Goal: Task Accomplishment & Management: Complete application form

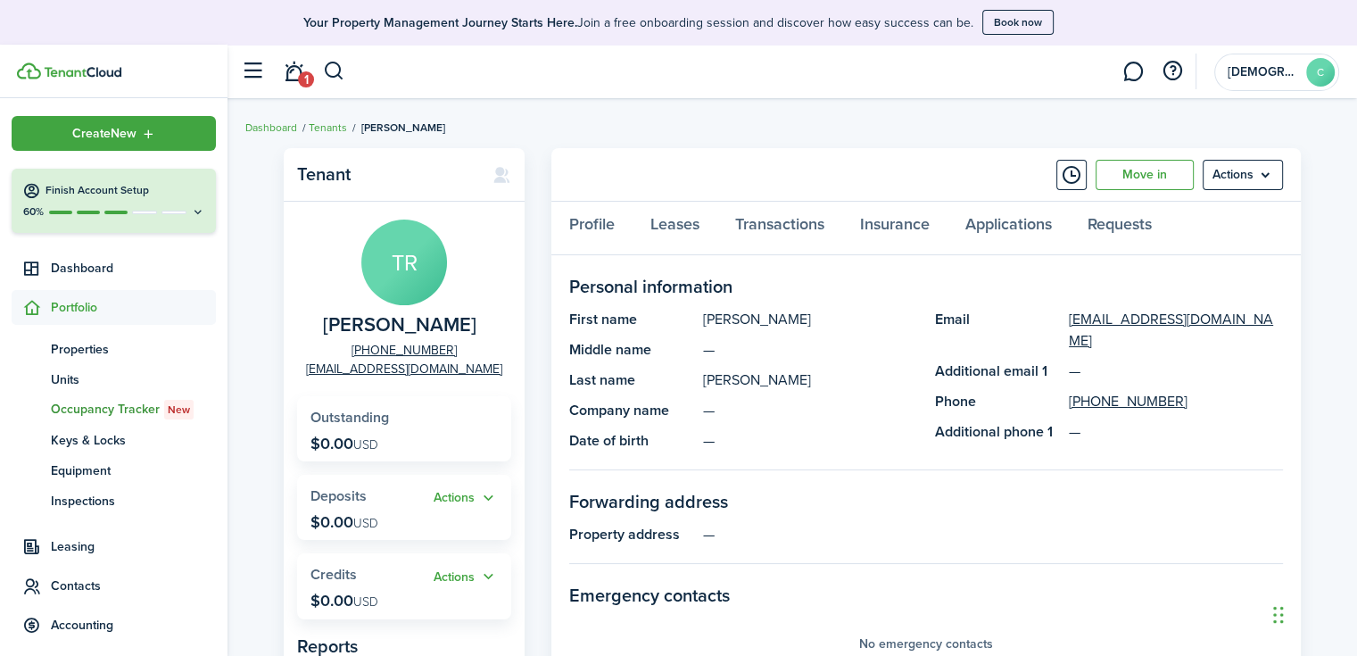
scroll to position [50, 0]
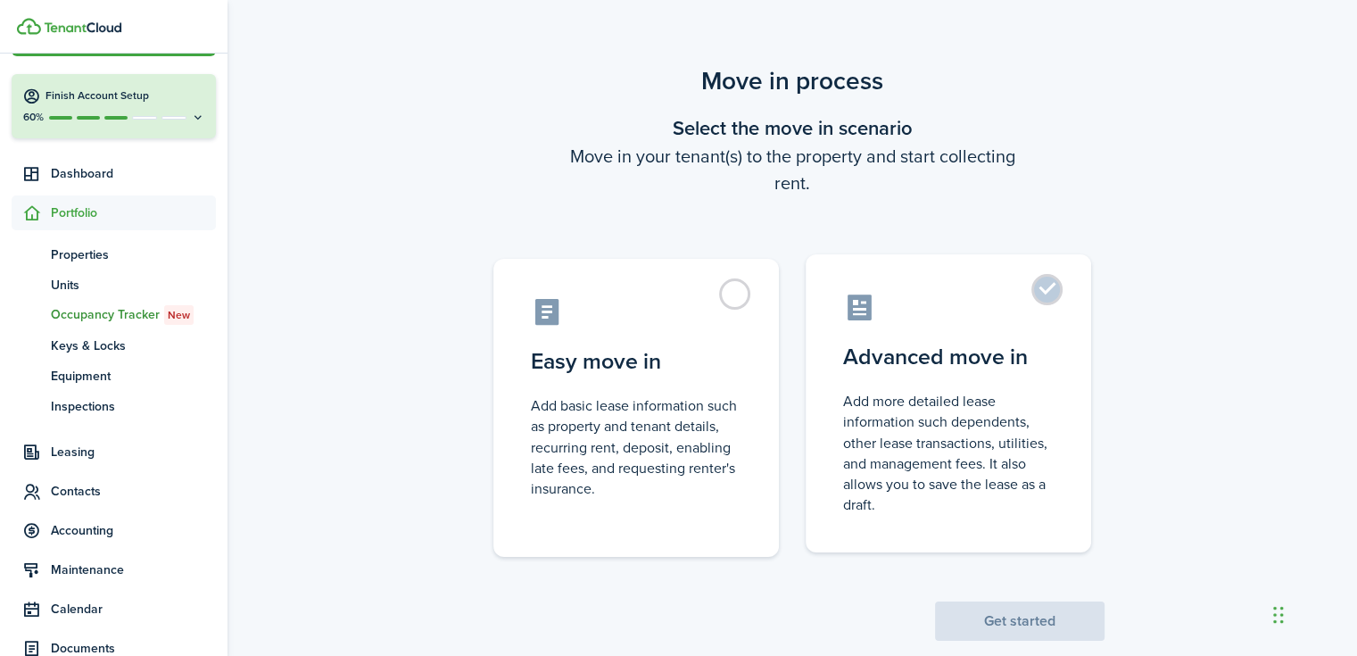
click at [966, 383] on label "Advanced move in Add more detailed lease information such dependents, other lea…" at bounding box center [948, 403] width 285 height 298
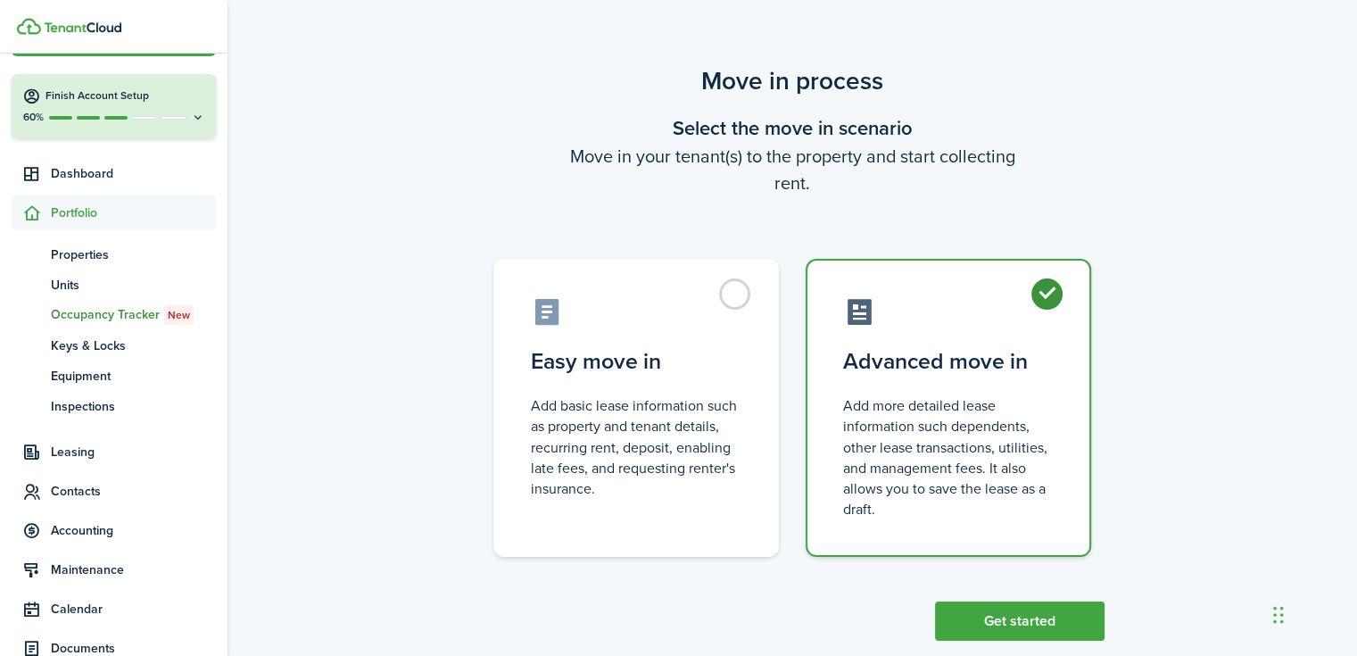
radio input "true"
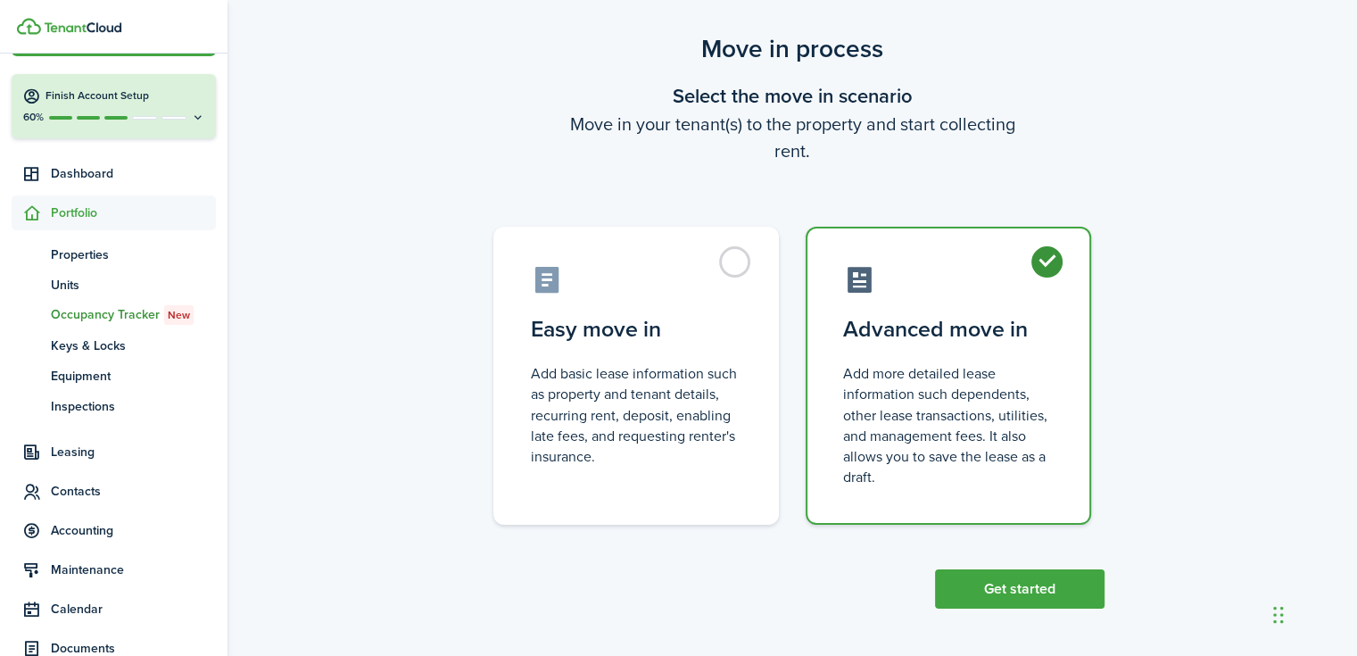
scroll to position [33, 0]
click at [1005, 587] on button "Get started" at bounding box center [1020, 587] width 170 height 39
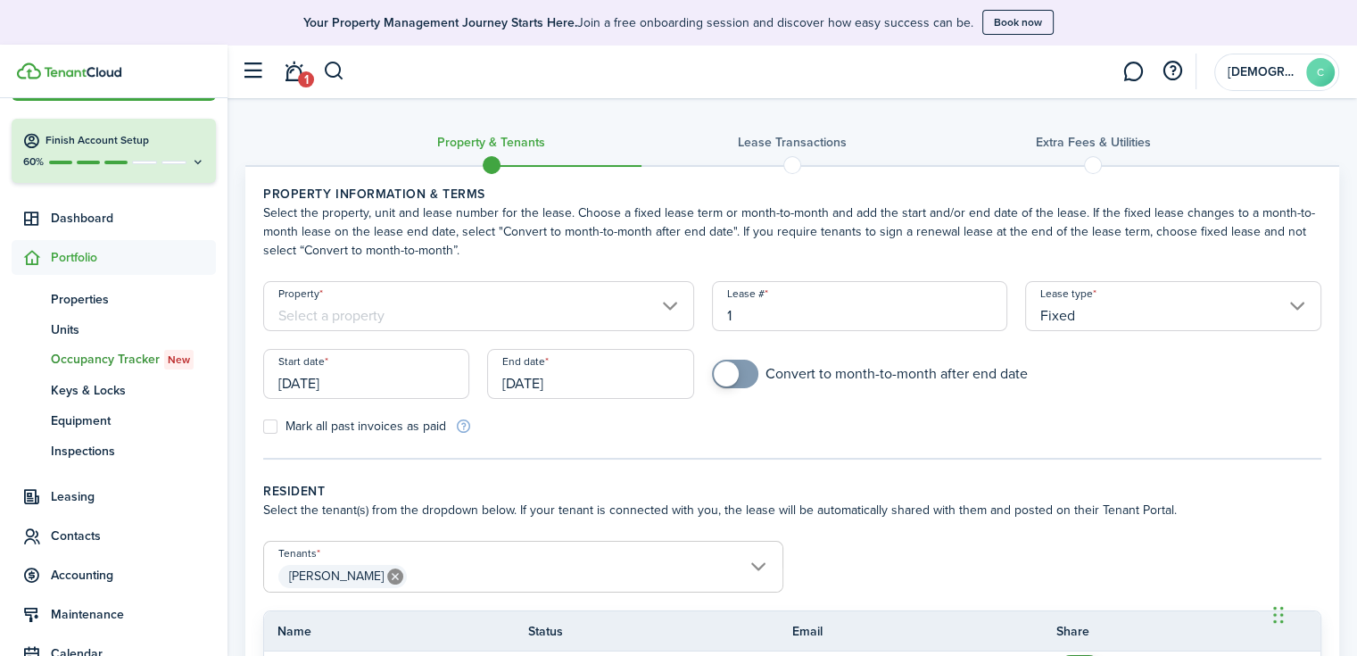
click at [521, 318] on input "Property" at bounding box center [478, 306] width 431 height 50
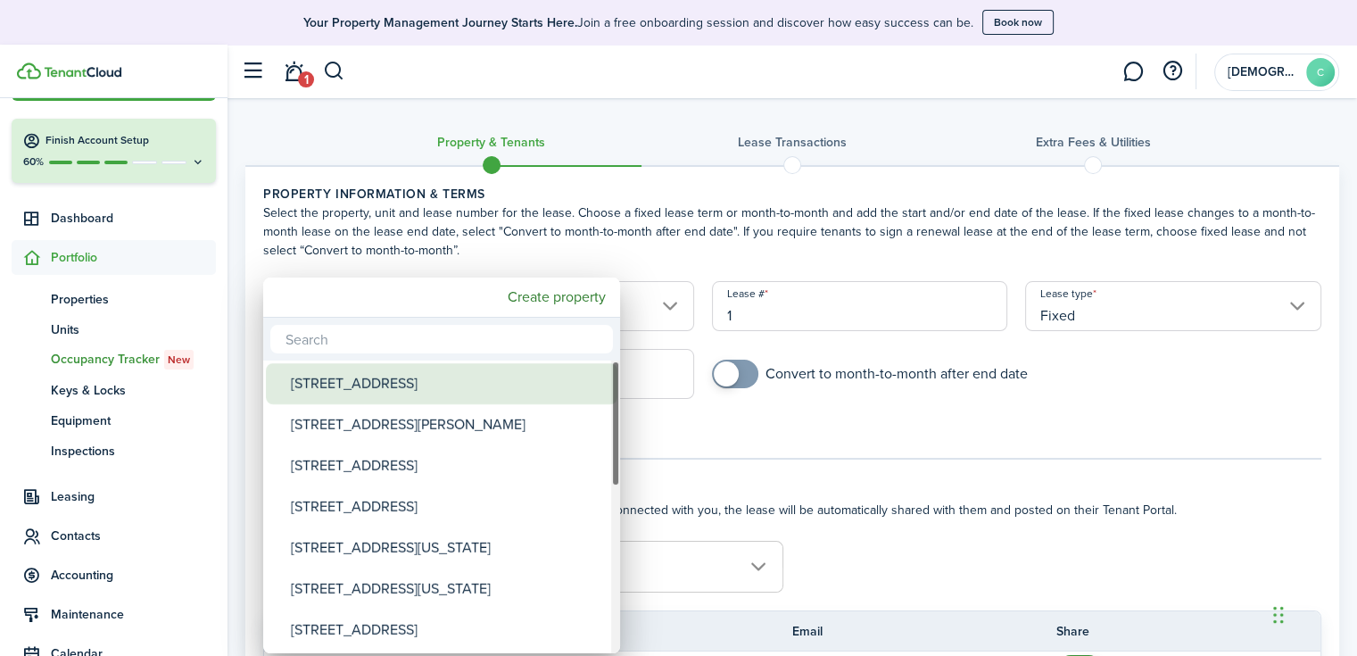
click at [459, 374] on div "[STREET_ADDRESS]" at bounding box center [449, 383] width 316 height 41
type input "[STREET_ADDRESS]"
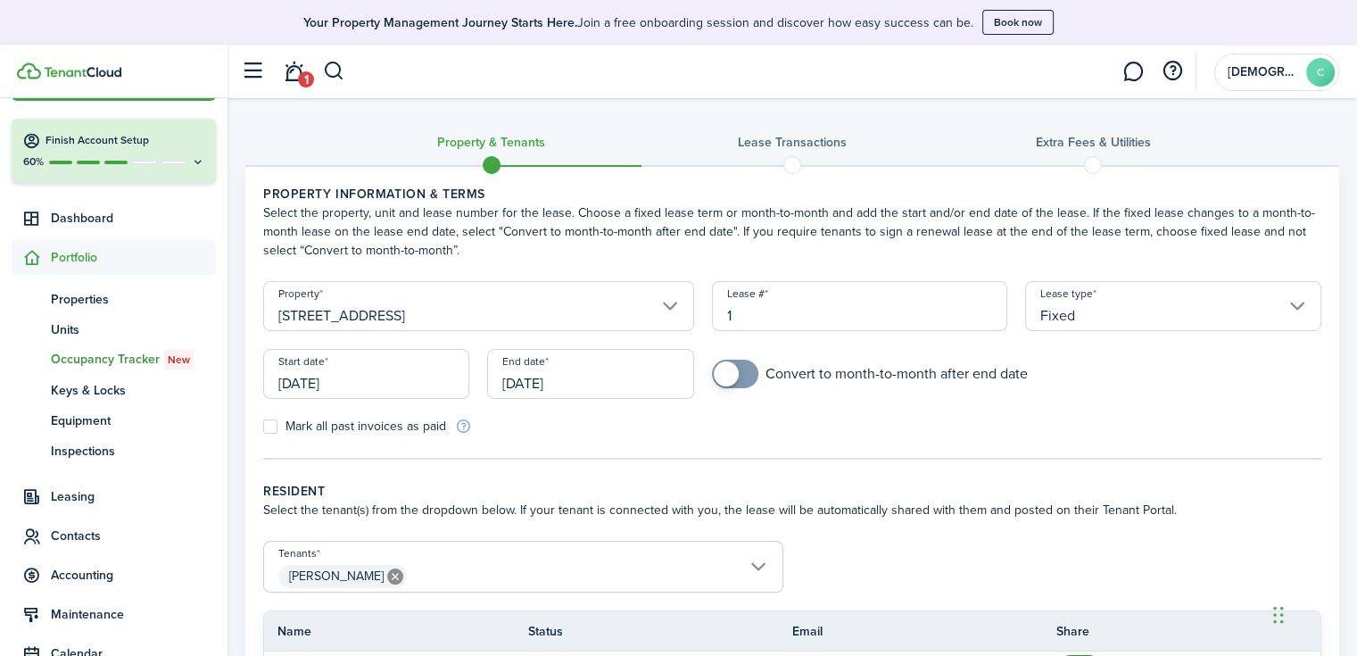
click at [310, 378] on input "[DATE]" at bounding box center [366, 374] width 206 height 50
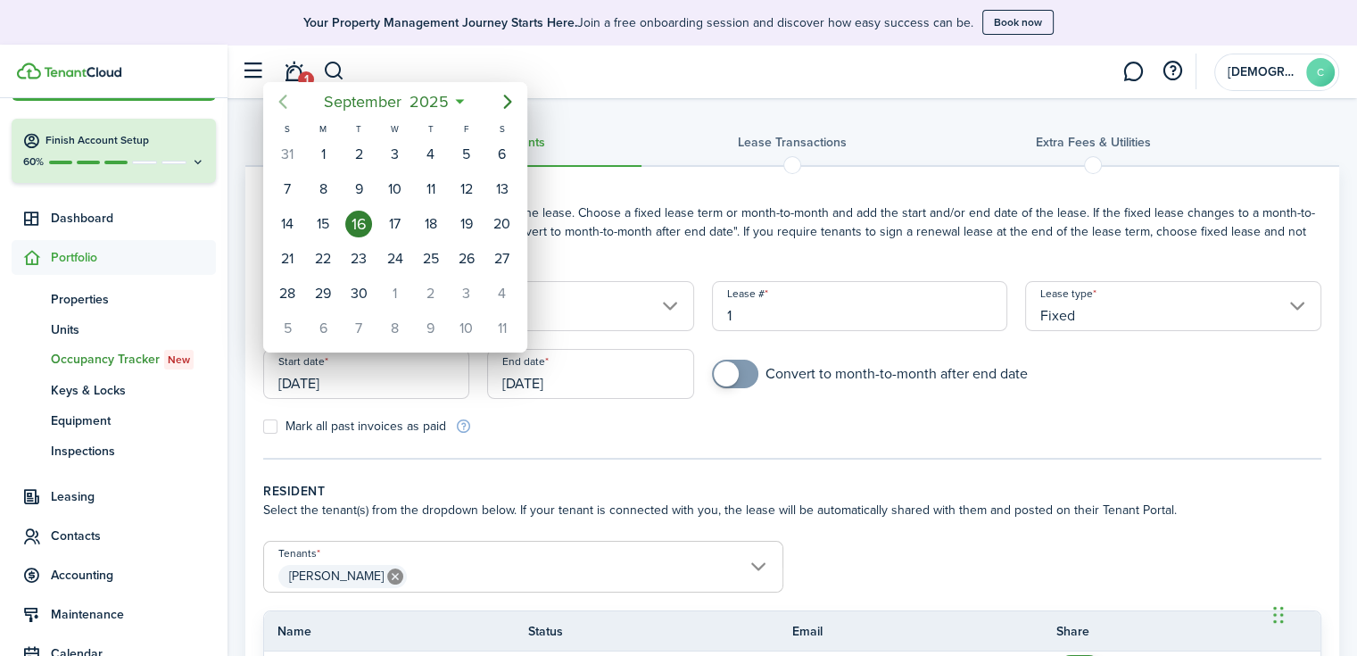
click at [286, 100] on icon "Previous page" at bounding box center [282, 101] width 21 height 21
click at [692, 409] on div at bounding box center [678, 327] width 1642 height 941
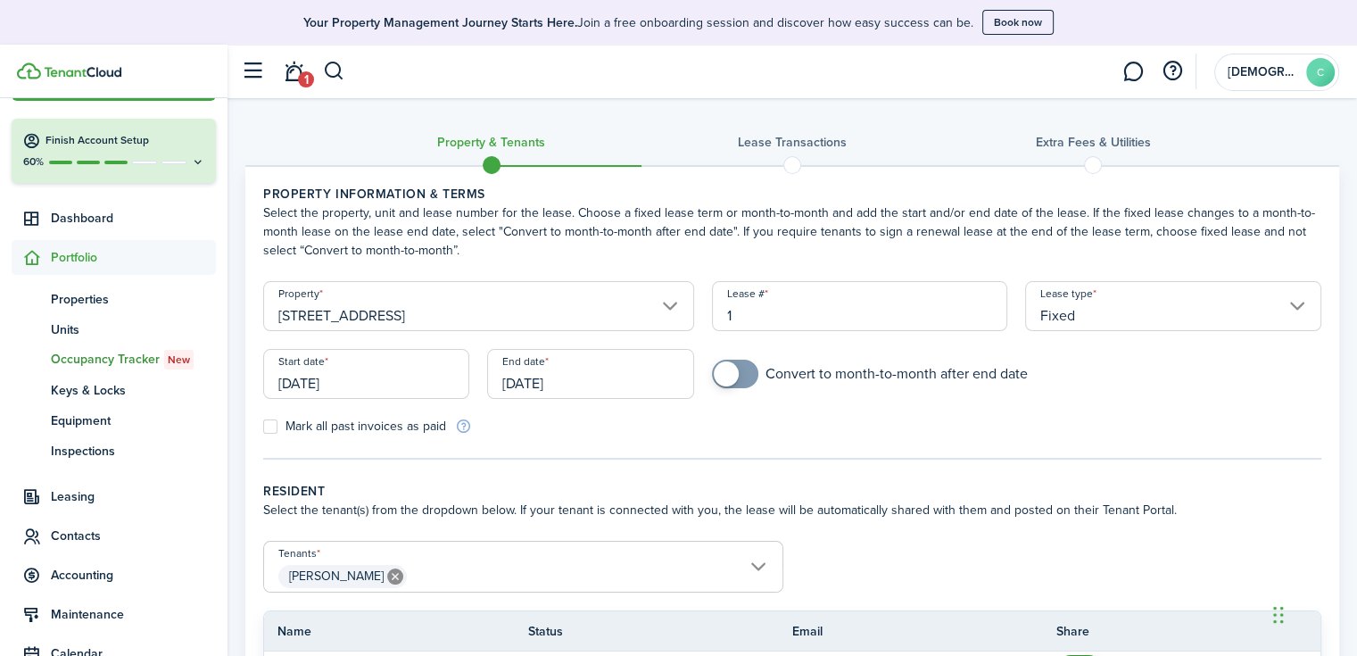
click at [359, 377] on input "[DATE]" at bounding box center [366, 374] width 206 height 50
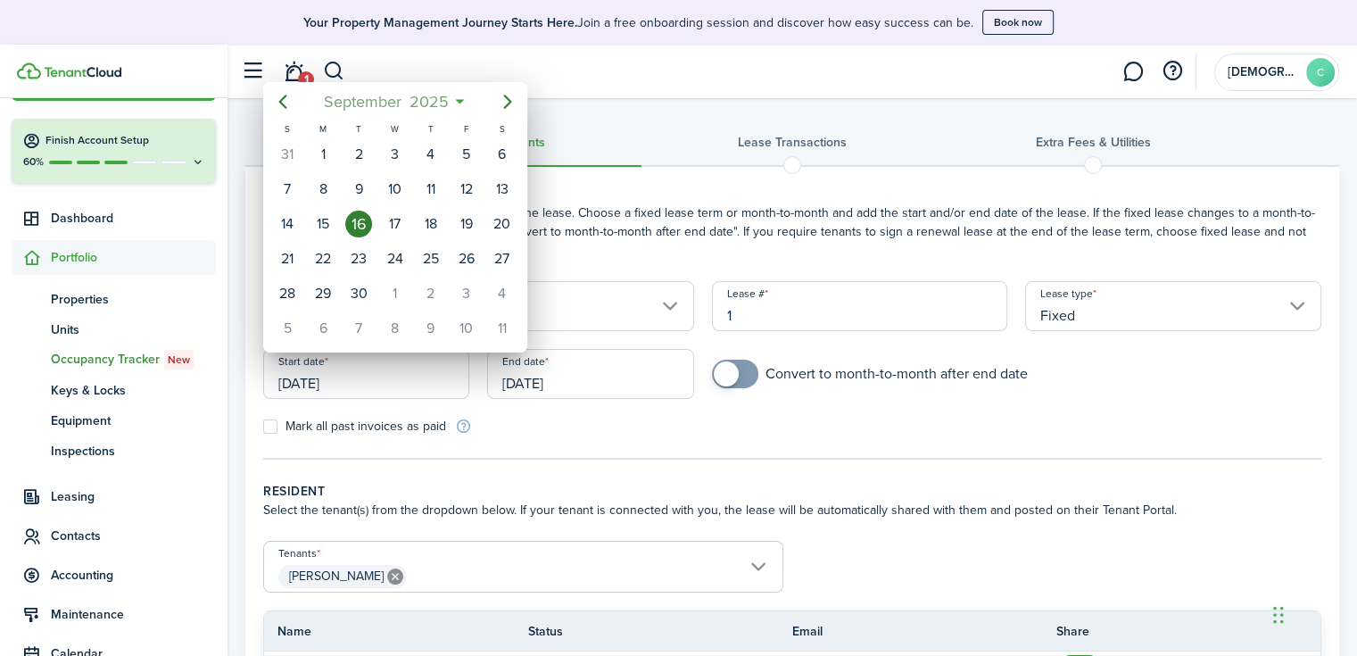
click at [337, 104] on span "September" at bounding box center [362, 102] width 86 height 32
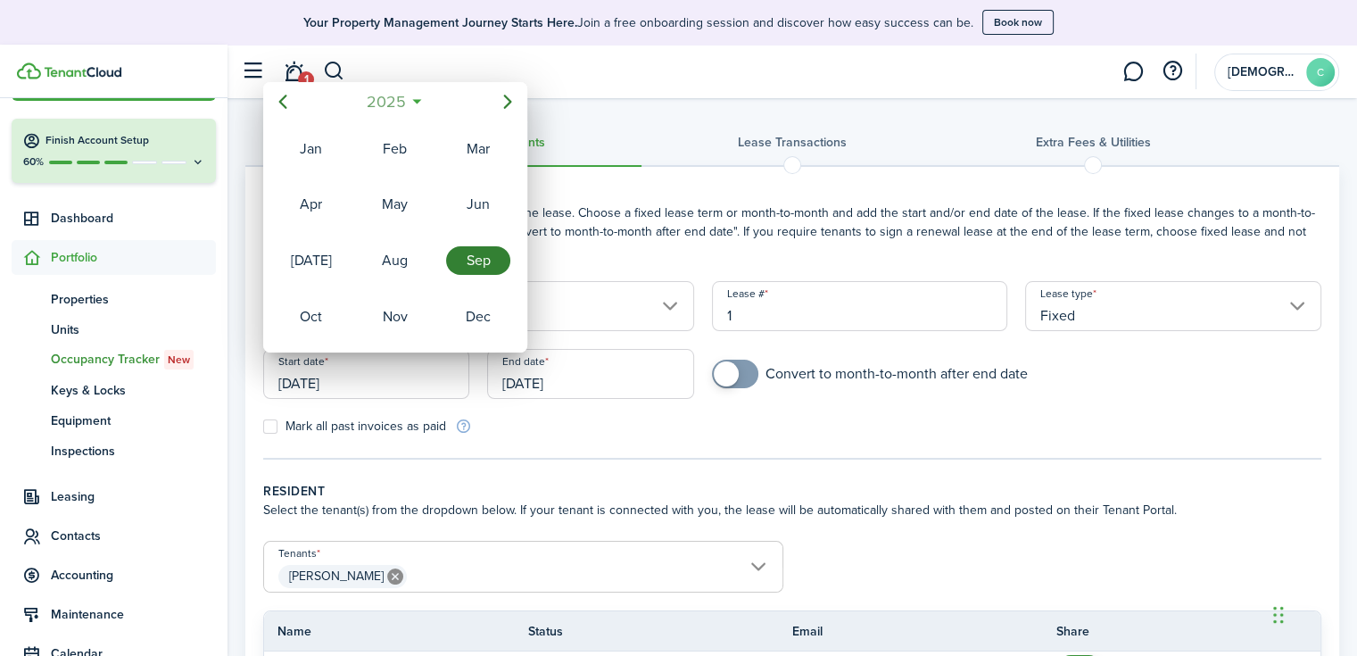
click at [375, 102] on span "2025" at bounding box center [385, 102] width 47 height 32
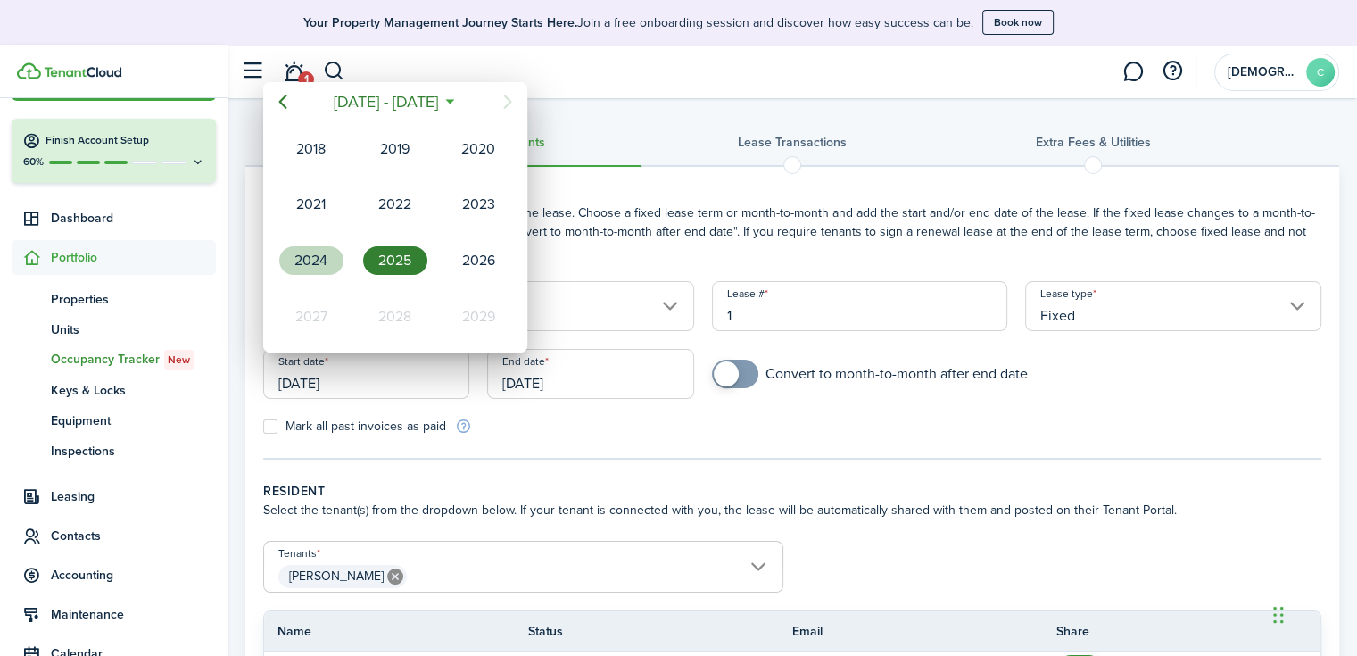
click at [306, 269] on div "2024" at bounding box center [311, 260] width 64 height 29
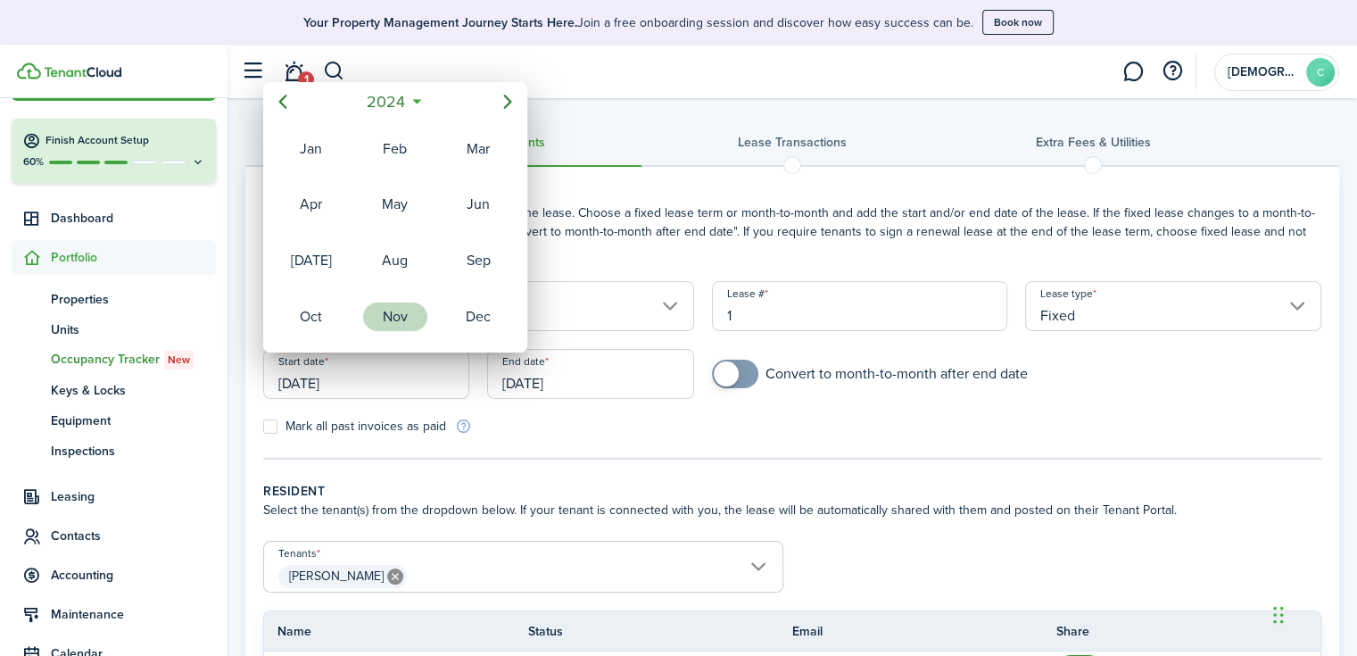
click at [381, 327] on div "Nov" at bounding box center [395, 317] width 71 height 54
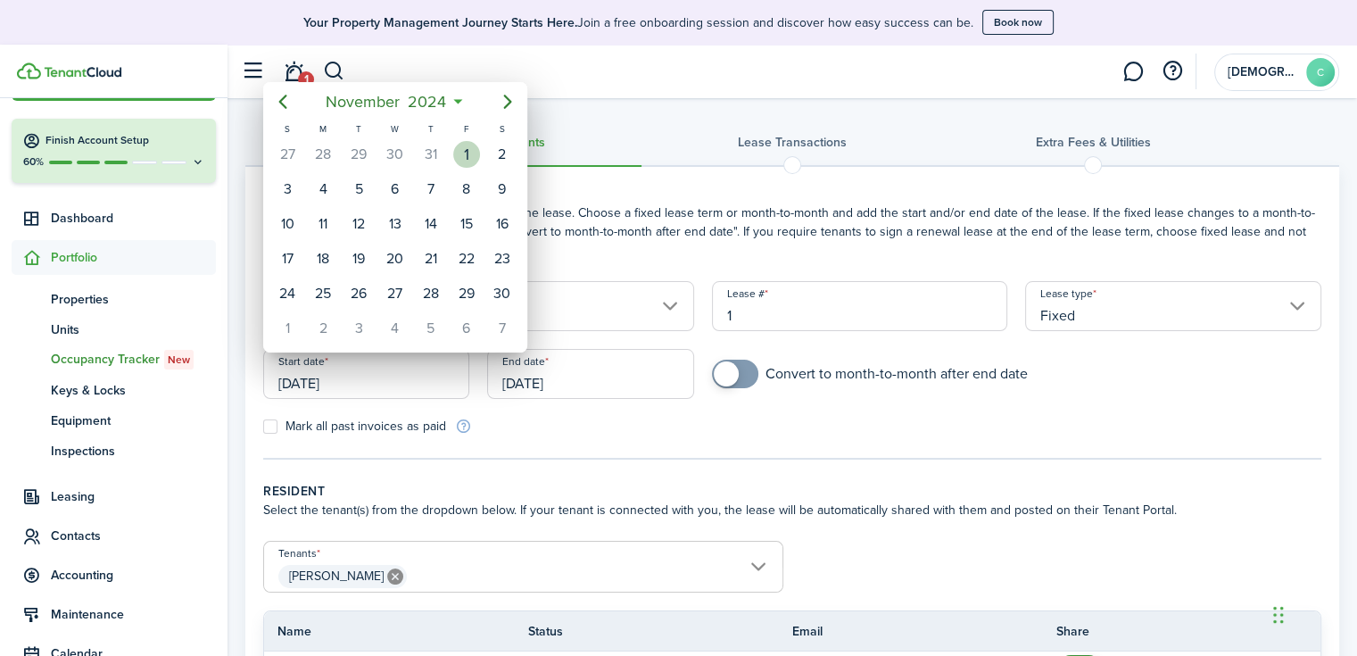
click at [457, 150] on div "1" at bounding box center [466, 154] width 27 height 27
type input "[DATE]"
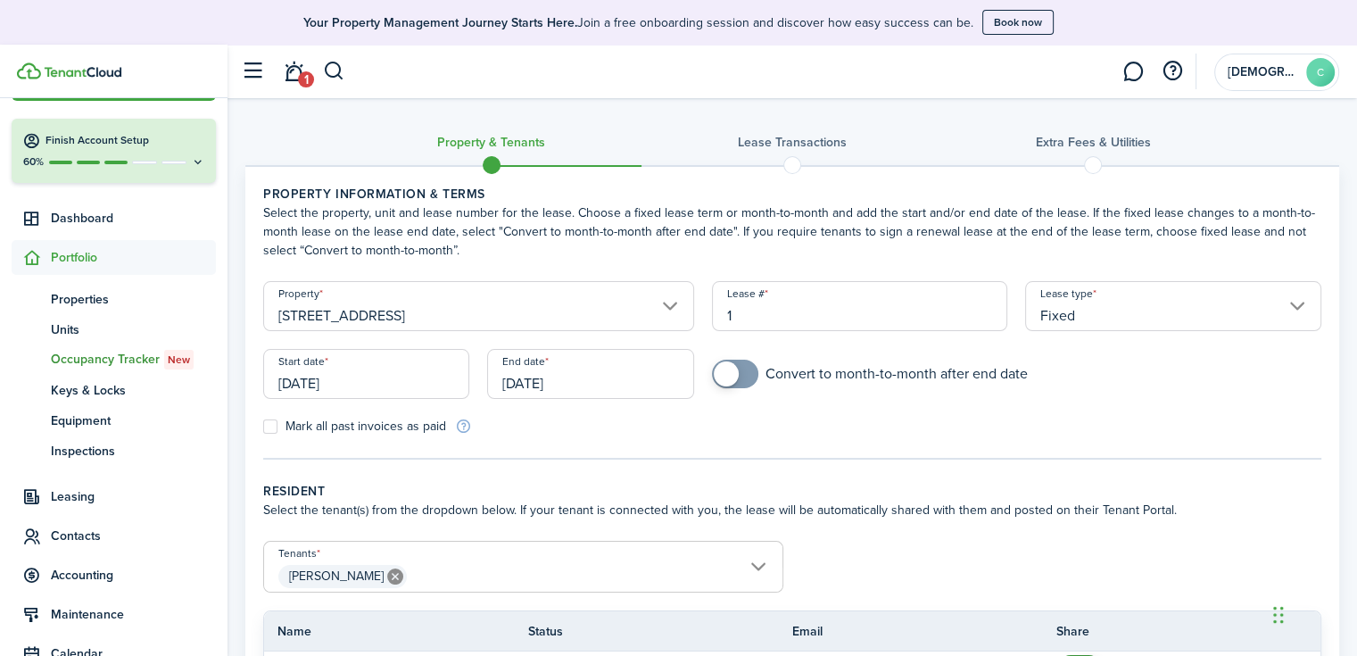
click at [544, 374] on input "[DATE]" at bounding box center [590, 374] width 206 height 50
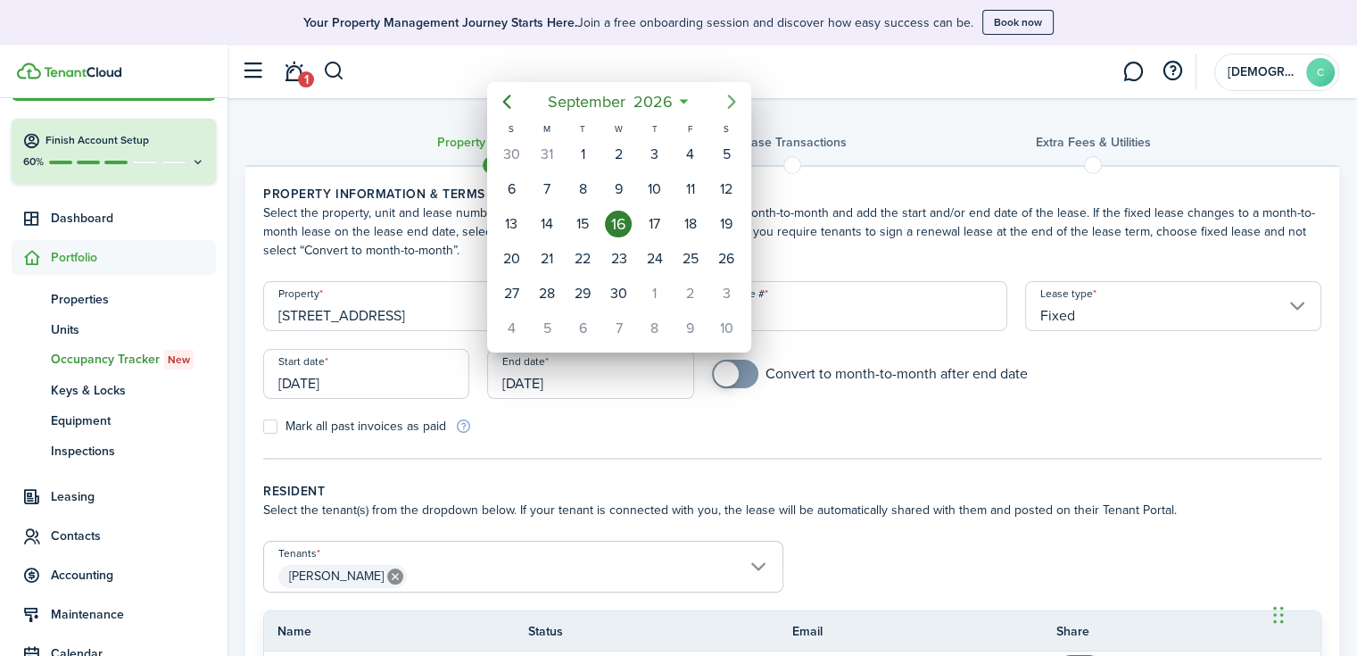
click at [730, 102] on icon "Next page" at bounding box center [731, 101] width 21 height 21
click at [726, 280] on div "31" at bounding box center [726, 293] width 27 height 27
type input "[DATE]"
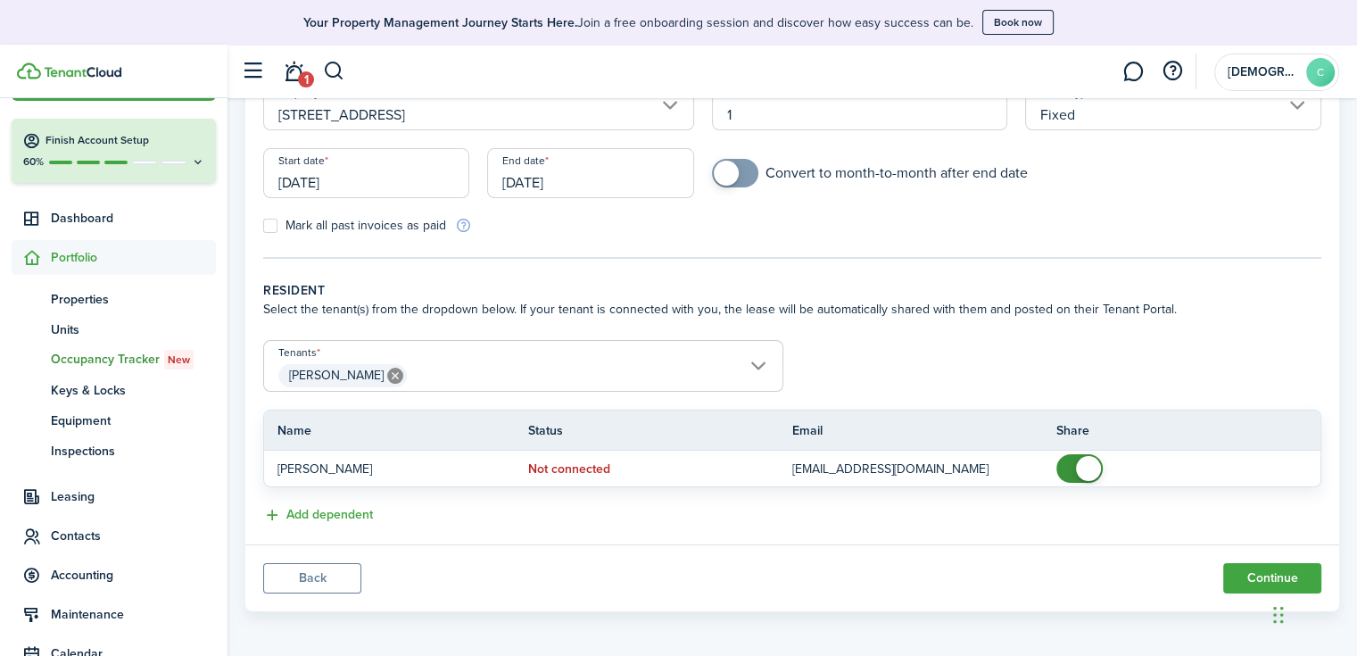
scroll to position [203, 0]
click at [1252, 567] on button "Continue" at bounding box center [1272, 576] width 98 height 30
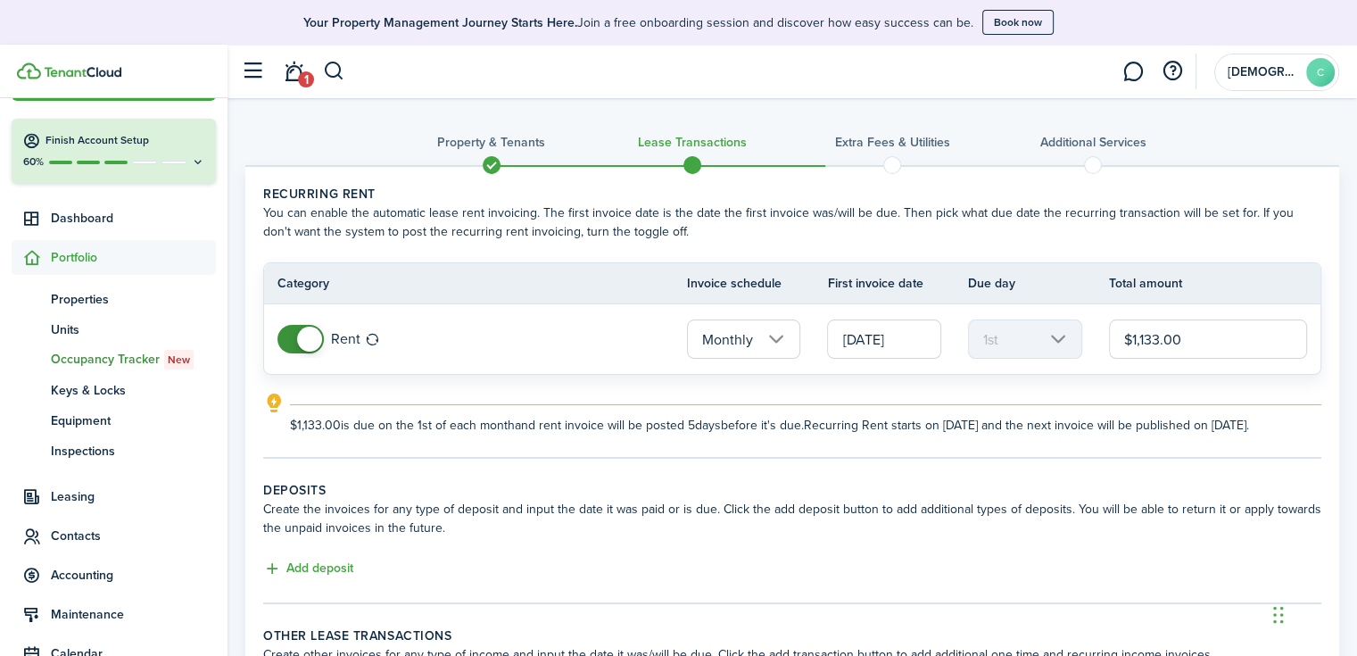
click at [871, 343] on input "[DATE]" at bounding box center [884, 338] width 114 height 39
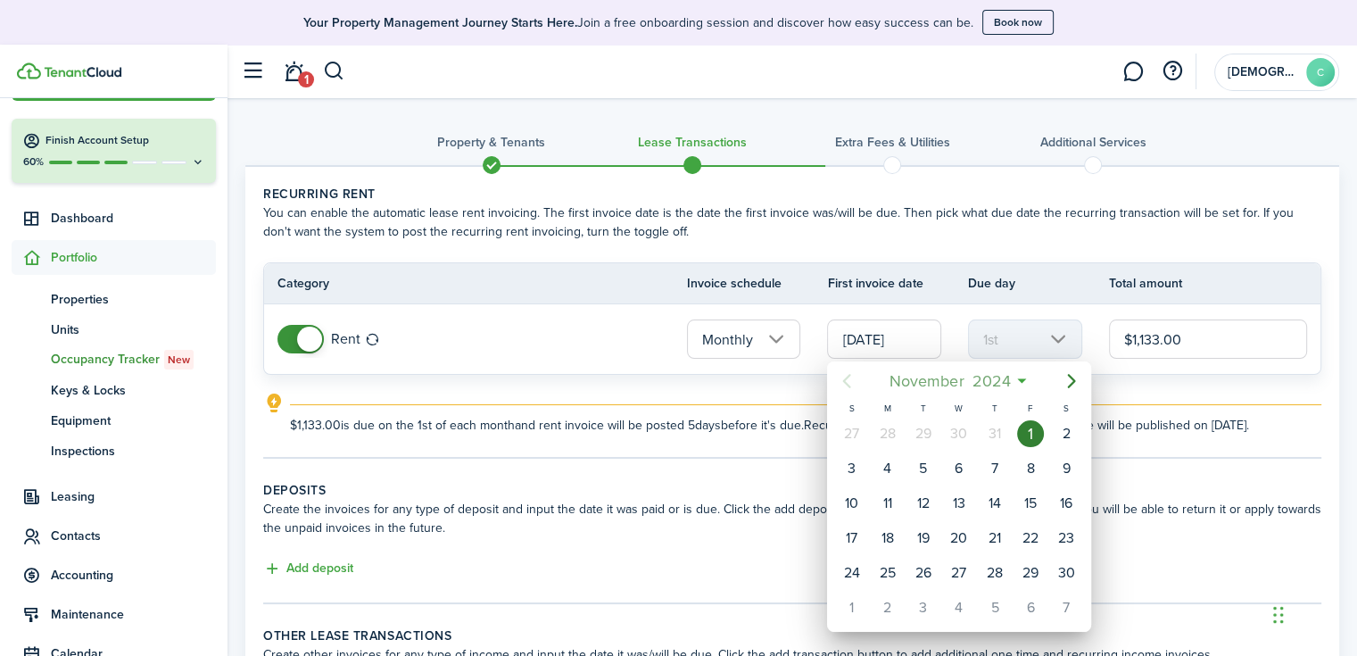
click at [1017, 376] on mbsc-button "[DATE]" at bounding box center [950, 381] width 143 height 32
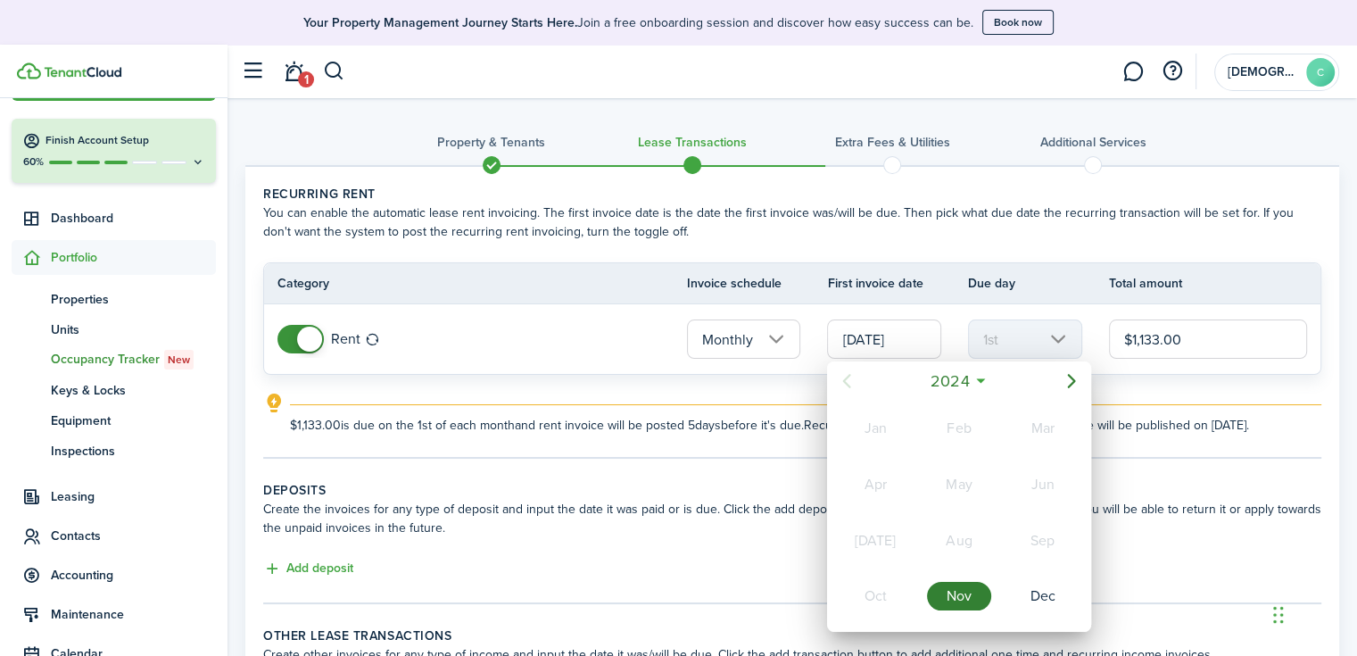
click at [984, 590] on div "Nov" at bounding box center [959, 596] width 64 height 29
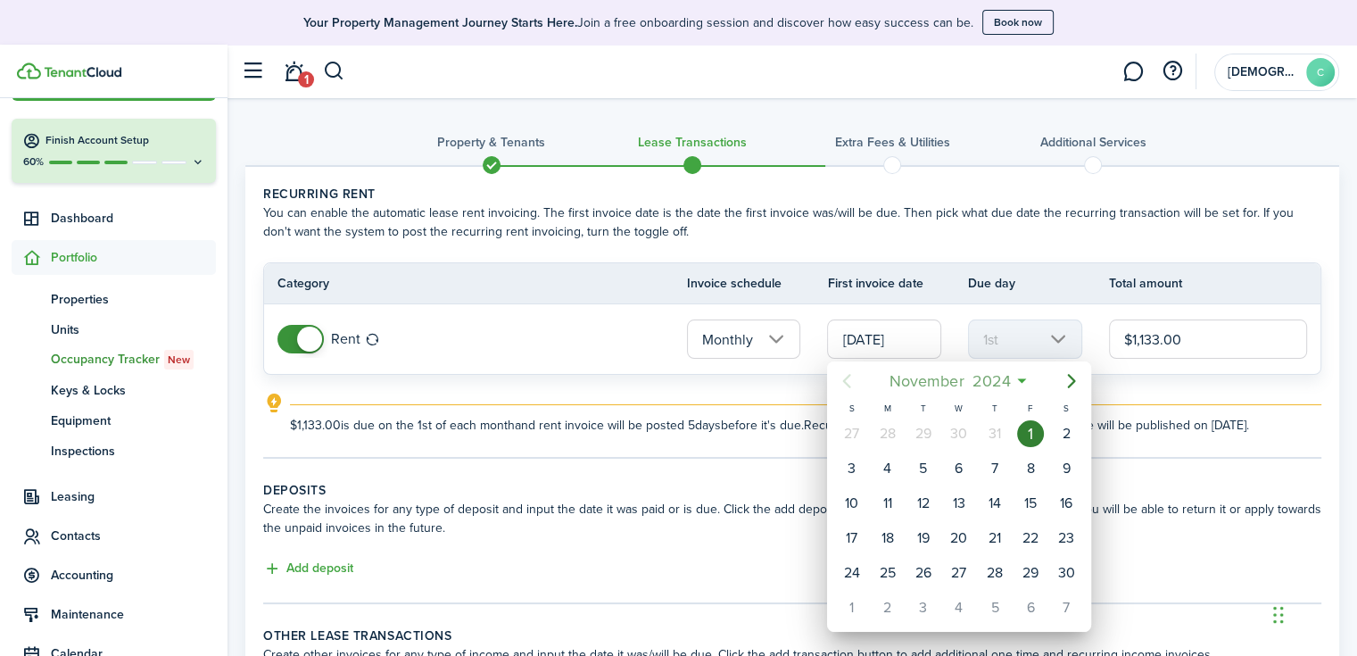
click at [996, 378] on span "2024" at bounding box center [991, 381] width 46 height 32
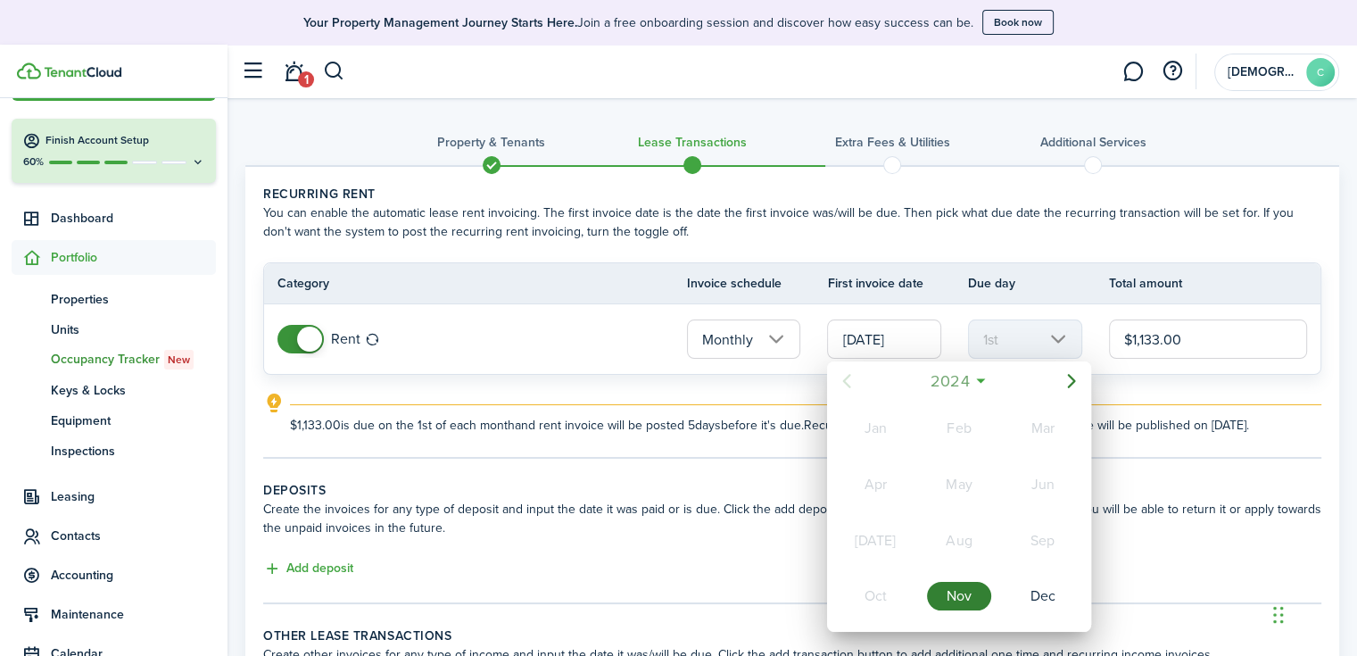
click at [972, 380] on span "2024" at bounding box center [950, 381] width 46 height 32
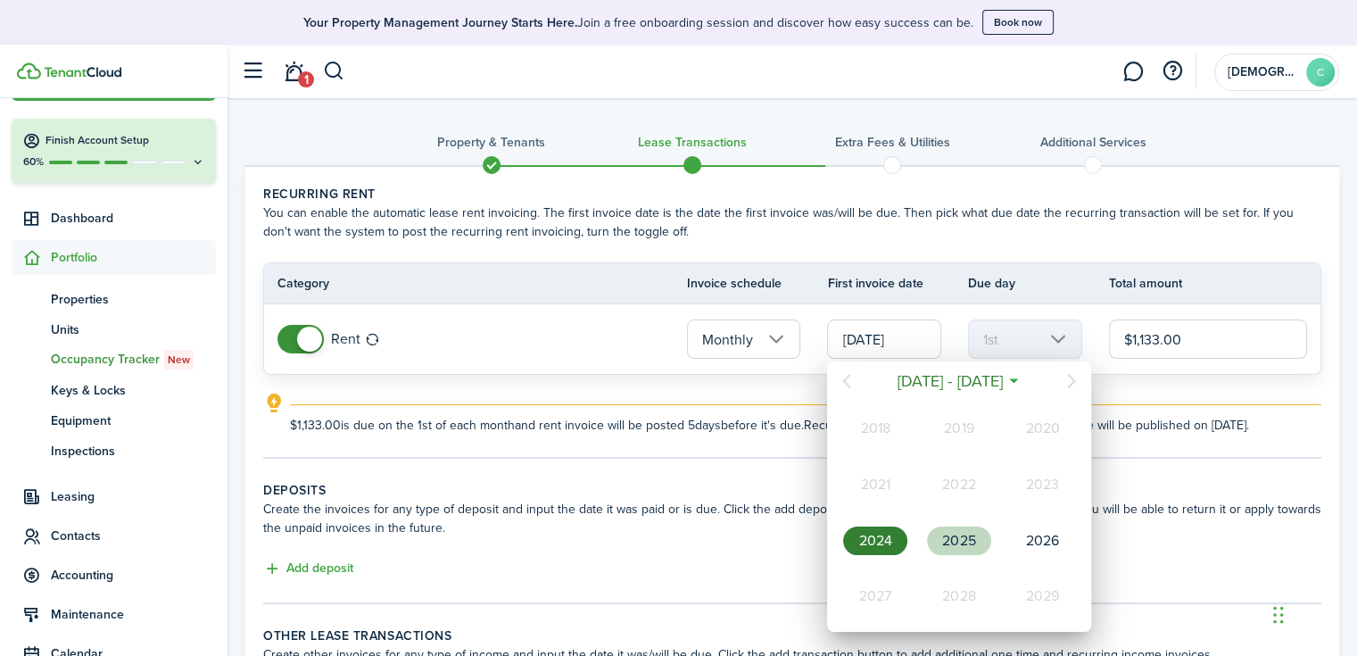
click at [958, 538] on div "2025" at bounding box center [959, 540] width 64 height 29
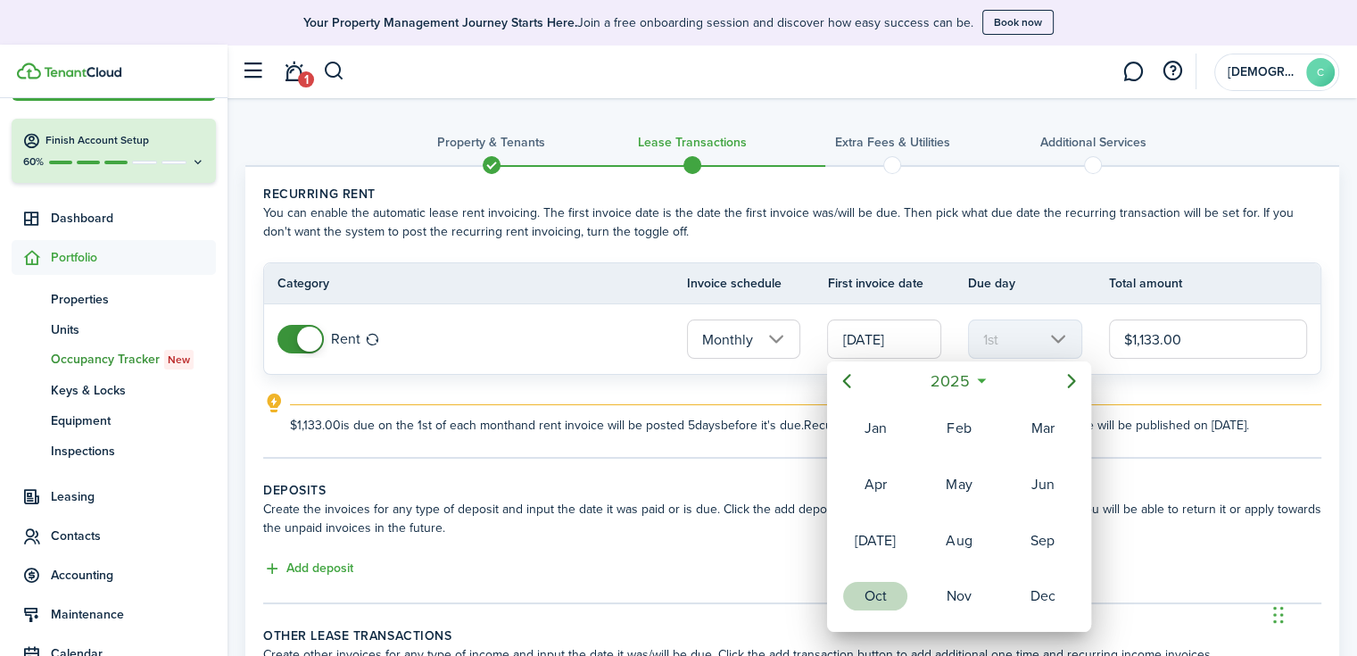
click at [877, 595] on div "Oct" at bounding box center [875, 596] width 64 height 29
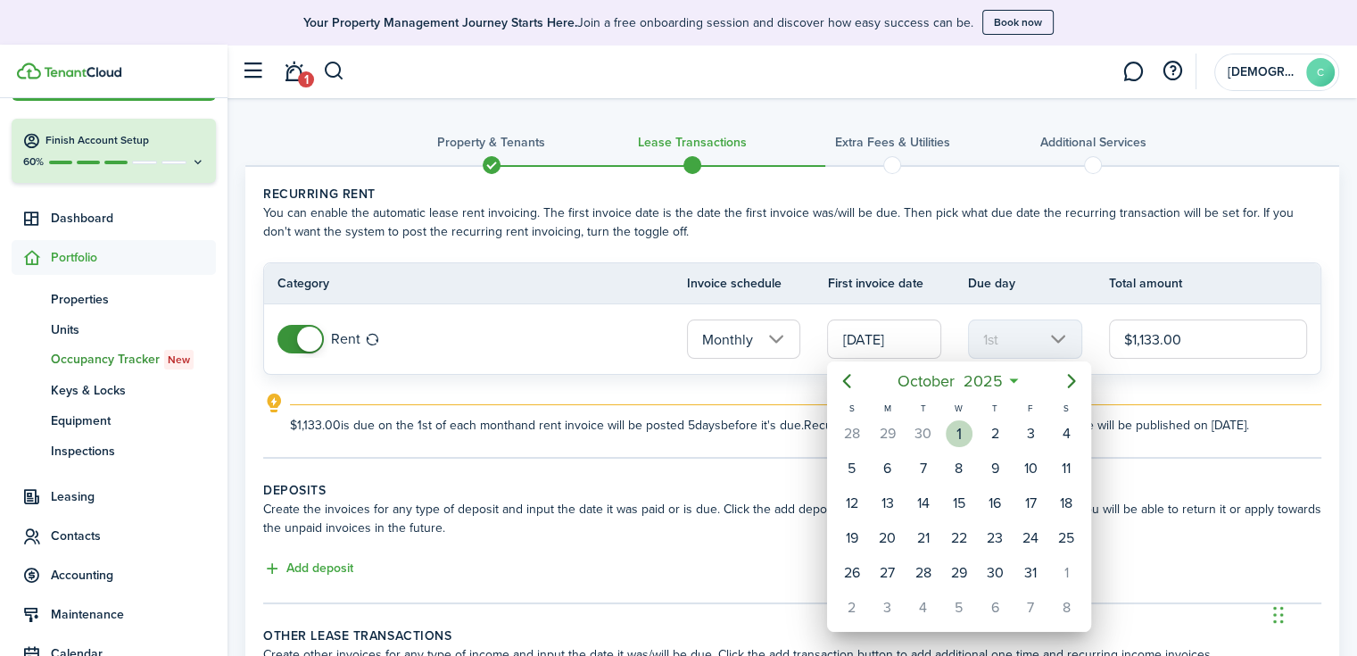
click at [960, 438] on div "1" at bounding box center [959, 433] width 27 height 27
type input "[DATE]"
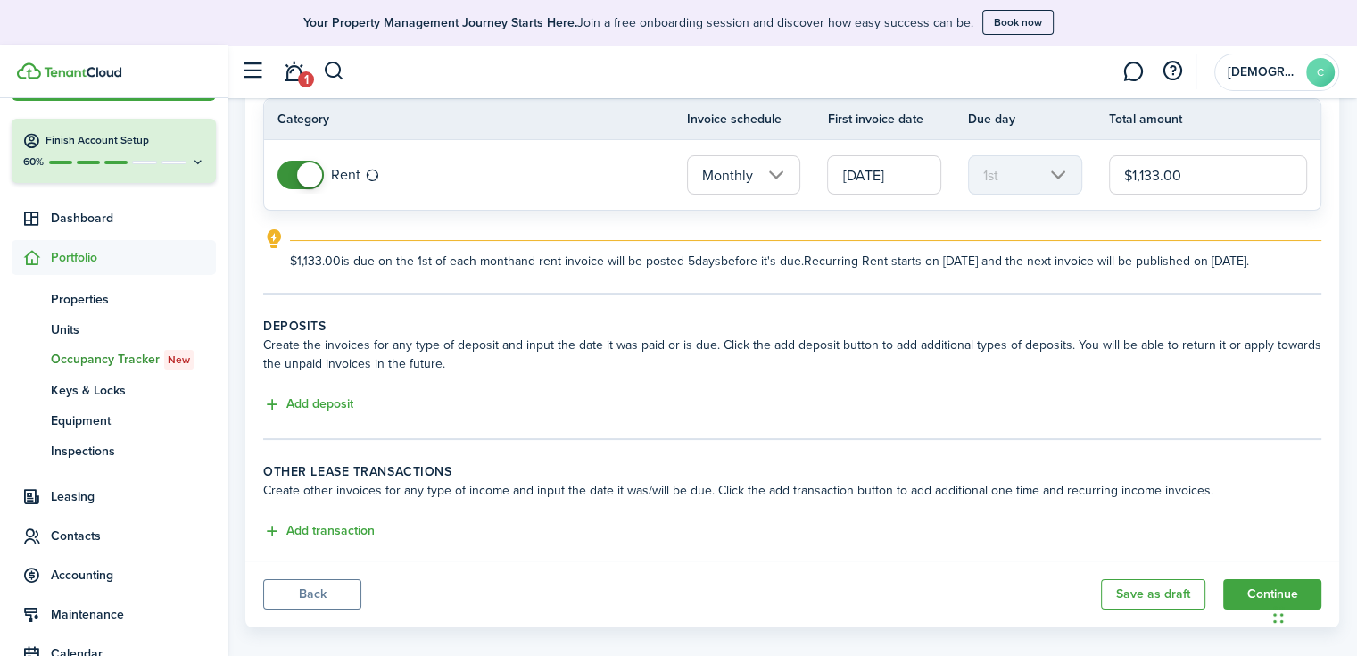
scroll to position [181, 0]
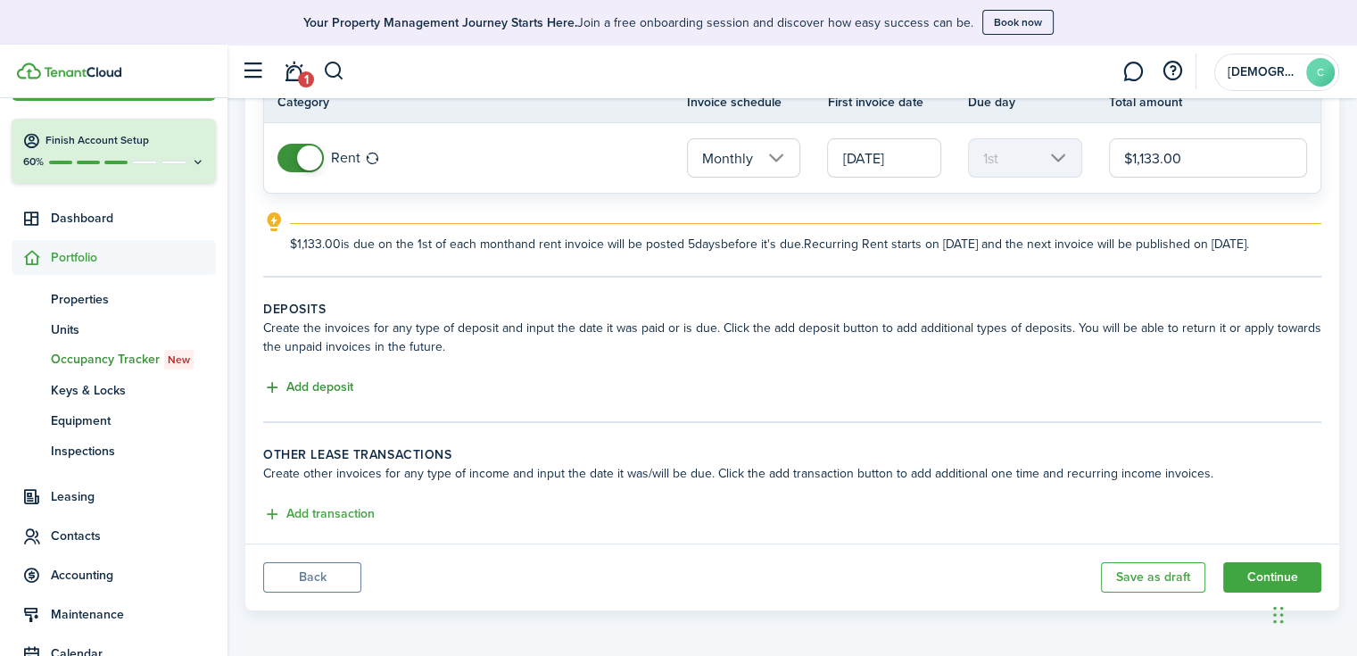
click at [328, 383] on button "Add deposit" at bounding box center [308, 387] width 90 height 21
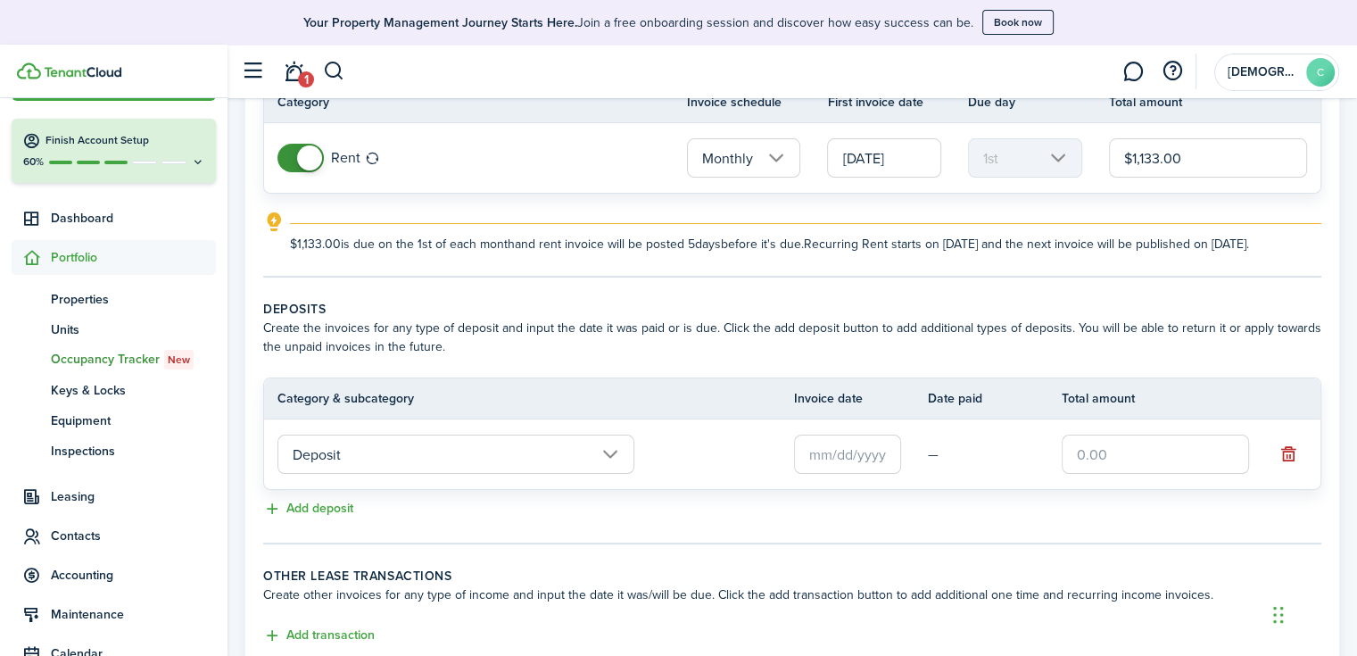
click at [425, 452] on input "Deposit" at bounding box center [455, 453] width 357 height 39
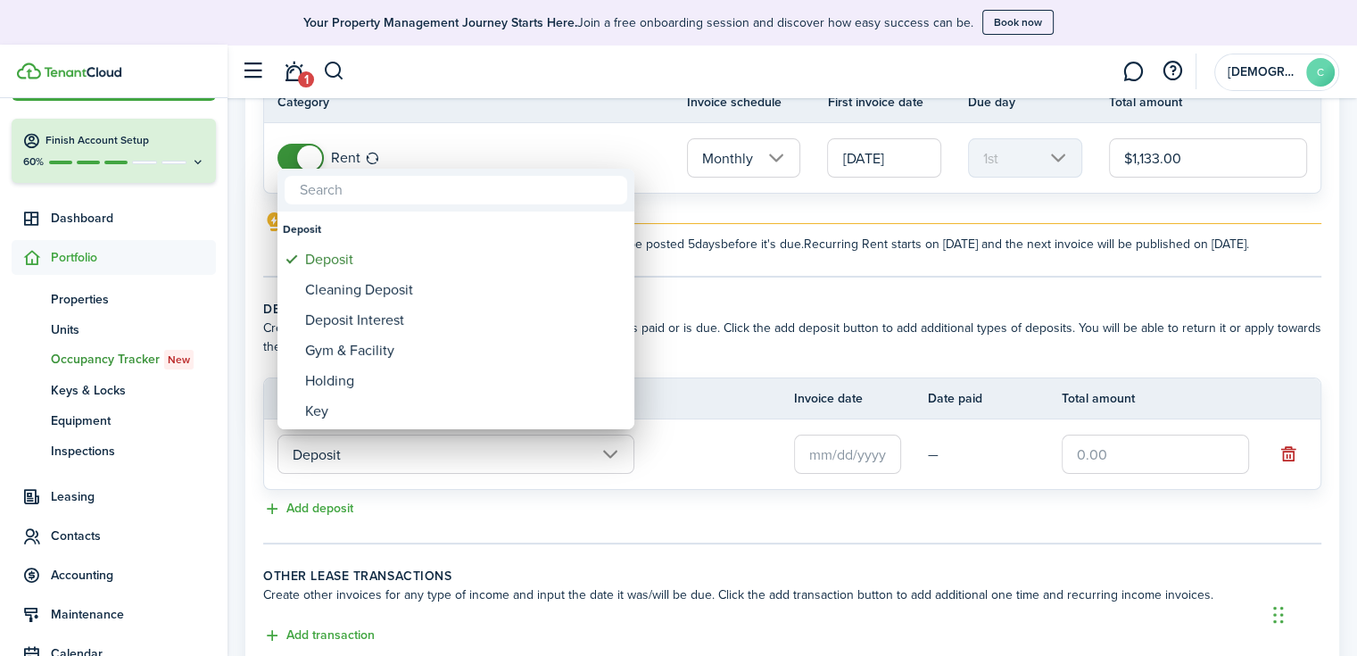
click at [423, 452] on div at bounding box center [678, 327] width 1642 height 941
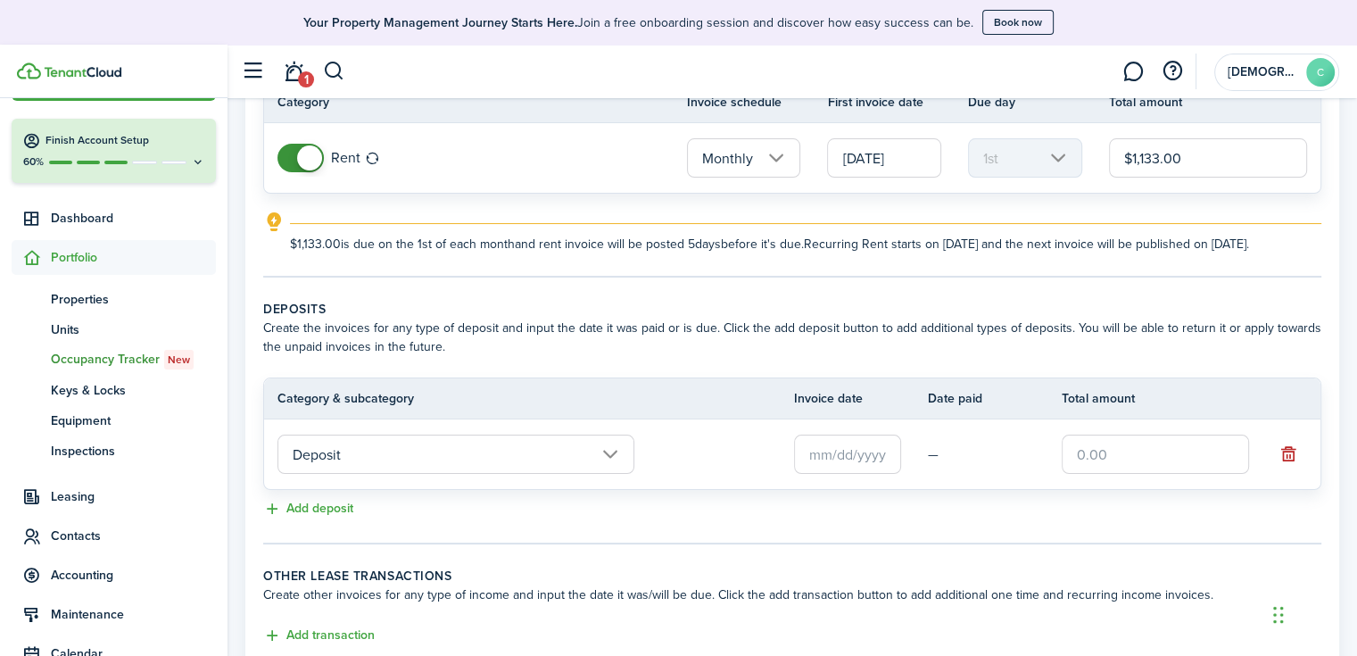
click at [825, 457] on input "text" at bounding box center [847, 453] width 107 height 39
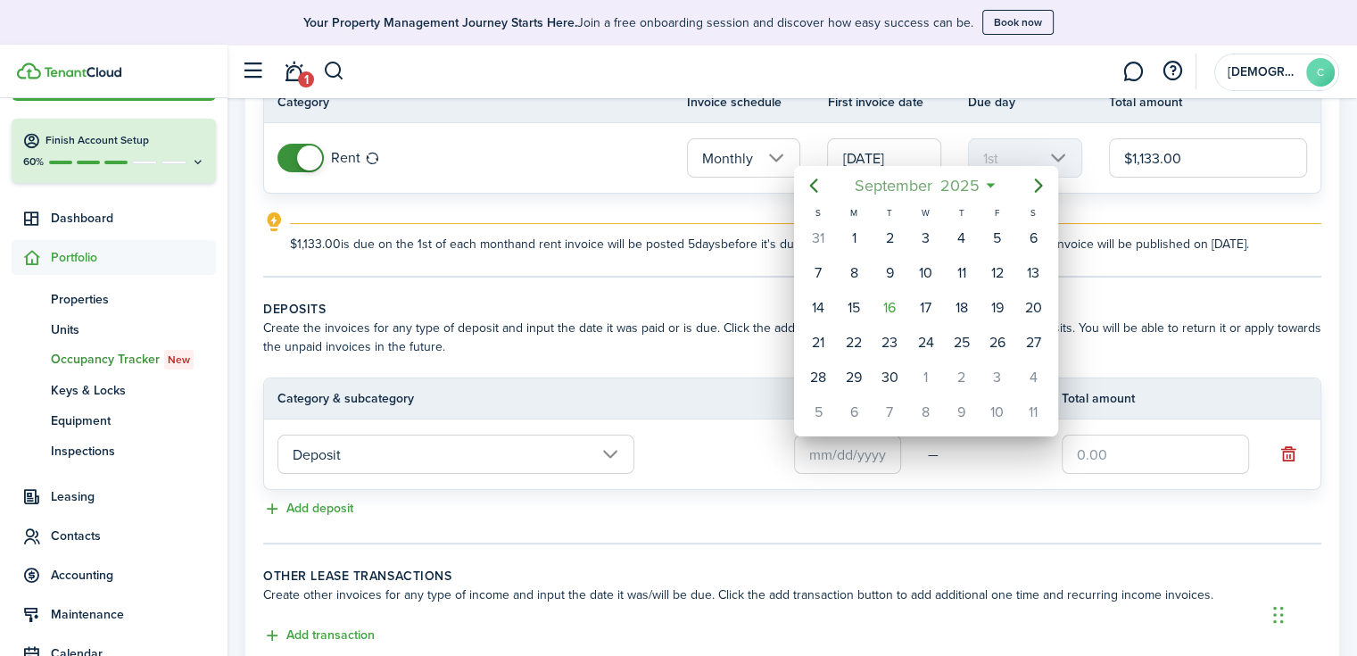
click at [931, 178] on span "September" at bounding box center [893, 186] width 86 height 32
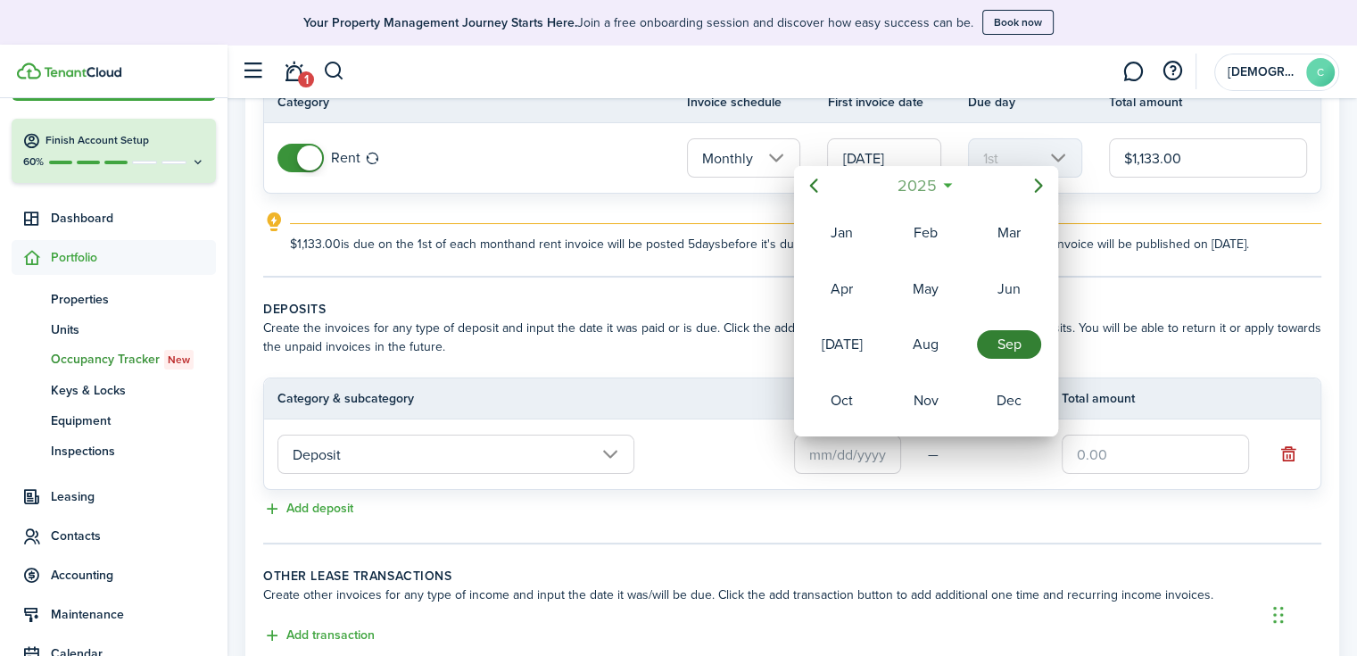
click at [941, 195] on mbsc-button "2025" at bounding box center [917, 186] width 62 height 32
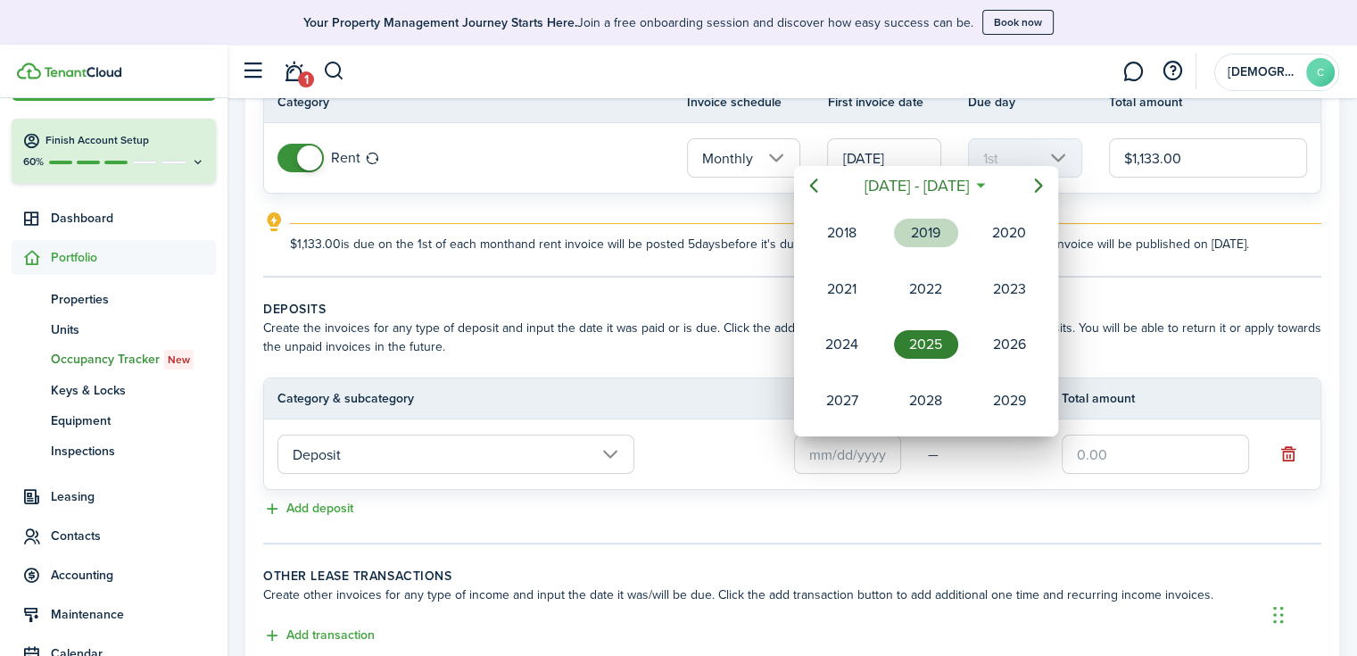
click at [933, 240] on div "2019" at bounding box center [926, 233] width 64 height 29
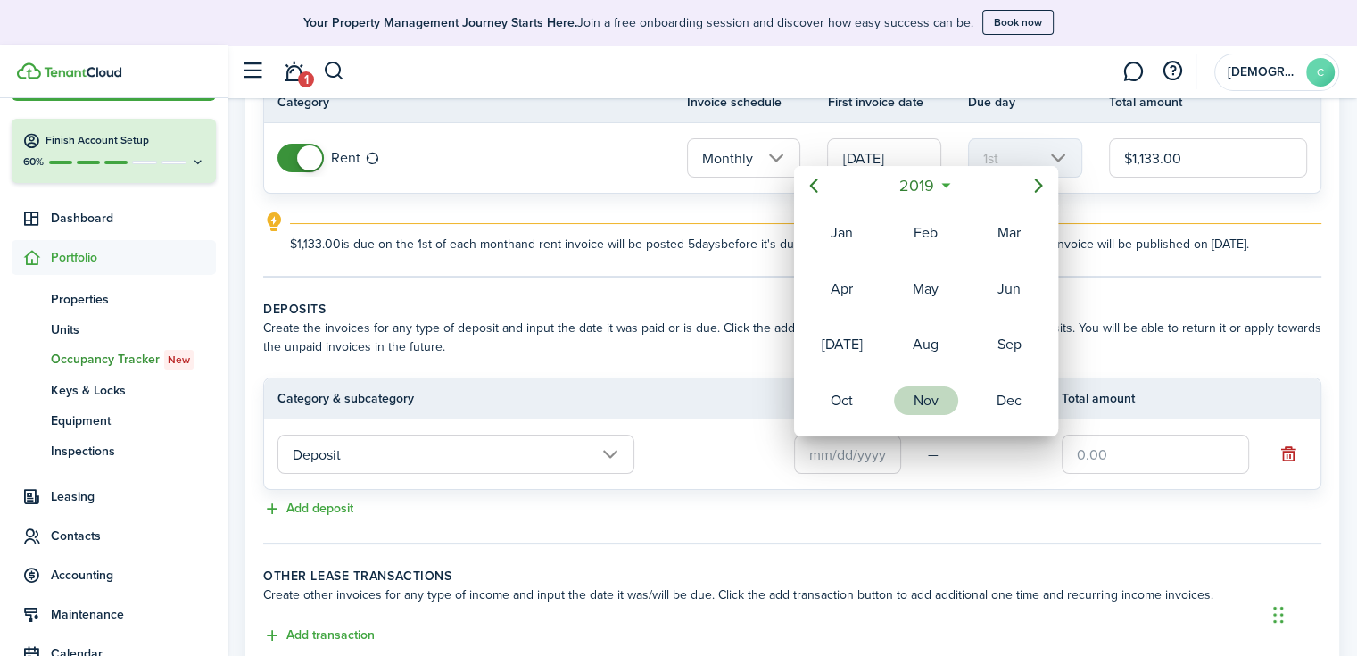
click at [931, 393] on div "Nov" at bounding box center [926, 400] width 64 height 29
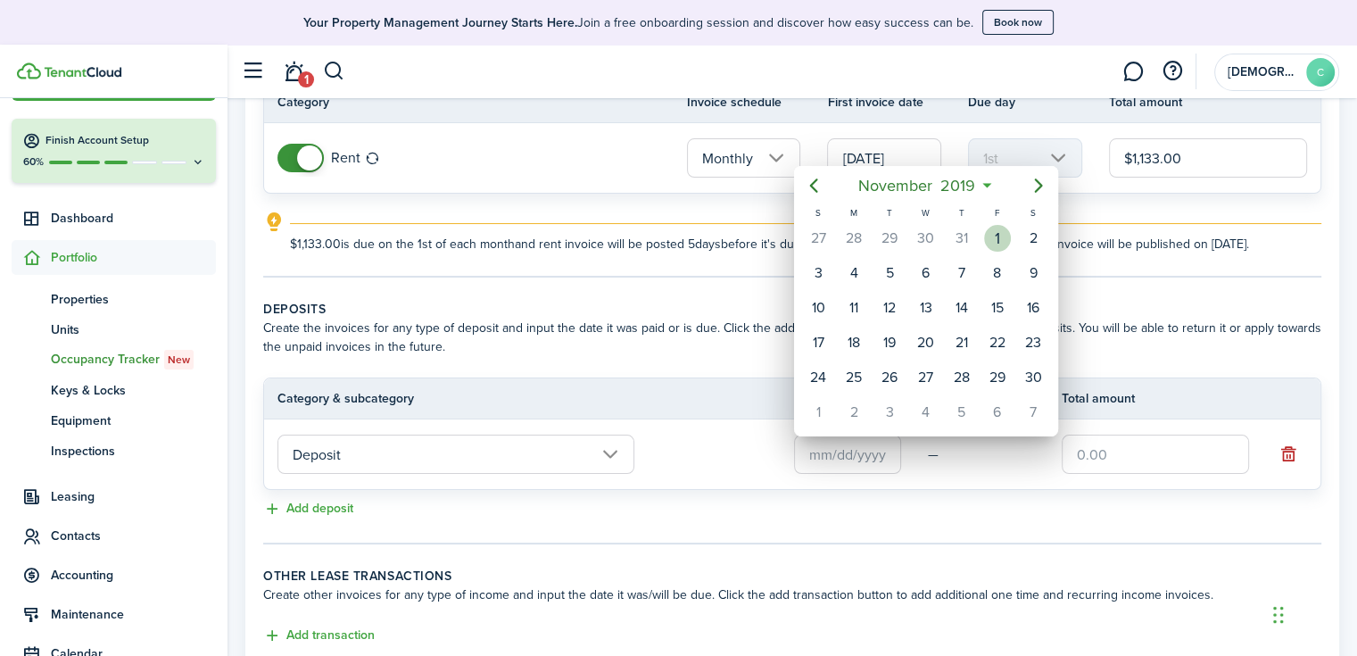
click at [999, 230] on div "1" at bounding box center [997, 238] width 27 height 27
type input "[DATE]"
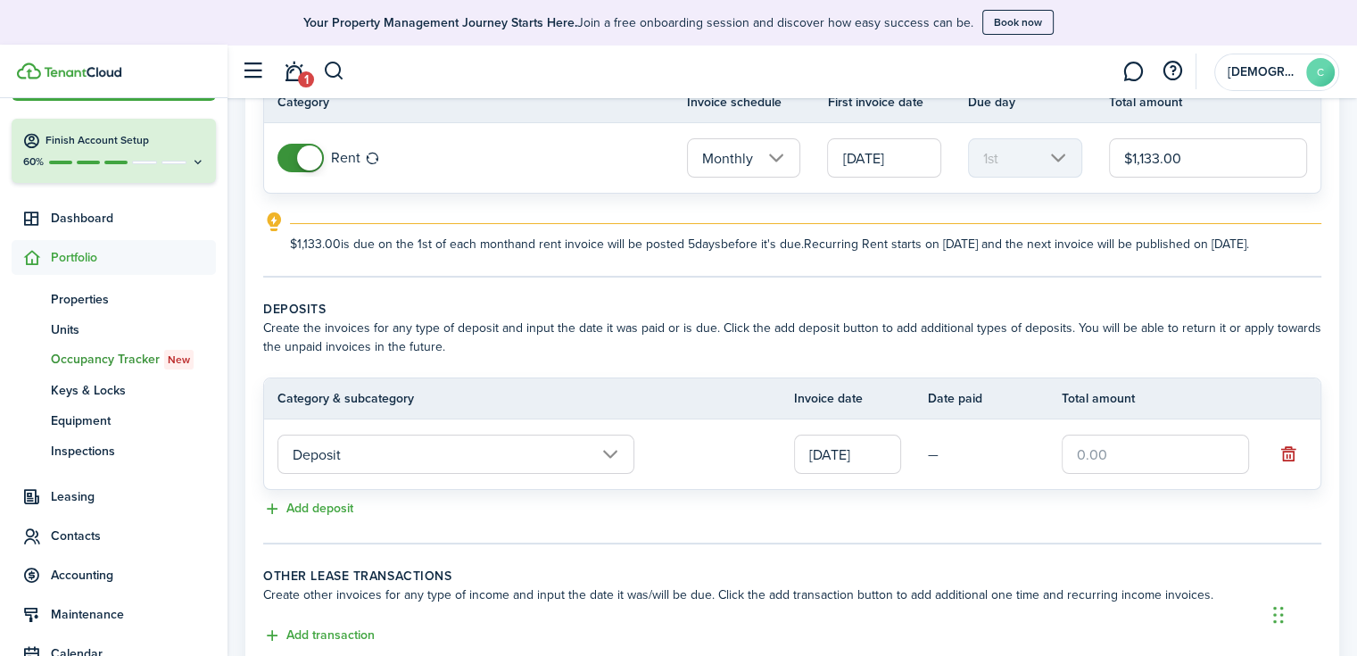
click at [1091, 442] on input "text" at bounding box center [1155, 453] width 187 height 39
type input "$850.00"
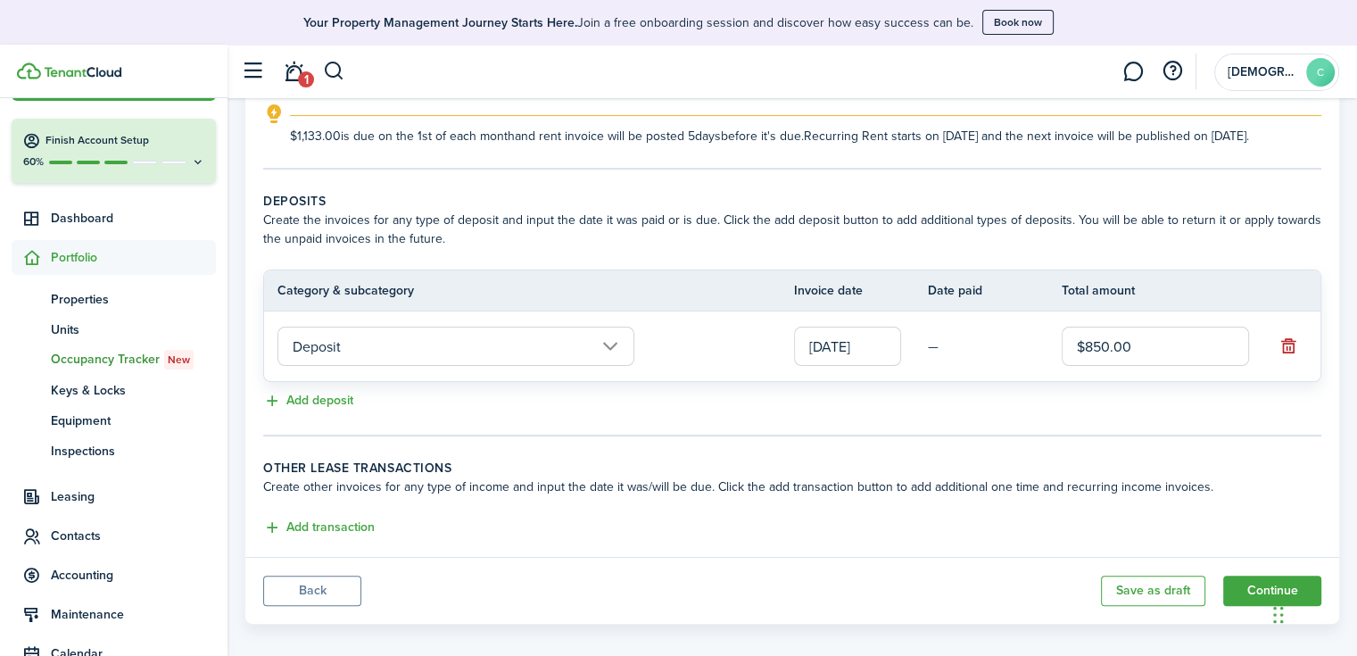
scroll to position [302, 0]
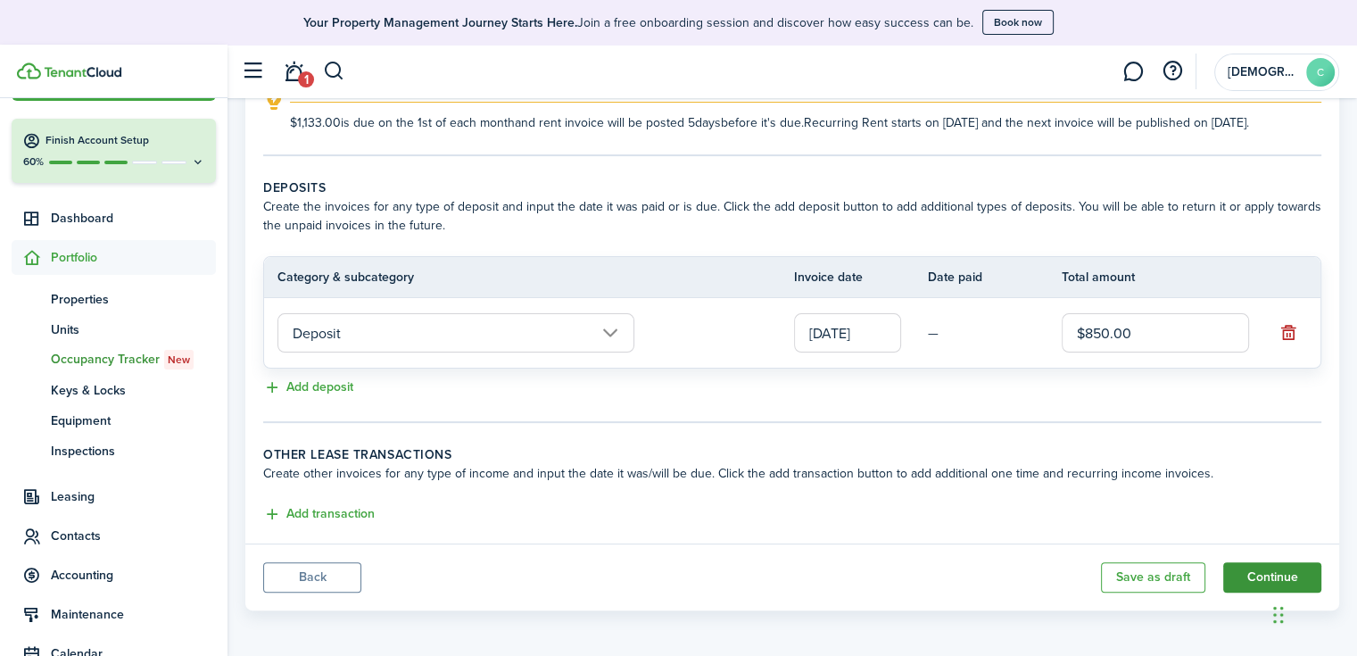
click at [1263, 570] on button "Continue" at bounding box center [1272, 577] width 98 height 30
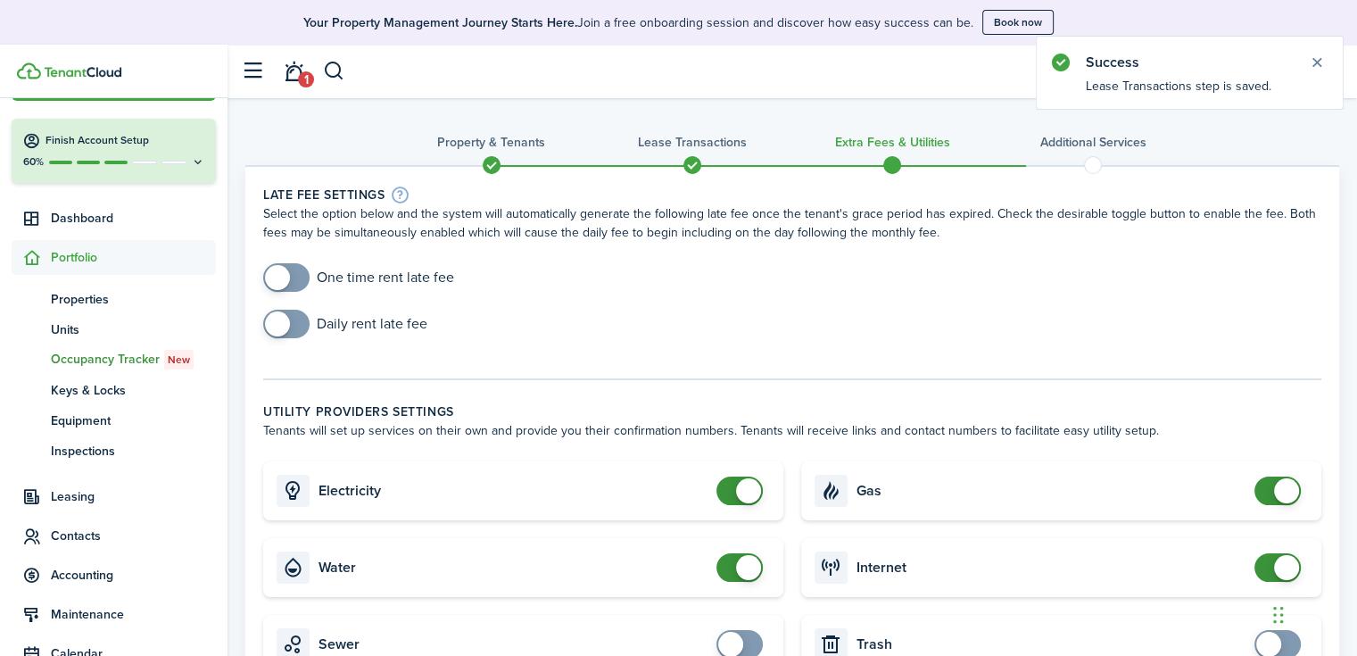
checkbox input "true"
click at [289, 274] on span at bounding box center [277, 277] width 25 height 25
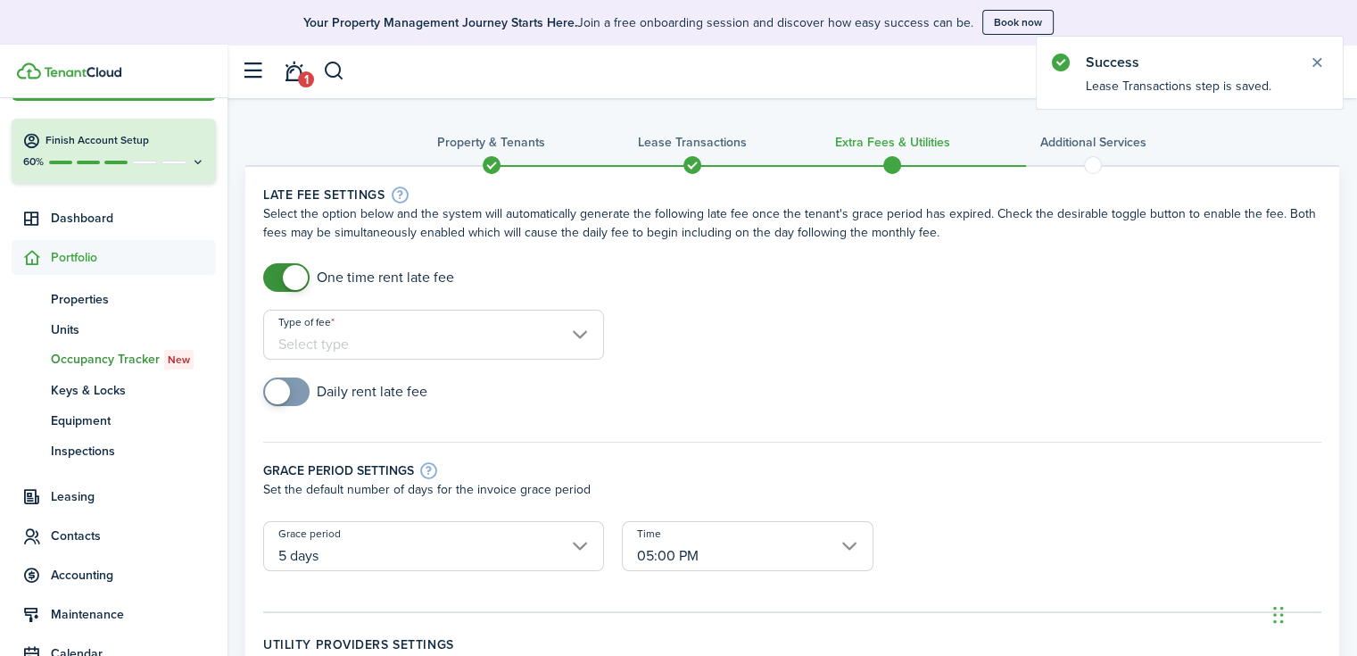
click at [385, 335] on input "Type of fee" at bounding box center [433, 335] width 341 height 50
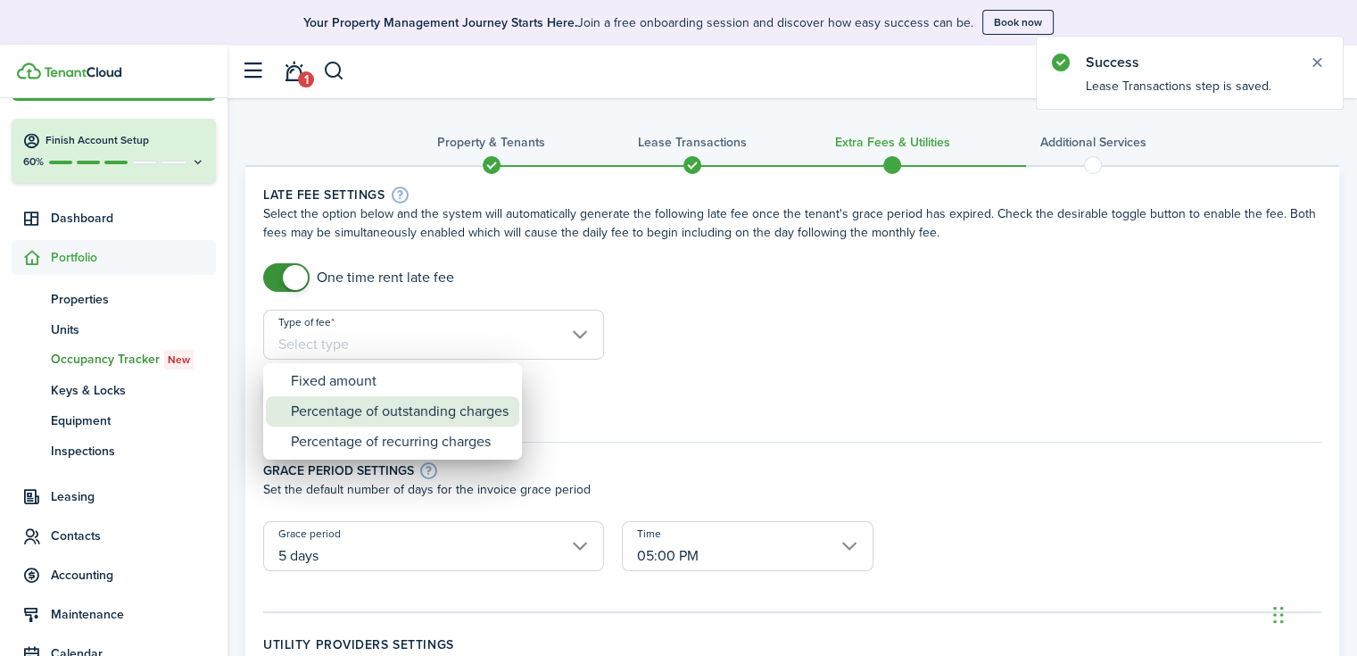
click at [357, 417] on div "Percentage of outstanding charges" at bounding box center [400, 411] width 218 height 30
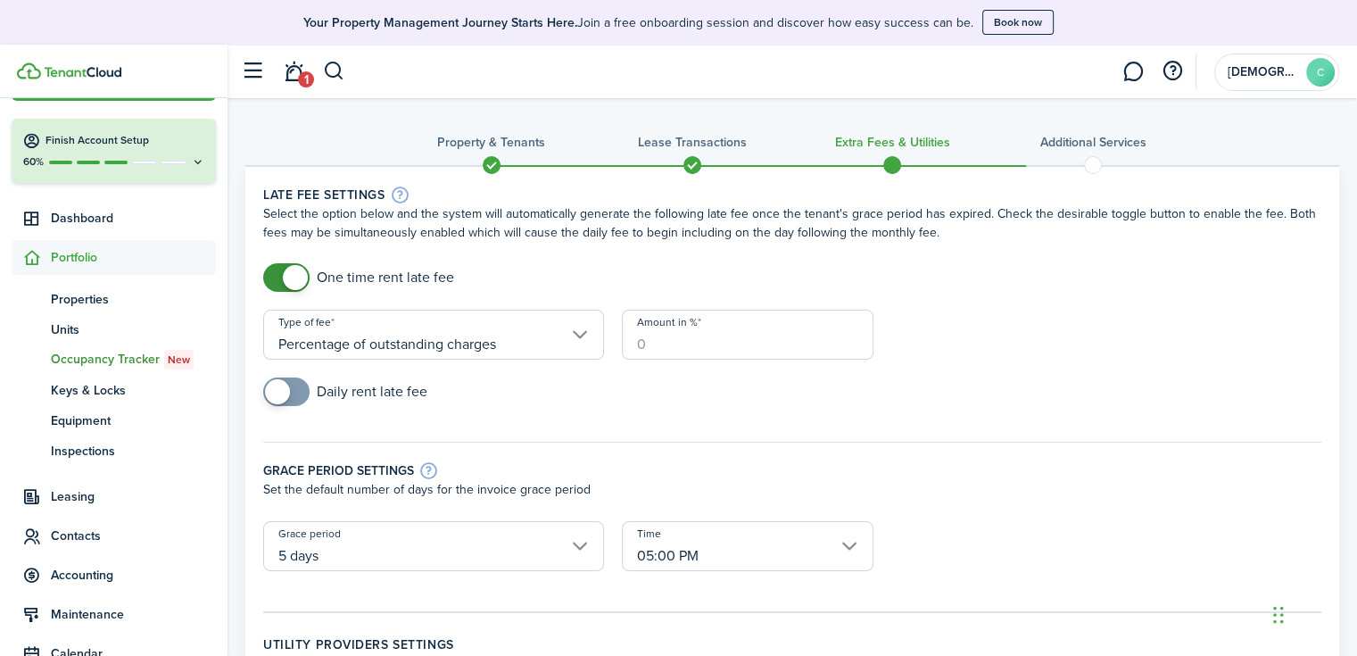
click at [692, 334] on input "Amount in %" at bounding box center [748, 335] width 252 height 50
click at [406, 344] on input "Percentage of outstanding charges" at bounding box center [433, 335] width 341 height 50
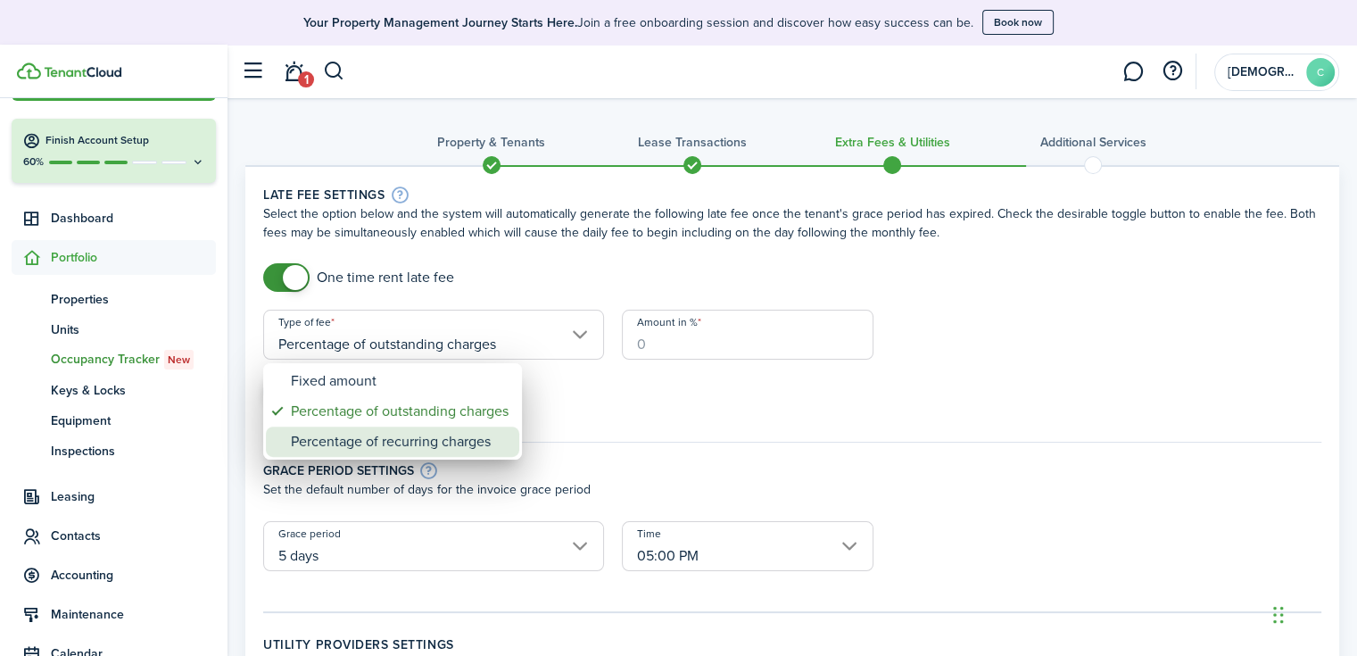
click at [425, 438] on div "Percentage of recurring charges" at bounding box center [400, 441] width 218 height 30
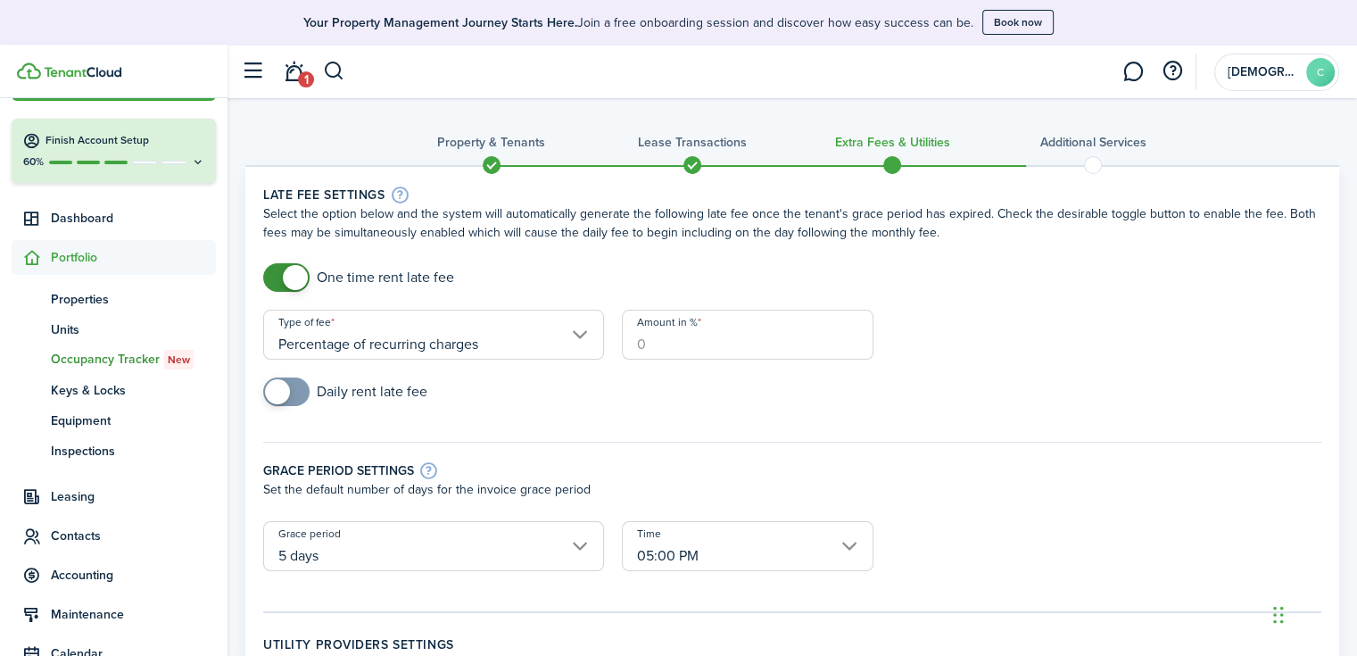
click at [430, 345] on input "Percentage of recurring charges" at bounding box center [433, 335] width 341 height 50
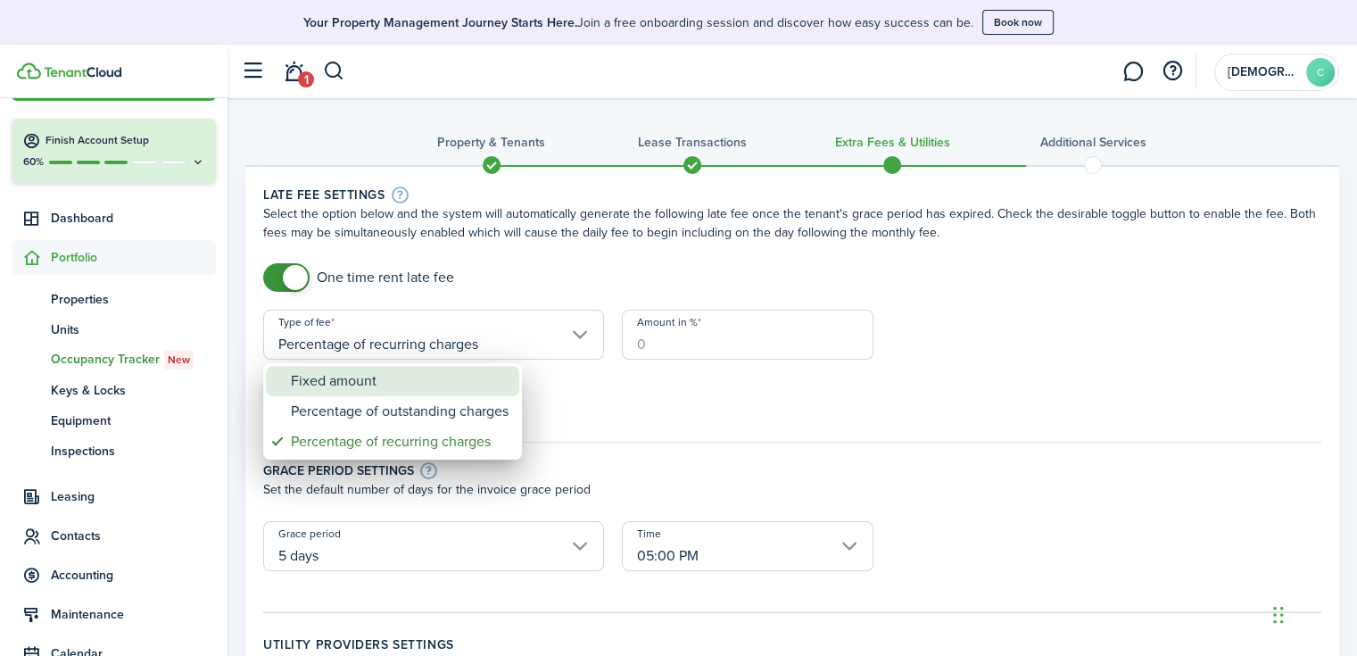
click at [393, 381] on div "Fixed amount" at bounding box center [400, 381] width 218 height 30
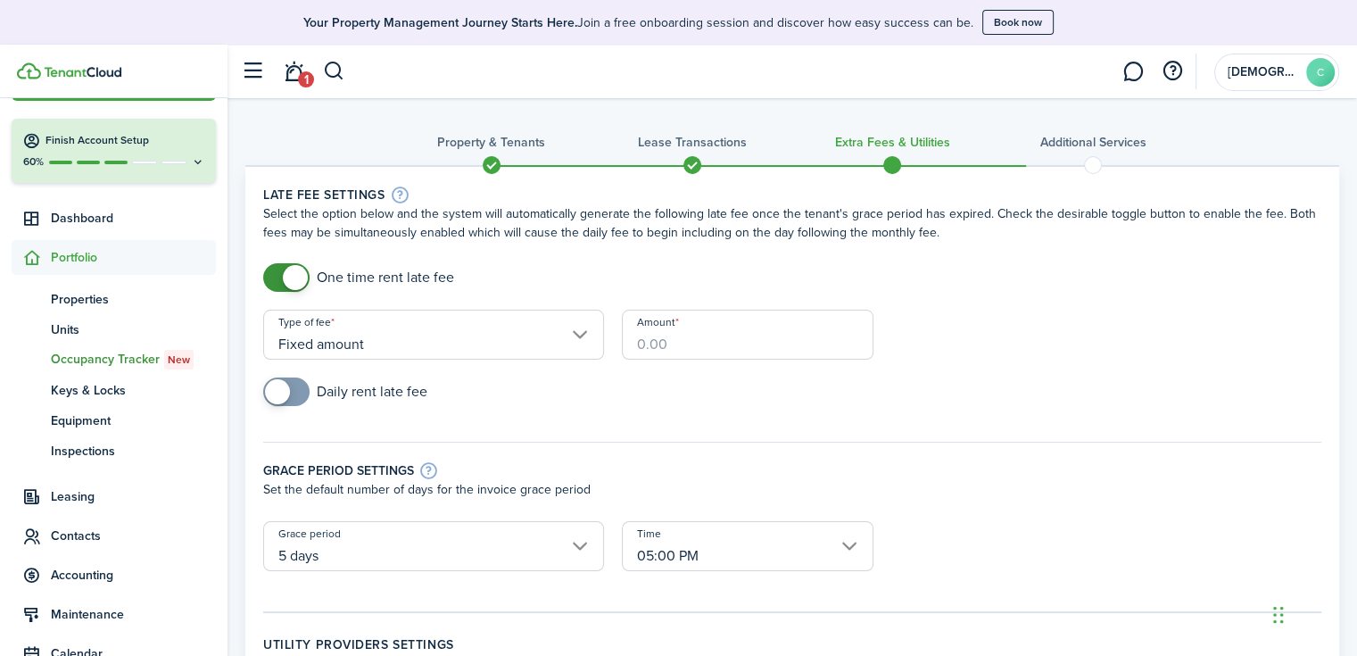
click at [690, 344] on input "Amount" at bounding box center [748, 335] width 252 height 50
click at [392, 342] on input "Fixed amount" at bounding box center [433, 335] width 341 height 50
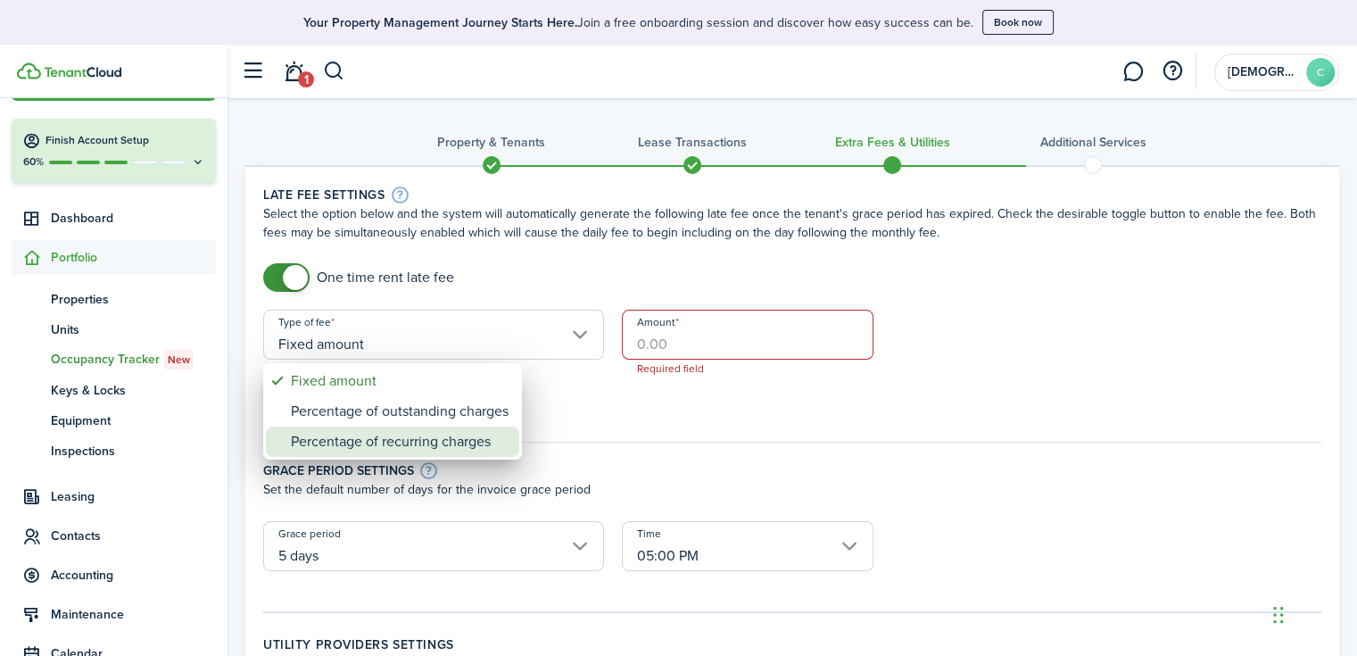
click at [361, 441] on div "Percentage of recurring charges" at bounding box center [400, 441] width 218 height 30
type input "Percentage of recurring charges"
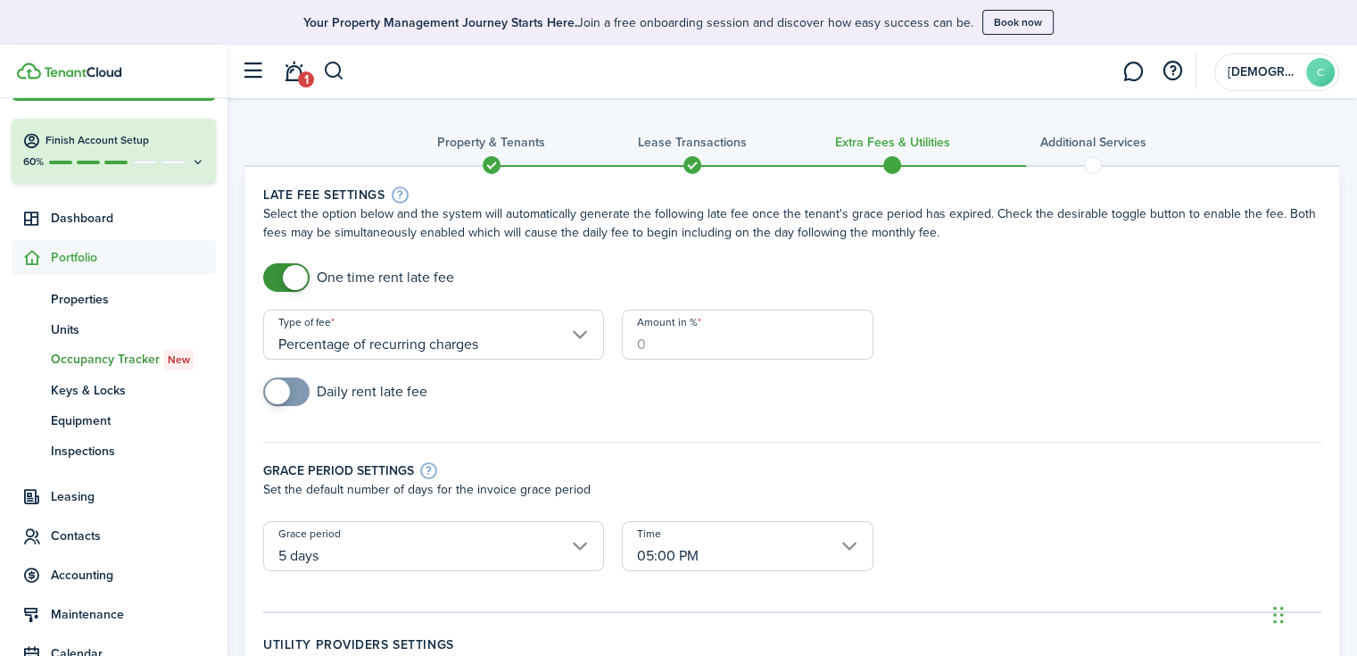
click at [689, 343] on input "Amount in %" at bounding box center [748, 335] width 252 height 50
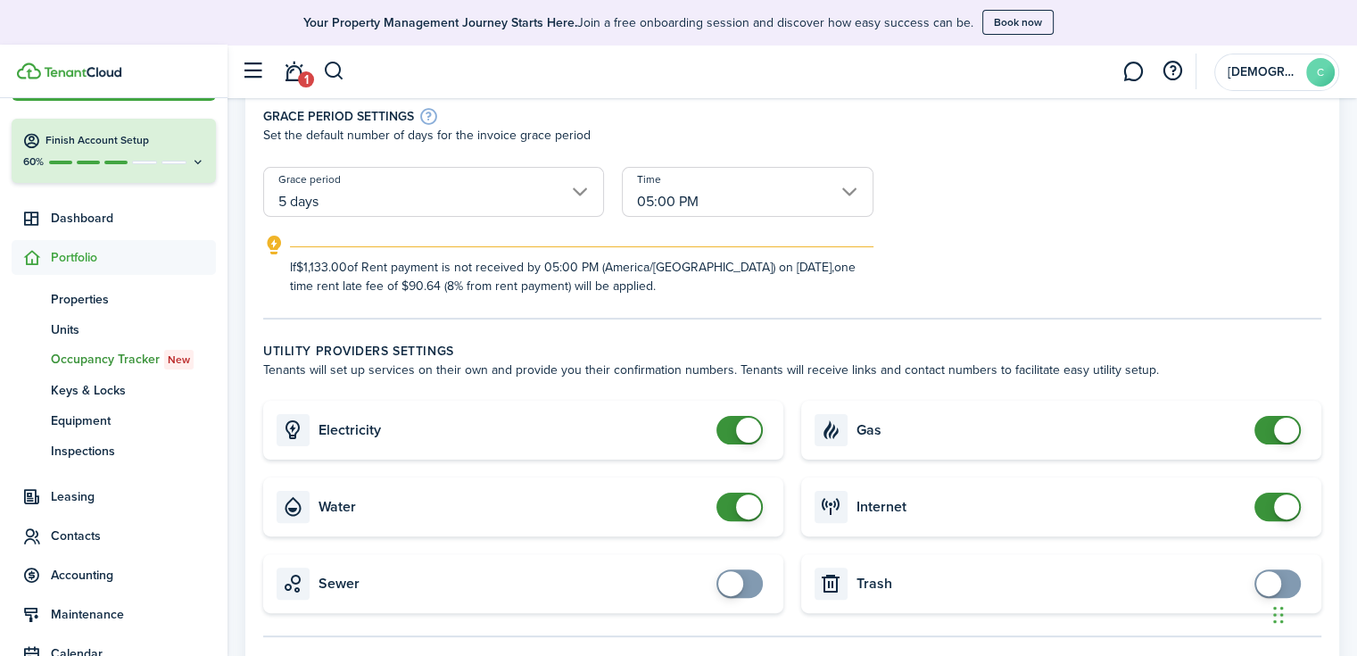
scroll to position [357, 0]
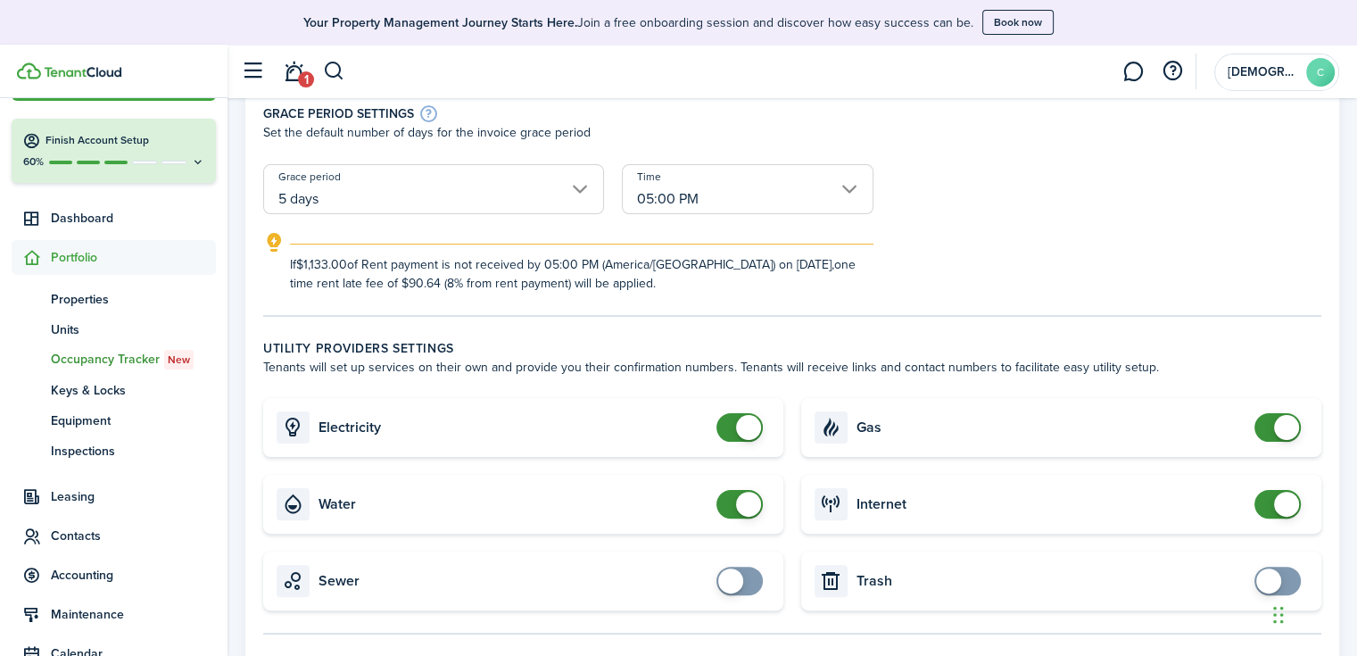
click at [717, 187] on input "05:00 PM" at bounding box center [748, 189] width 252 height 50
type input "8"
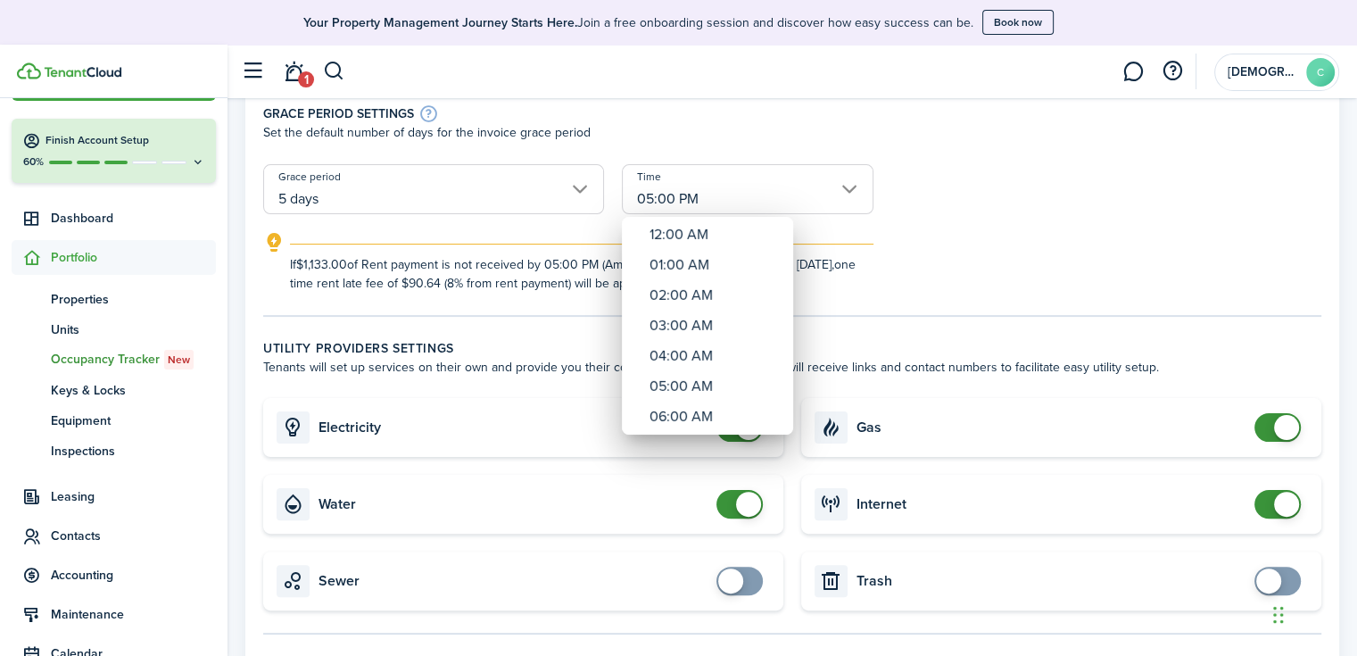
click at [717, 190] on div at bounding box center [678, 327] width 1642 height 941
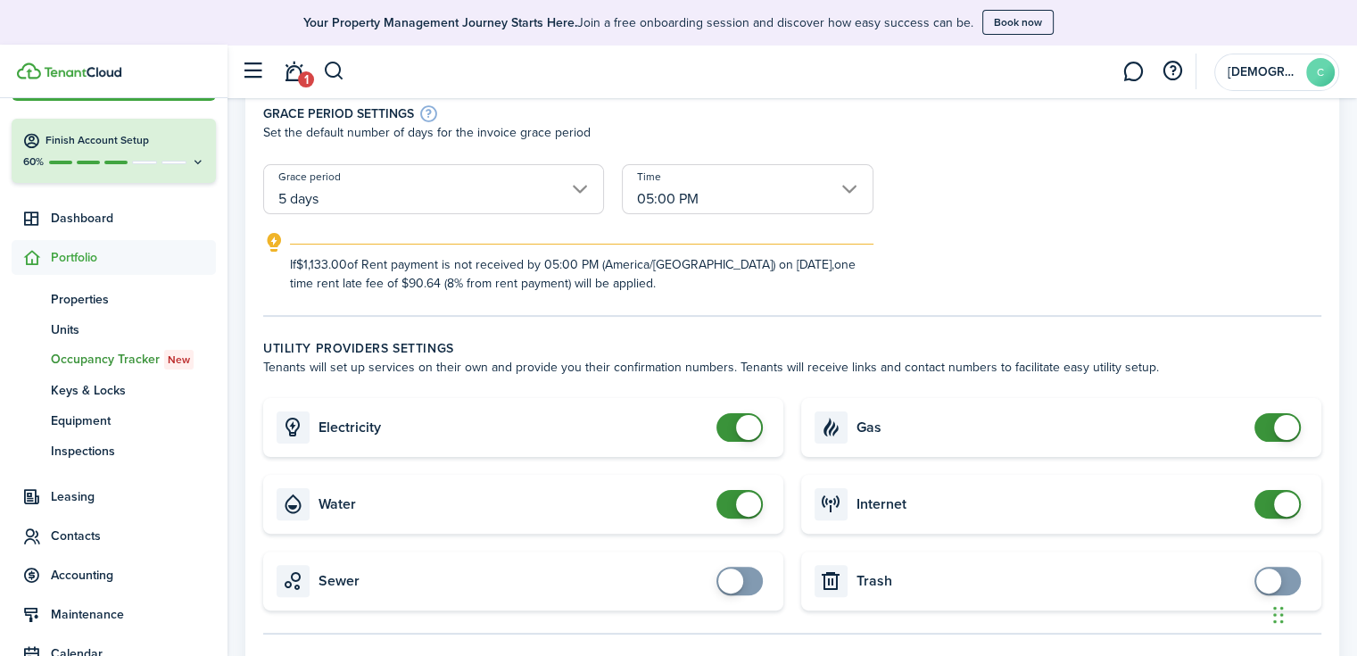
click at [903, 260] on div "If $1,133.00 of Rent payment is not received by 05:00 PM (America/[GEOGRAPHIC_D…" at bounding box center [792, 262] width 1094 height 61
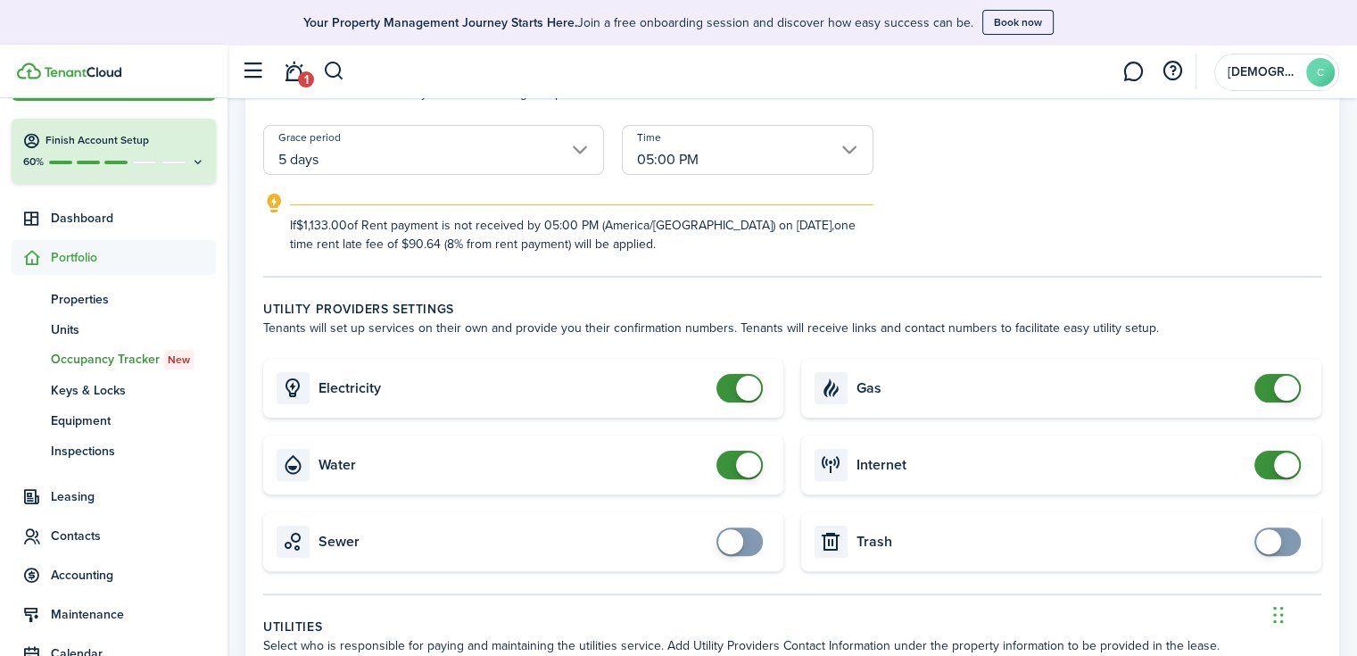
scroll to position [535, 0]
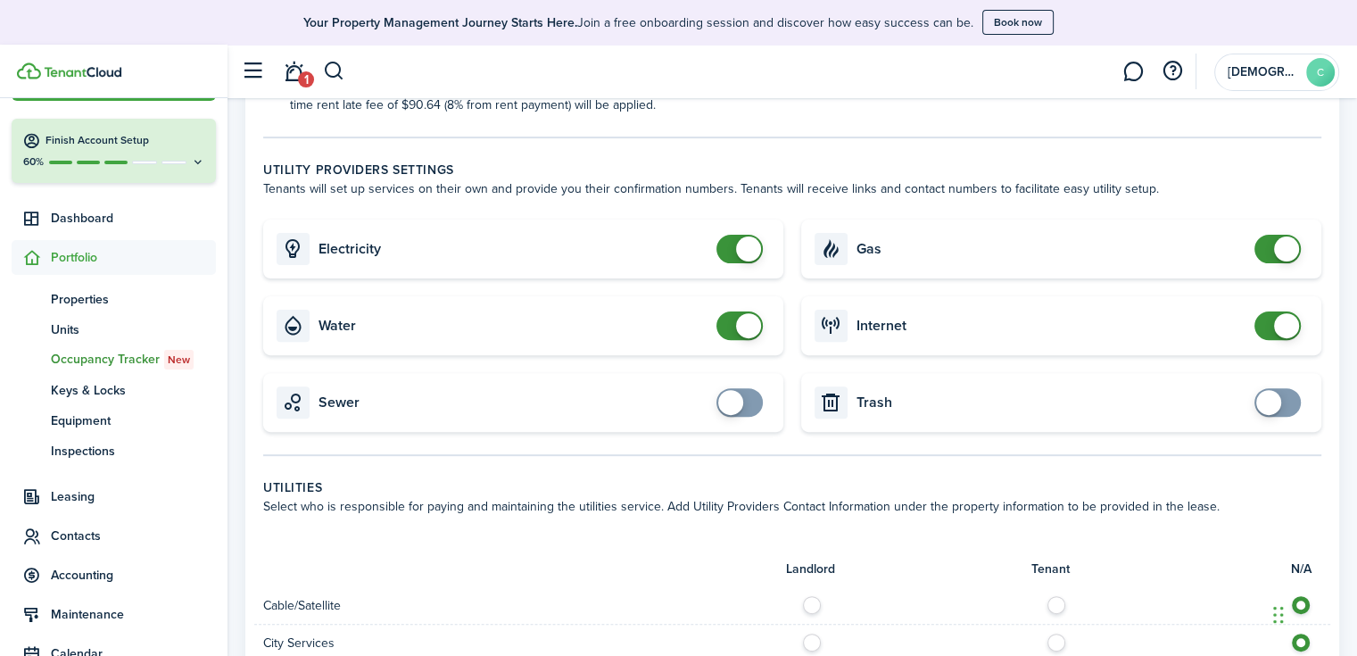
checkbox input "true"
click at [743, 401] on span at bounding box center [740, 402] width 18 height 29
checkbox input "true"
click at [1271, 393] on span at bounding box center [1268, 402] width 25 height 25
click at [589, 252] on card-title "Electricity" at bounding box center [513, 249] width 389 height 16
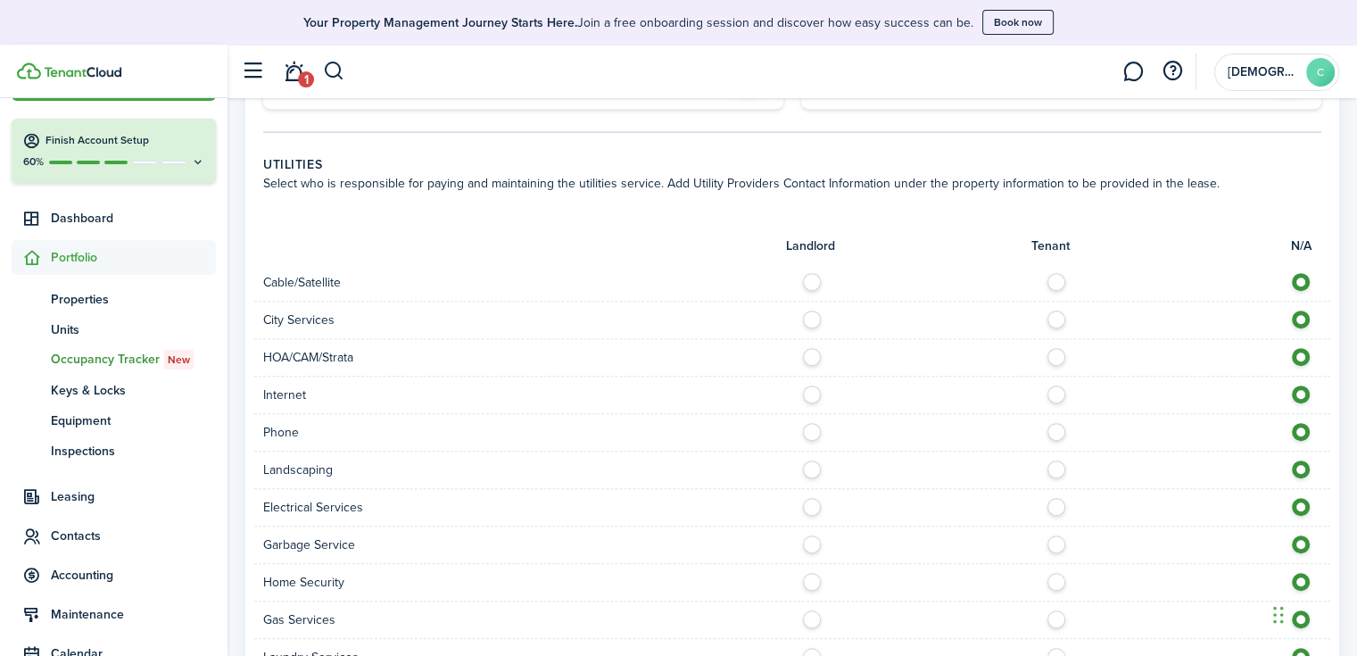
scroll to position [892, 0]
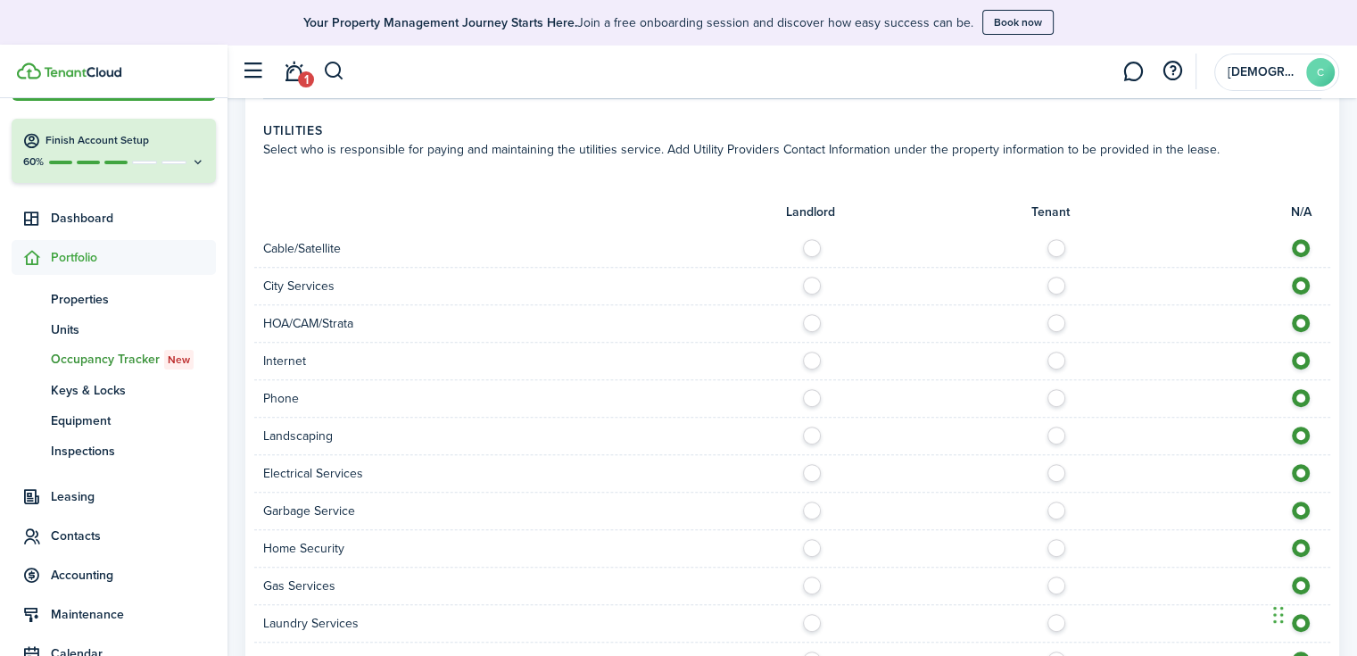
click at [1051, 245] on label at bounding box center [1061, 243] width 31 height 9
radio input "true"
drag, startPoint x: 1053, startPoint y: 276, endPoint x: 1053, endPoint y: 288, distance: 12.5
click at [1054, 277] on label at bounding box center [1061, 281] width 31 height 9
radio input "true"
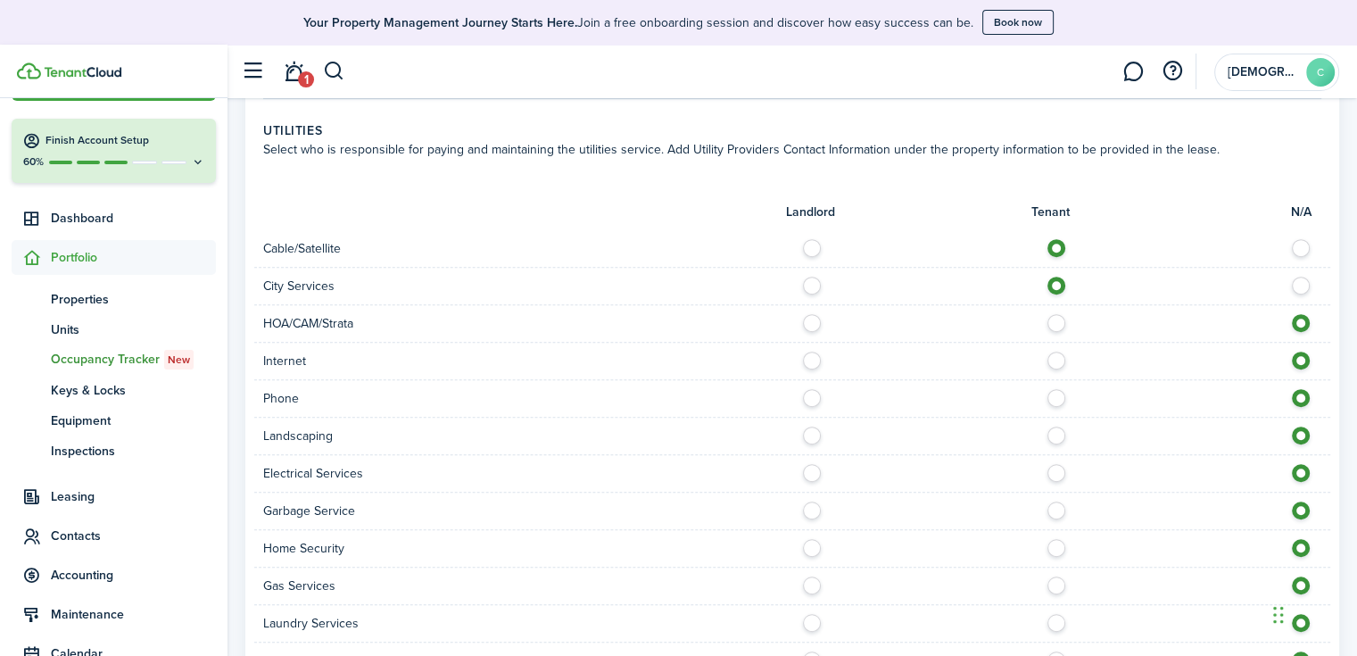
drag, startPoint x: 1051, startPoint y: 312, endPoint x: 1051, endPoint y: 325, distance: 12.5
click at [1051, 318] on label at bounding box center [1061, 318] width 31 height 9
radio input "true"
click at [1053, 351] on div "Internet" at bounding box center [792, 361] width 1076 height 37
click at [1057, 360] on label at bounding box center [1061, 356] width 31 height 9
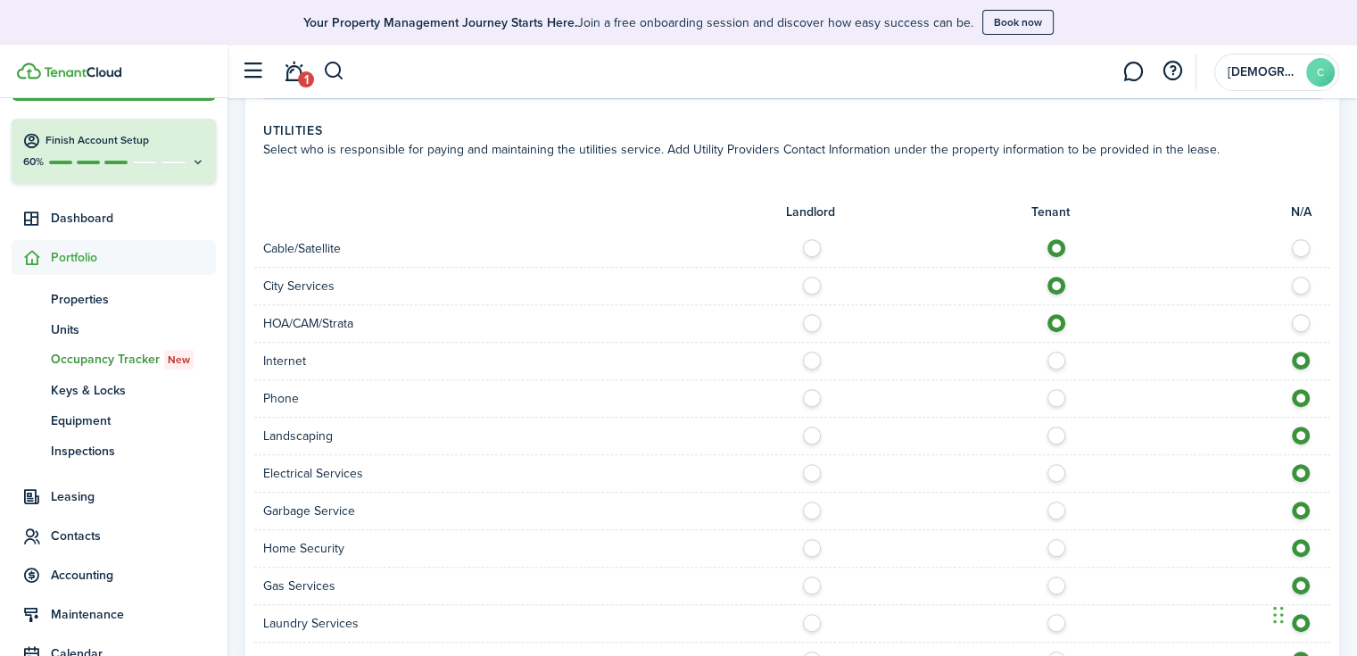
radio input "true"
click at [1055, 392] on label at bounding box center [1061, 393] width 31 height 9
radio input "true"
drag, startPoint x: 1052, startPoint y: 427, endPoint x: 1056, endPoint y: 449, distance: 21.9
click at [1053, 431] on label at bounding box center [1061, 430] width 31 height 9
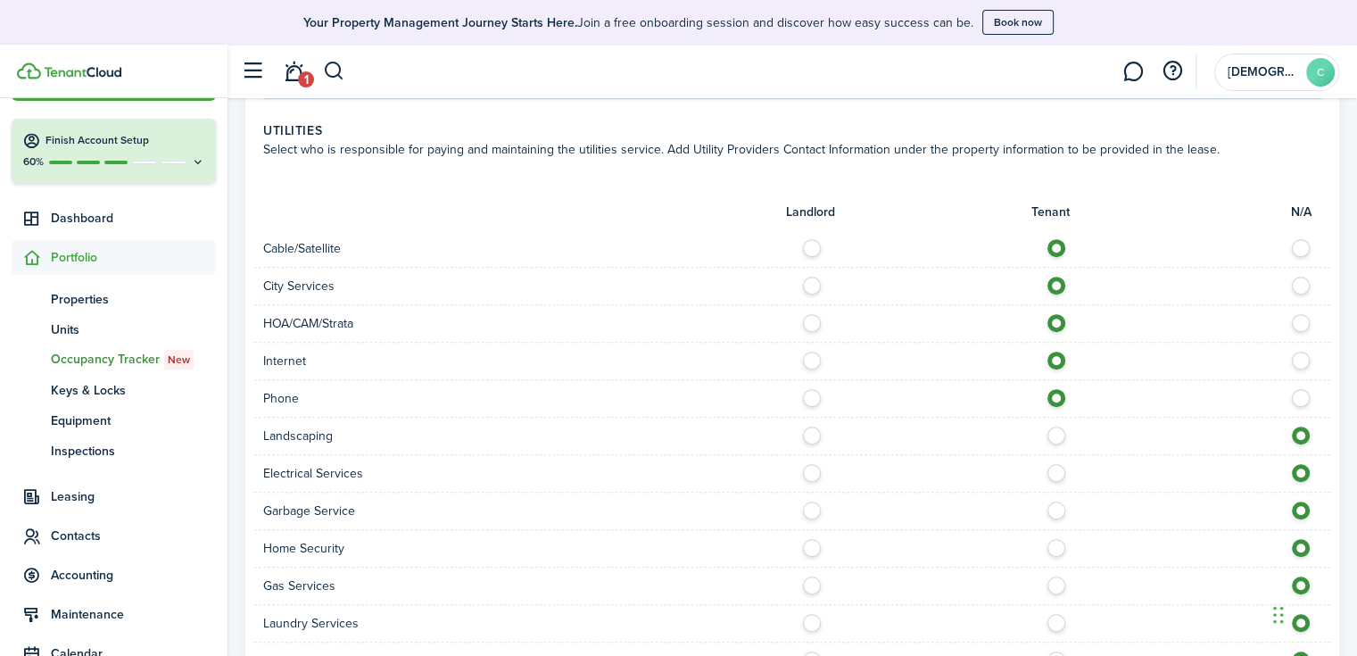
radio input "true"
drag, startPoint x: 1053, startPoint y: 472, endPoint x: 1055, endPoint y: 487, distance: 15.4
click at [1053, 473] on label at bounding box center [1061, 468] width 31 height 9
radio input "true"
click at [1056, 505] on label at bounding box center [1061, 505] width 31 height 9
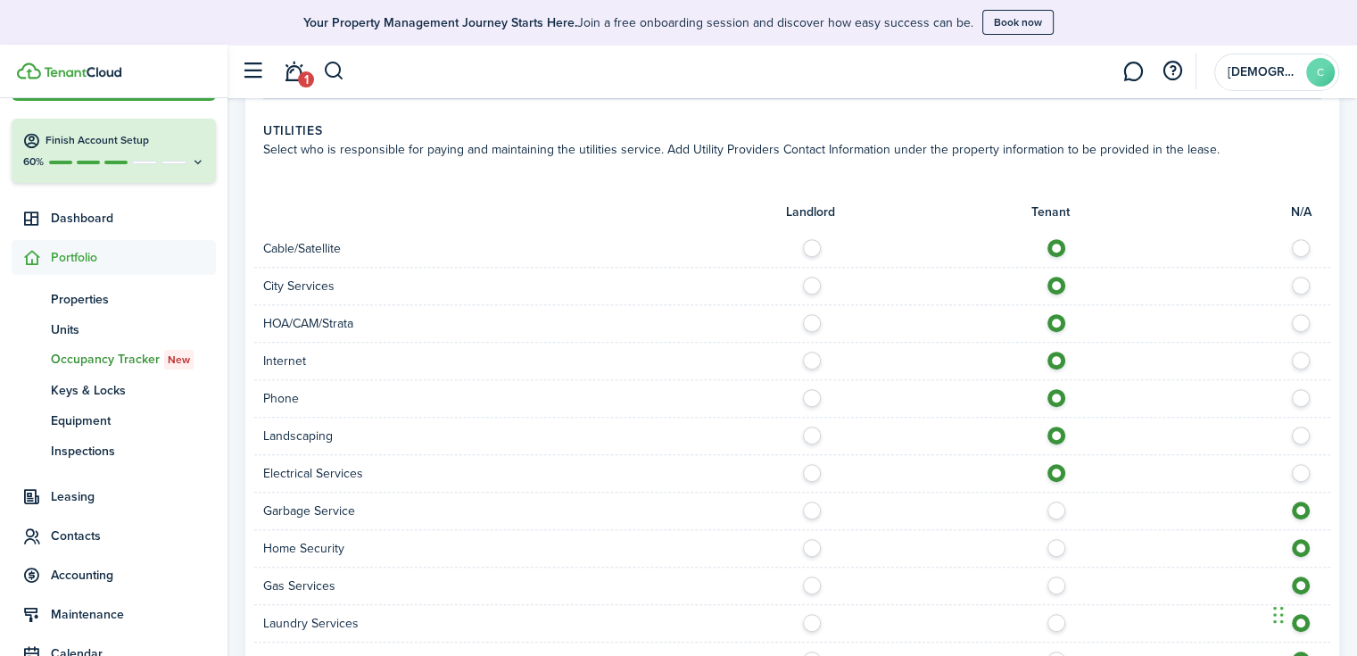
radio input "true"
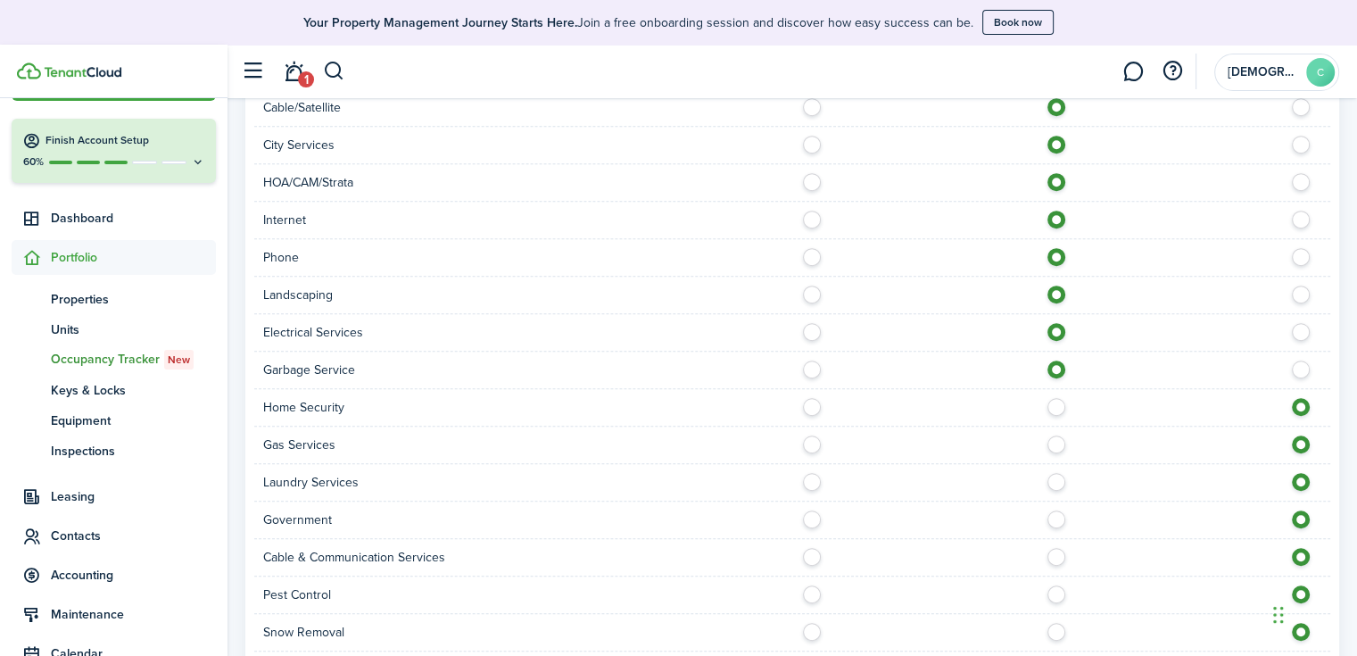
scroll to position [1071, 0]
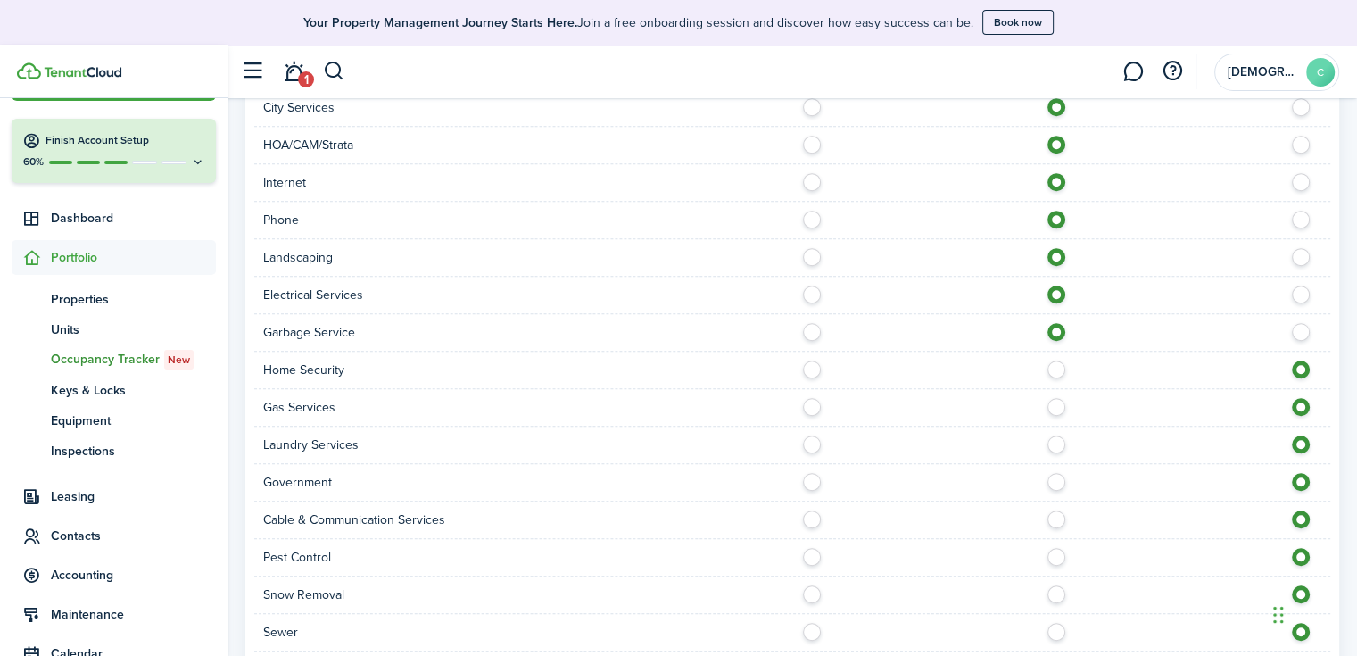
click at [1049, 363] on label at bounding box center [1061, 364] width 31 height 9
radio input "true"
drag, startPoint x: 1055, startPoint y: 410, endPoint x: 1053, endPoint y: 440, distance: 29.6
click at [1055, 407] on label at bounding box center [1061, 402] width 31 height 9
radio input "true"
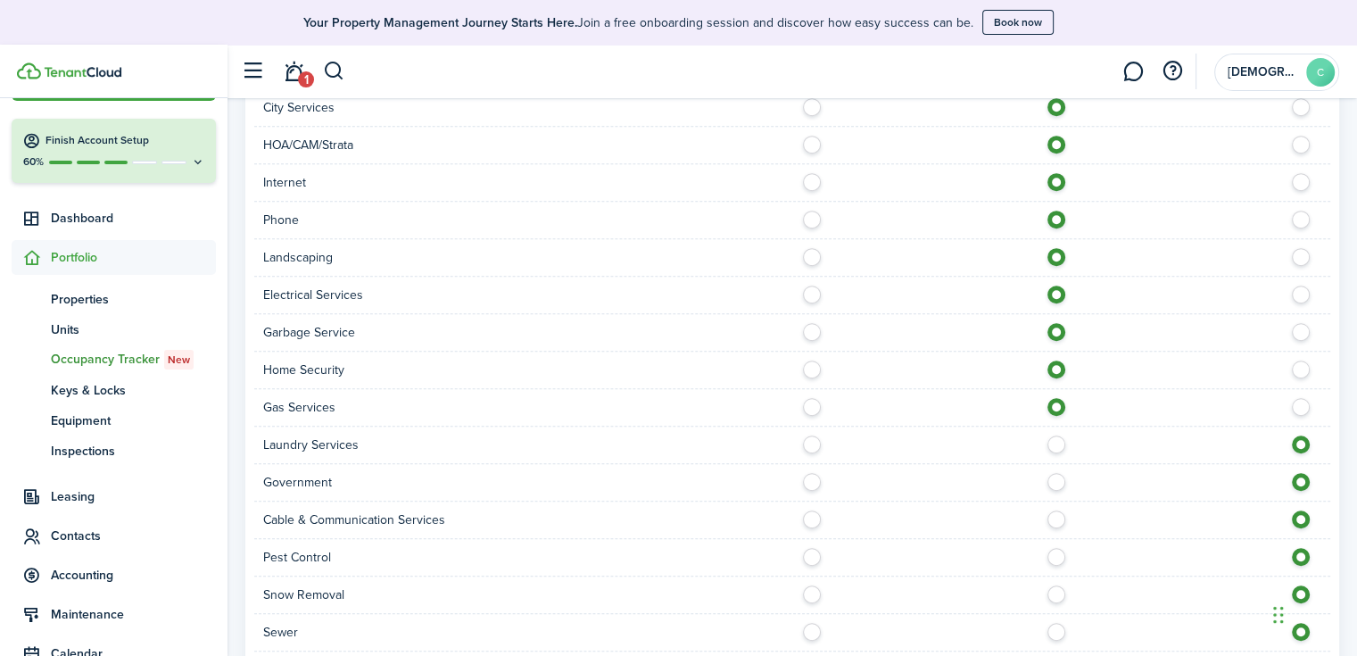
click at [1053, 444] on label at bounding box center [1061, 439] width 31 height 9
radio input "true"
drag, startPoint x: 1053, startPoint y: 477, endPoint x: 1055, endPoint y: 500, distance: 22.5
click at [1054, 478] on label at bounding box center [1061, 477] width 31 height 9
radio input "true"
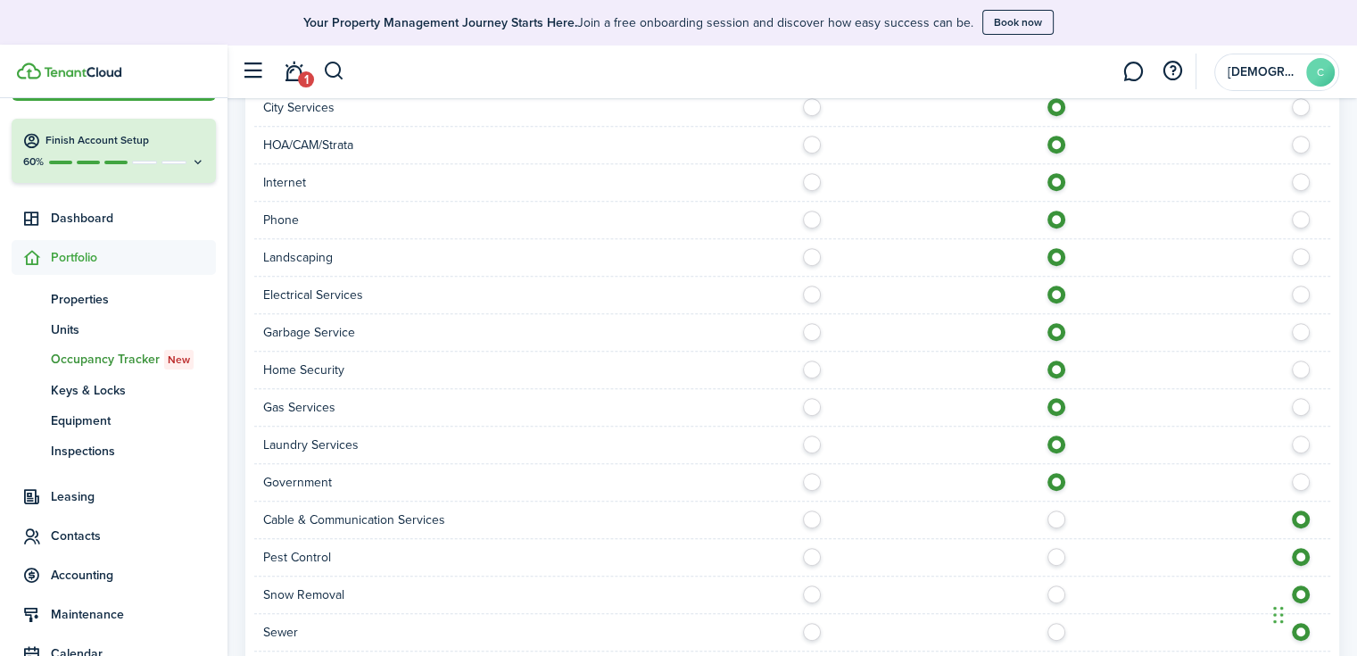
drag, startPoint x: 1056, startPoint y: 509, endPoint x: 1054, endPoint y: 535, distance: 26.0
click at [1056, 512] on label at bounding box center [1061, 514] width 31 height 9
radio input "true"
drag, startPoint x: 1054, startPoint y: 548, endPoint x: 1054, endPoint y: 563, distance: 15.2
click at [1054, 552] on label at bounding box center [1061, 552] width 31 height 9
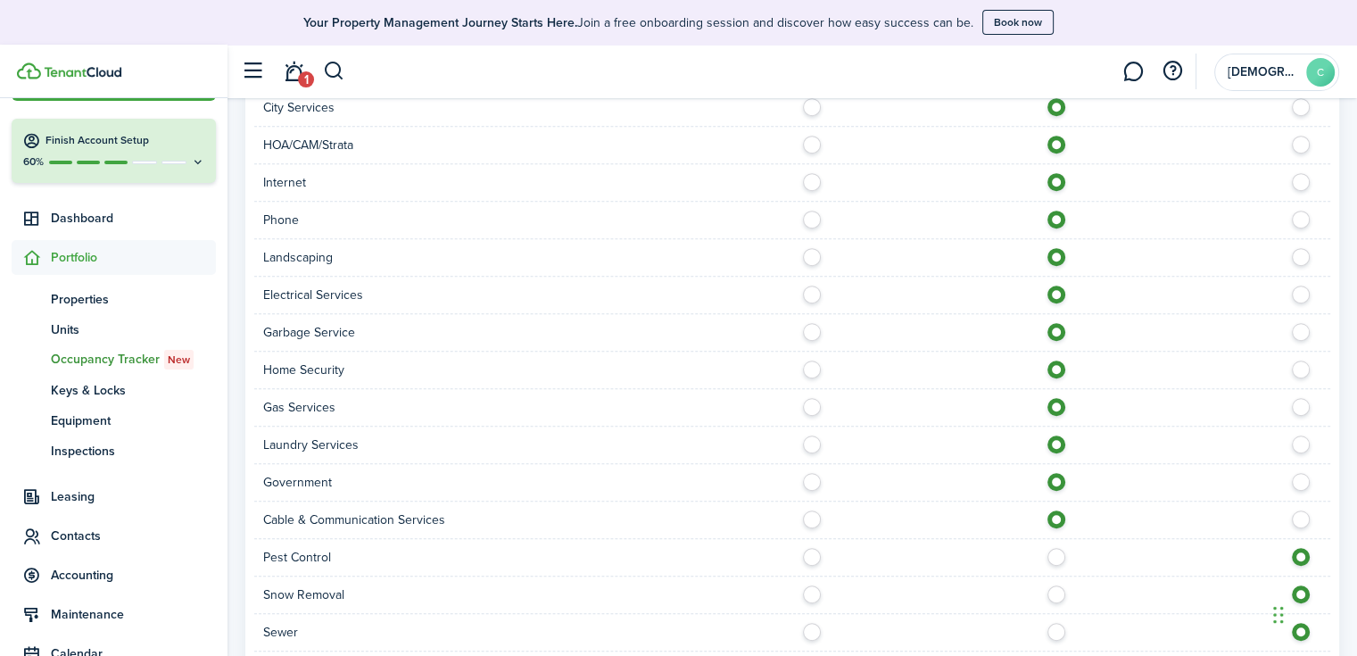
radio input "true"
click at [1055, 586] on label at bounding box center [1061, 589] width 31 height 9
radio input "true"
click at [1056, 624] on label at bounding box center [1061, 627] width 31 height 9
radio input "true"
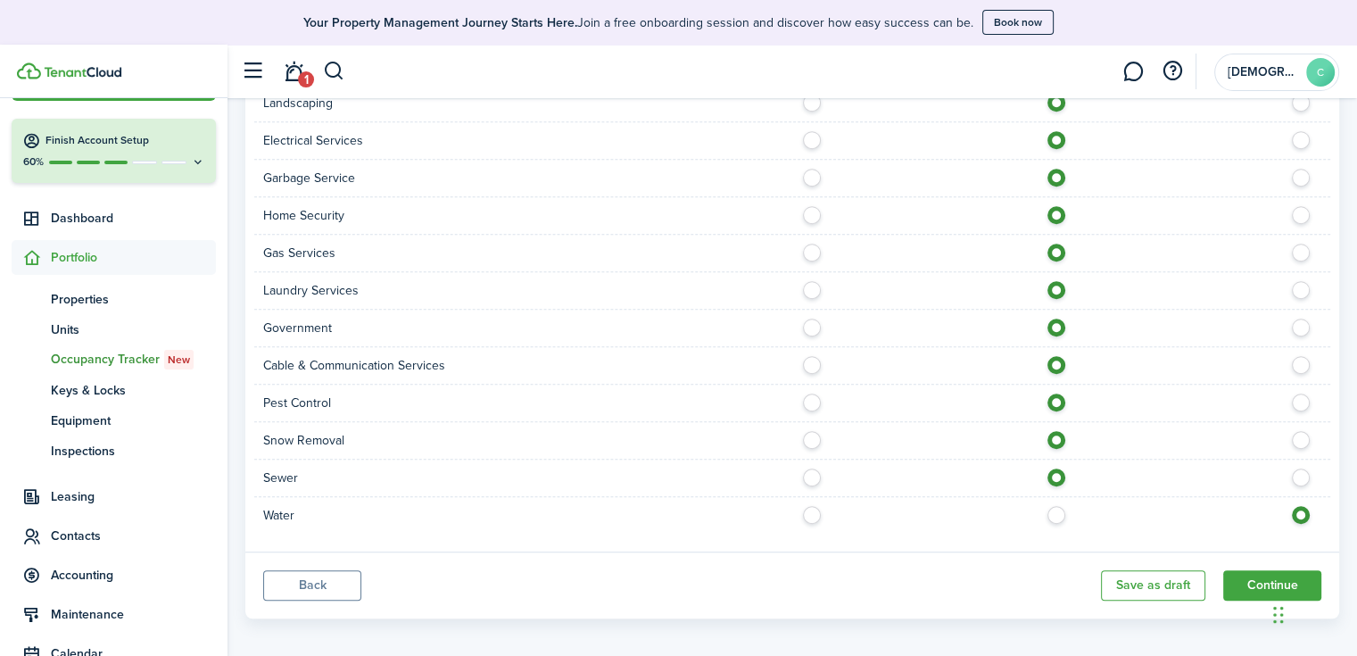
scroll to position [1231, 0]
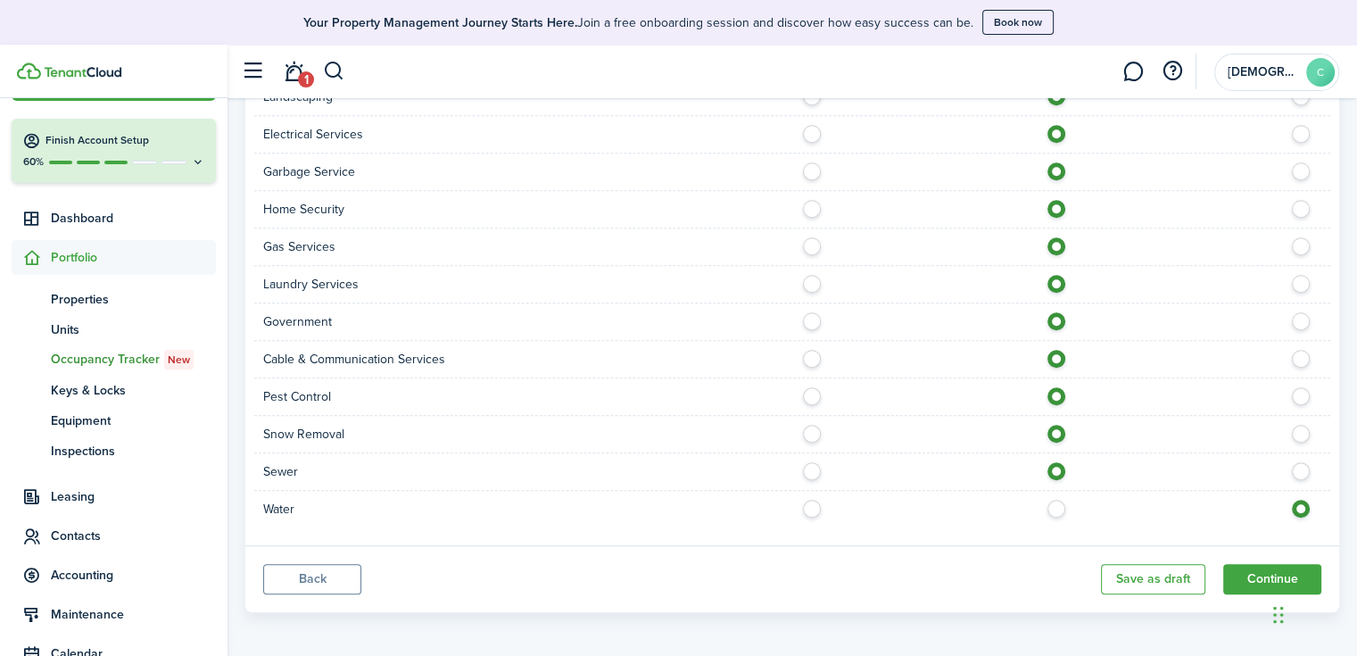
click at [1057, 505] on label at bounding box center [1061, 504] width 31 height 9
radio input "true"
click at [1253, 574] on button "Continue" at bounding box center [1272, 579] width 98 height 30
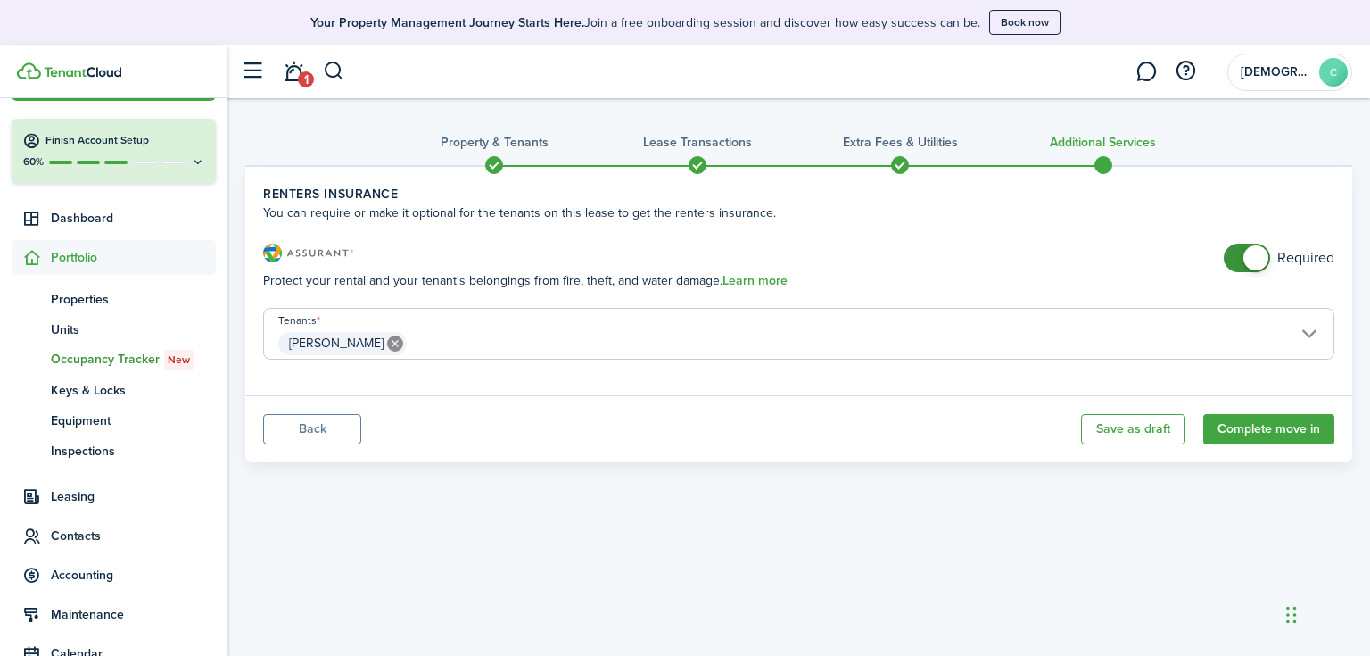
checkbox input "false"
click at [1242, 260] on span at bounding box center [1247, 258] width 18 height 29
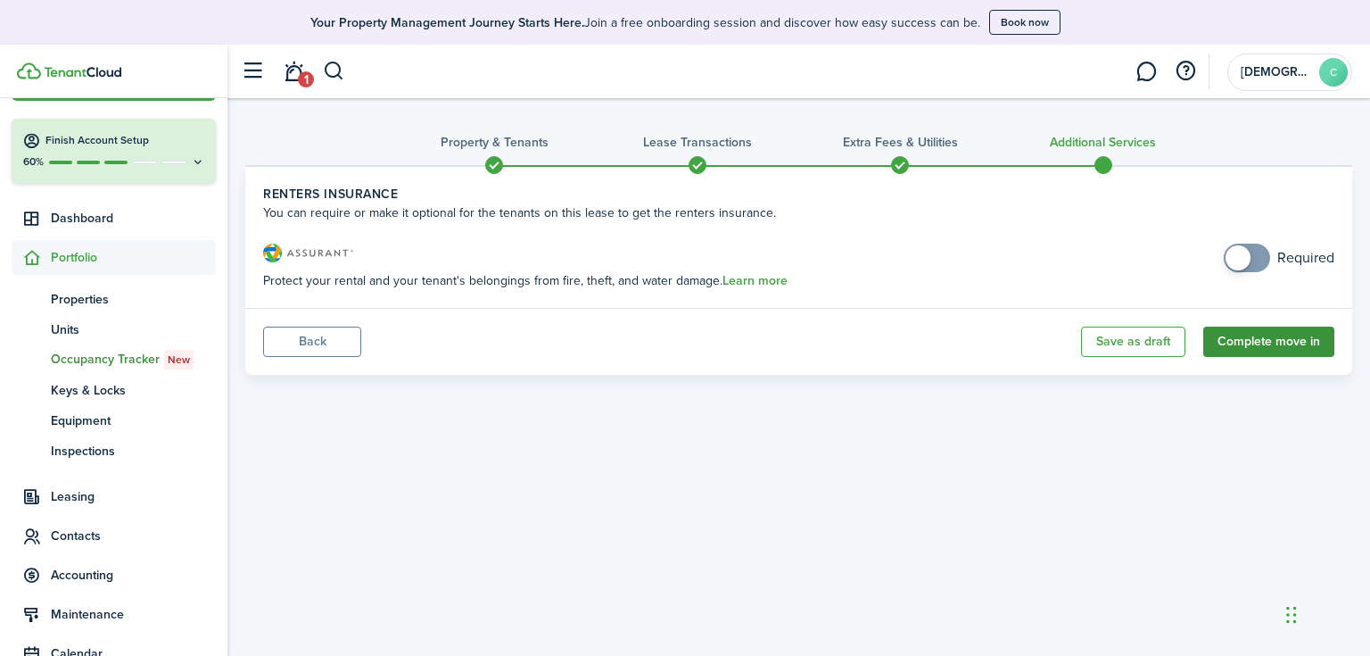
click at [1248, 340] on button "Complete move in" at bounding box center [1269, 342] width 131 height 30
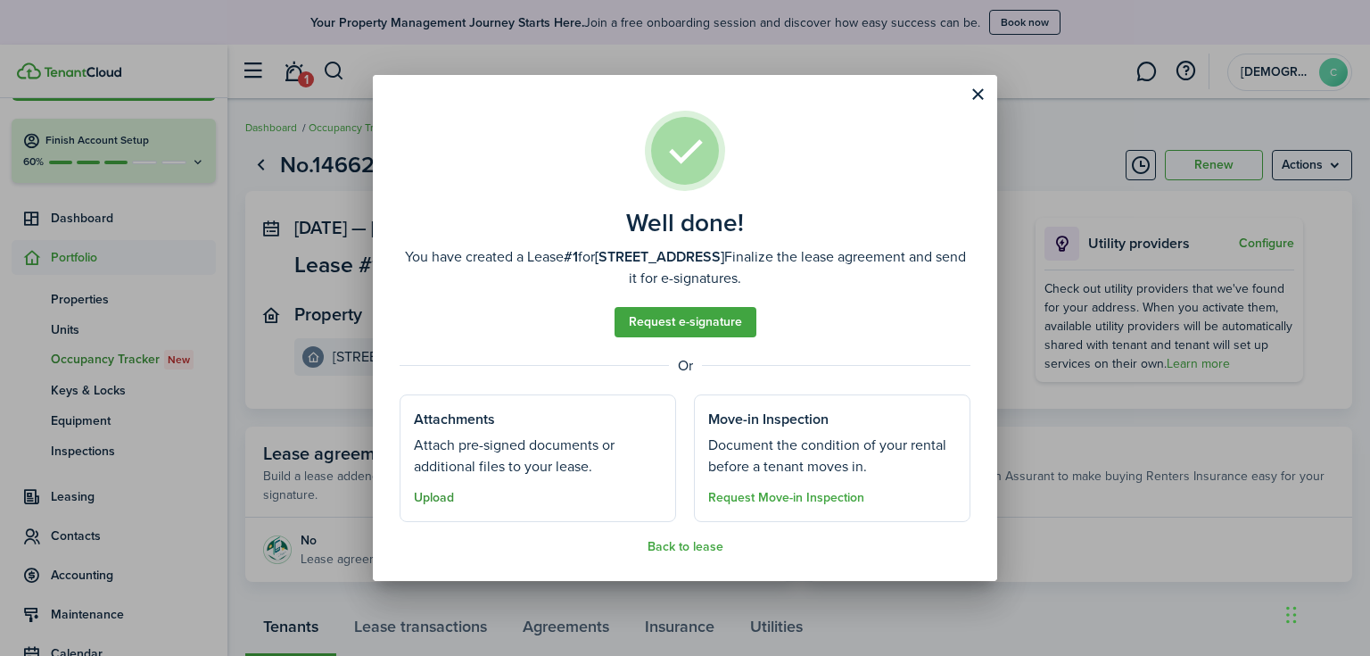
click at [439, 502] on button "Upload" at bounding box center [434, 498] width 40 height 14
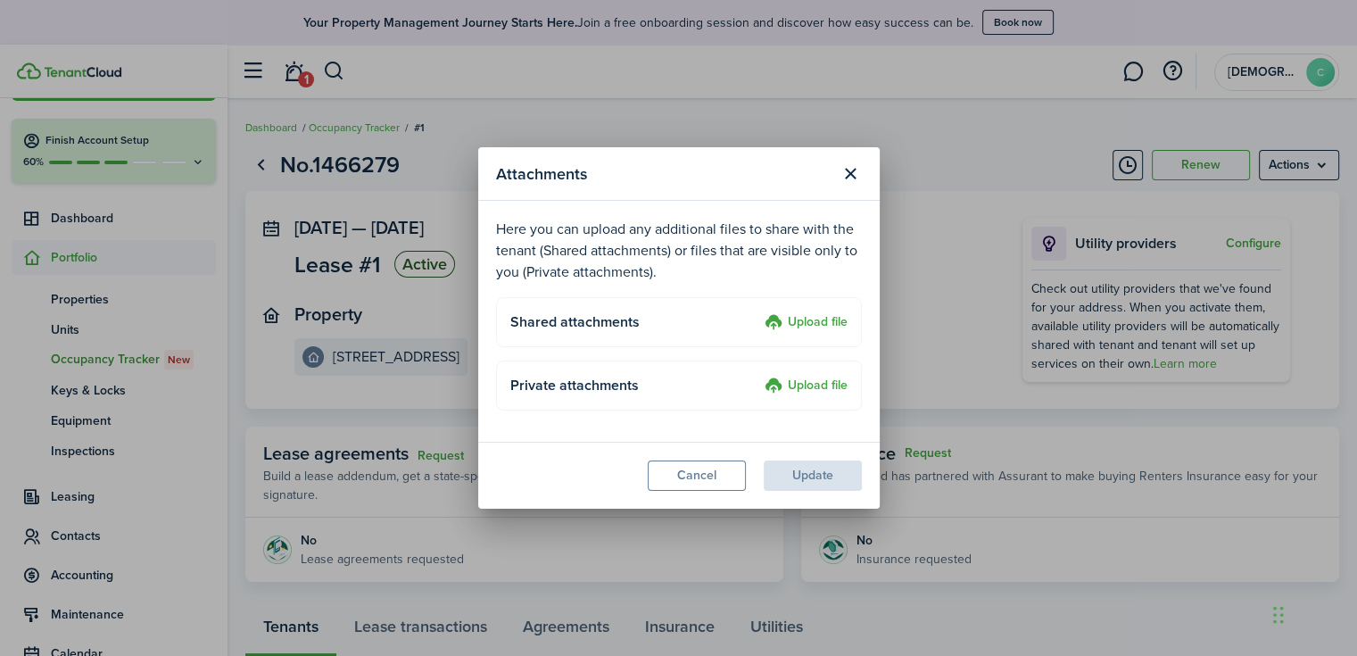
click at [802, 319] on label "Upload file" at bounding box center [806, 322] width 83 height 21
click at [758, 312] on input "Upload file" at bounding box center [758, 312] width 0 height 0
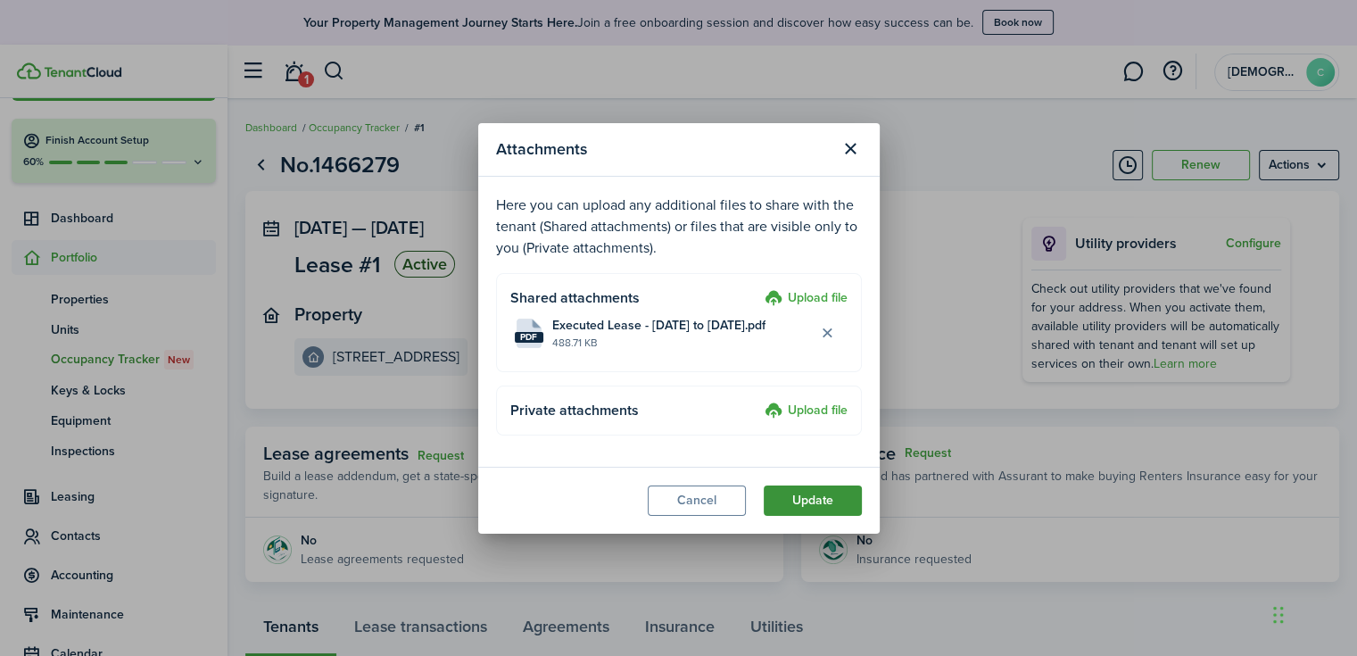
click at [821, 499] on button "Update" at bounding box center [813, 500] width 98 height 30
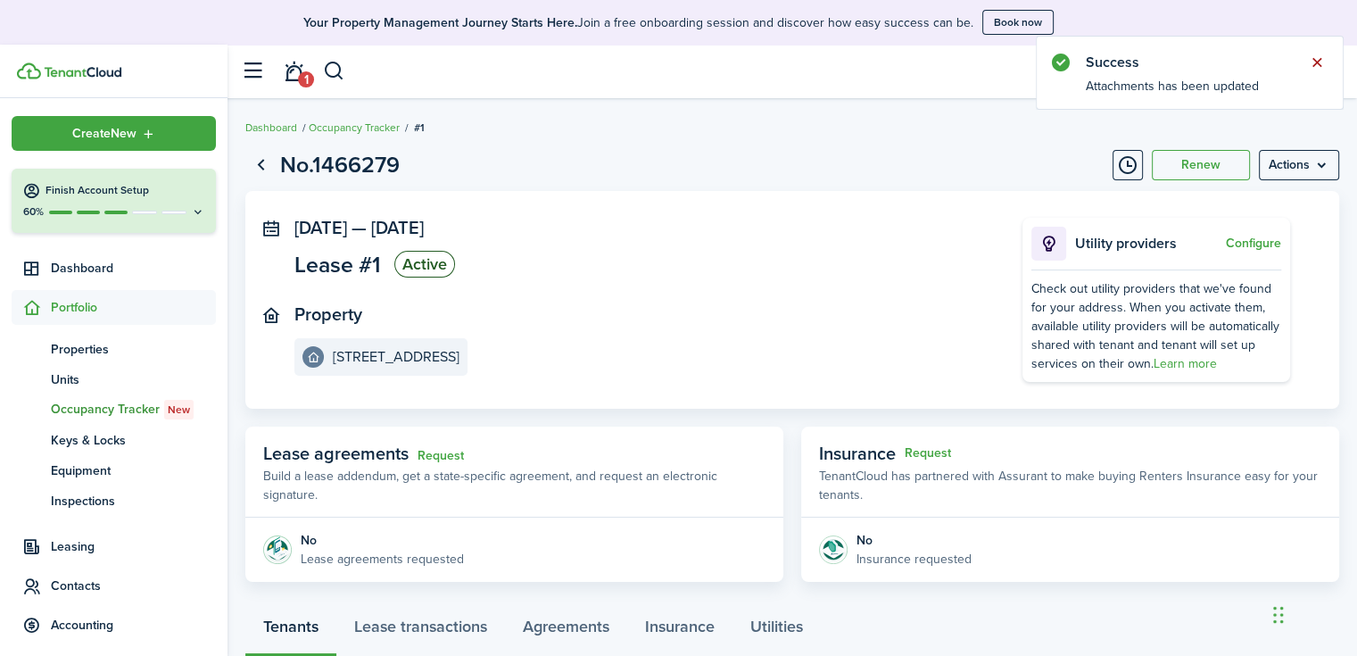
click at [1320, 60] on button "Close notify" at bounding box center [1316, 62] width 25 height 25
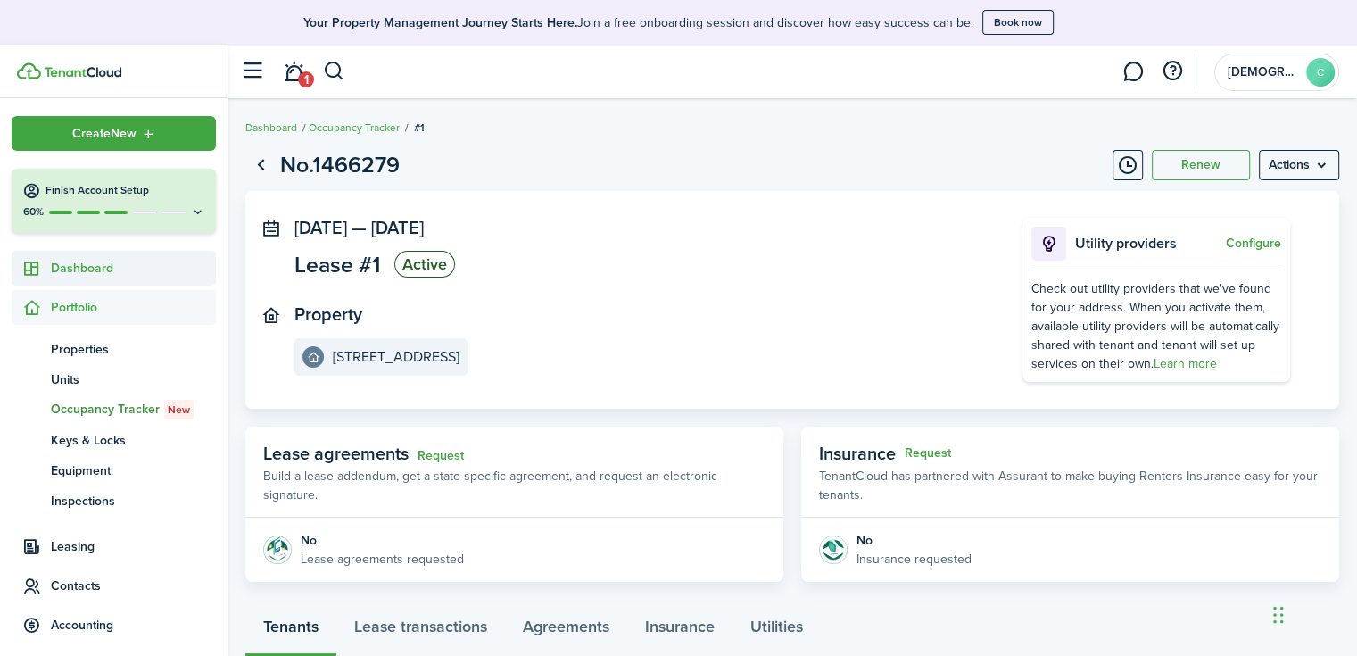
click at [96, 273] on span "Dashboard" at bounding box center [133, 268] width 165 height 19
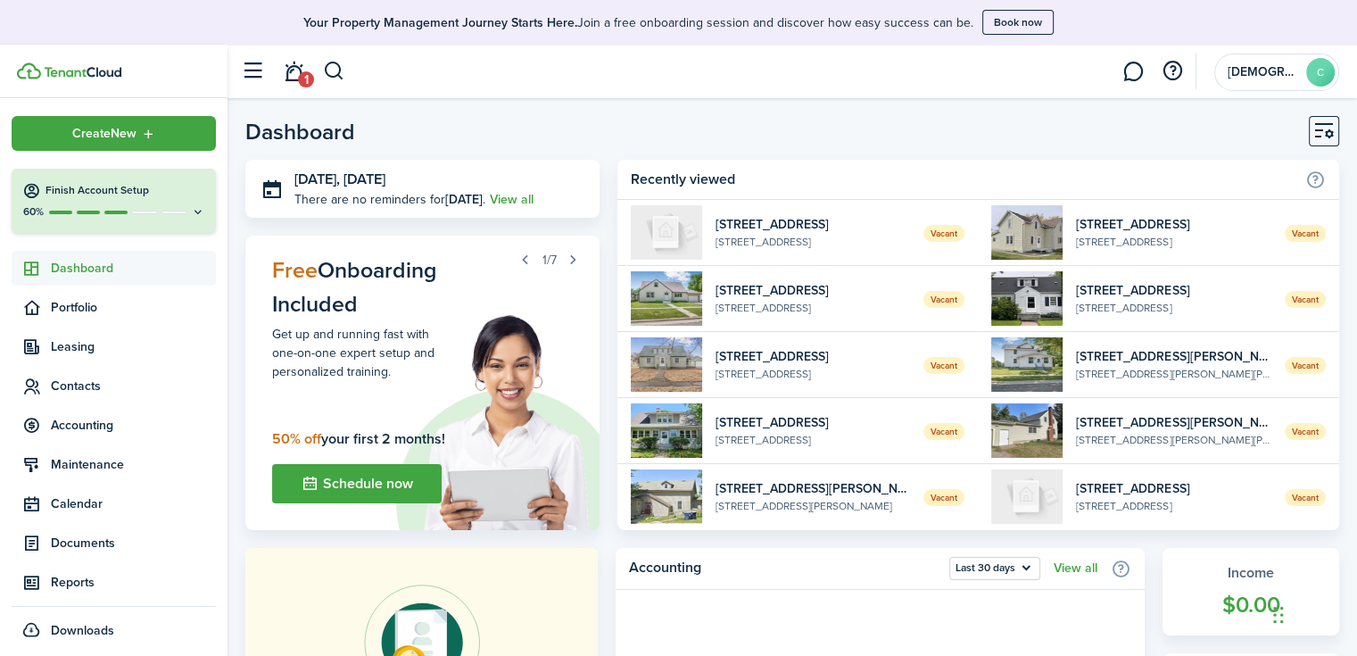
click at [303, 78] on span "1" at bounding box center [306, 79] width 16 height 16
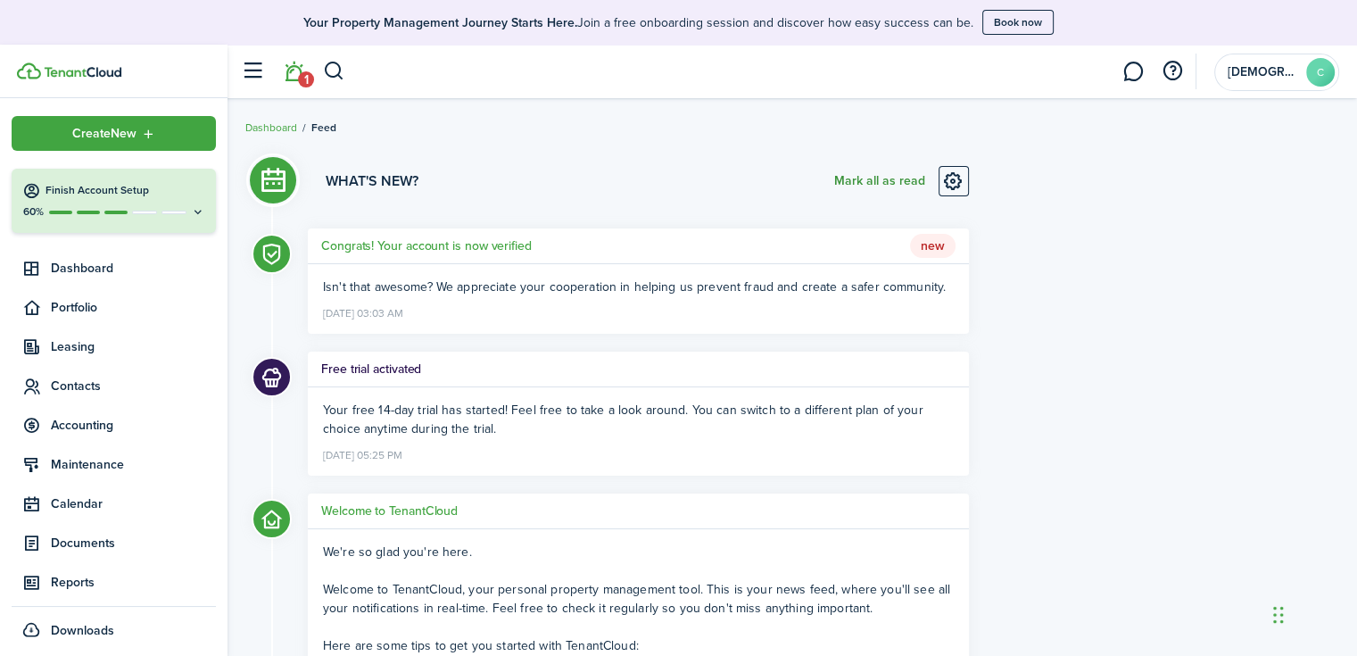
click at [889, 183] on button "Mark all as read" at bounding box center [879, 181] width 91 height 30
click at [97, 266] on span "Dashboard" at bounding box center [133, 268] width 165 height 19
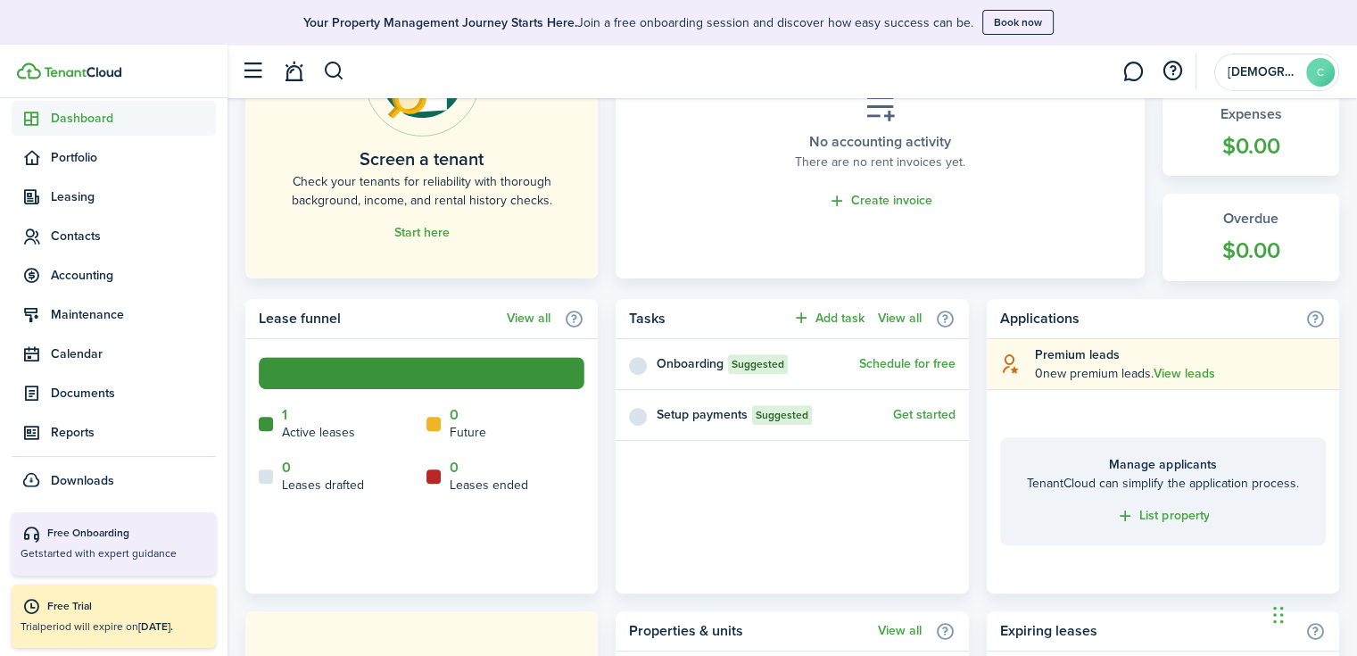
scroll to position [625, 0]
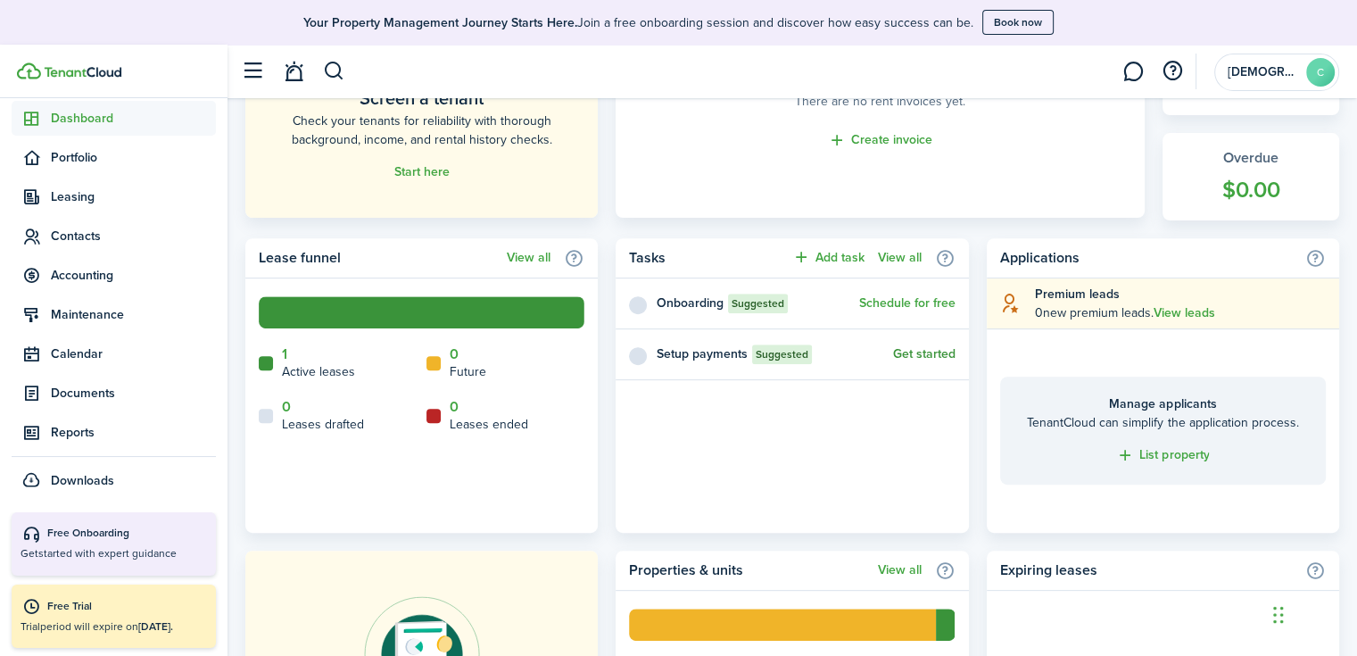
click at [913, 352] on link "Get started" at bounding box center [924, 354] width 62 height 14
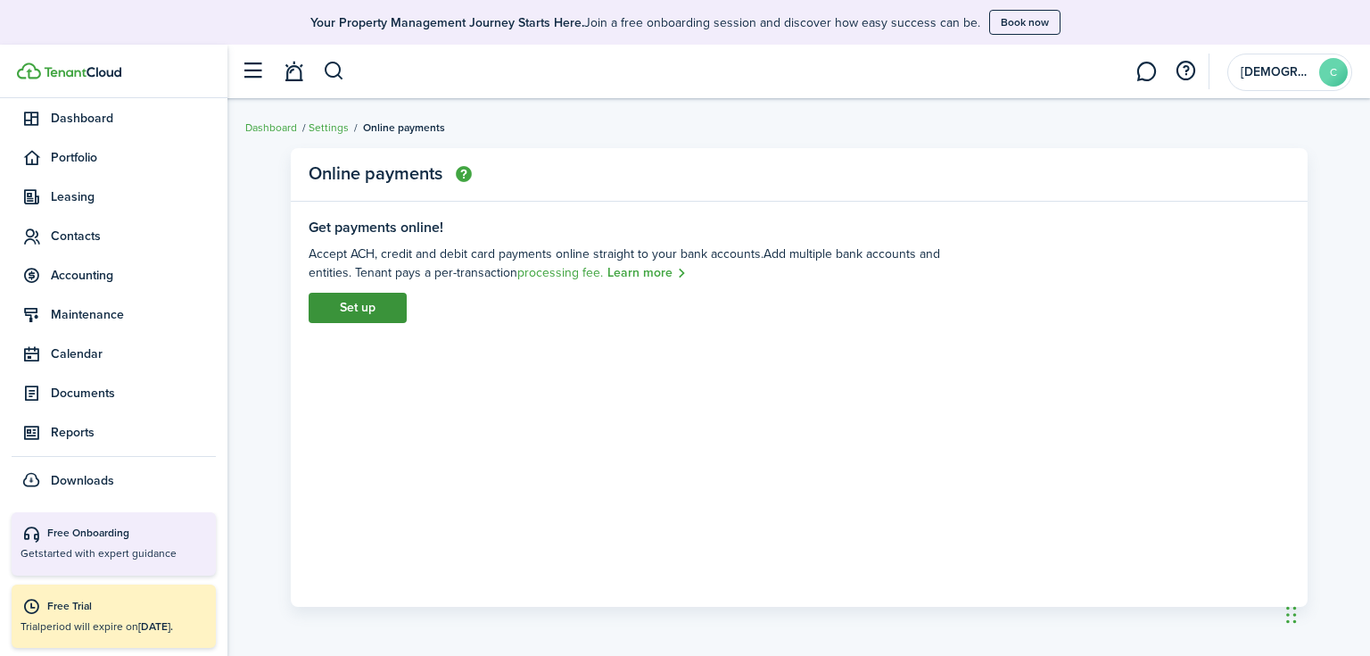
click at [332, 312] on link "Set up" at bounding box center [358, 308] width 98 height 30
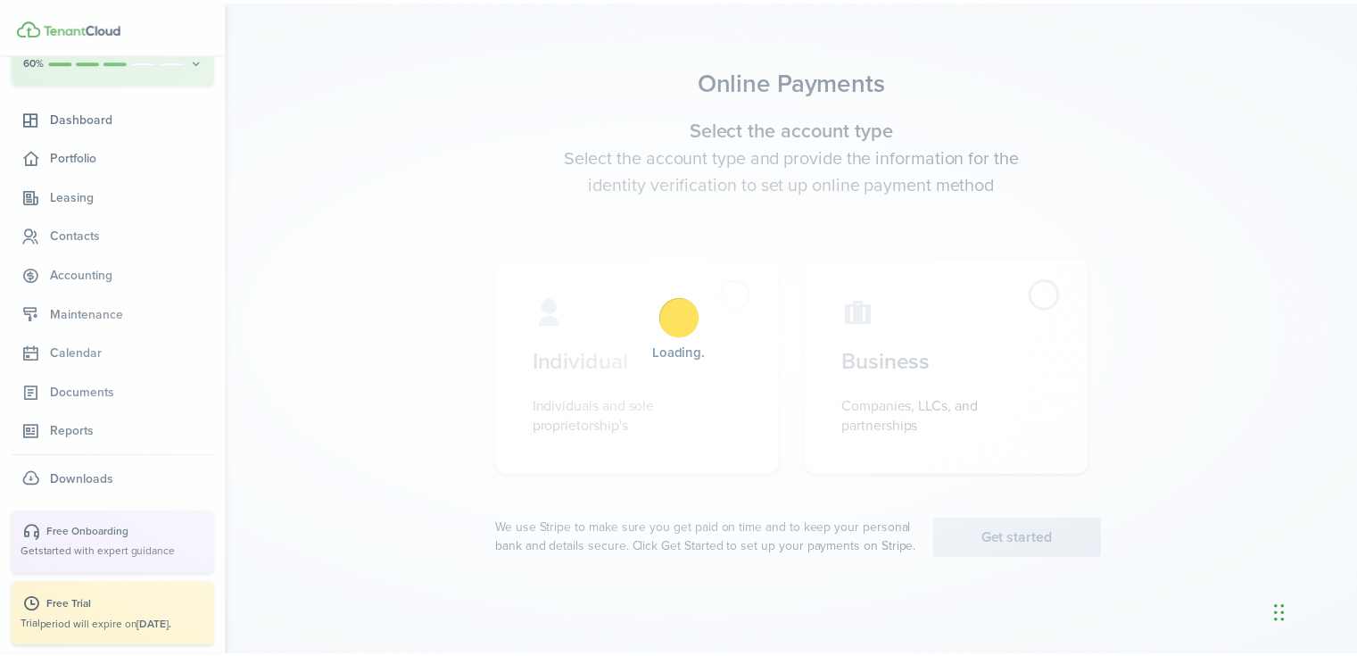
scroll to position [105, 0]
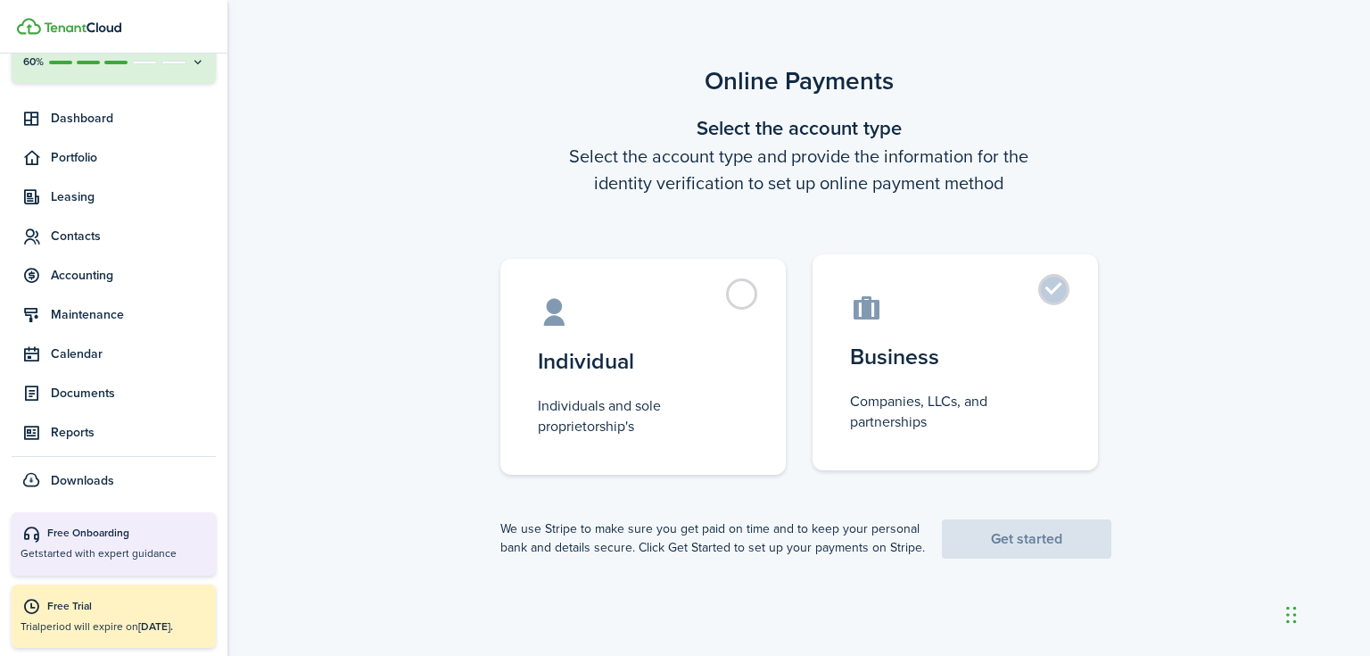
click at [914, 380] on label "Business Companies, LLCs, and partnerships" at bounding box center [955, 362] width 285 height 216
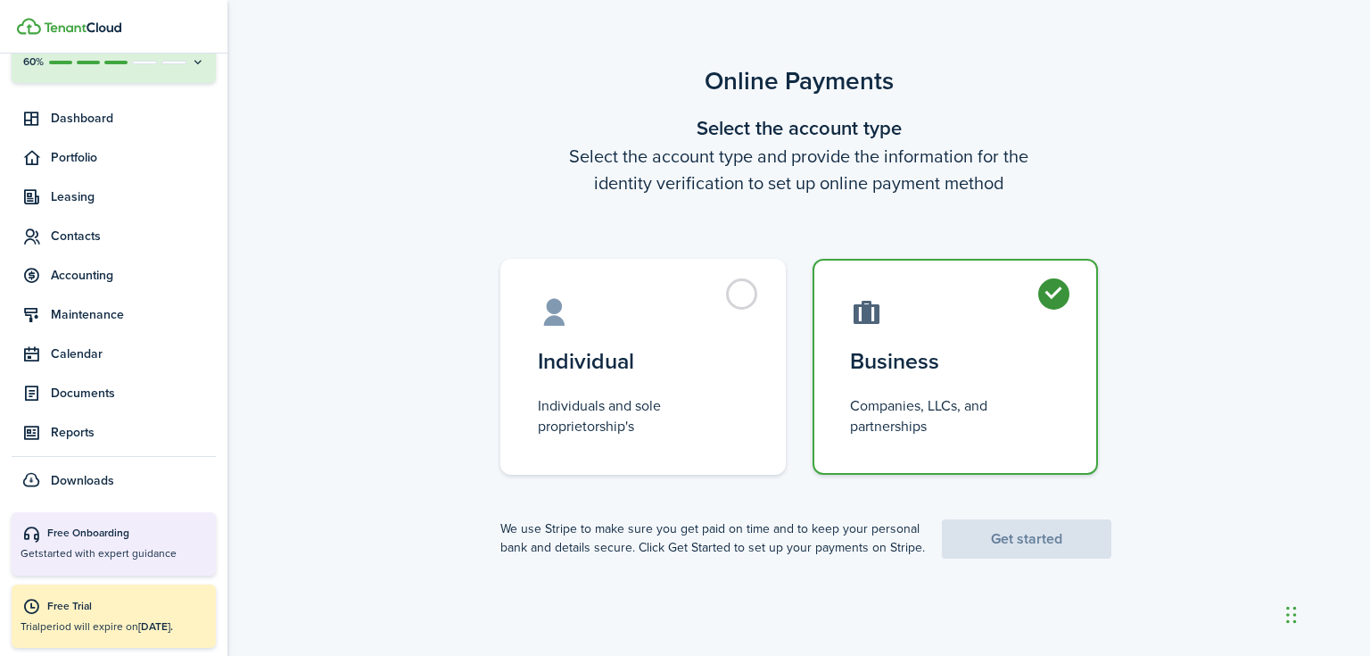
radio input "true"
click at [1002, 549] on link "Get started" at bounding box center [1027, 538] width 170 height 39
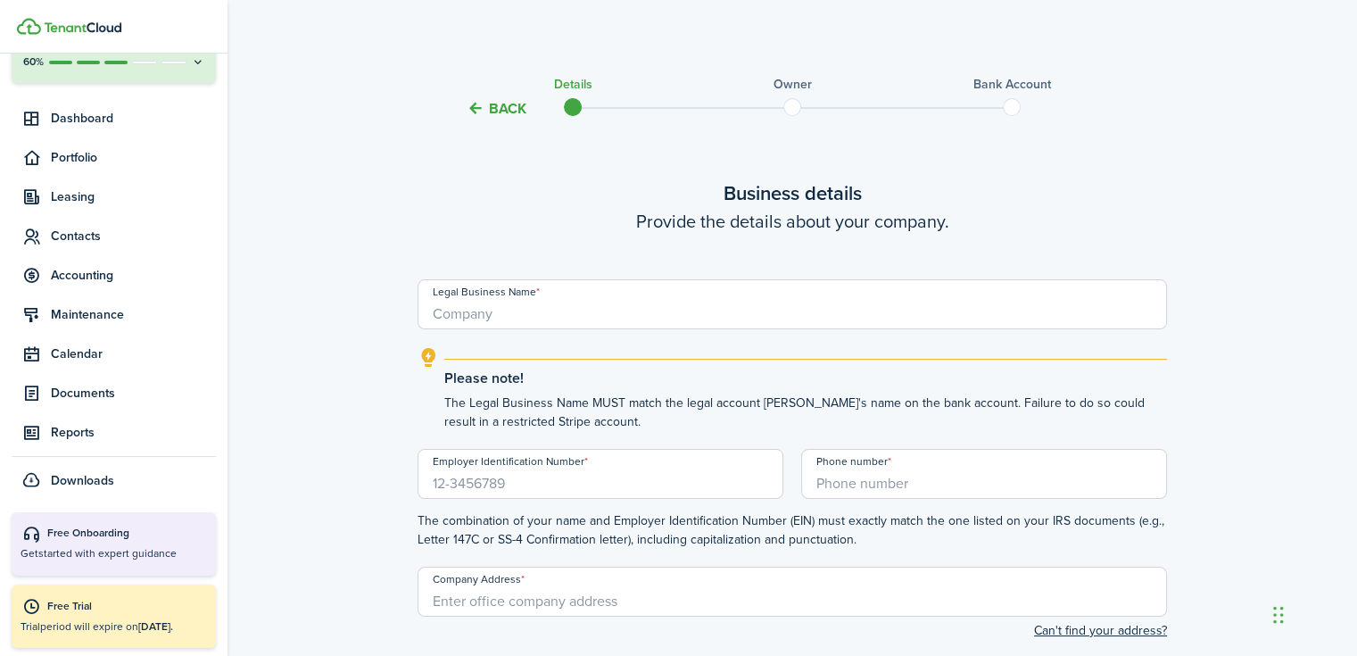
click at [479, 320] on input "Legal Business Name" at bounding box center [792, 304] width 749 height 50
type input "[PERSON_NAME] Family Property Holdings, LLC"
paste input "[US_EMPLOYER_IDENTIFICATION_NUMBER]"
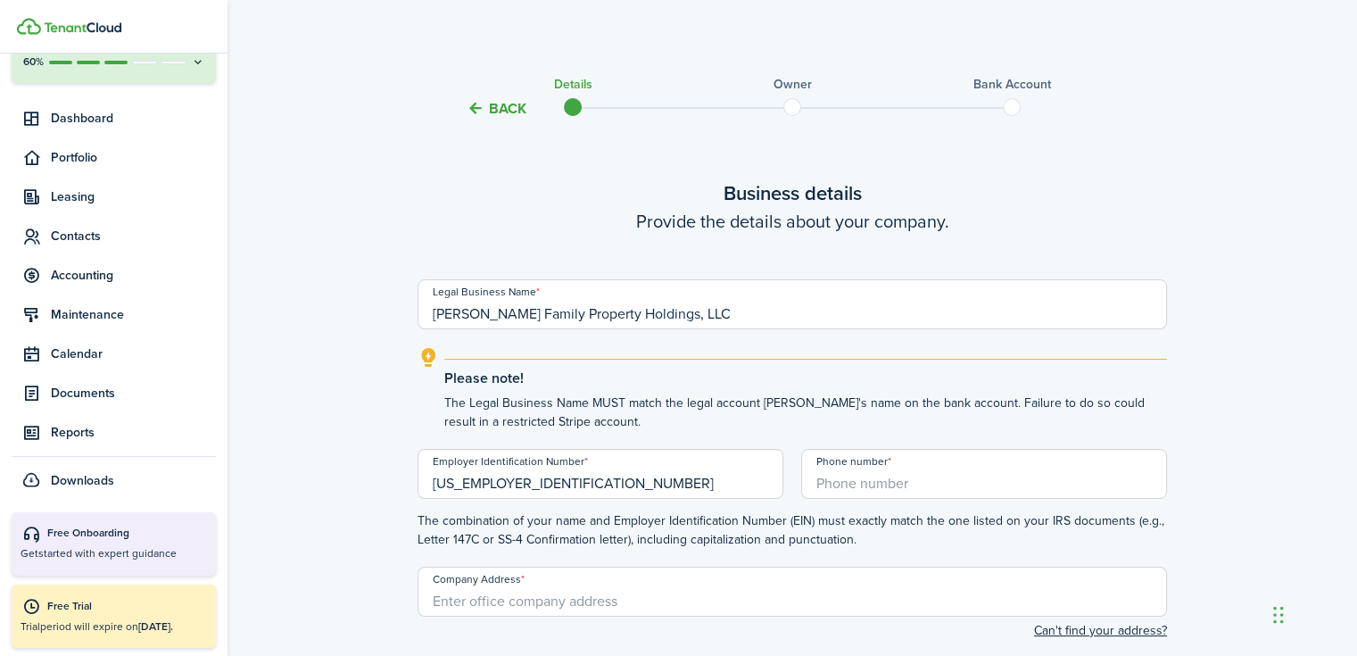
type input "[US_EMPLOYER_IDENTIFICATION_NUMBER]"
click at [849, 486] on input "+1" at bounding box center [984, 474] width 366 height 50
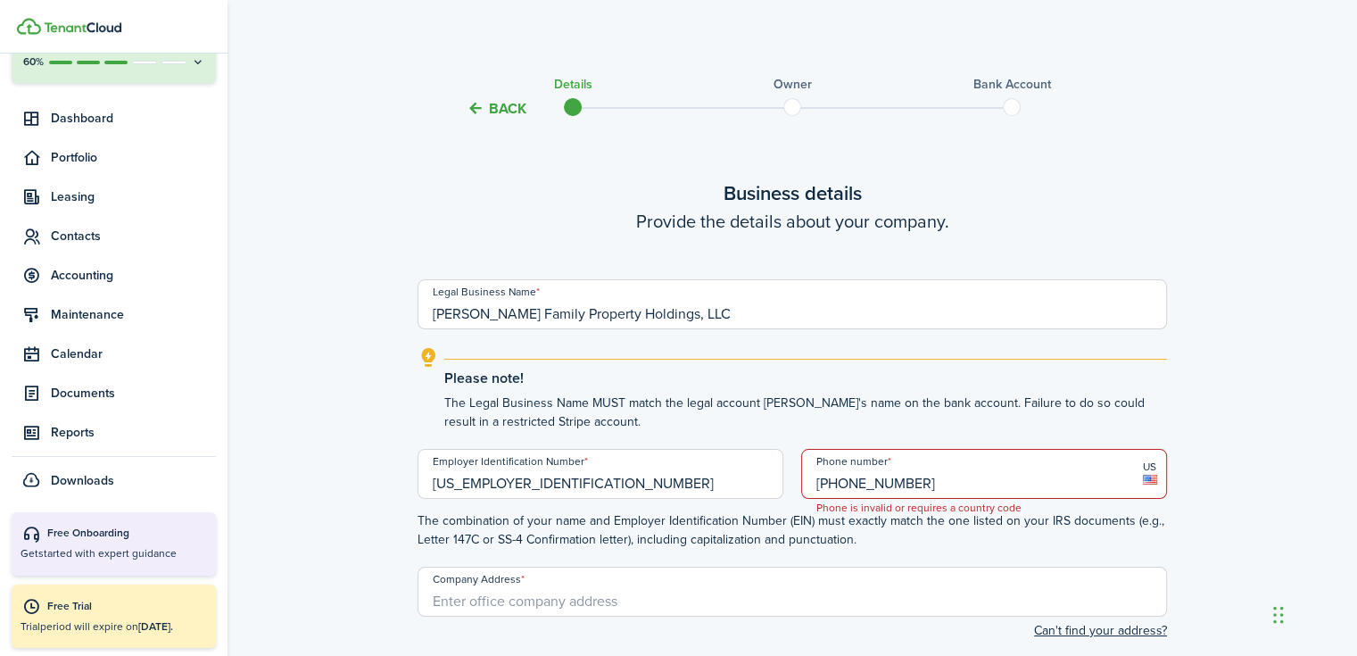
type input "[PHONE_NUMBER]"
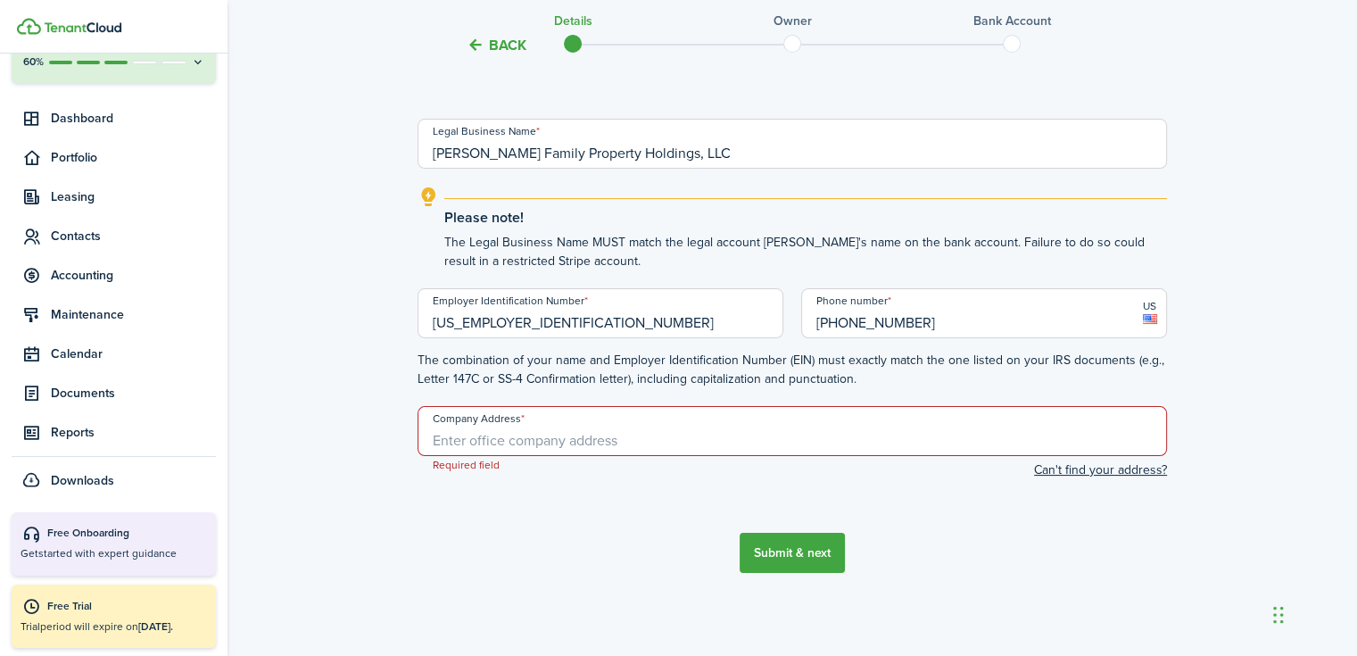
scroll to position [161, 0]
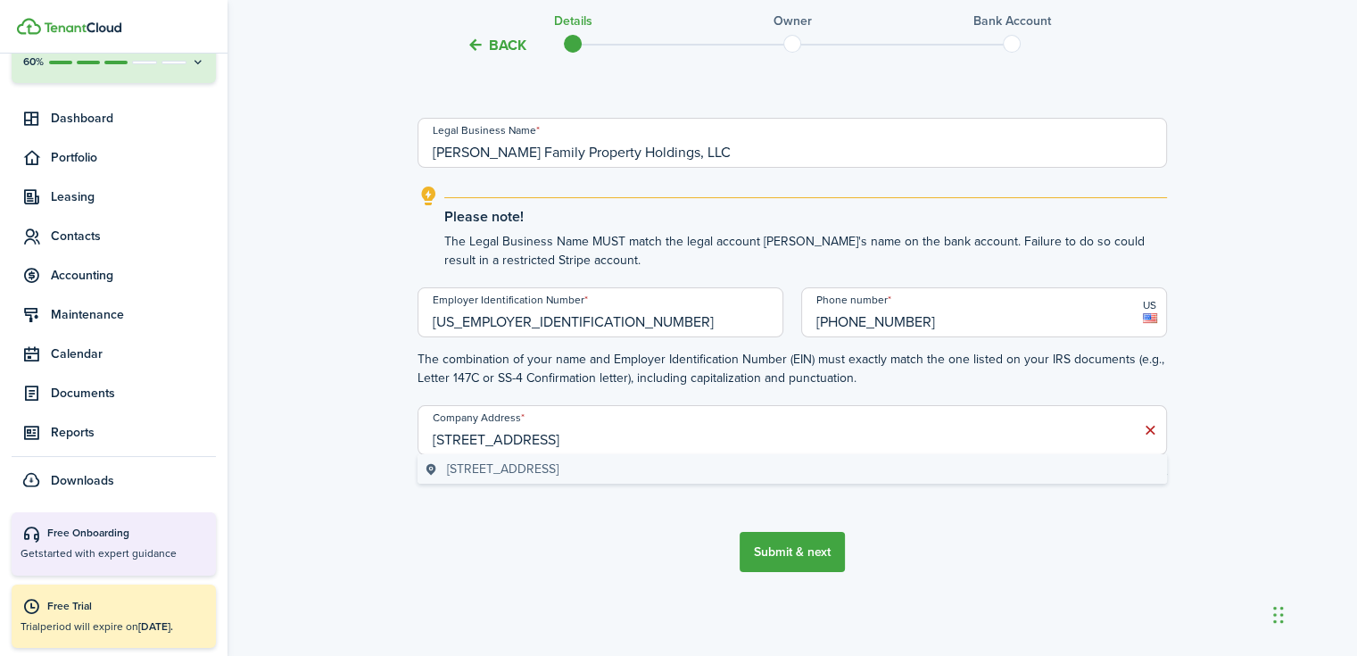
click at [814, 474] on geo-item "[STREET_ADDRESS]" at bounding box center [792, 468] width 735 height 19
click at [803, 549] on button "Submit & next" at bounding box center [792, 552] width 105 height 40
type input "[STREET_ADDRESS]"
type input "[GEOGRAPHIC_DATA]"
type input "MN"
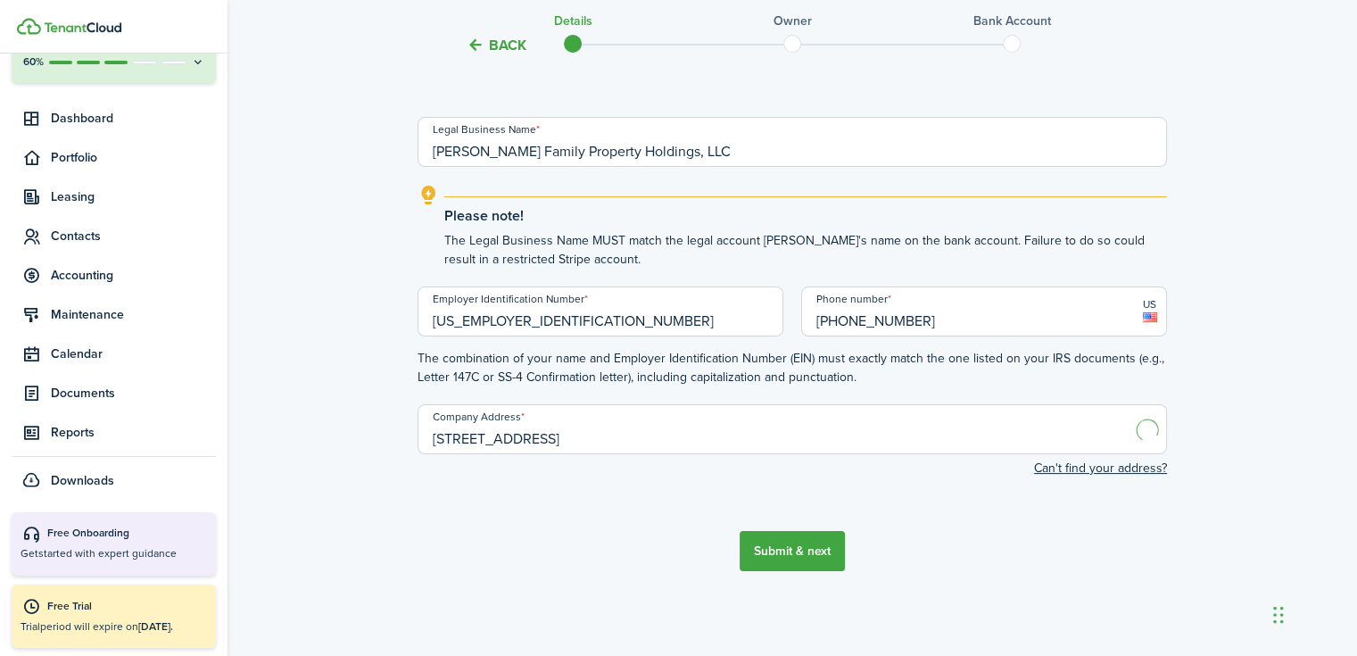
type input "55369"
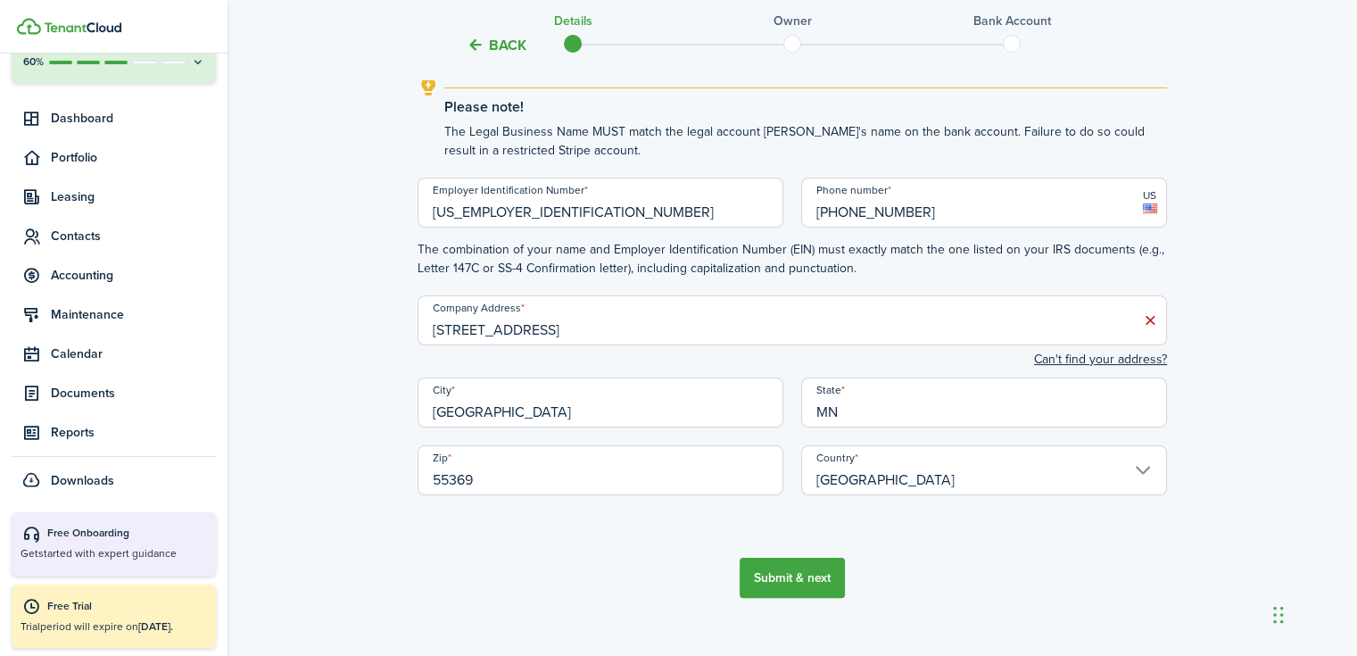
scroll to position [297, 0]
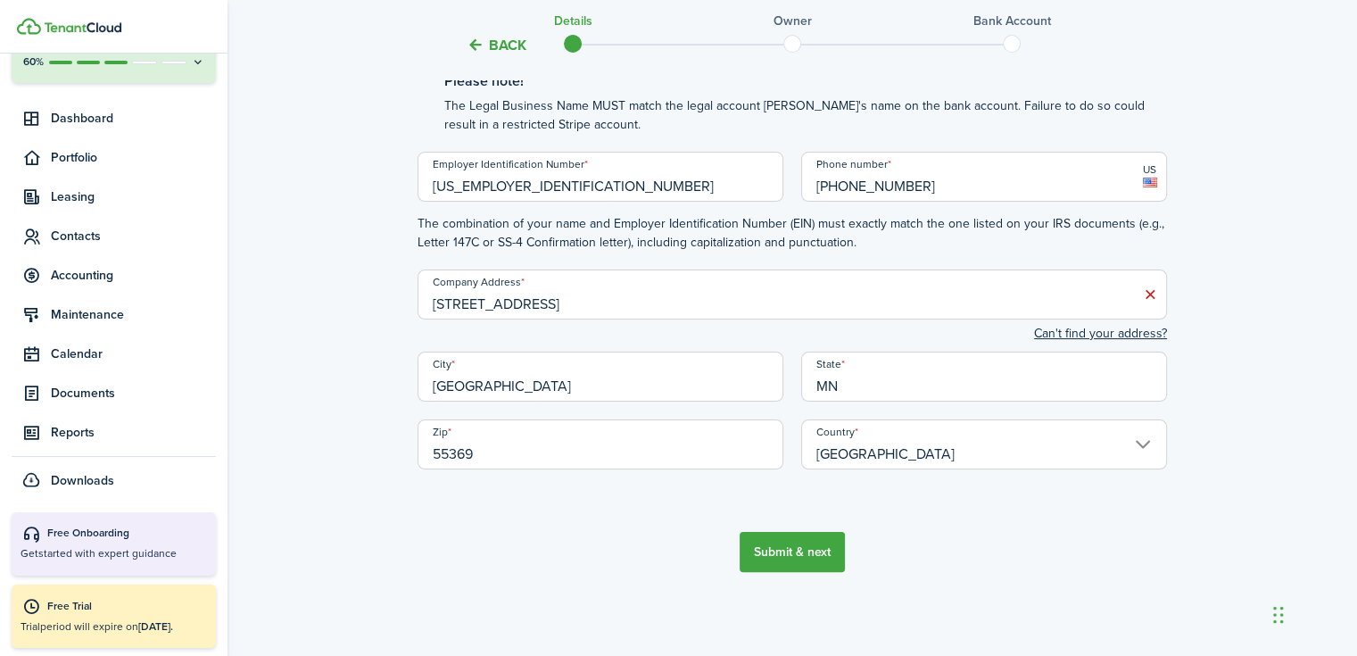
click at [789, 554] on button "Submit & next" at bounding box center [792, 552] width 105 height 40
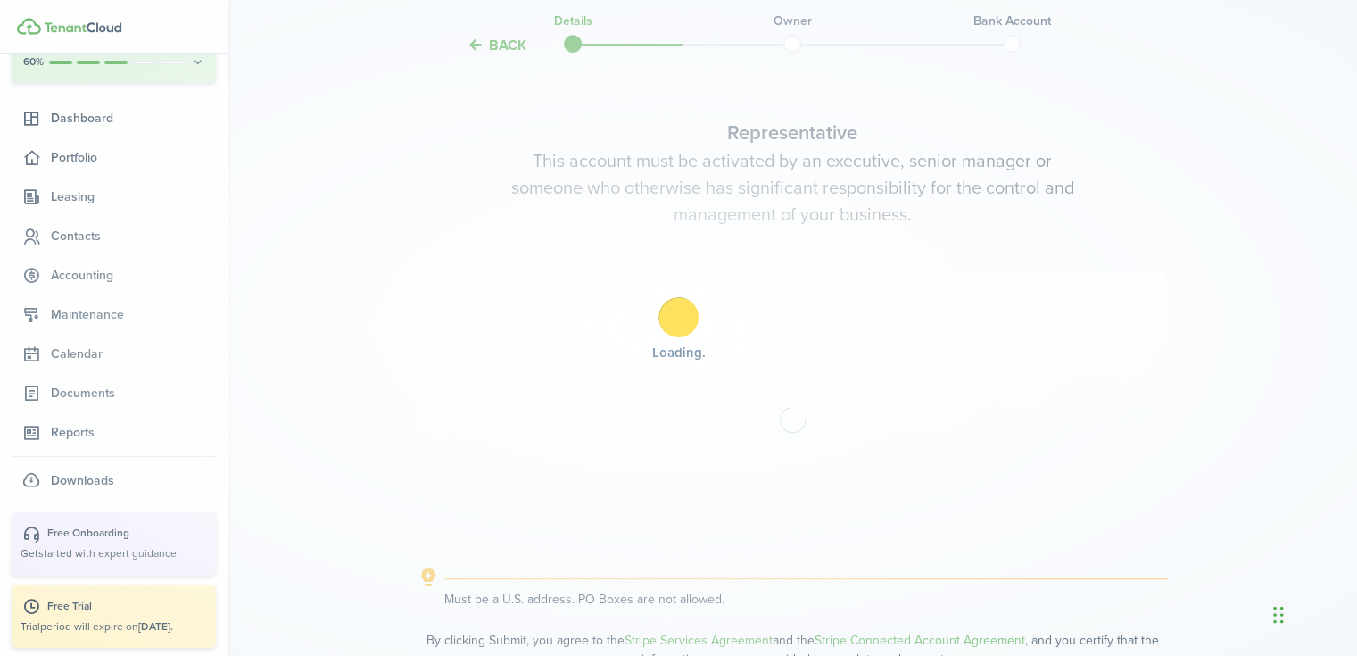
scroll to position [834, 0]
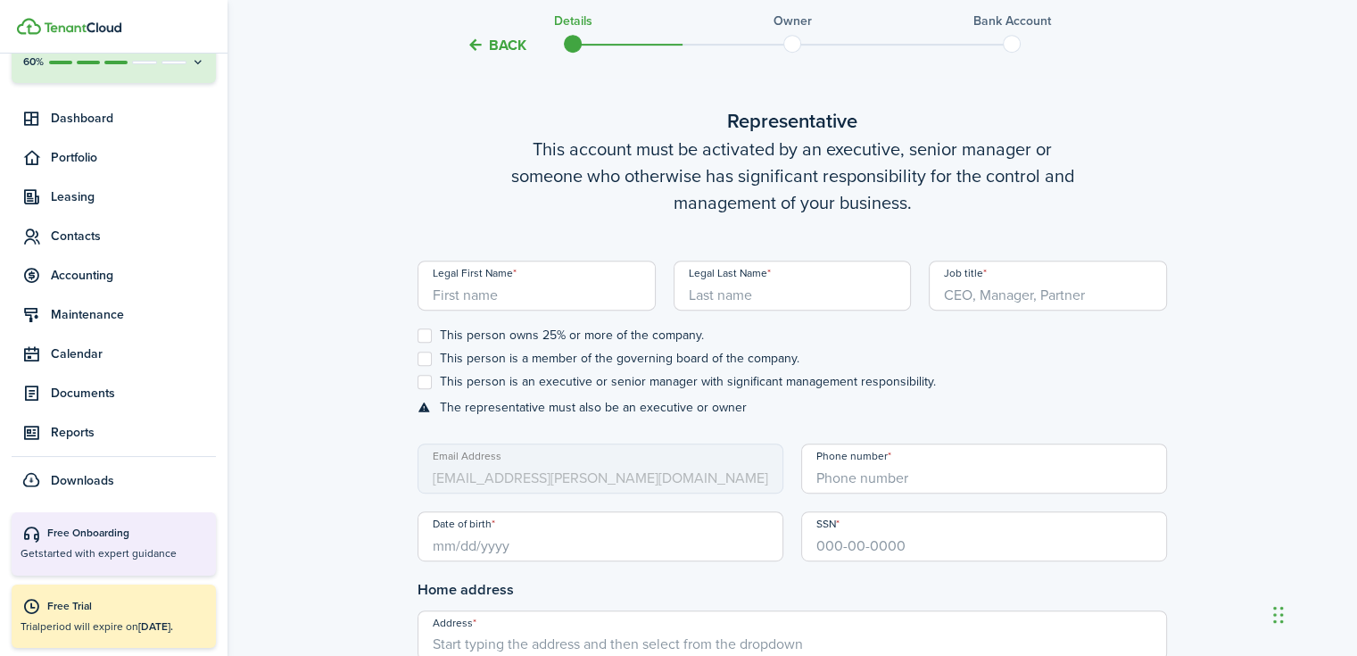
click at [495, 302] on input "Legal First Name" at bounding box center [537, 286] width 238 height 50
type input "[DEMOGRAPHIC_DATA]"
type input "[PERSON_NAME]"
type input "Managing Partner"
click at [424, 342] on label "This person owns 25% or more of the company." at bounding box center [561, 335] width 286 height 14
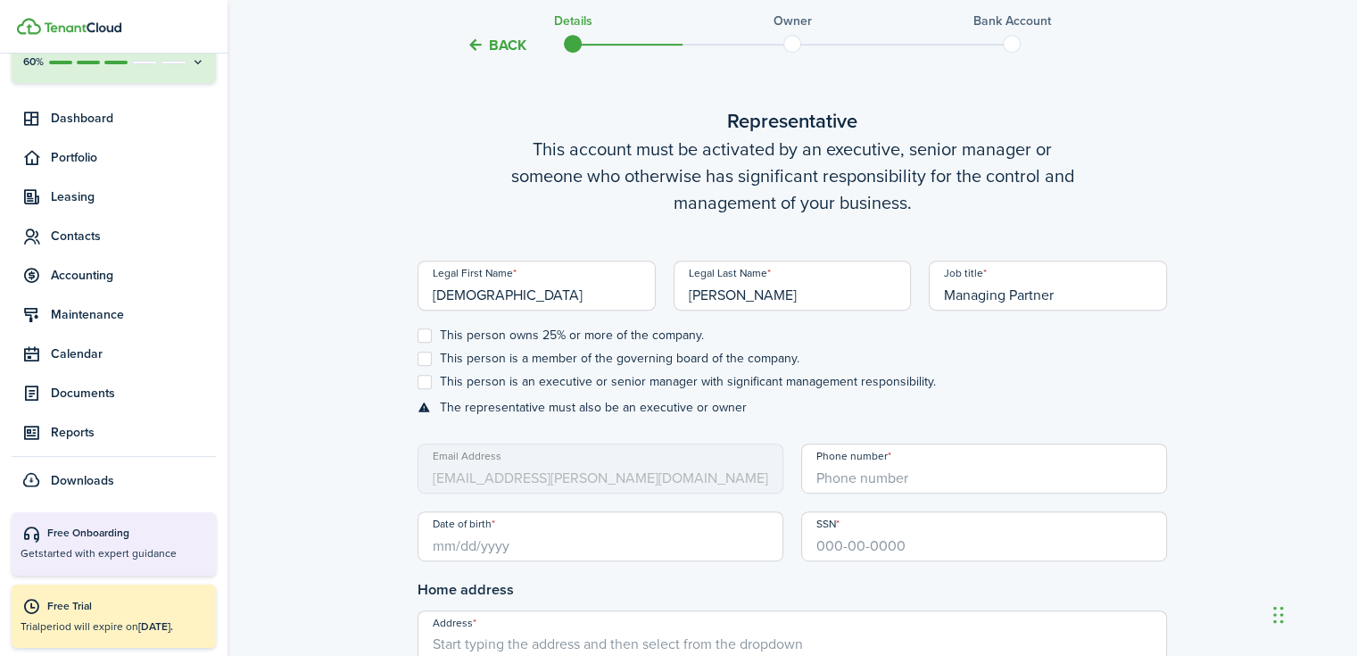
click at [418, 336] on input "This person owns 25% or more of the company." at bounding box center [417, 335] width 1 height 1
checkbox input "true"
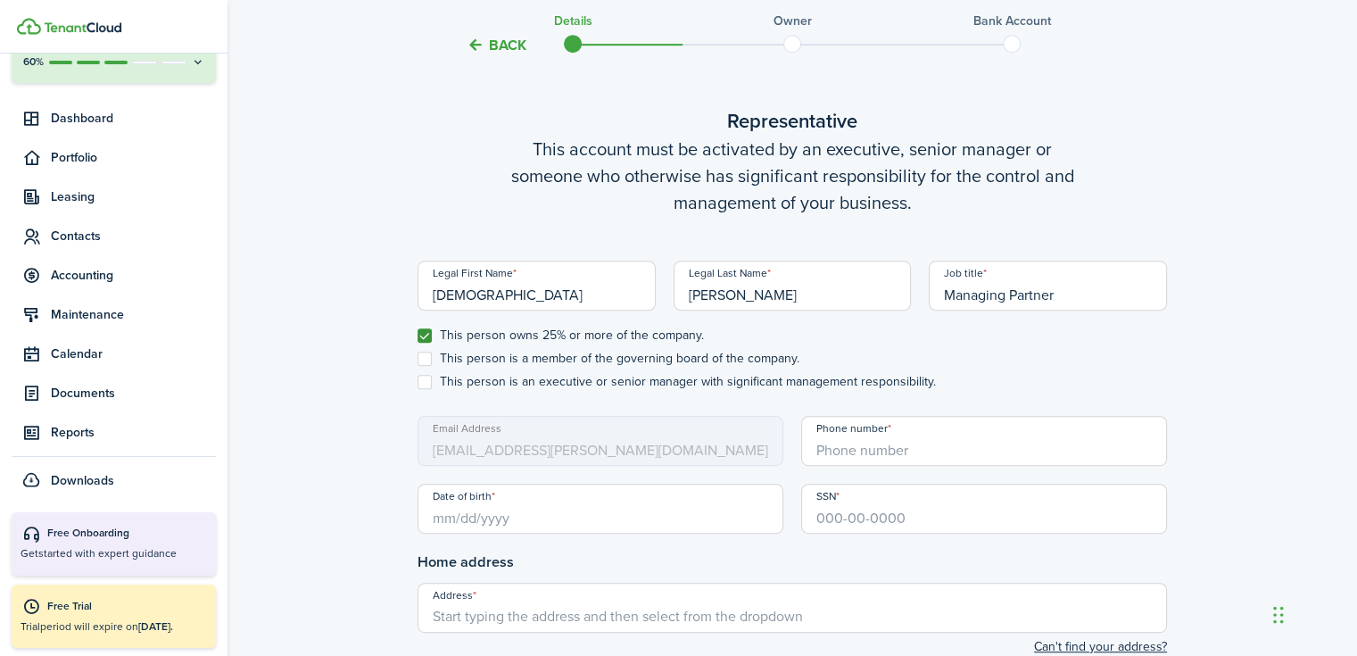
click at [427, 356] on label "This person is a member of the governing board of the company." at bounding box center [609, 359] width 382 height 14
click at [418, 359] on input "This person is a member of the governing board of the company." at bounding box center [417, 359] width 1 height 1
checkbox input "true"
click at [424, 381] on label "This person is an executive or senior manager with significant management respo…" at bounding box center [677, 382] width 518 height 14
click at [418, 382] on input "This person is an executive or senior manager with significant management respo…" at bounding box center [417, 382] width 1 height 1
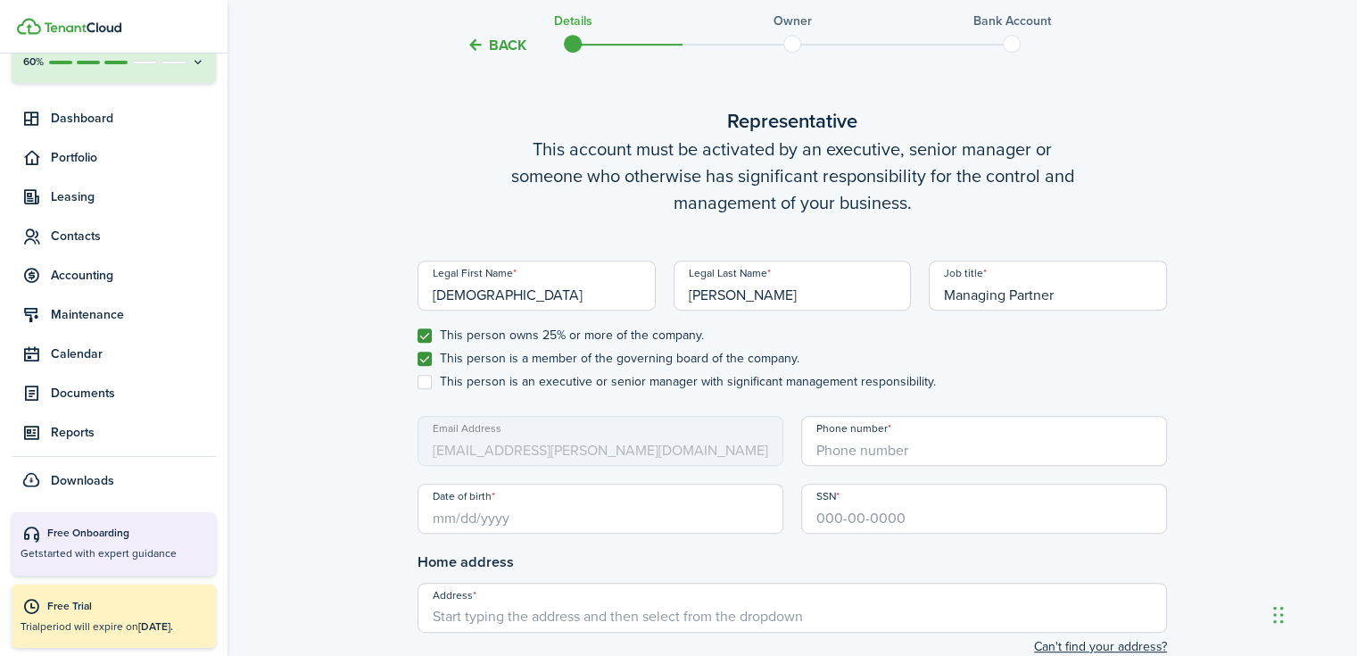
checkbox input "true"
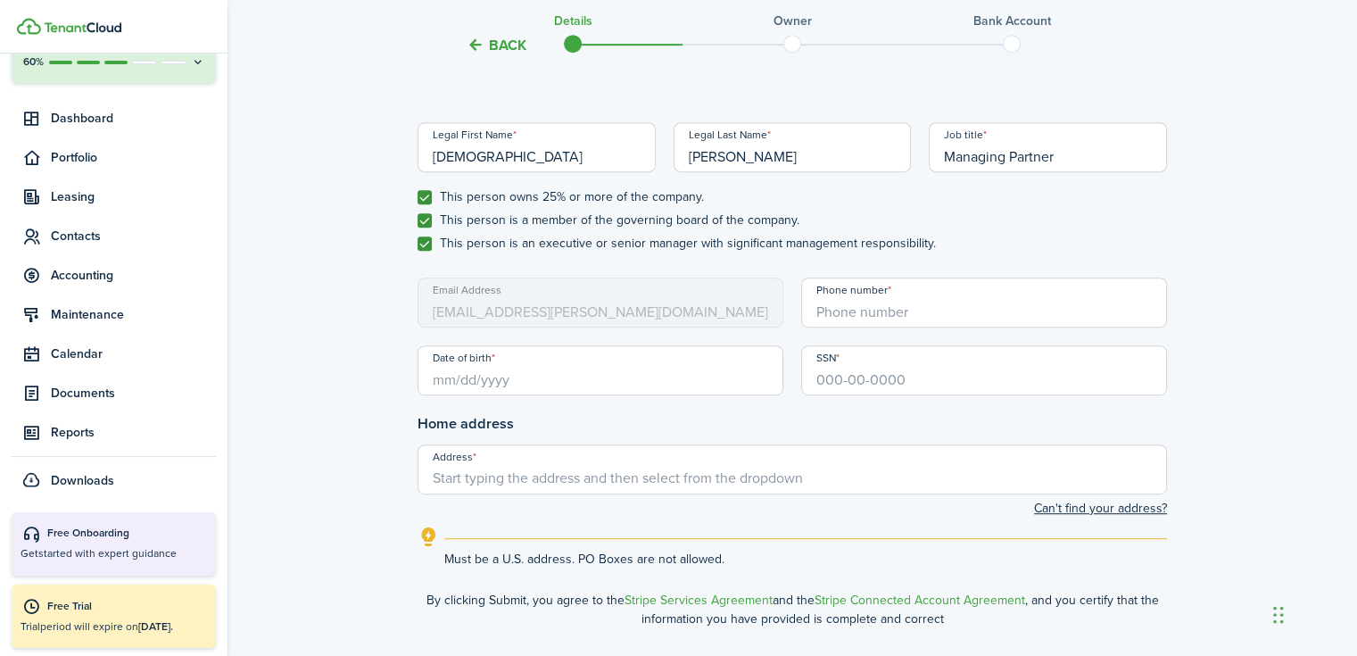
scroll to position [1013, 0]
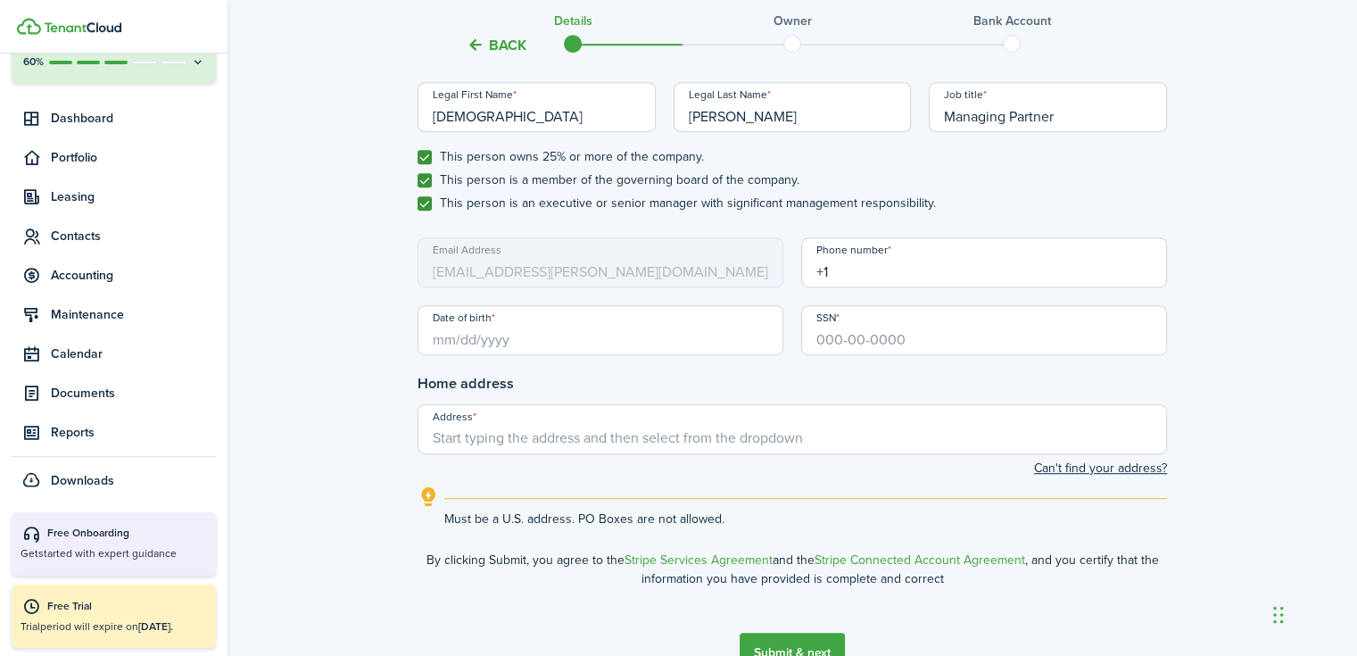
click at [860, 281] on input "+1" at bounding box center [984, 262] width 366 height 50
type input "[PHONE_NUMBER]"
click at [506, 333] on input "Date of birth" at bounding box center [601, 330] width 366 height 50
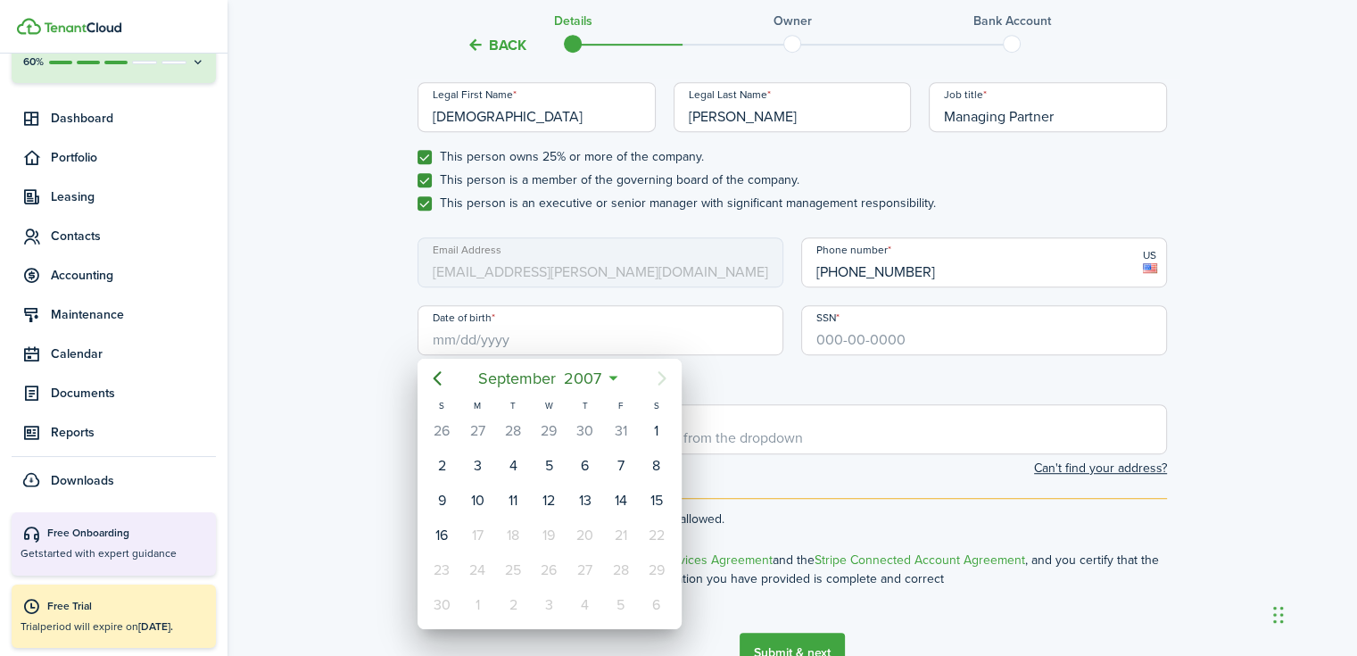
click at [489, 338] on div at bounding box center [678, 327] width 1642 height 941
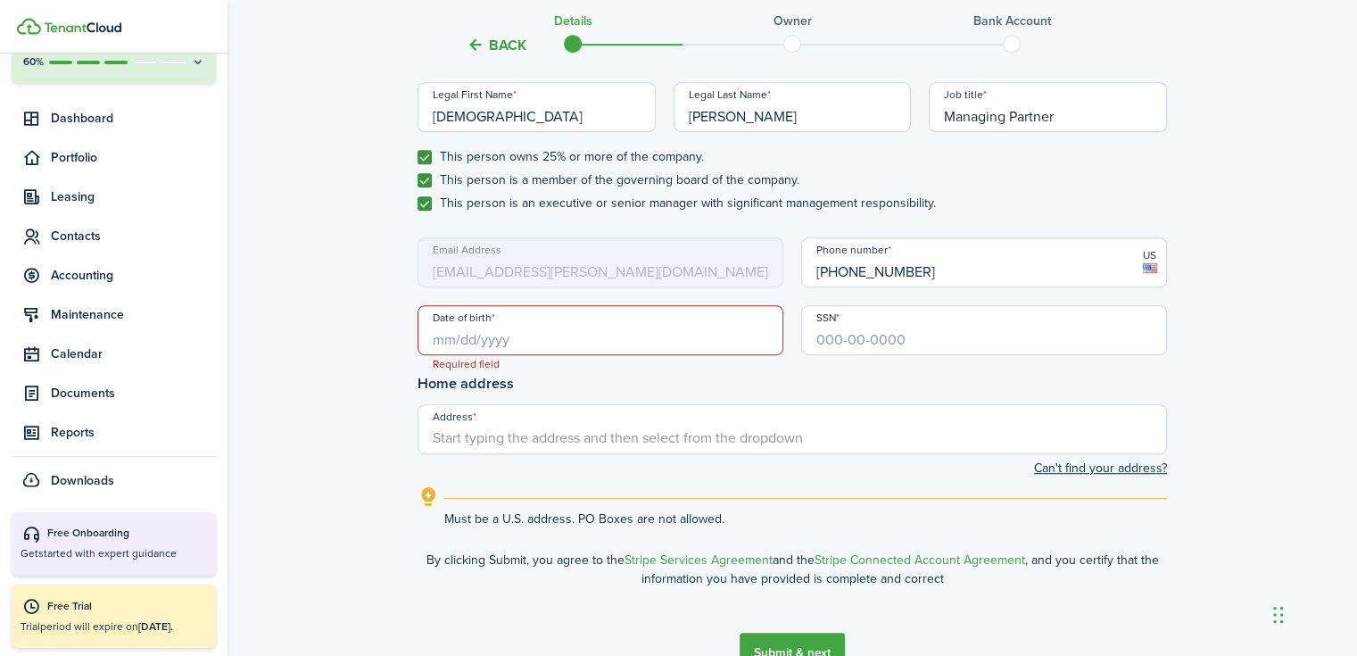
click at [485, 342] on input "Date of birth" at bounding box center [601, 330] width 366 height 50
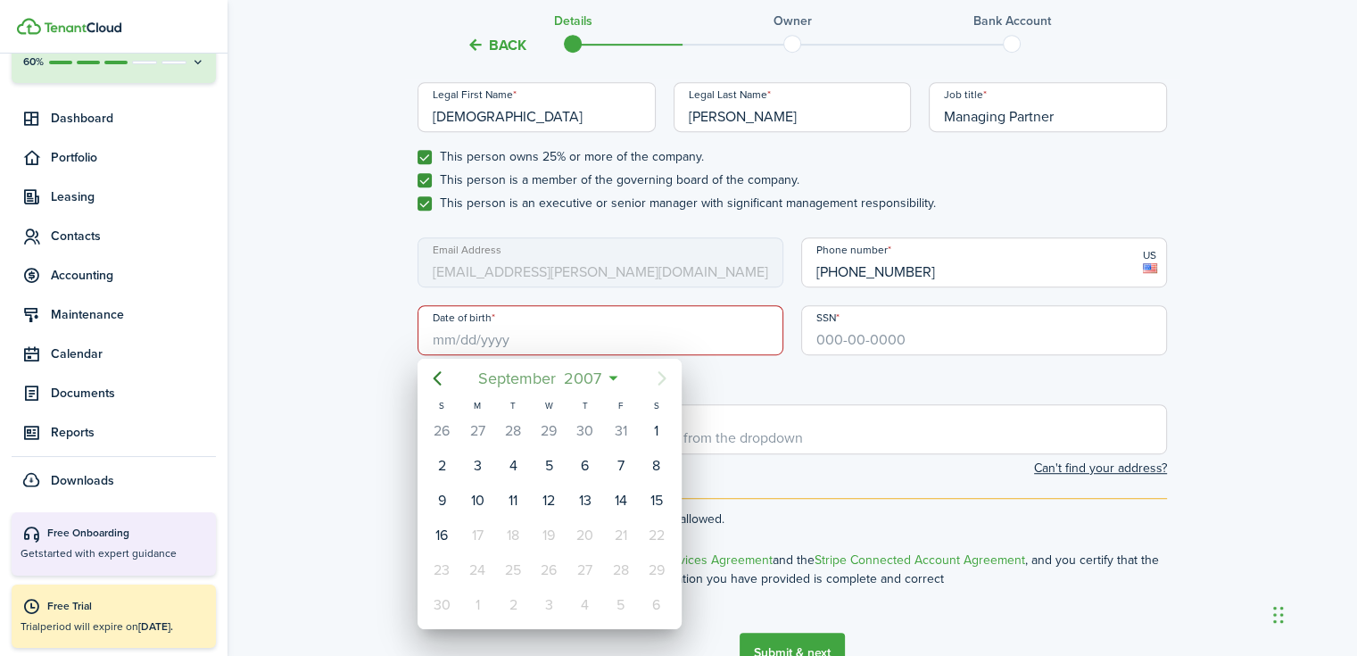
click at [541, 380] on span "September" at bounding box center [518, 378] width 86 height 32
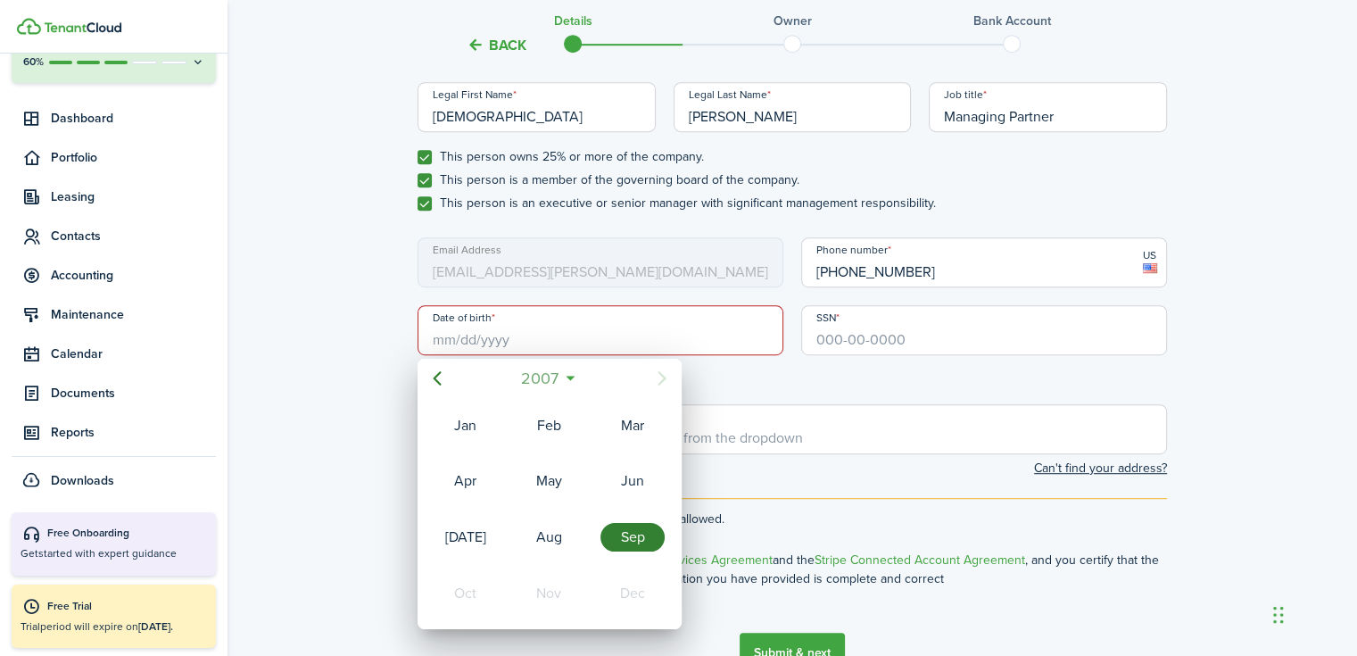
click at [542, 381] on span "2007" at bounding box center [540, 378] width 46 height 32
click at [436, 371] on icon "Previous page" at bounding box center [436, 378] width 21 height 21
click at [443, 377] on icon "Previous page" at bounding box center [436, 378] width 21 height 21
click at [429, 368] on icon "Previous page" at bounding box center [436, 378] width 21 height 21
click at [582, 583] on div "1980" at bounding box center [548, 594] width 71 height 54
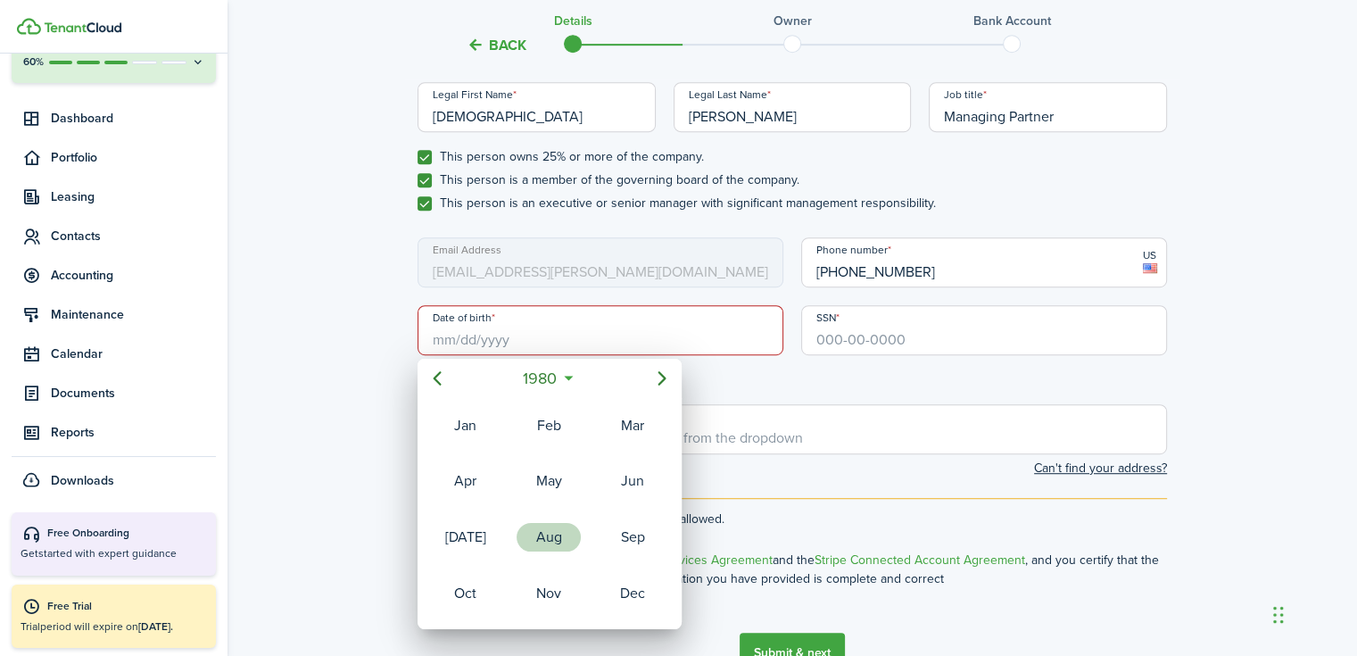
click at [556, 529] on div "Aug" at bounding box center [549, 537] width 64 height 29
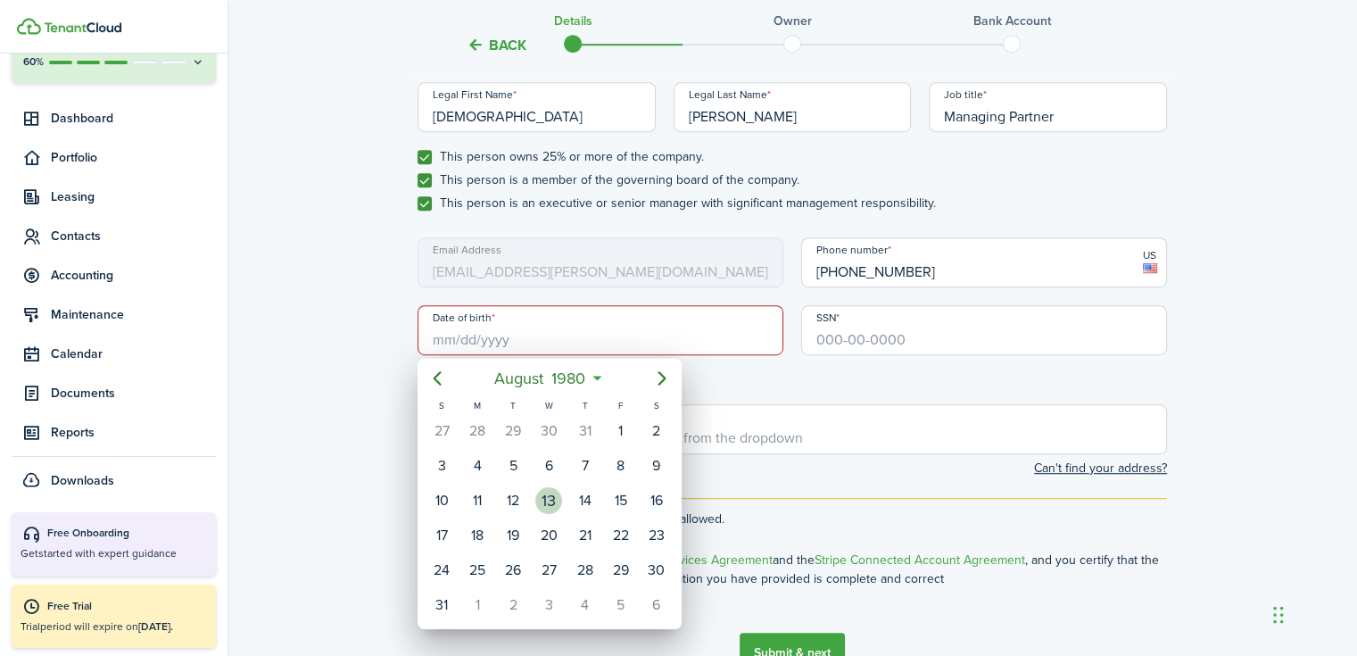
click at [543, 502] on div "13" at bounding box center [548, 500] width 27 height 27
type input "[DATE]"
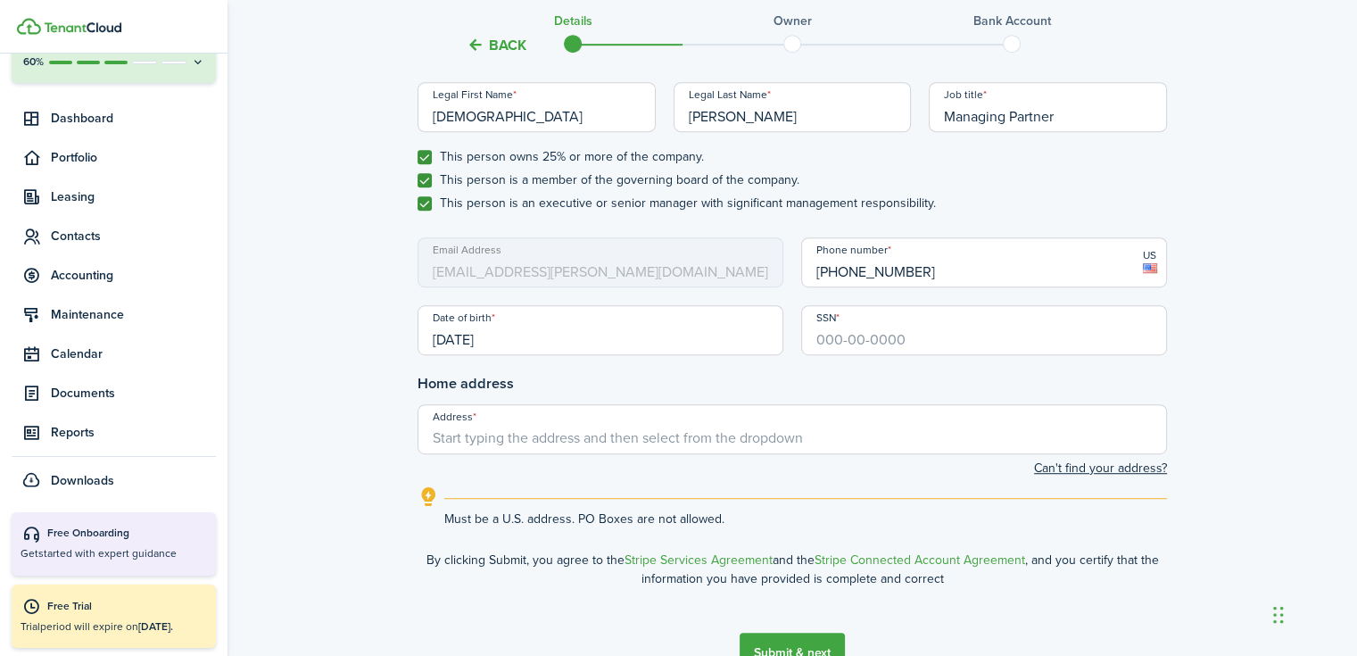
click at [837, 341] on input "SSN" at bounding box center [984, 330] width 366 height 50
type input "469-02-1275"
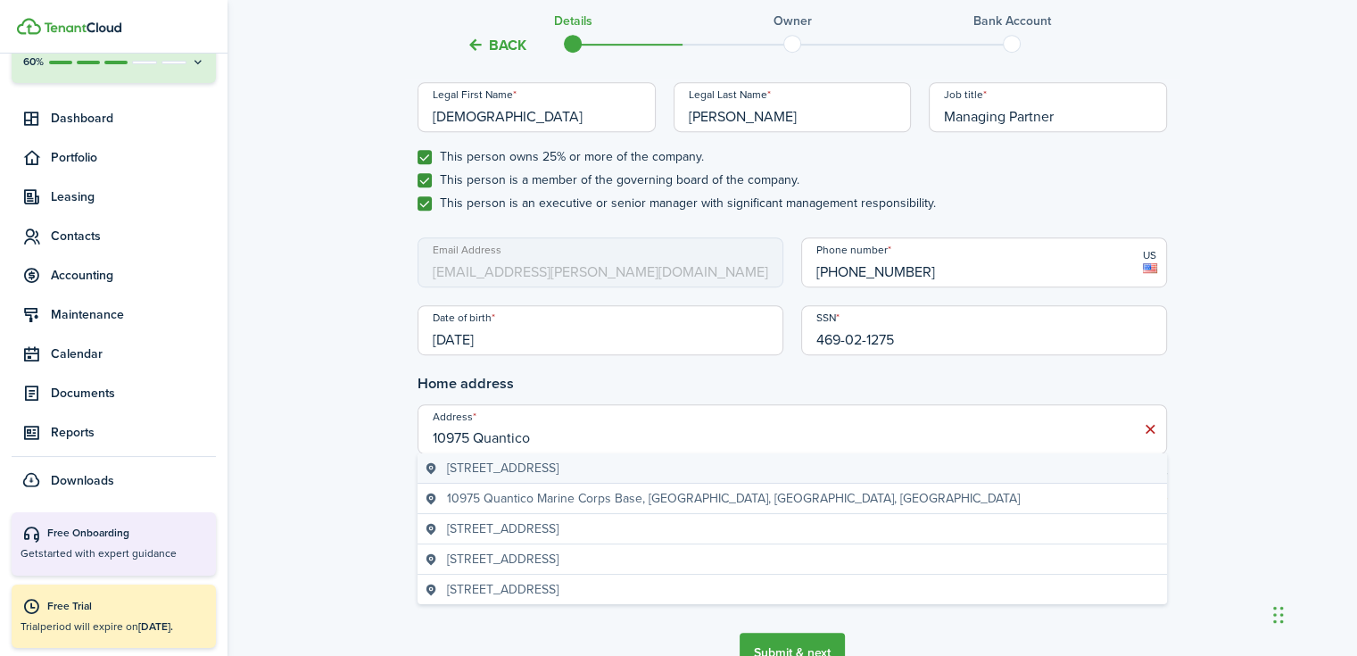
click at [773, 467] on geo-item "[STREET_ADDRESS]" at bounding box center [792, 468] width 735 height 19
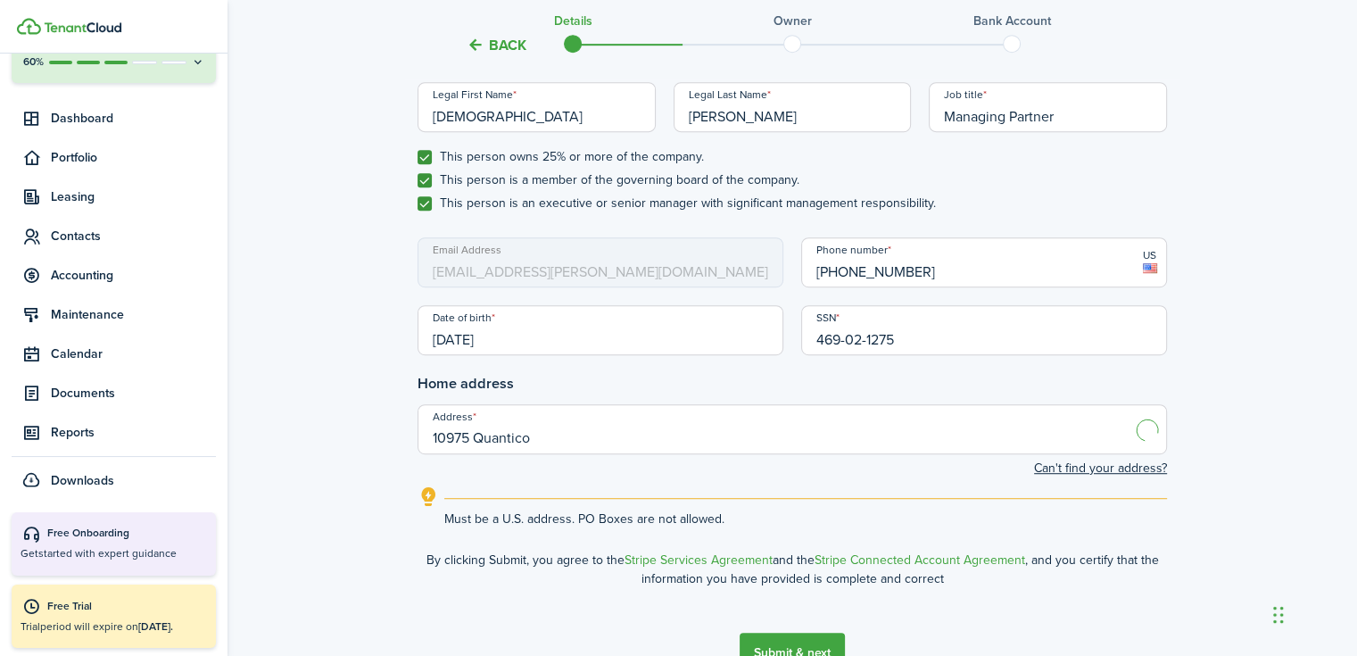
type input "[STREET_ADDRESS]"
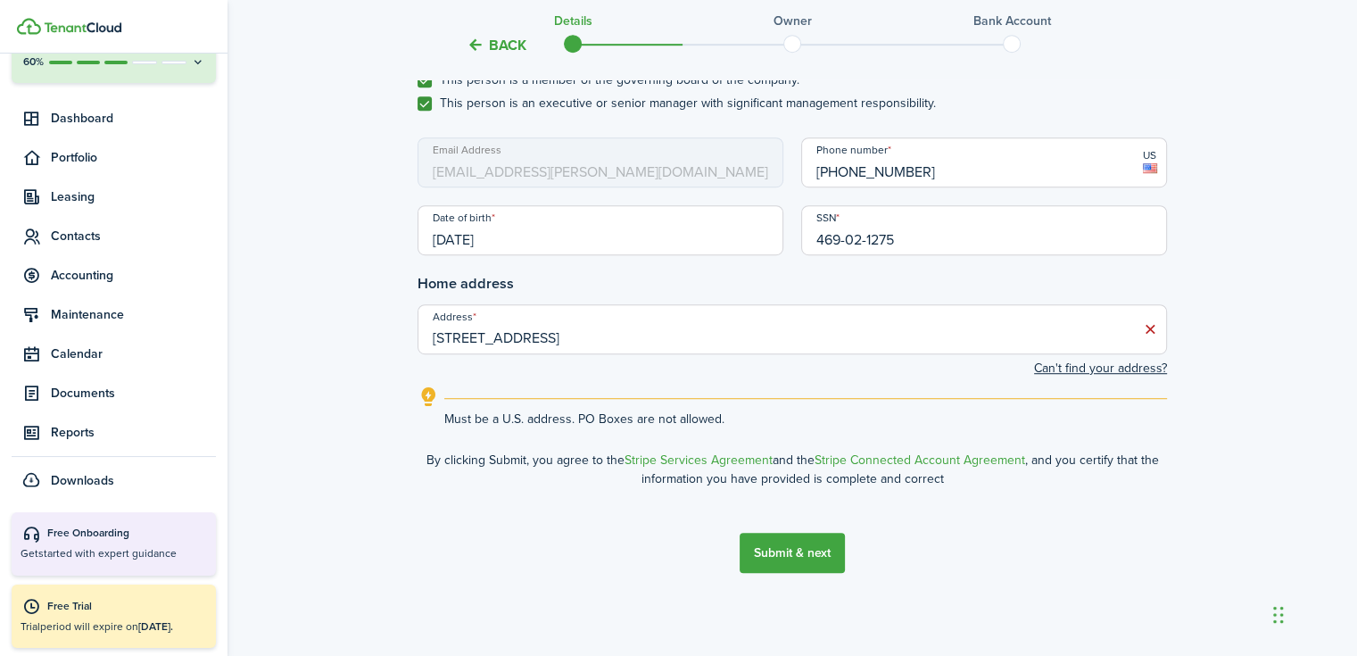
scroll to position [1113, 0]
click at [819, 551] on button "Submit & next" at bounding box center [792, 552] width 105 height 40
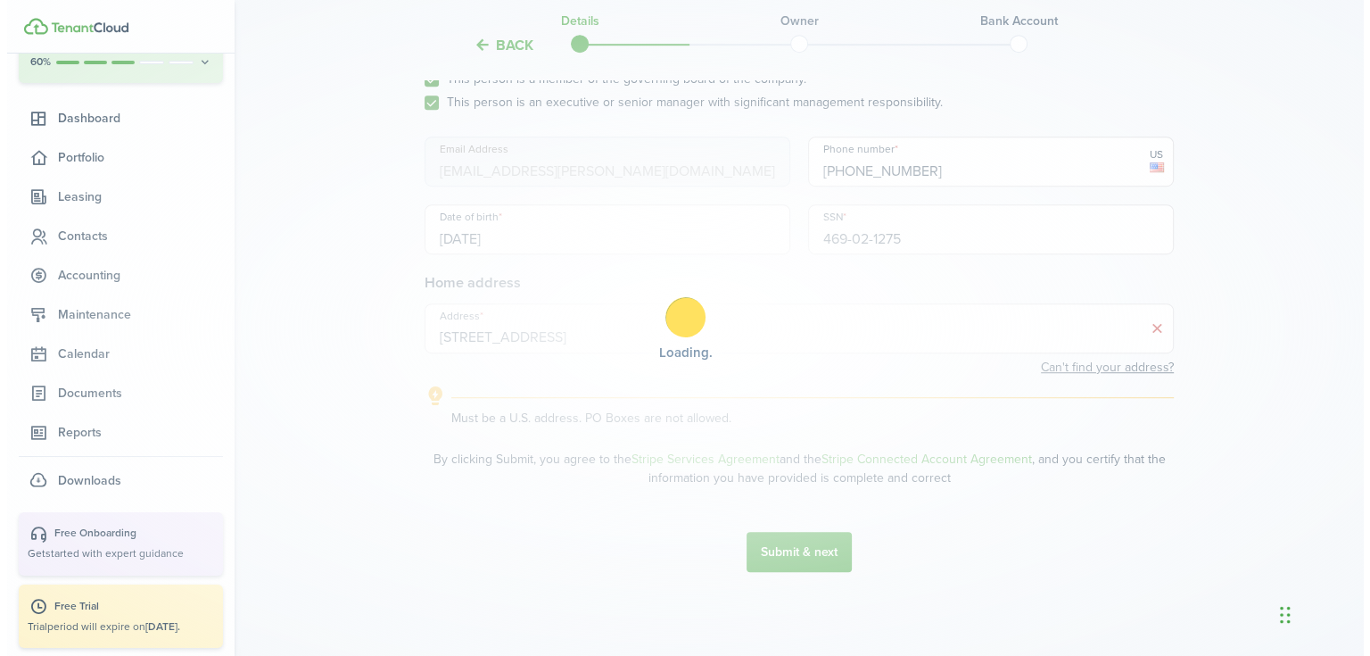
scroll to position [0, 0]
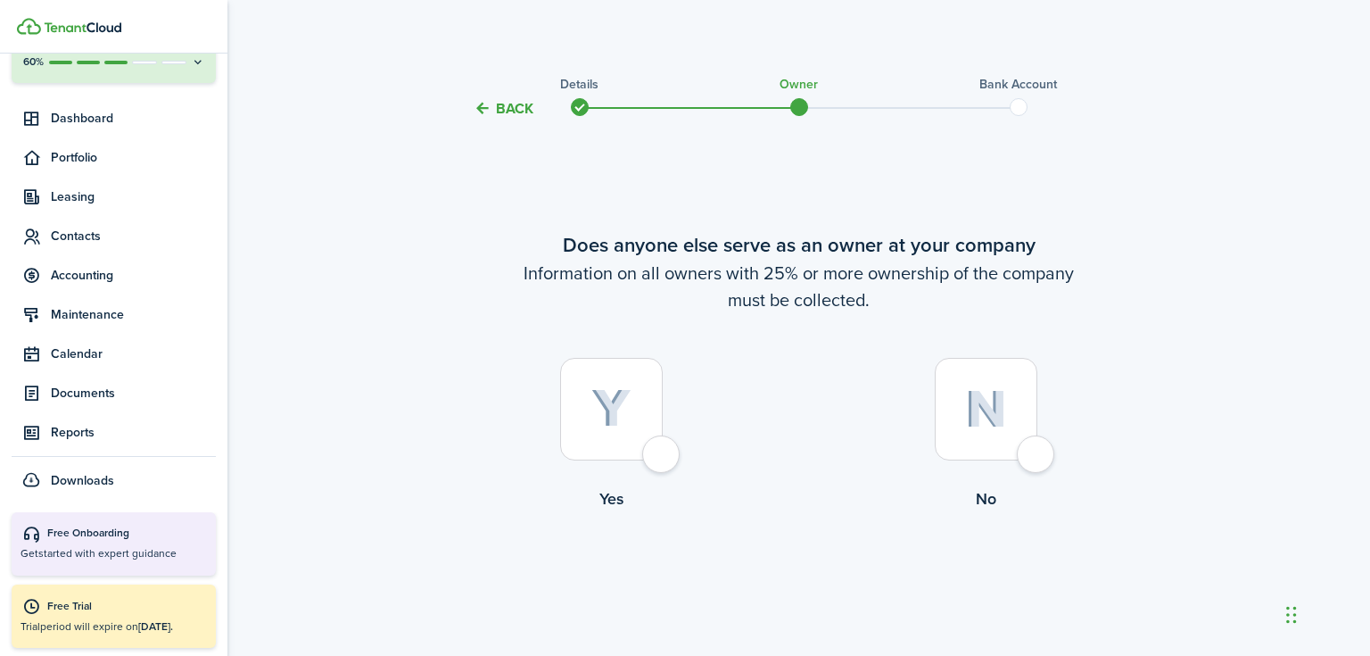
click at [663, 459] on div at bounding box center [611, 409] width 103 height 103
radio input "true"
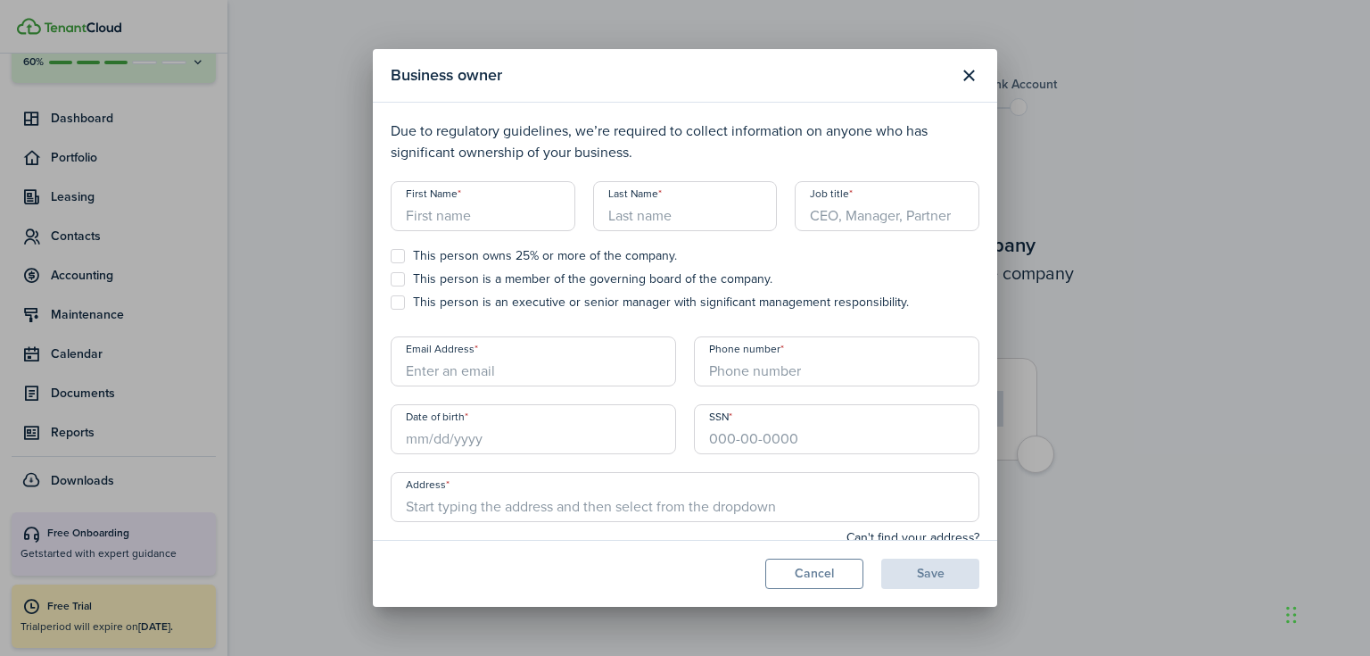
click at [483, 211] on input "First Name" at bounding box center [483, 206] width 185 height 50
type input "[PERSON_NAME]"
type input "P"
type input "Associate Partner"
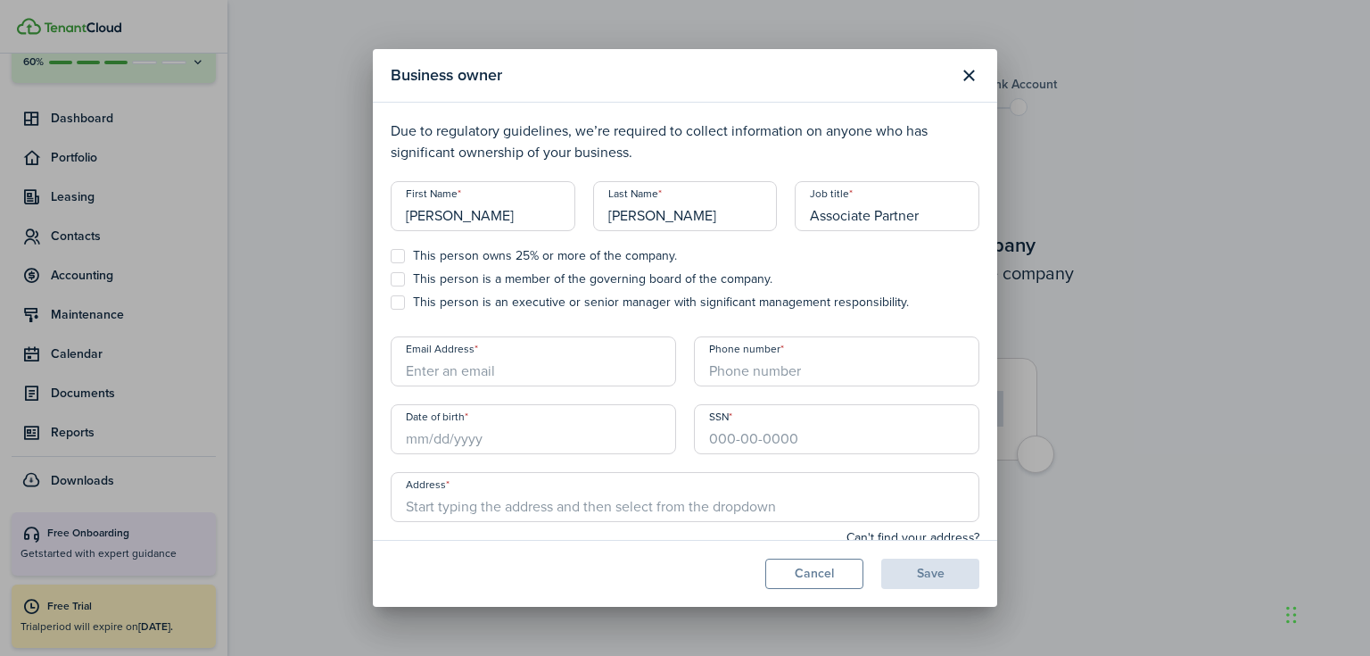
click at [389, 260] on modal-body "Due to regulatory guidelines, we’re required to collect information on anyone w…" at bounding box center [685, 321] width 625 height 437
click at [396, 260] on label "This person owns 25% or more of the company." at bounding box center [534, 256] width 286 height 14
click at [391, 257] on input "This person owns 25% or more of the company." at bounding box center [390, 256] width 1 height 1
checkbox input "true"
click at [400, 270] on div "This person owns 25% or more of the company. This person is a member of the gov…" at bounding box center [685, 284] width 589 height 70
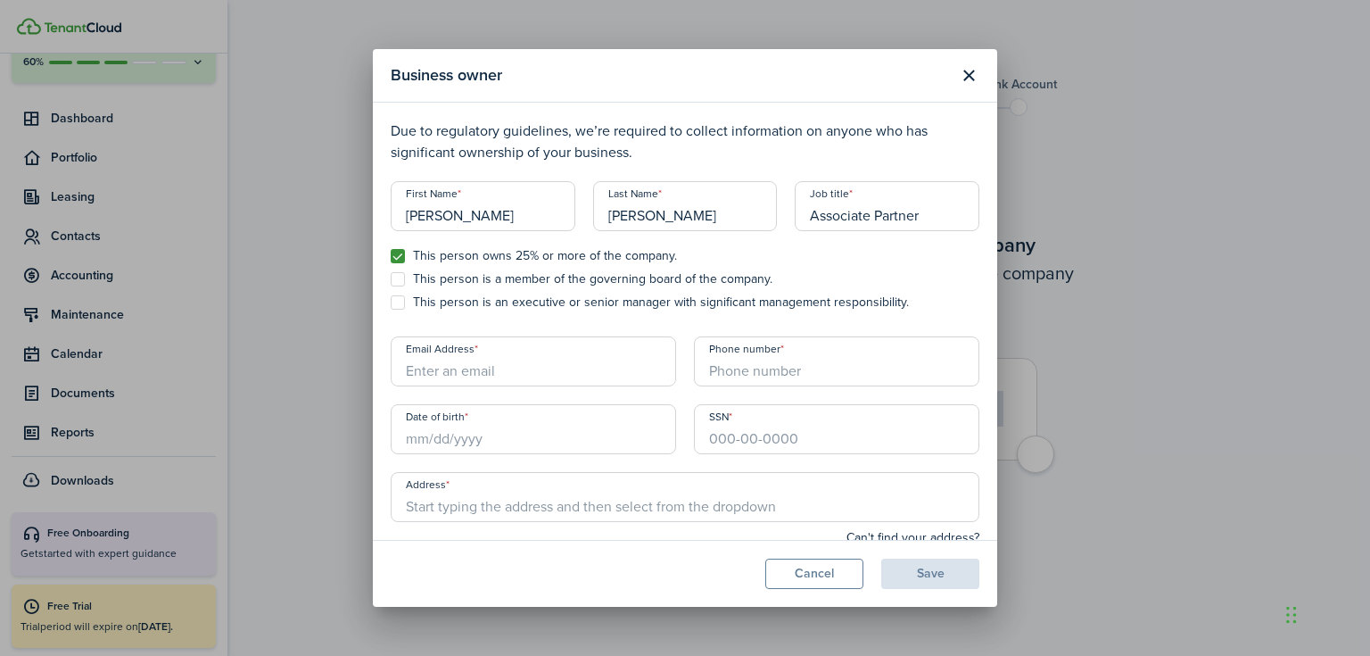
click at [399, 285] on label "This person is a member of the governing board of the company." at bounding box center [582, 279] width 382 height 14
click at [391, 280] on input "This person is a member of the governing board of the company." at bounding box center [390, 279] width 1 height 1
checkbox input "true"
click at [399, 297] on label "This person is an executive or senior manager with significant management respo…" at bounding box center [650, 302] width 518 height 14
click at [391, 302] on input "This person is an executive or senior manager with significant management respo…" at bounding box center [390, 302] width 1 height 1
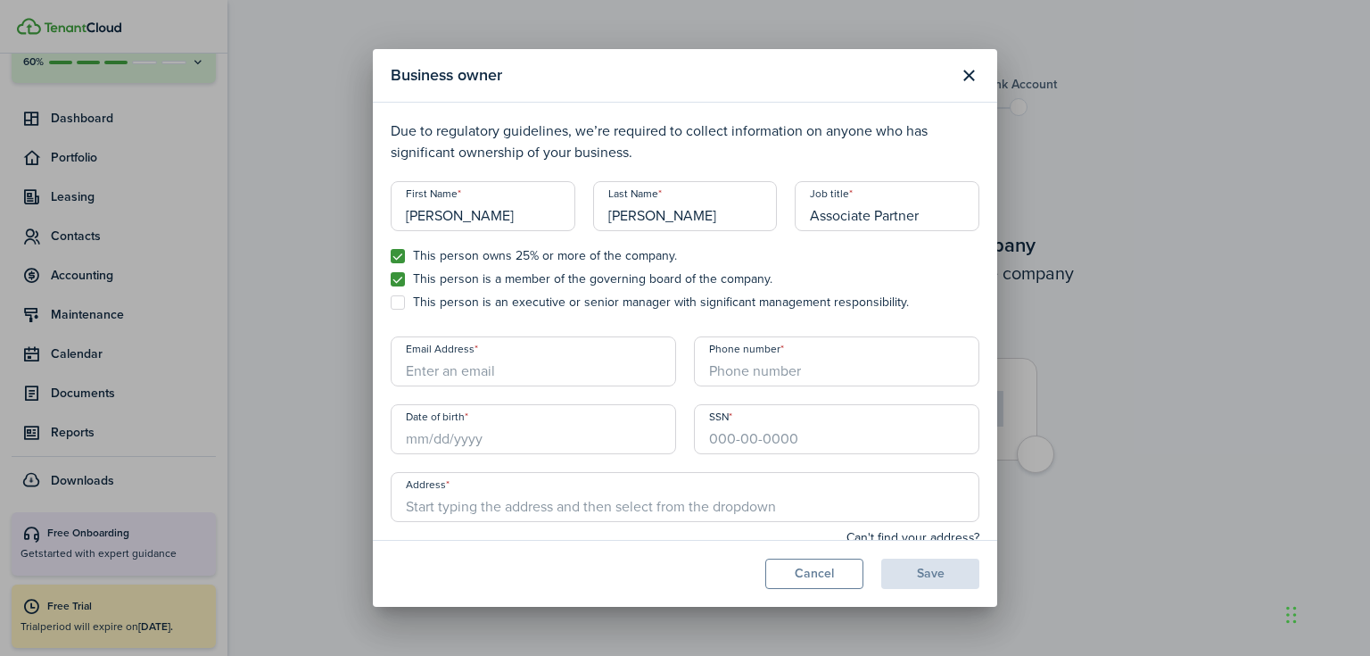
checkbox input "true"
click at [433, 376] on input "Email Address" at bounding box center [533, 361] width 285 height 50
type input "[PERSON_NAME][EMAIL_ADDRESS][PERSON_NAME][DOMAIN_NAME]"
type input "[PHONE_NUMBER]"
click at [423, 437] on input "Date of birth" at bounding box center [533, 429] width 285 height 50
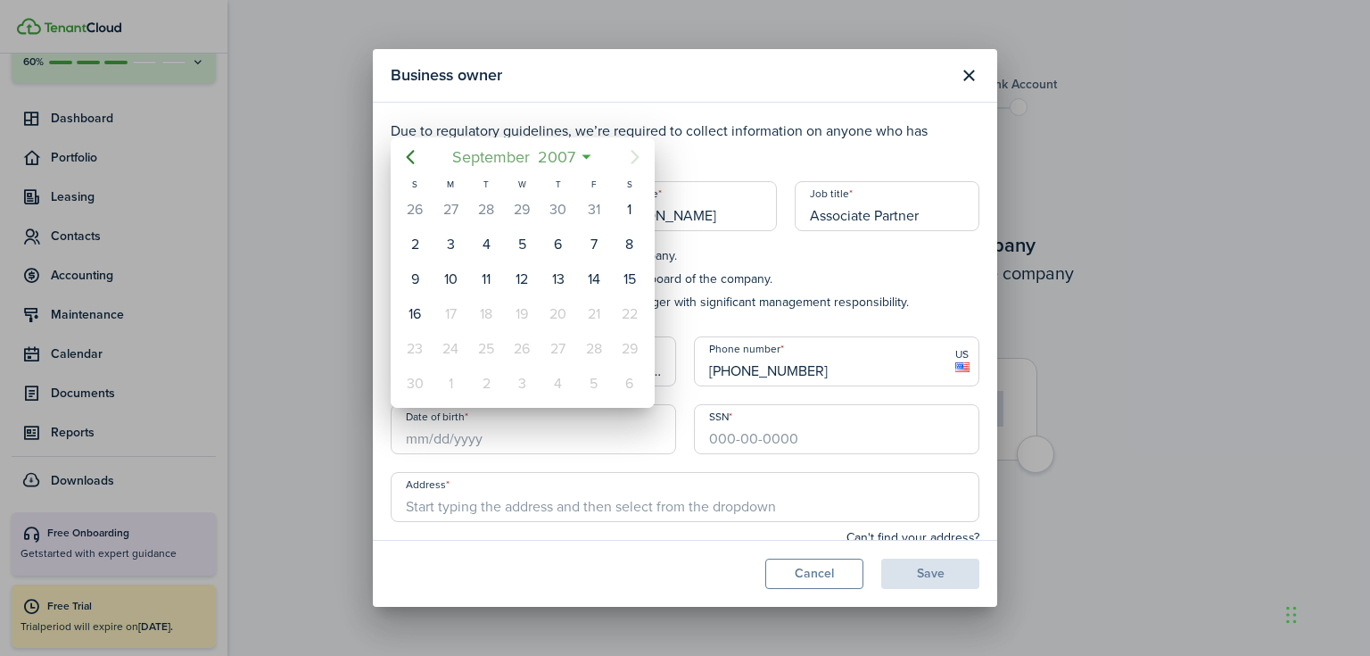
click at [503, 158] on span "September" at bounding box center [491, 157] width 86 height 32
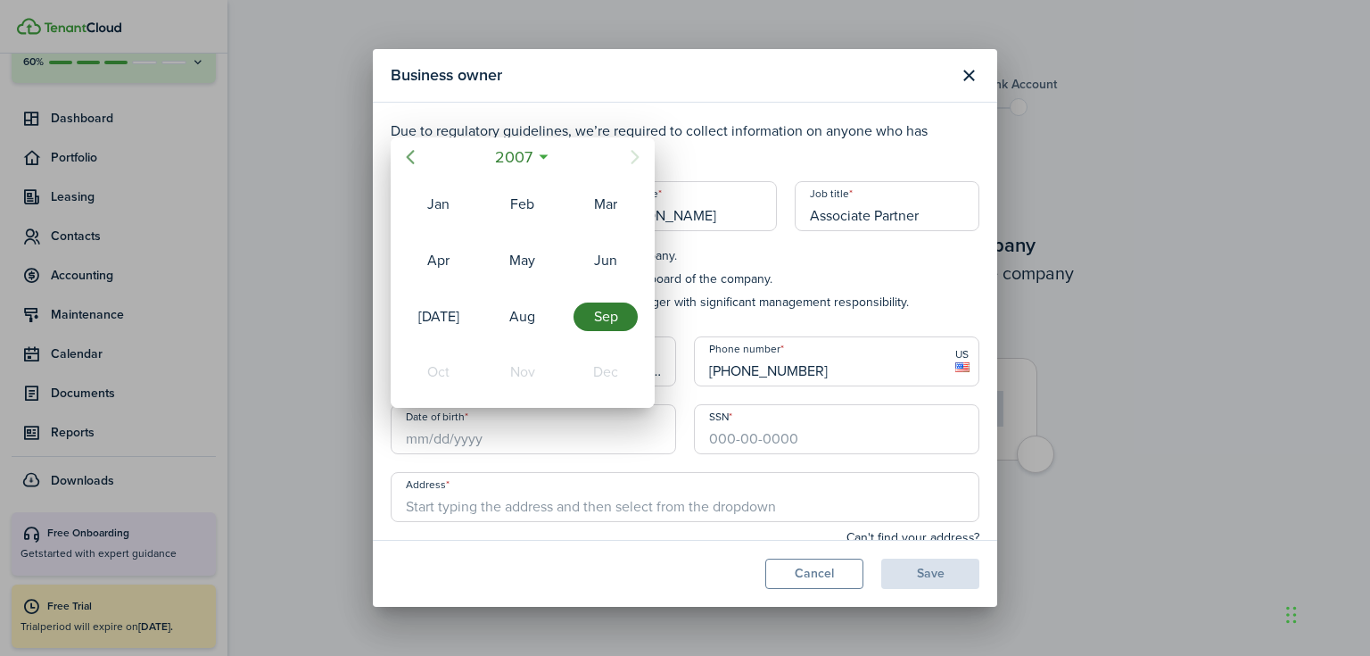
click at [410, 161] on icon "Previous page" at bounding box center [410, 156] width 21 height 21
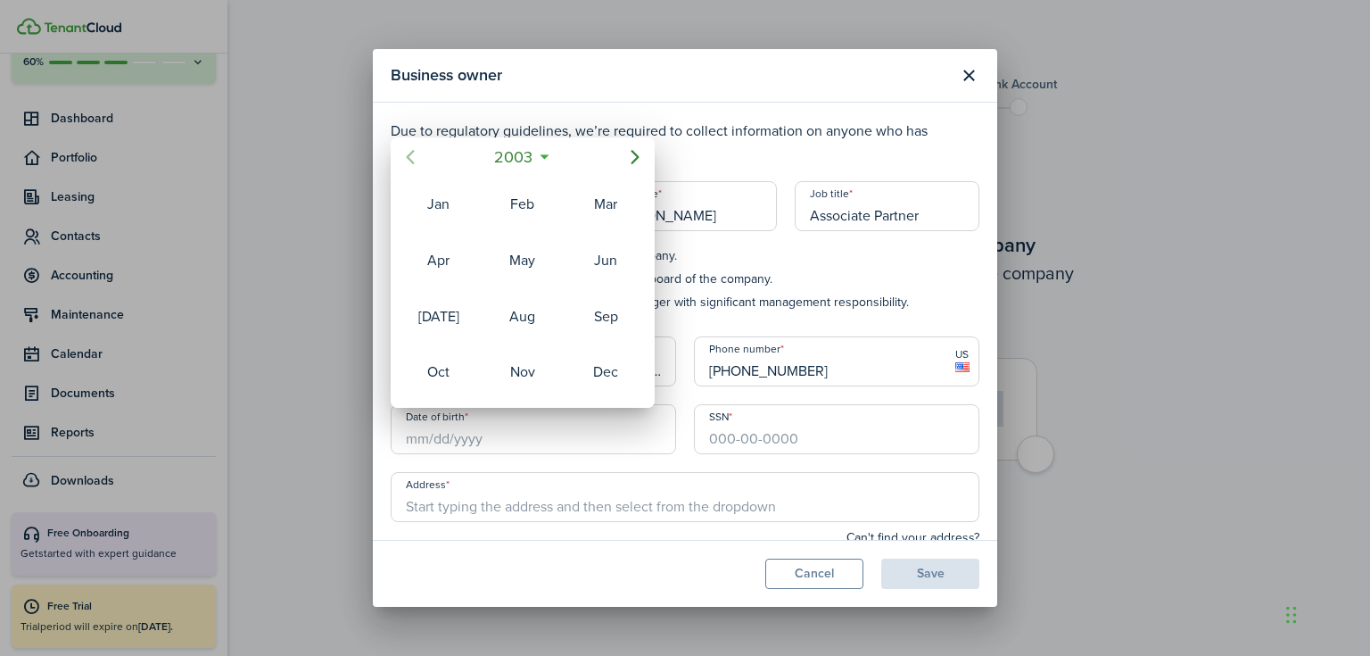
click at [410, 161] on icon "Previous page" at bounding box center [410, 156] width 21 height 21
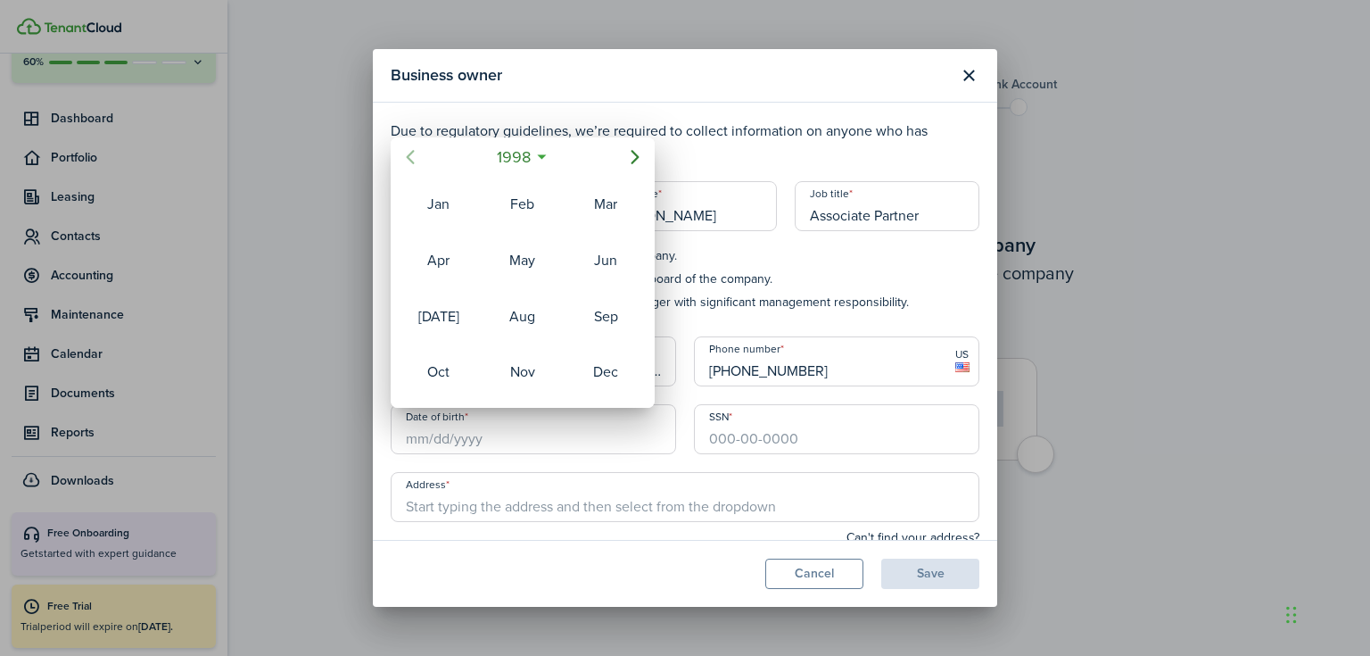
click at [410, 161] on icon "Previous page" at bounding box center [410, 156] width 21 height 21
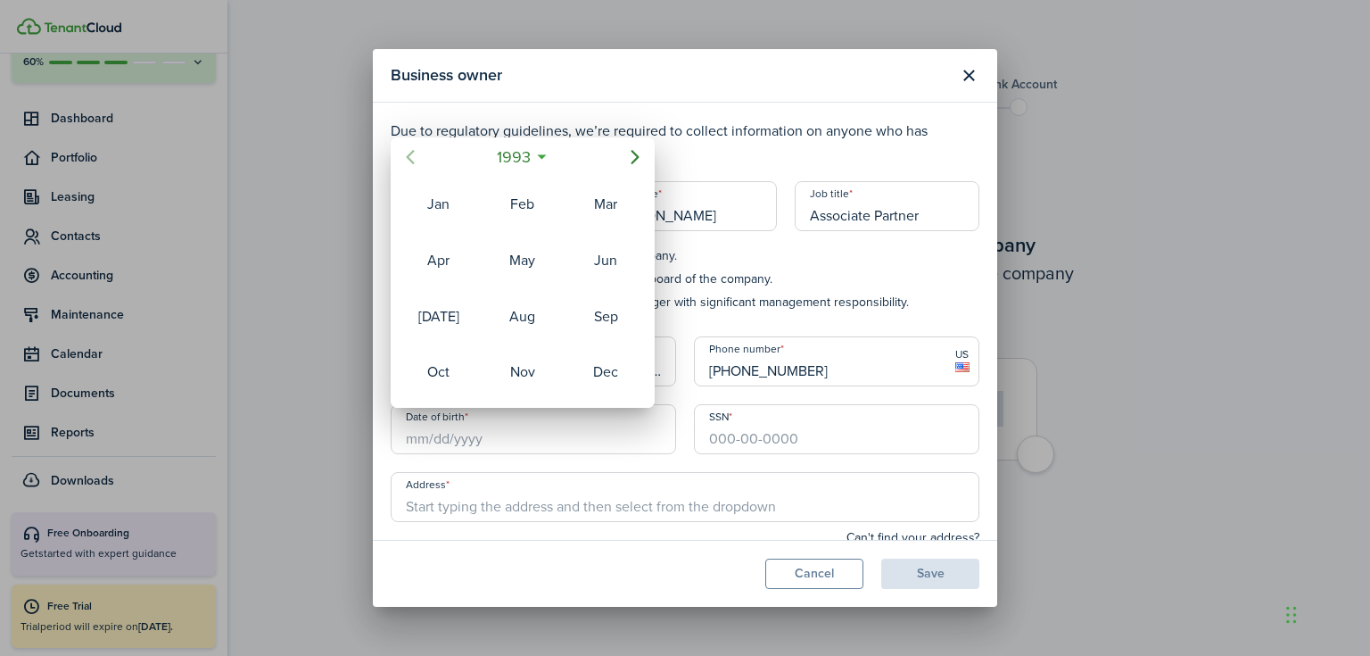
click at [410, 161] on icon "Previous page" at bounding box center [410, 156] width 21 height 21
click at [410, 160] on icon "Previous page" at bounding box center [410, 156] width 21 height 21
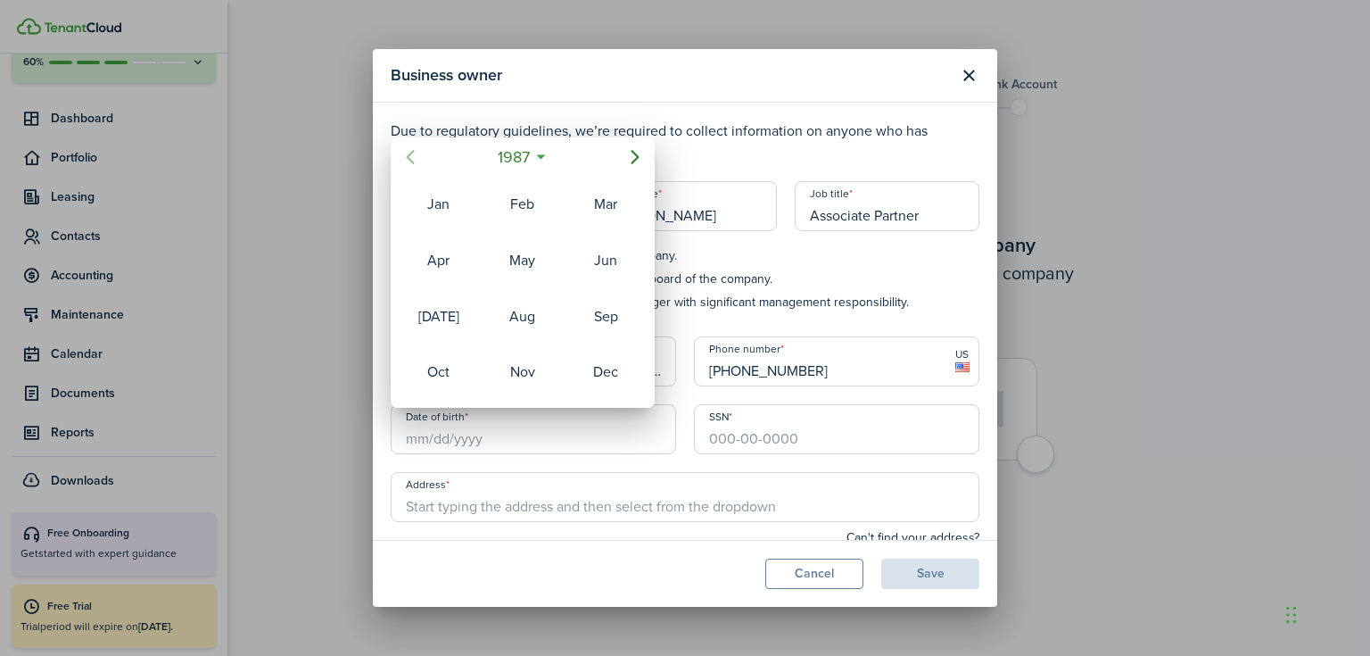
click at [410, 160] on icon "Previous page" at bounding box center [411, 157] width 8 height 14
drag, startPoint x: 597, startPoint y: 371, endPoint x: 589, endPoint y: 357, distance: 16.4
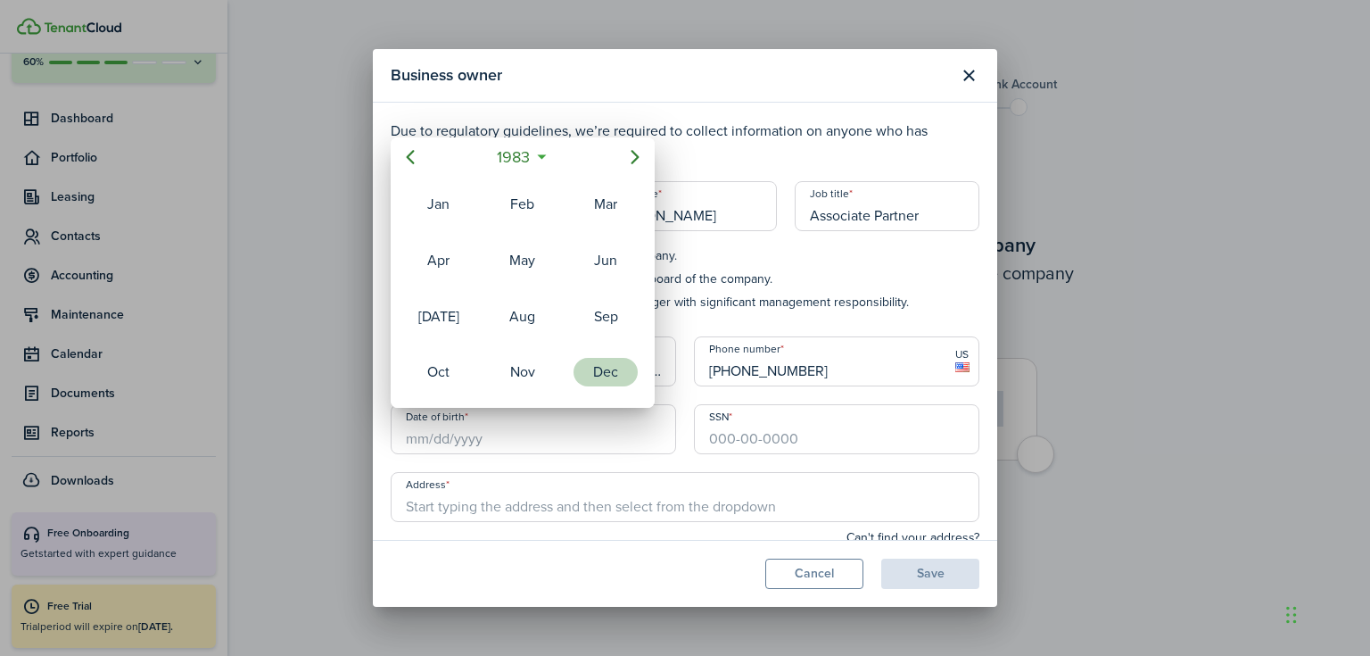
click at [597, 370] on div "Dec" at bounding box center [606, 372] width 64 height 29
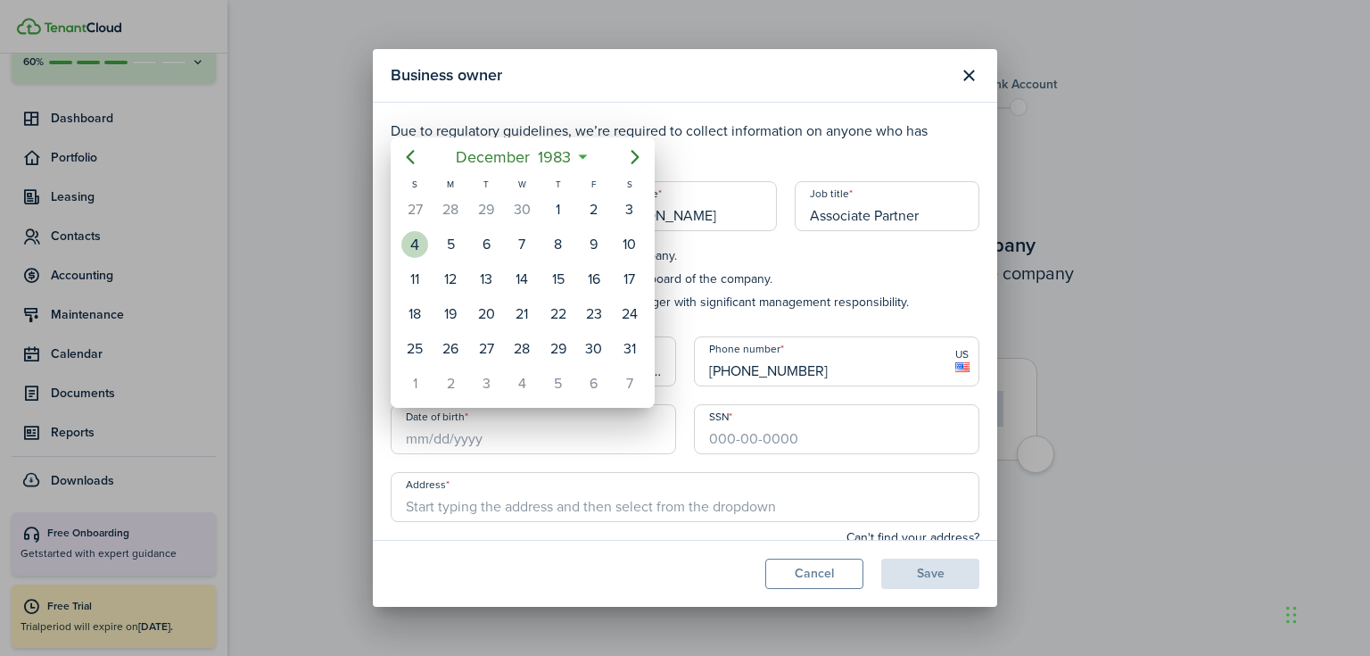
click at [410, 238] on div "4" at bounding box center [414, 244] width 27 height 27
type input "[DATE]"
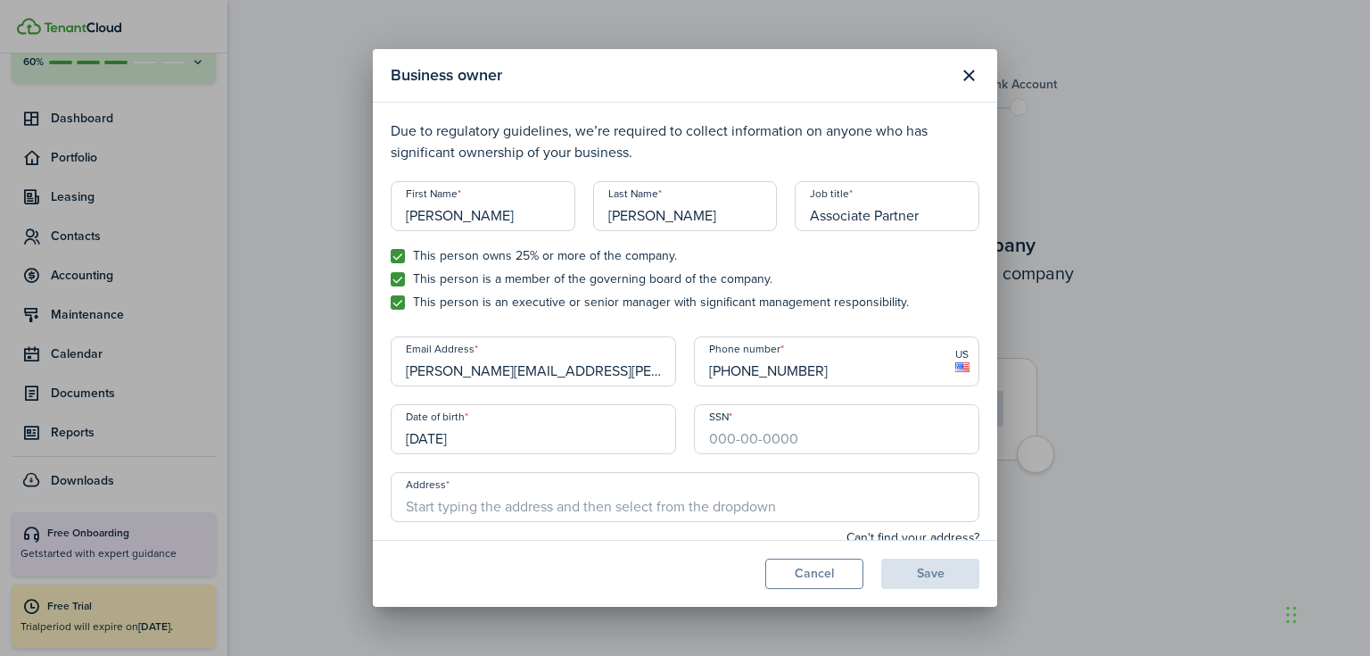
click at [738, 433] on input "SSN" at bounding box center [836, 429] width 285 height 50
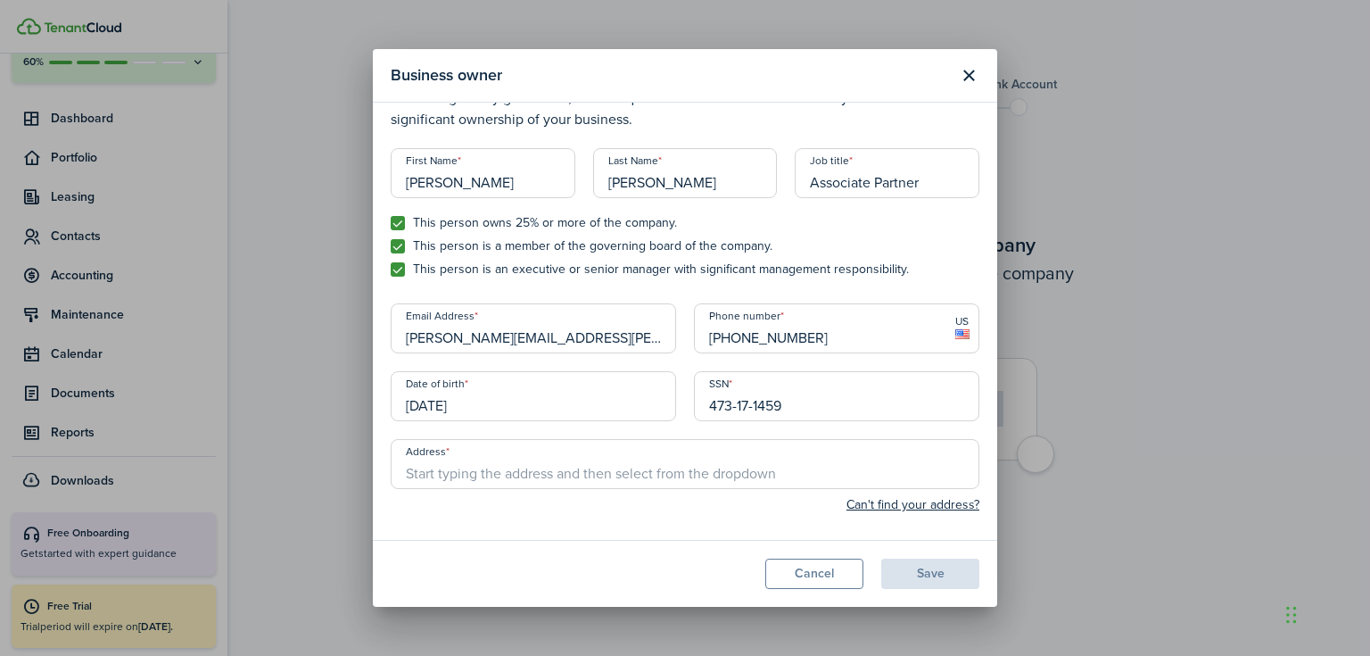
scroll to position [35, 0]
type input "473-17-1459"
click at [647, 467] on input "Address" at bounding box center [685, 462] width 589 height 50
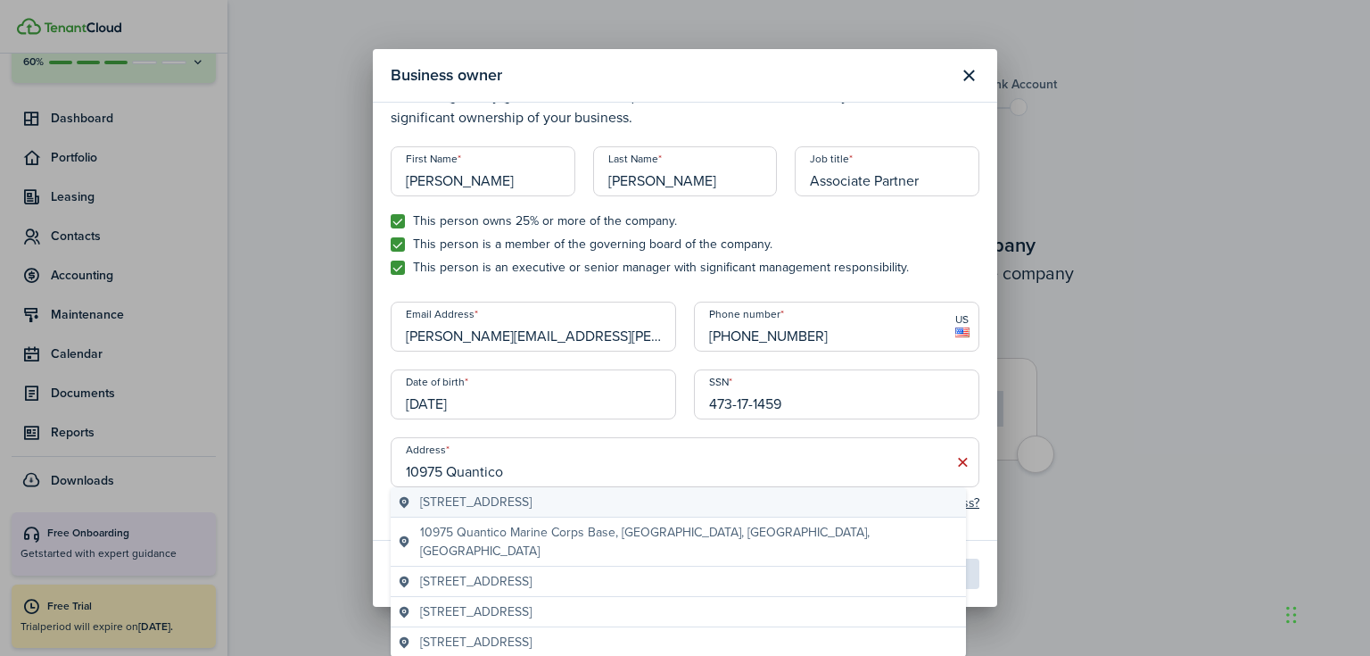
click at [724, 506] on geo-item "[STREET_ADDRESS]" at bounding box center [678, 501] width 561 height 19
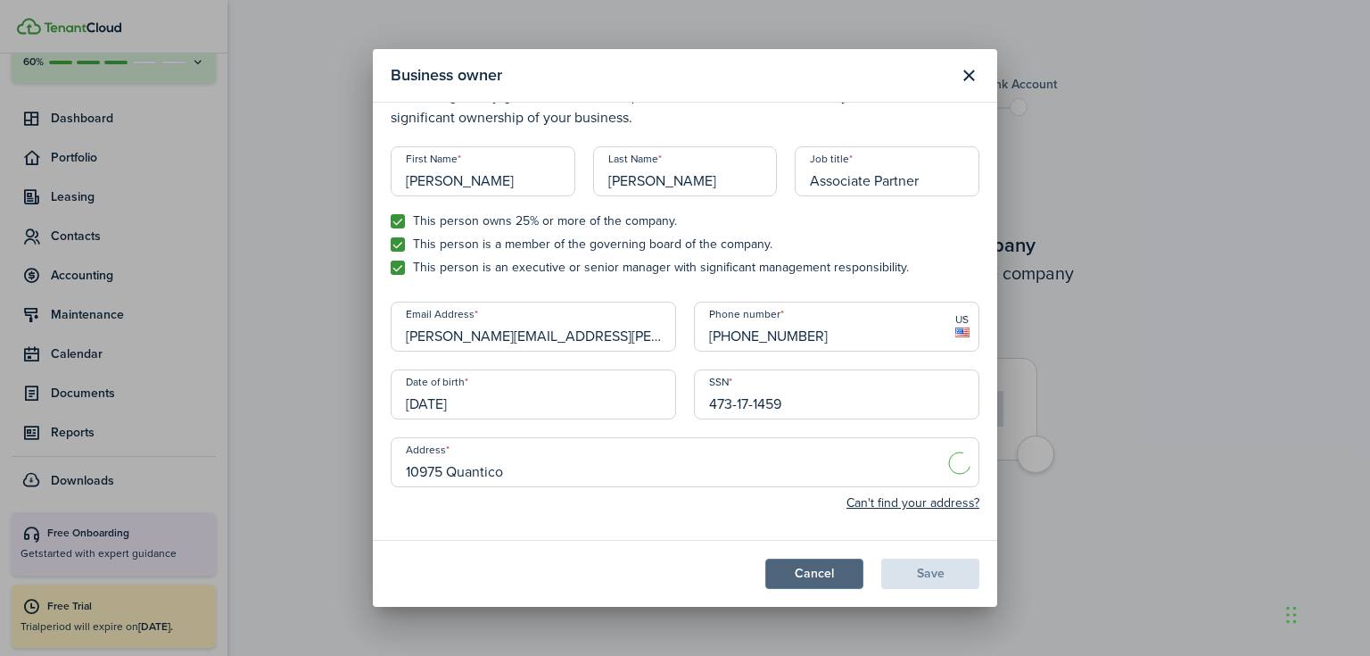
type input "[STREET_ADDRESS]"
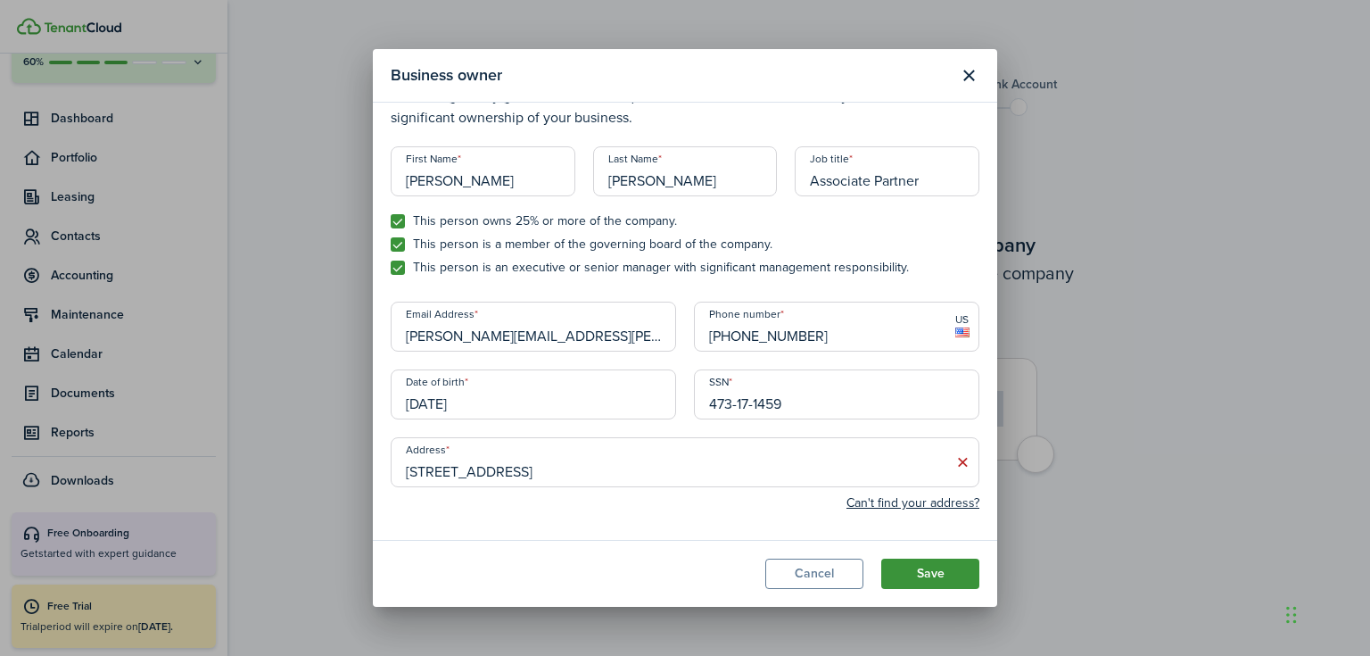
click at [929, 578] on button "Save" at bounding box center [930, 573] width 98 height 30
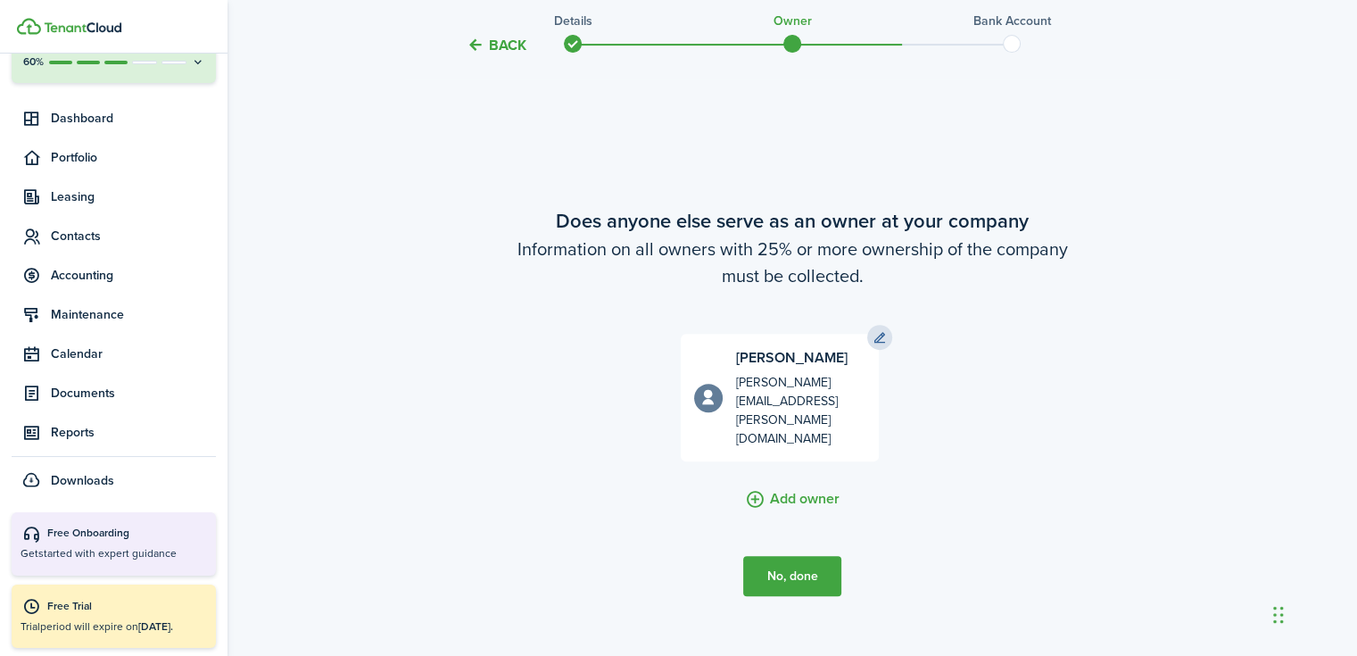
scroll to position [536, 0]
click at [811, 553] on button "No, done" at bounding box center [792, 573] width 98 height 40
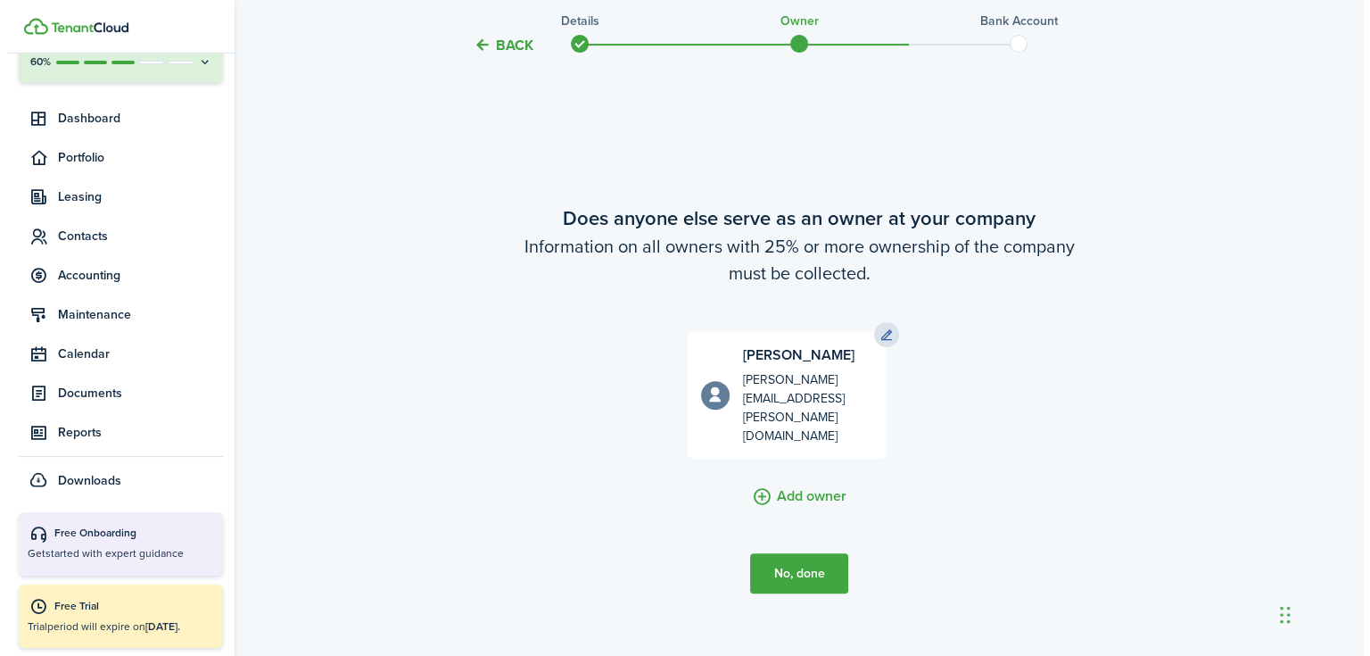
scroll to position [0, 0]
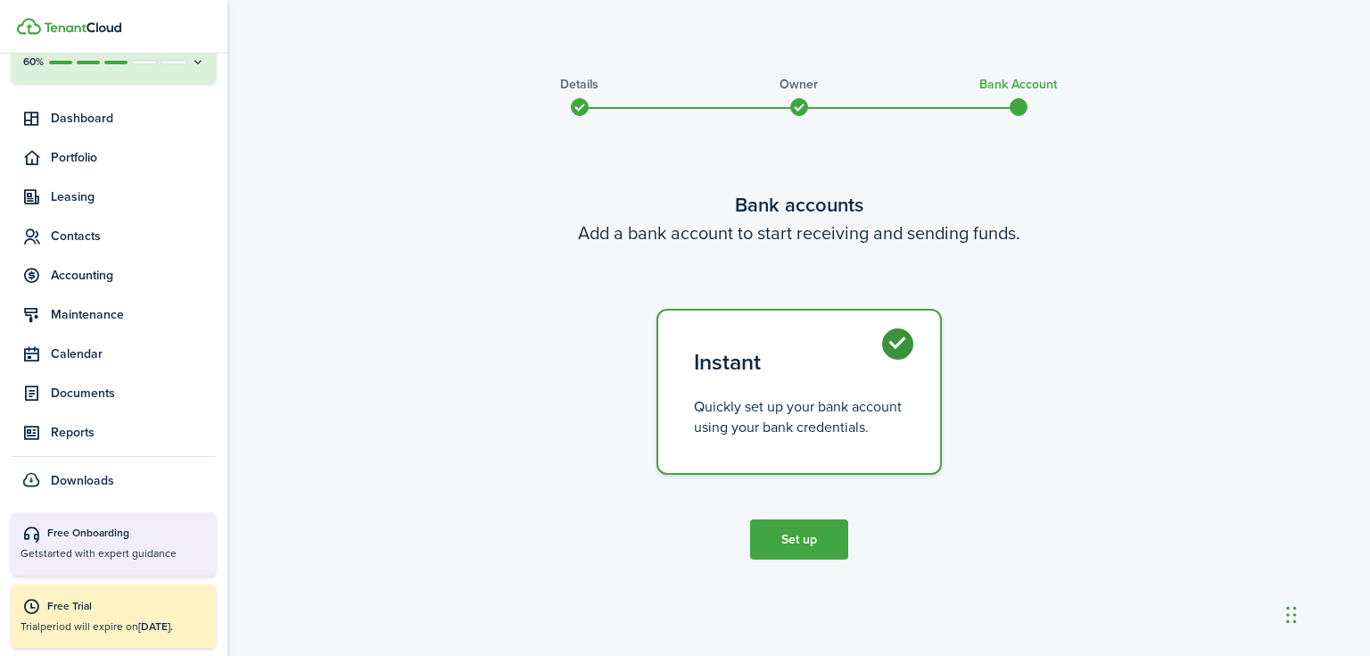
click at [817, 534] on button "Set up" at bounding box center [799, 539] width 98 height 40
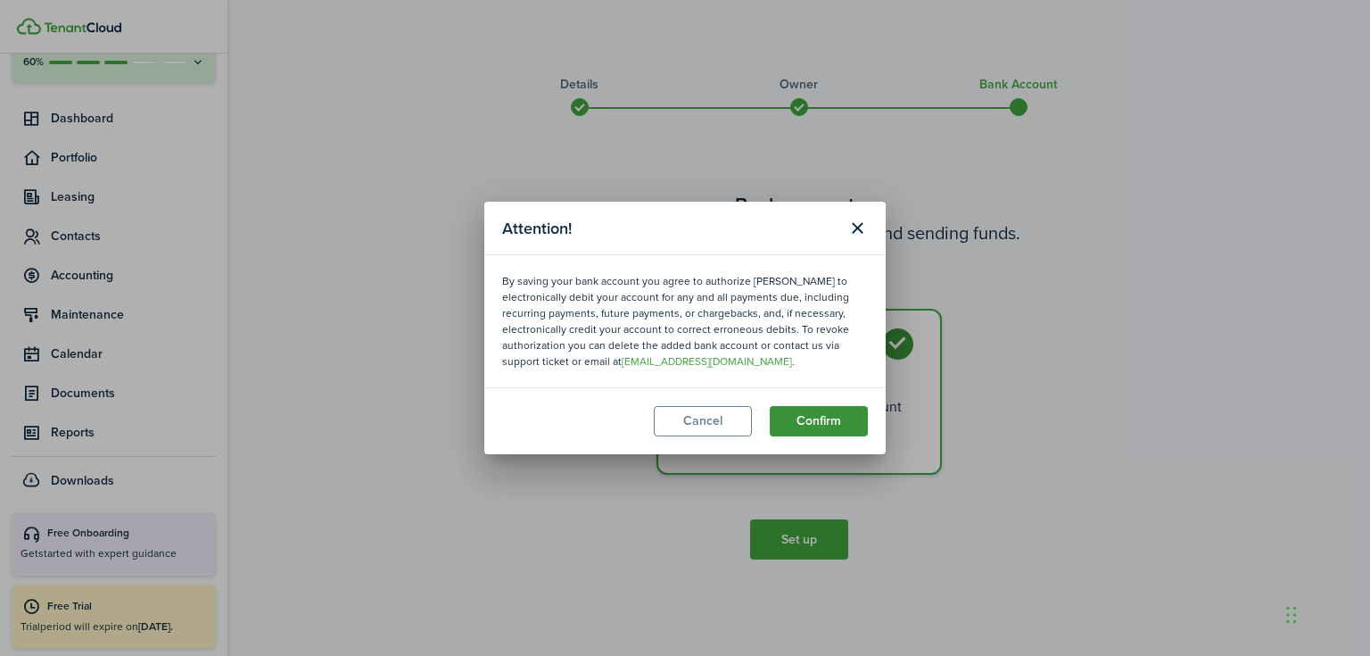
click at [817, 425] on button "Confirm" at bounding box center [819, 421] width 98 height 30
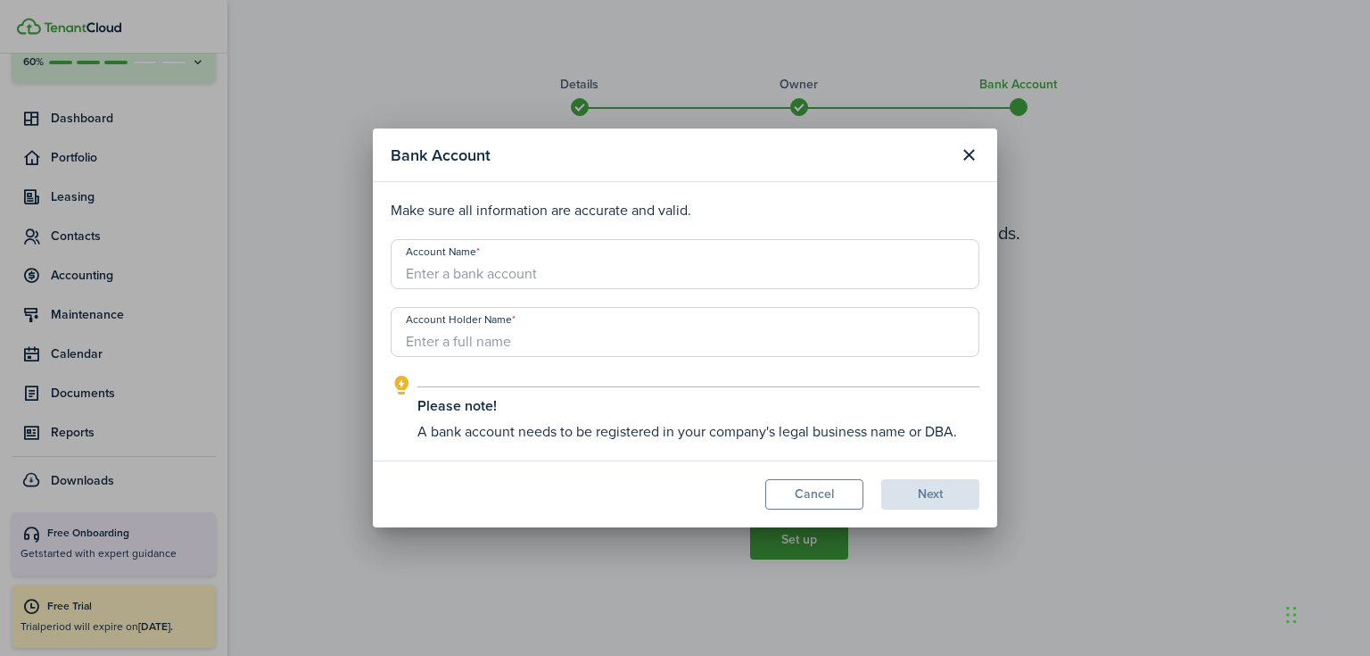
click at [503, 272] on input "Account Name" at bounding box center [685, 264] width 589 height 50
type input "U"
type input "Incoming Rents"
type input "[PERSON_NAME]"
click at [942, 492] on button "Next" at bounding box center [930, 494] width 98 height 30
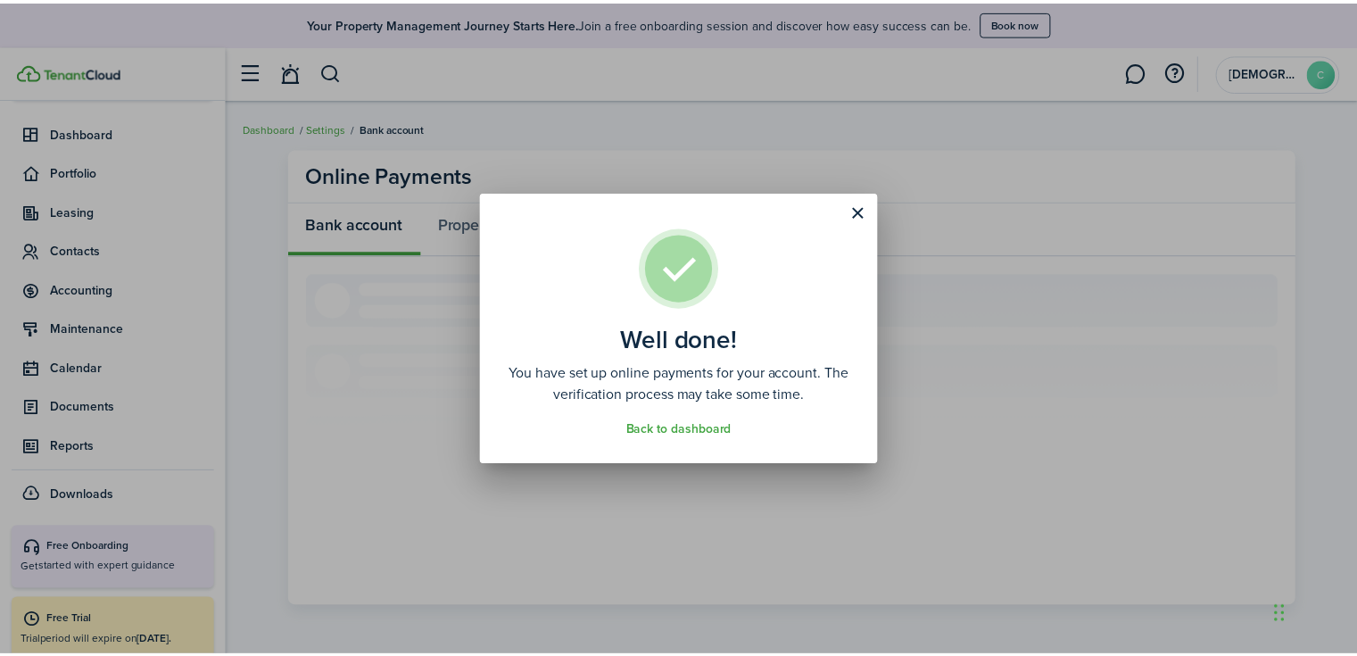
scroll to position [150, 0]
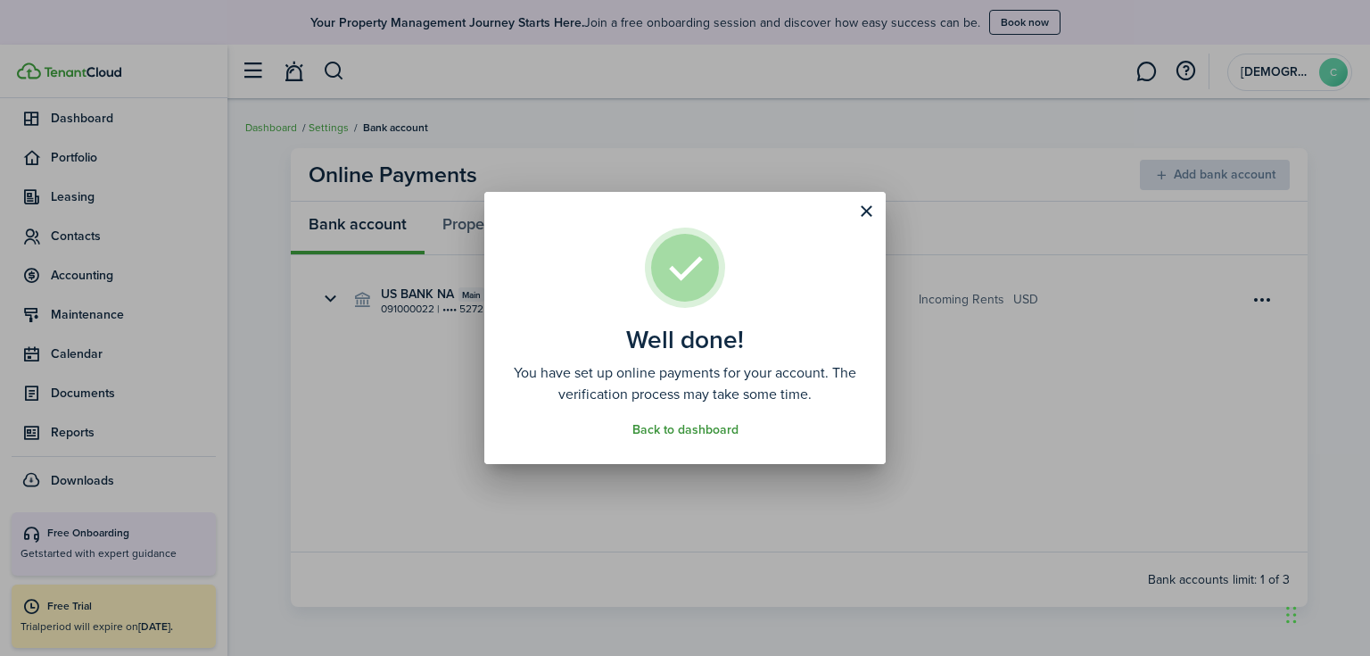
click at [667, 431] on link "Back to dashboard" at bounding box center [686, 430] width 106 height 14
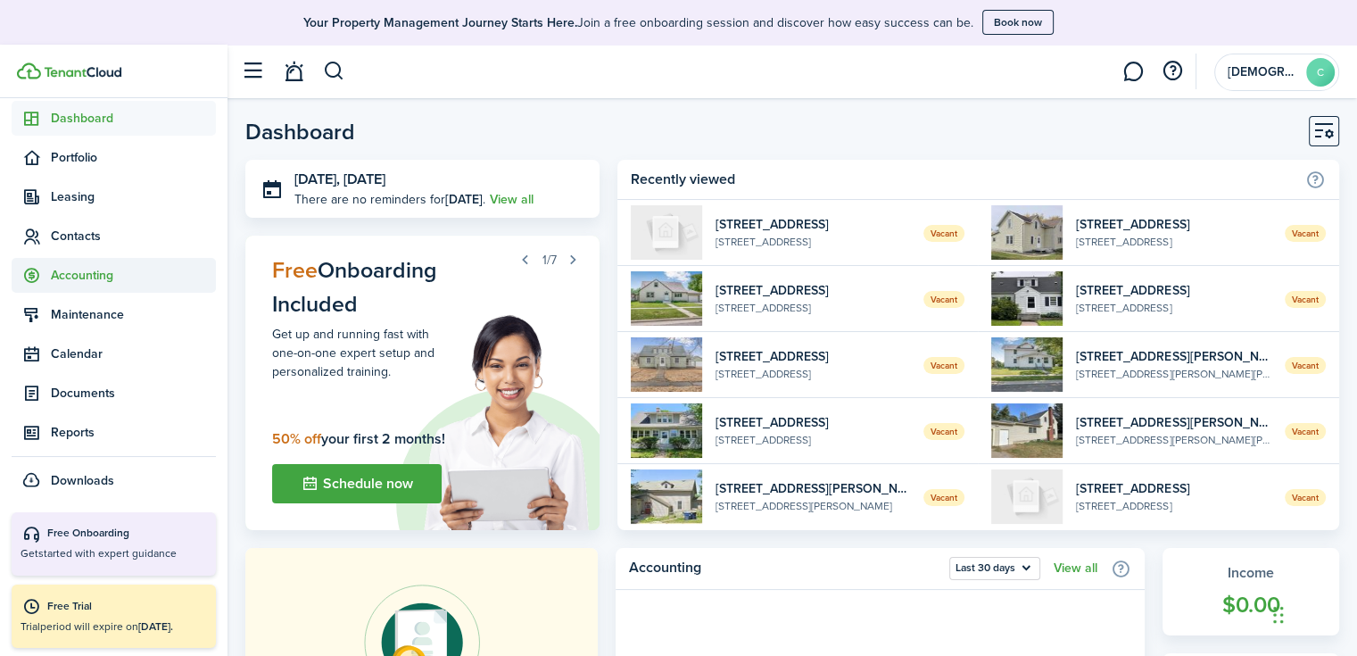
click at [67, 279] on span "Accounting" at bounding box center [133, 275] width 165 height 19
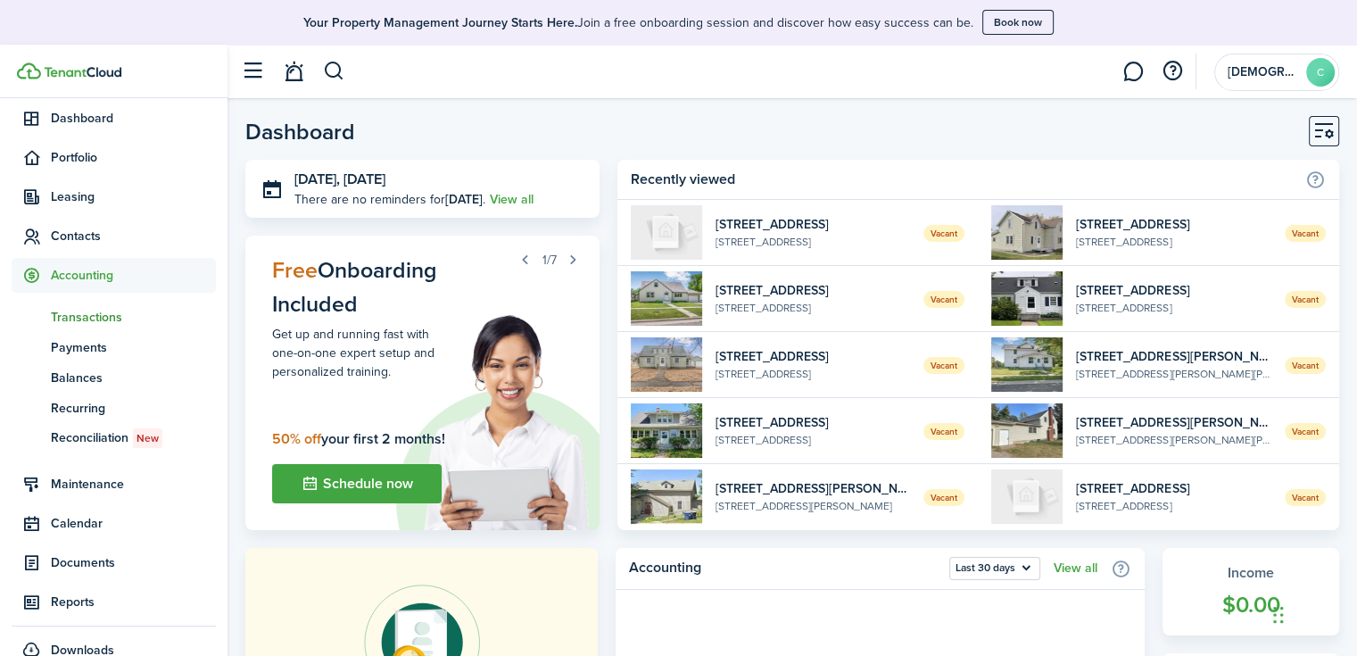
click at [99, 317] on span "Transactions" at bounding box center [133, 317] width 165 height 19
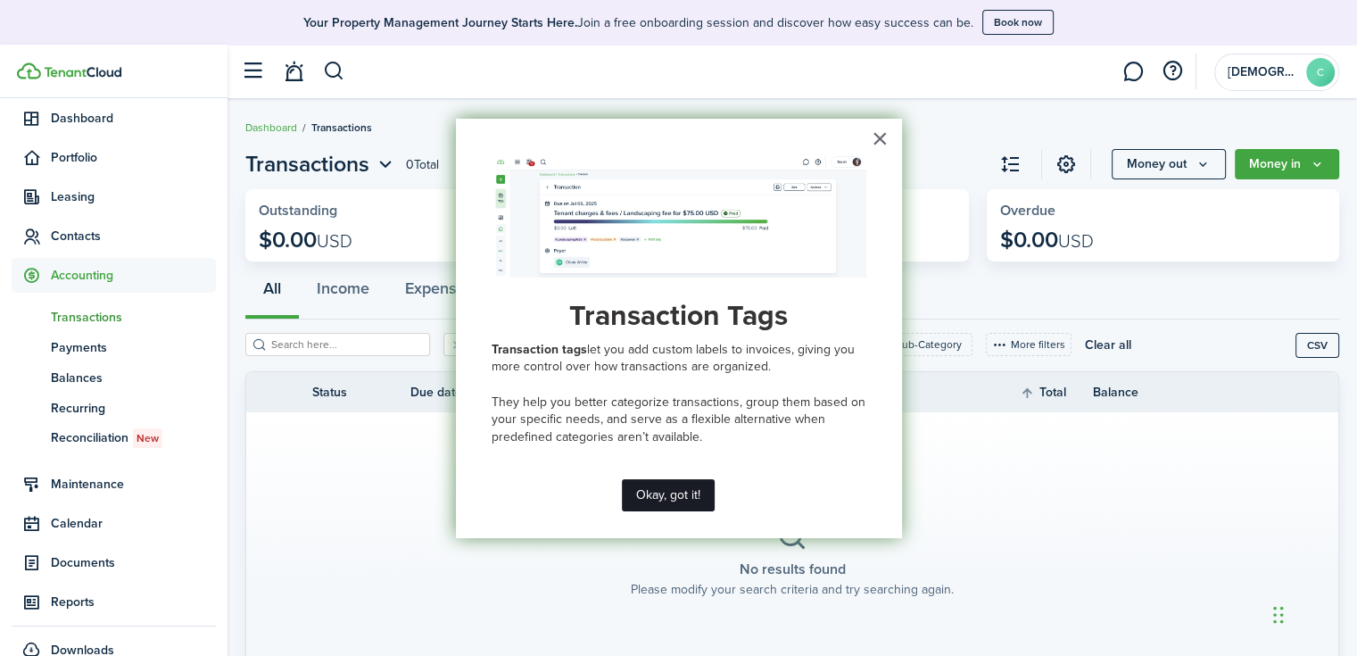
click at [686, 492] on button "Okay, got it!" at bounding box center [668, 495] width 93 height 32
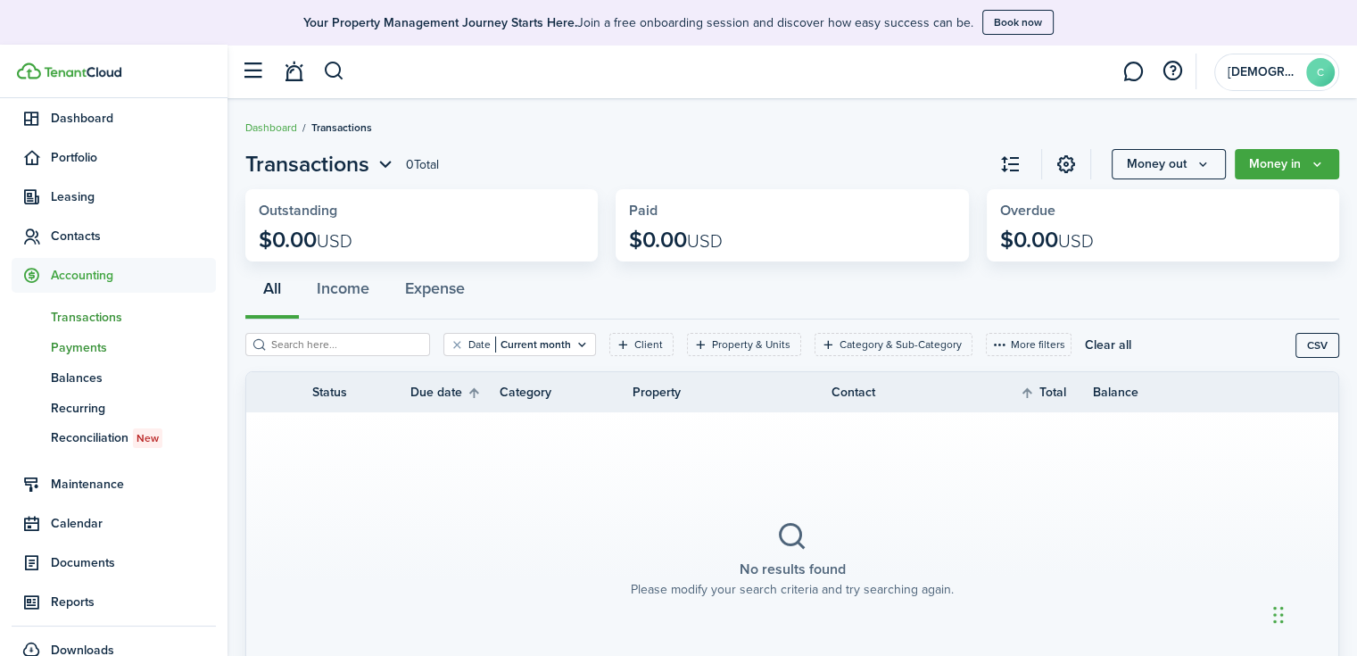
click at [58, 348] on span "Payments" at bounding box center [133, 347] width 165 height 19
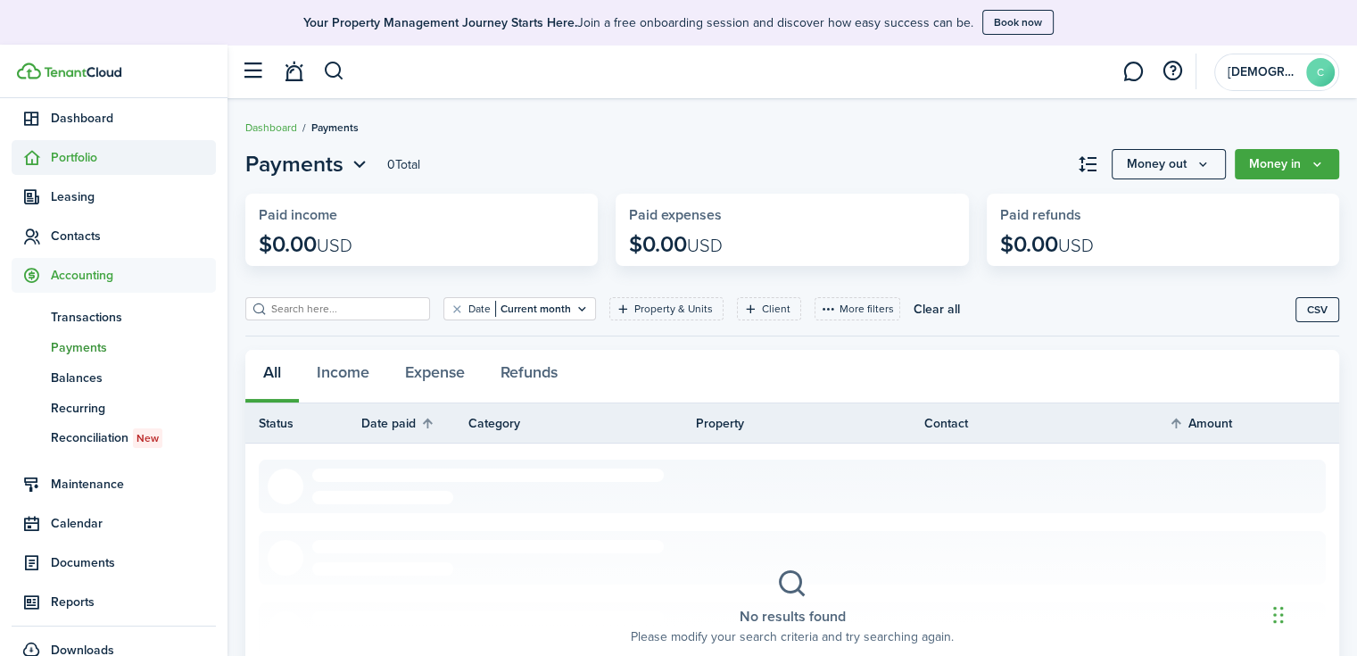
click at [75, 154] on span "Portfolio" at bounding box center [133, 157] width 165 height 19
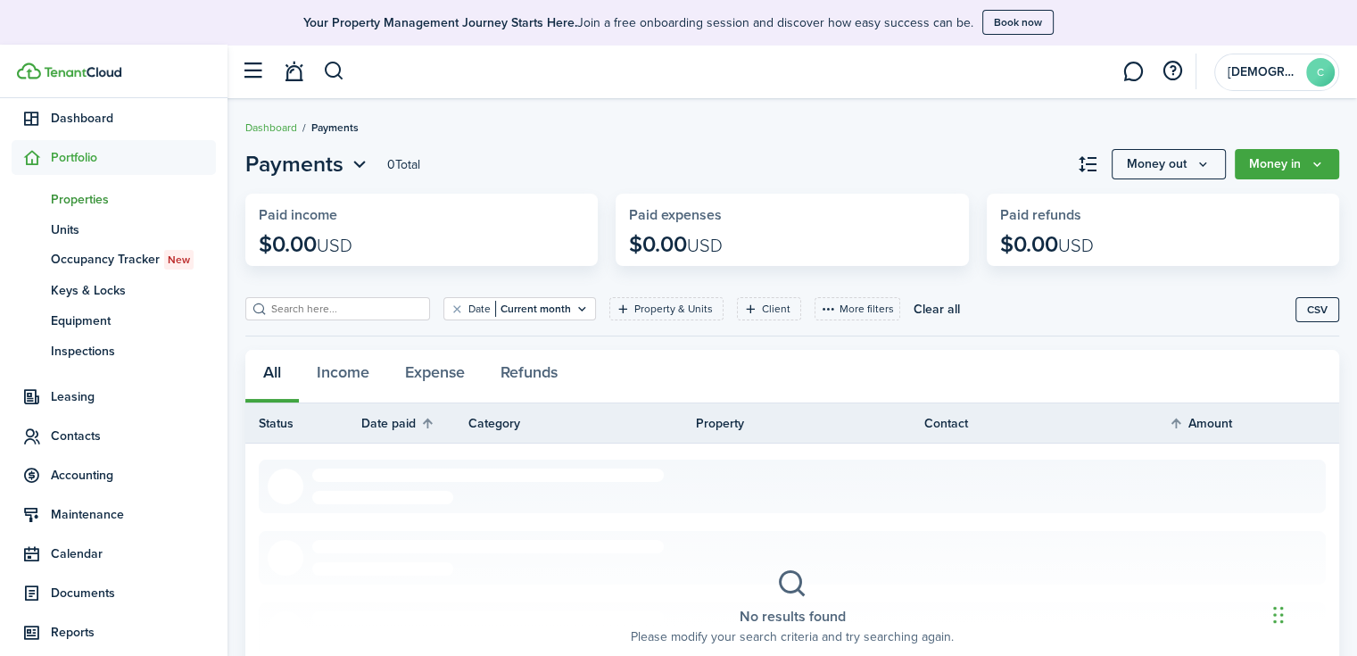
click at [76, 194] on span "Properties" at bounding box center [133, 199] width 165 height 19
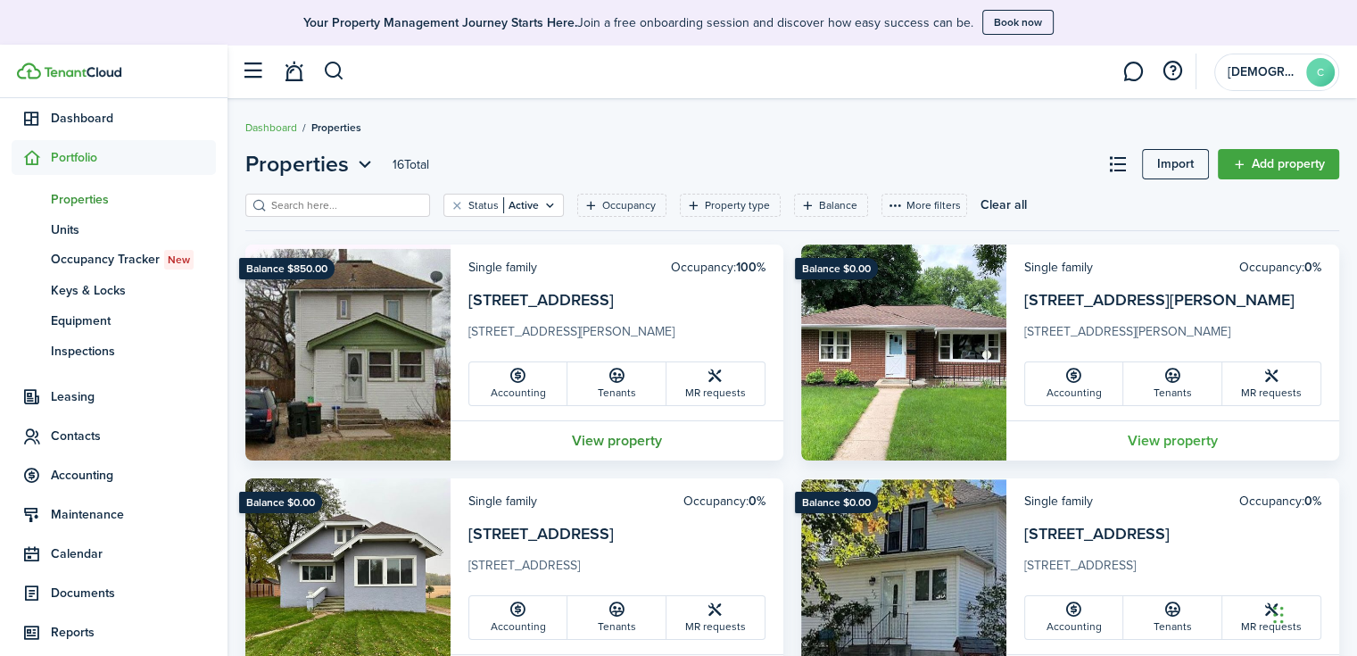
click at [614, 441] on link "View property" at bounding box center [617, 440] width 333 height 40
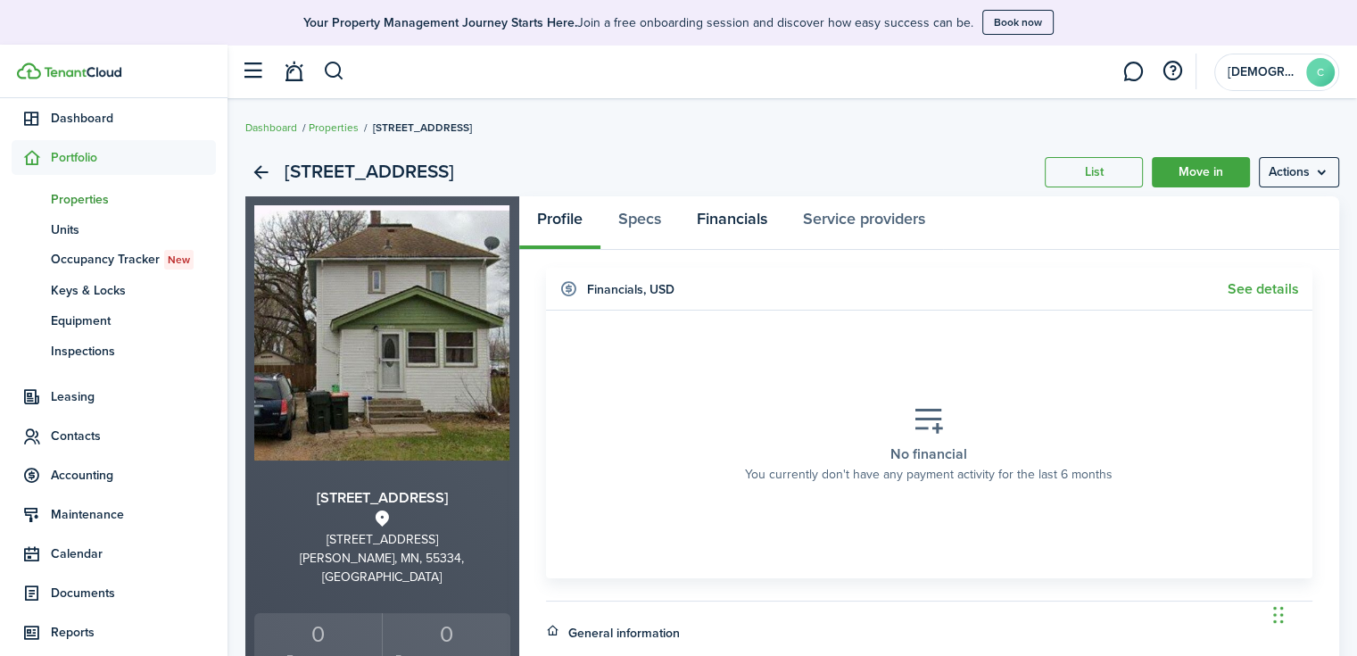
click at [752, 229] on link "Financials" at bounding box center [732, 223] width 106 height 54
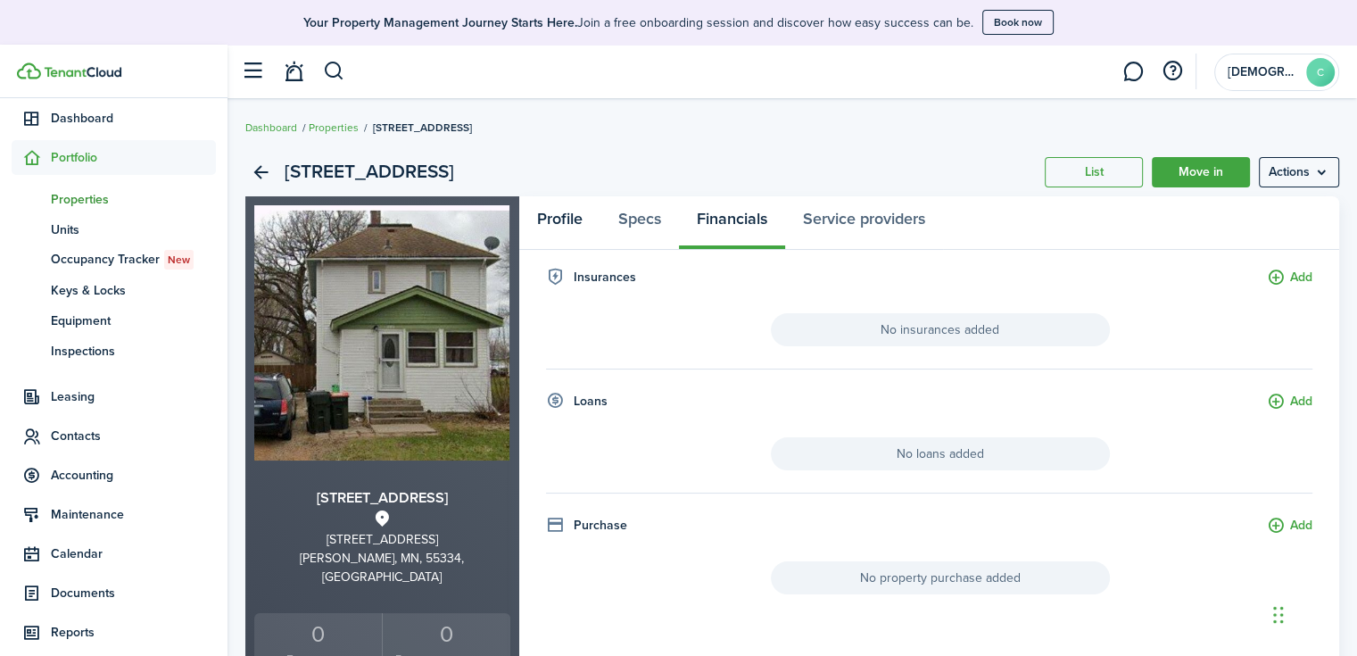
click at [575, 228] on link "Profile" at bounding box center [559, 223] width 81 height 54
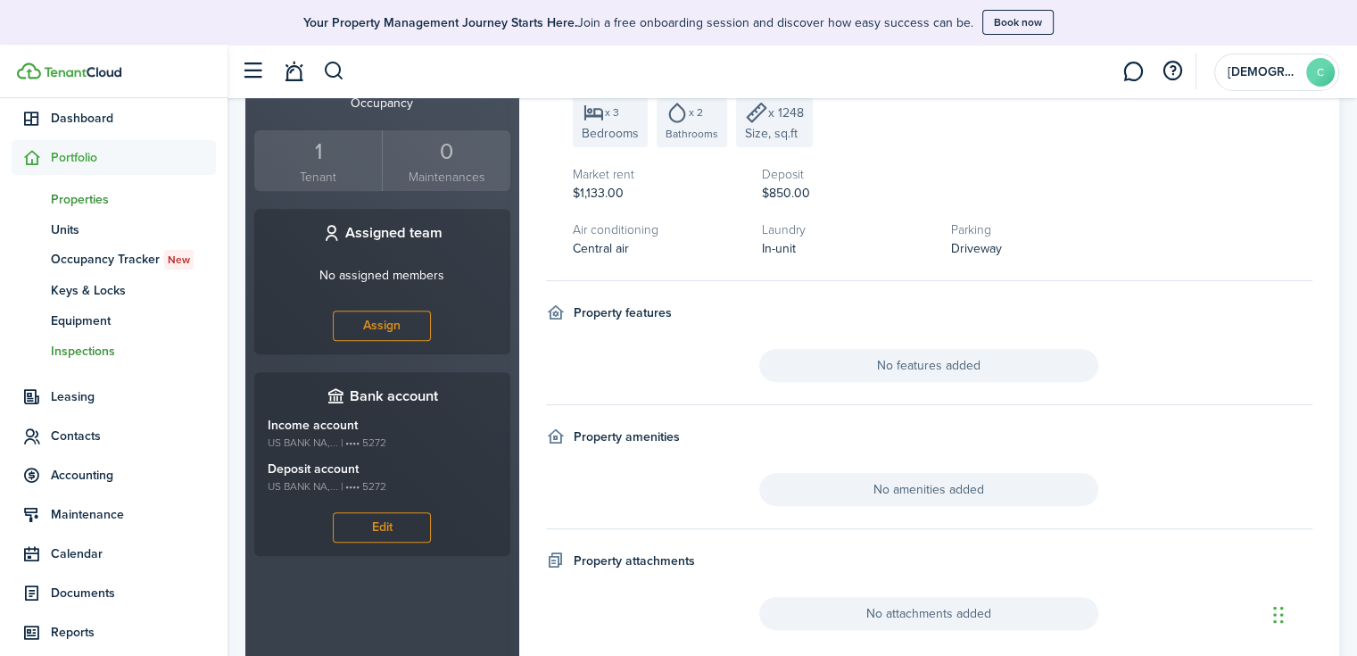
scroll to position [446, 0]
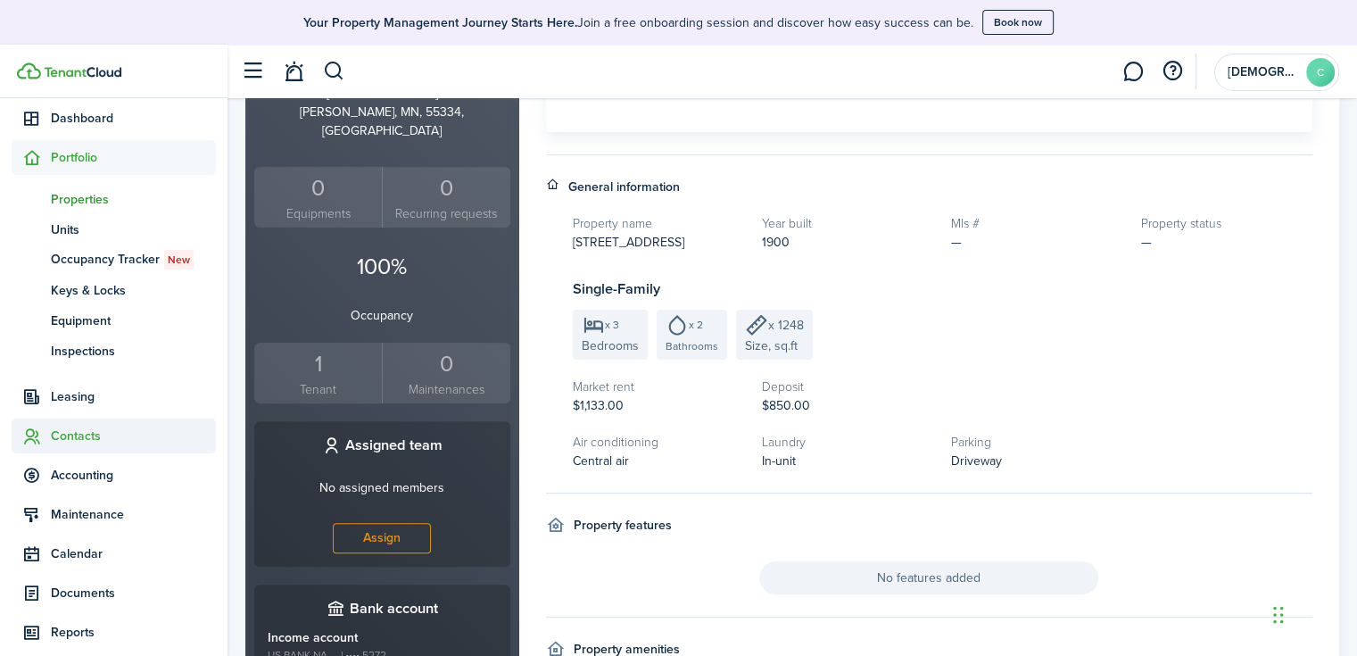
click at [79, 431] on span "Contacts" at bounding box center [133, 435] width 165 height 19
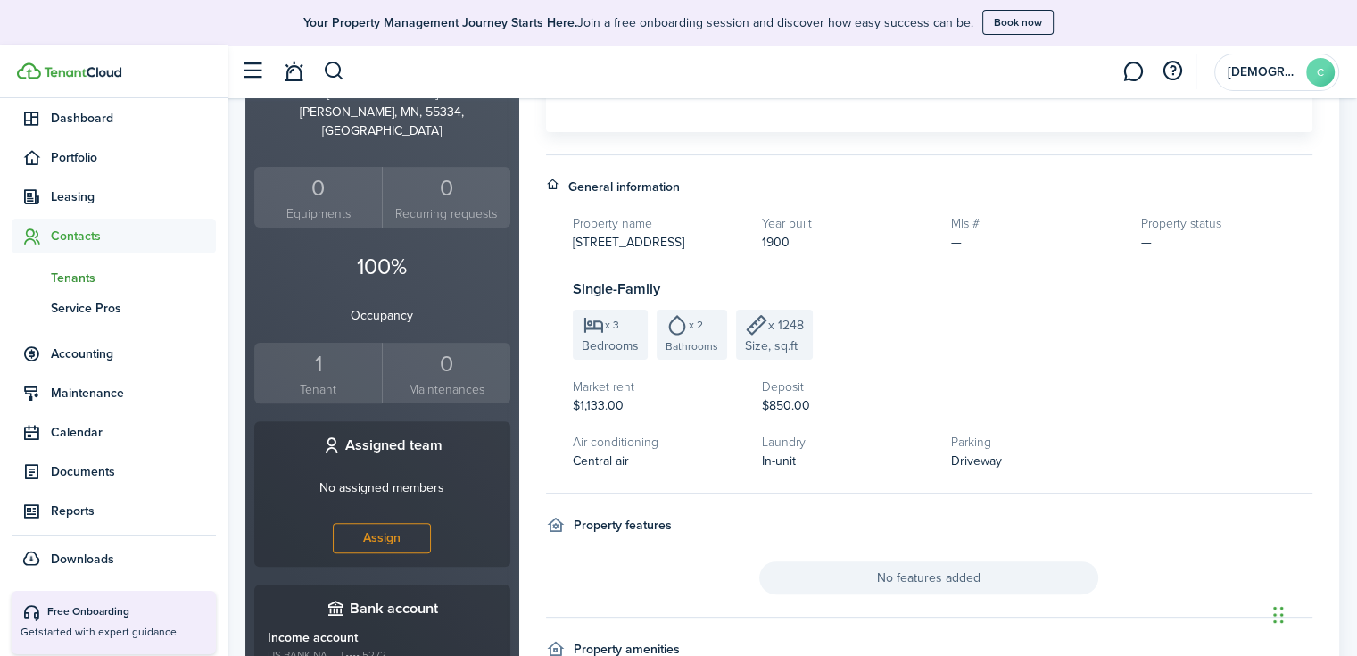
click at [82, 278] on span "Tenants" at bounding box center [133, 278] width 165 height 19
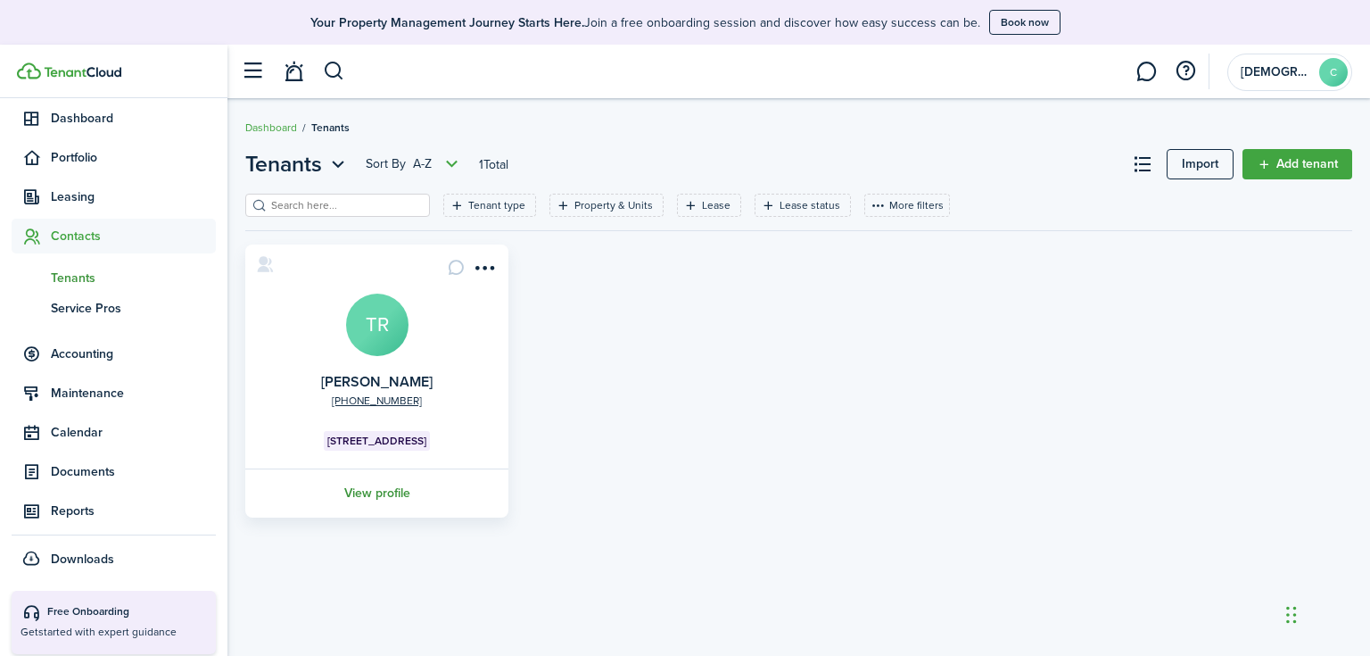
click at [374, 492] on link "View profile" at bounding box center [377, 492] width 269 height 49
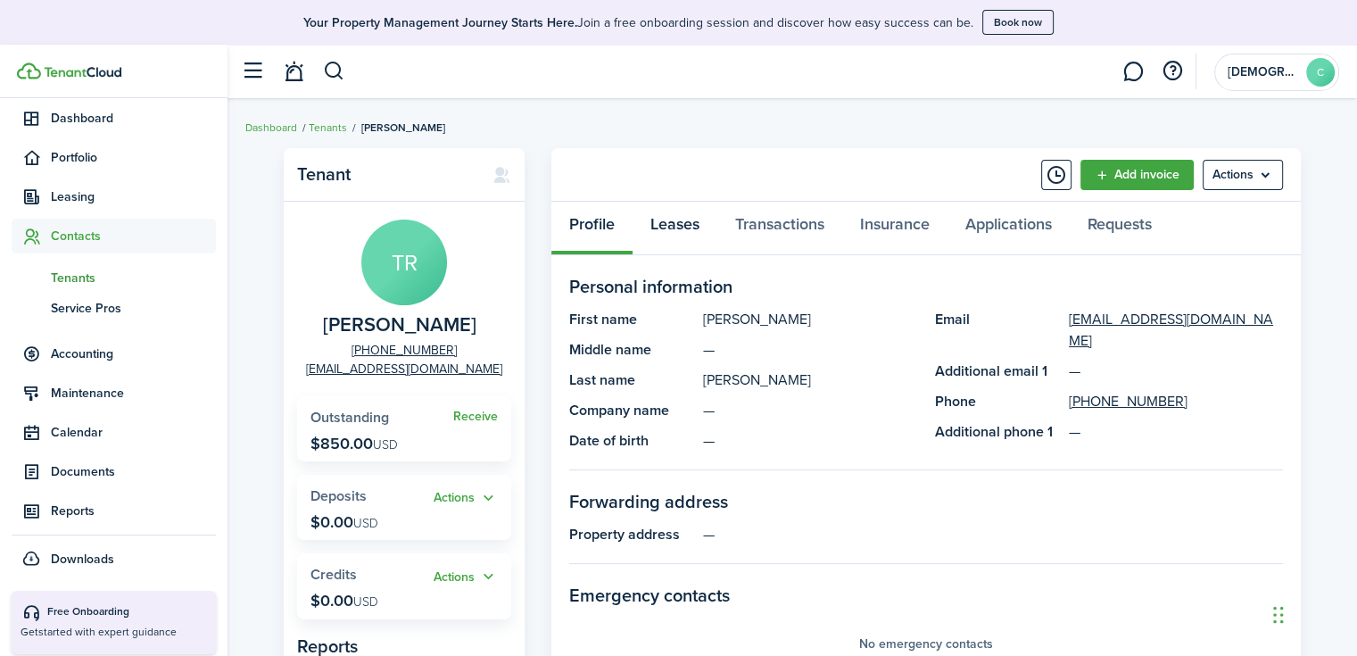
click at [687, 224] on link "Leases" at bounding box center [675, 229] width 85 height 54
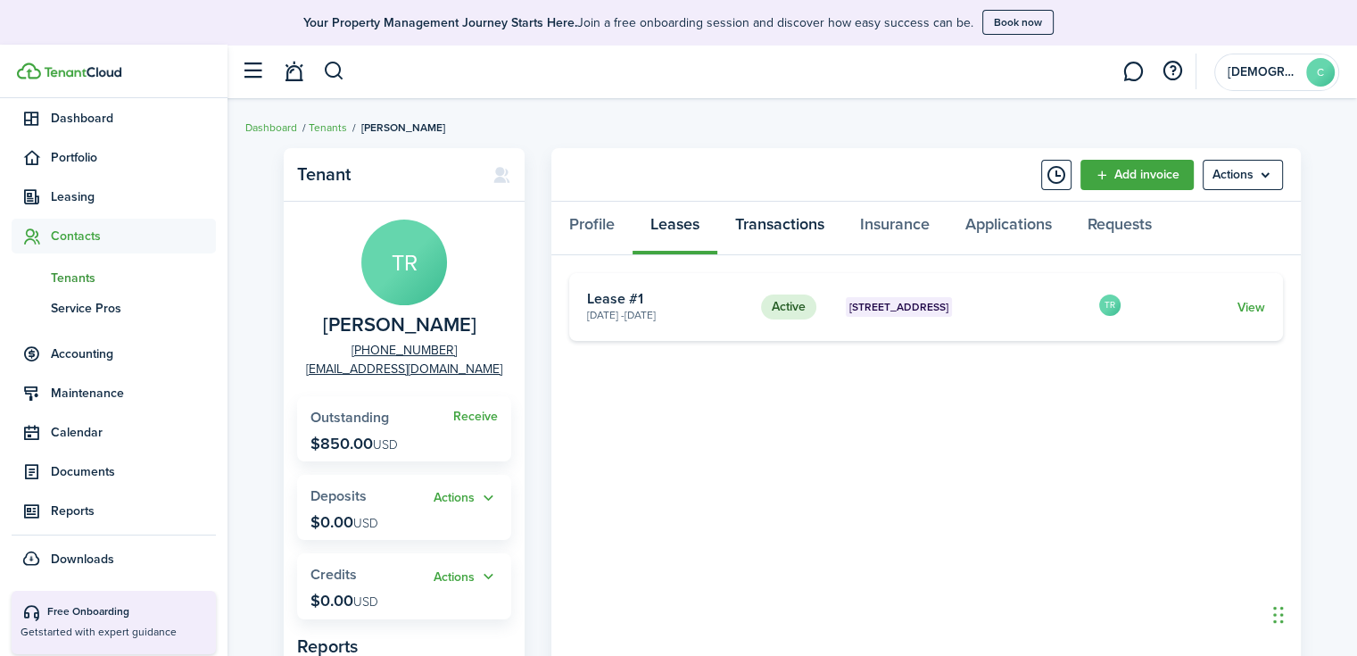
click at [742, 232] on link "Transactions" at bounding box center [779, 229] width 125 height 54
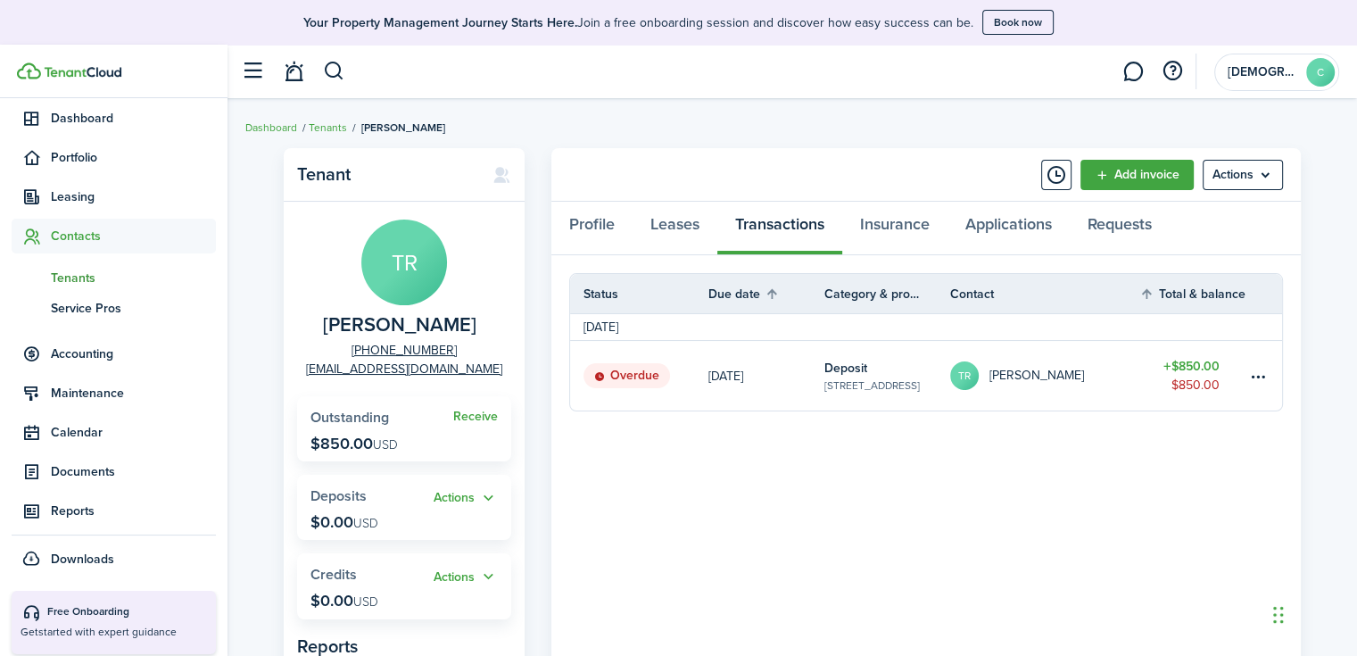
click at [1246, 374] on link at bounding box center [1264, 376] width 36 height 70
click at [1256, 381] on table-menu-btn-icon at bounding box center [1257, 375] width 21 height 21
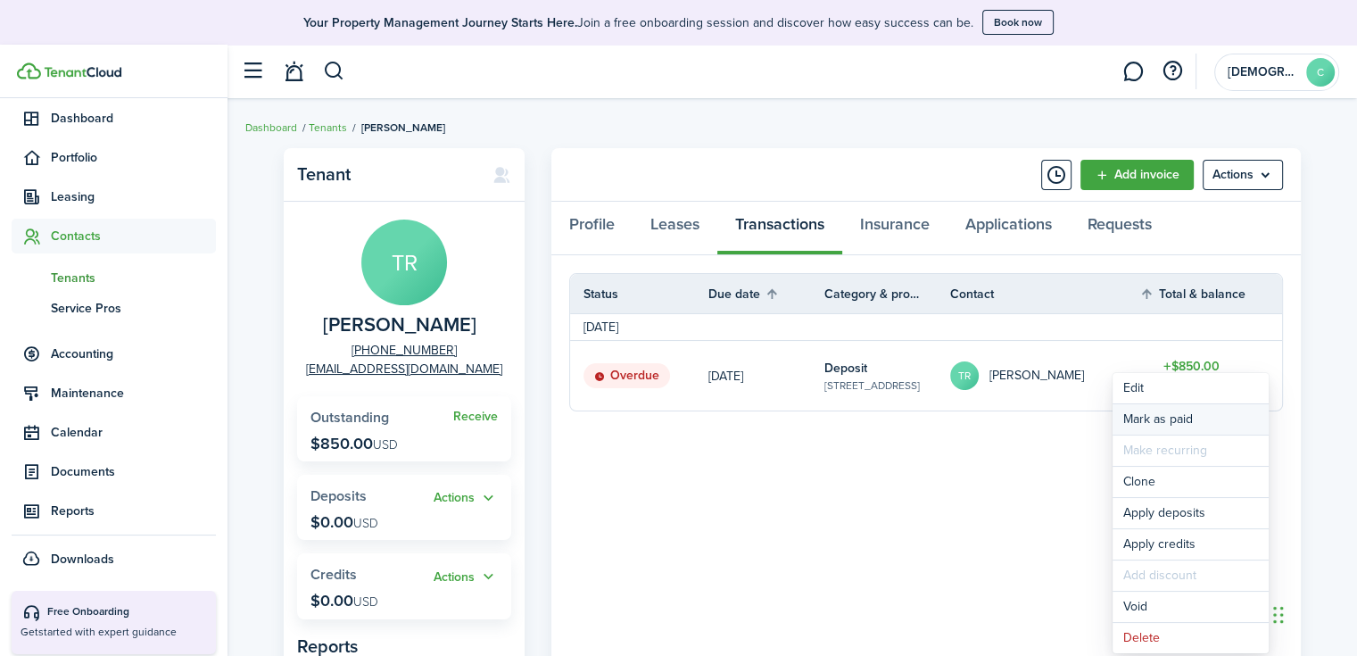
click at [1199, 414] on link "Mark as paid" at bounding box center [1191, 419] width 156 height 30
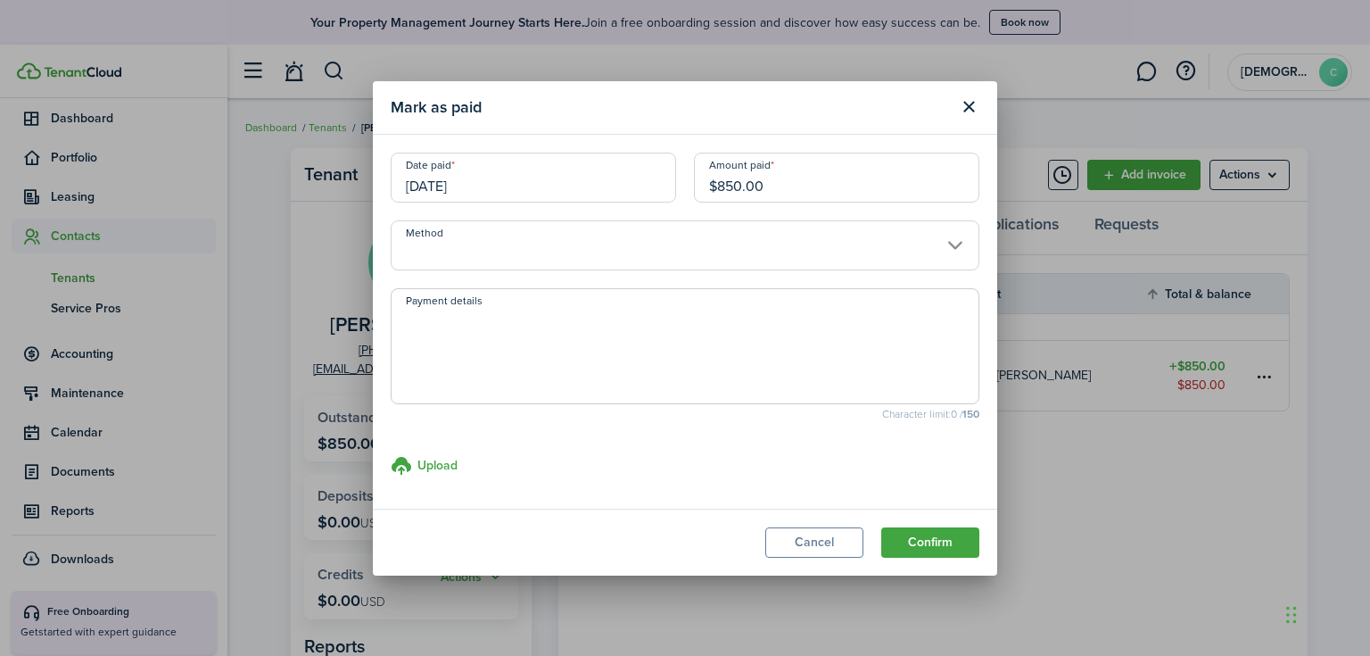
click at [502, 252] on input "Method" at bounding box center [685, 245] width 589 height 50
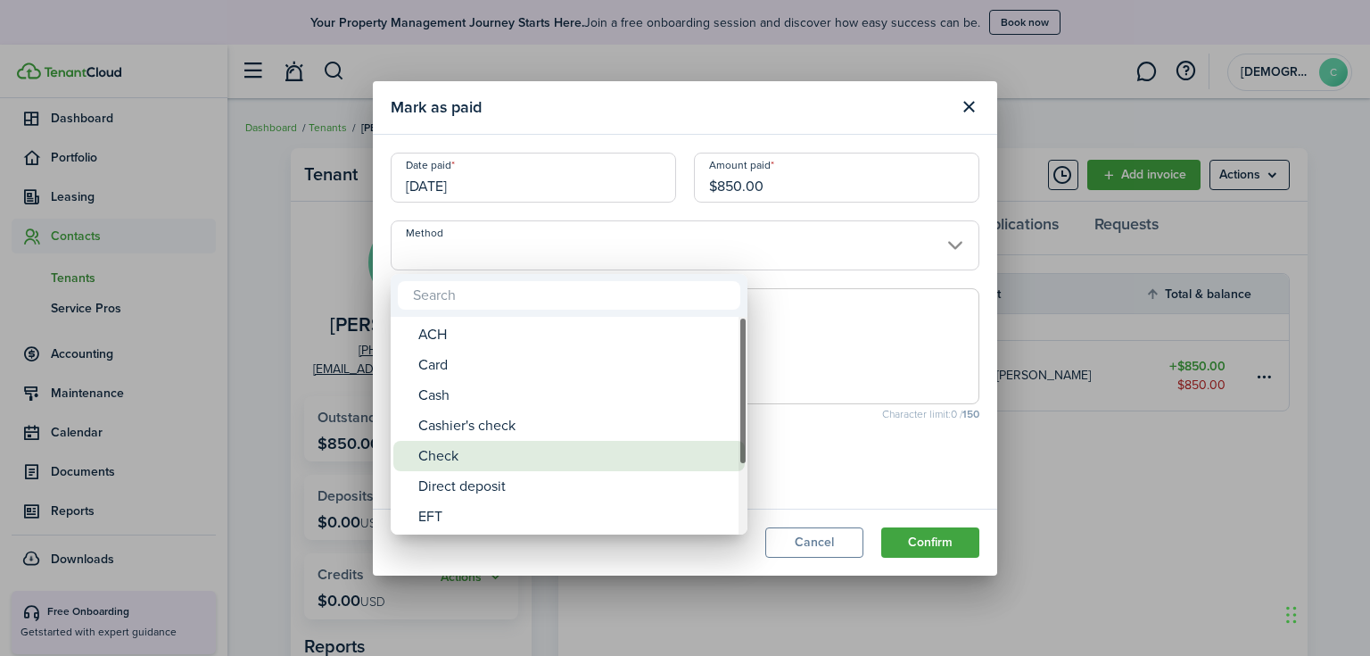
click at [492, 459] on div "Check" at bounding box center [576, 456] width 316 height 30
type input "Check"
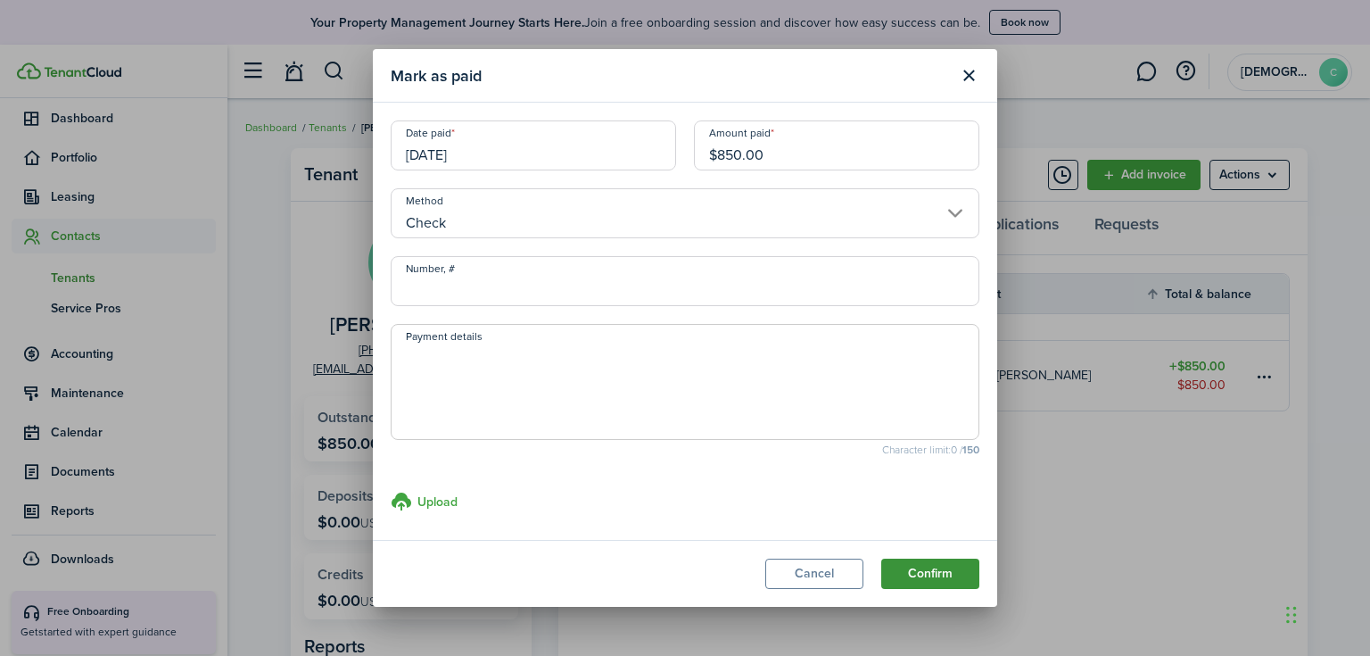
click at [930, 578] on button "Confirm" at bounding box center [930, 573] width 98 height 30
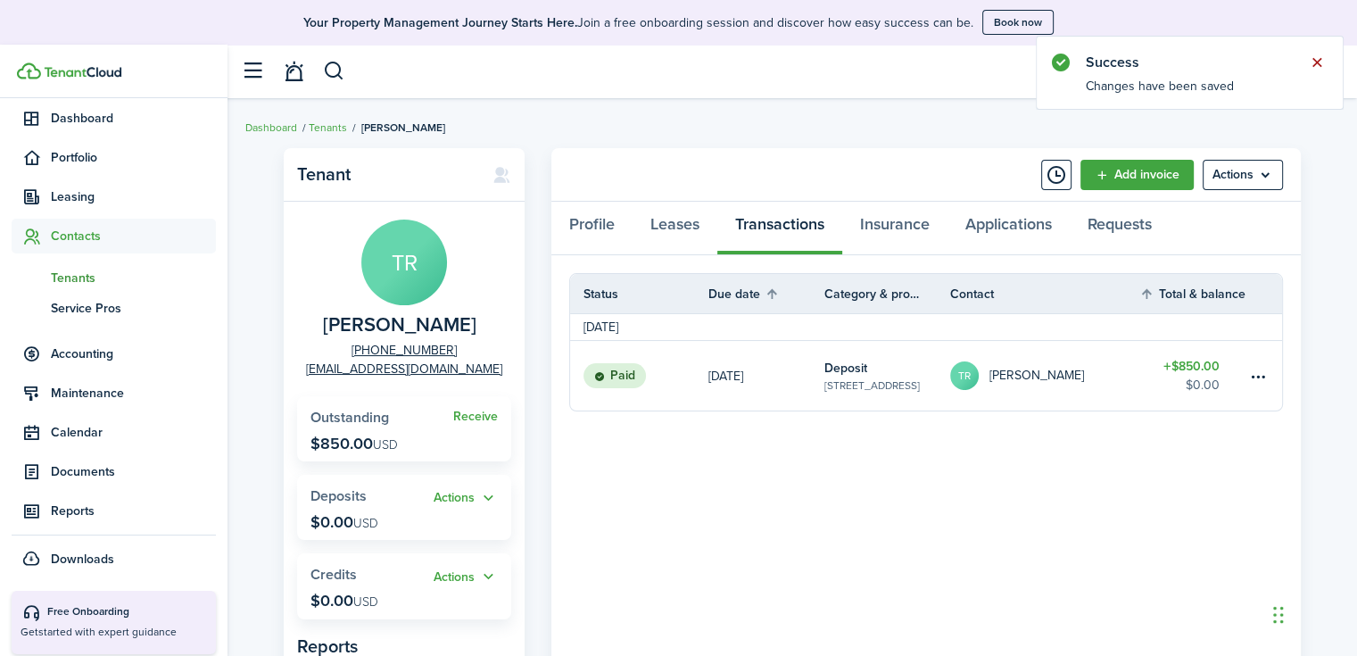
click at [1320, 62] on button "Close notify" at bounding box center [1316, 62] width 25 height 25
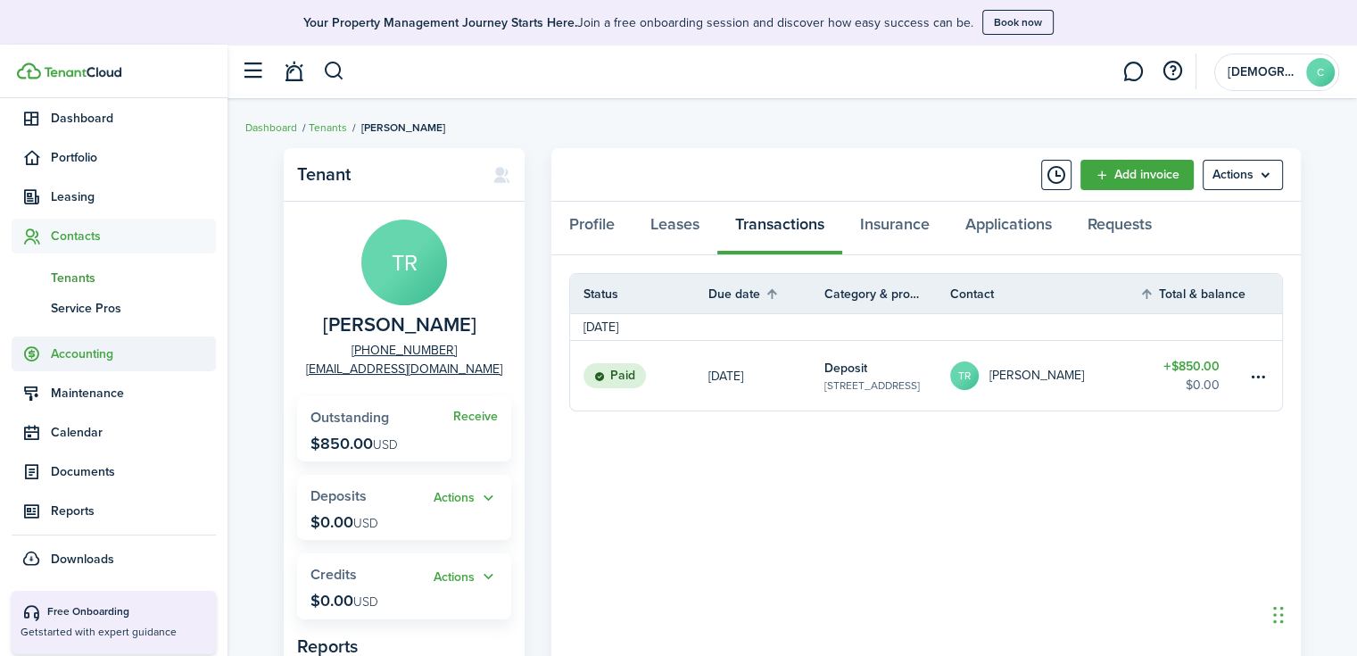
click at [74, 348] on span "Accounting" at bounding box center [133, 353] width 165 height 19
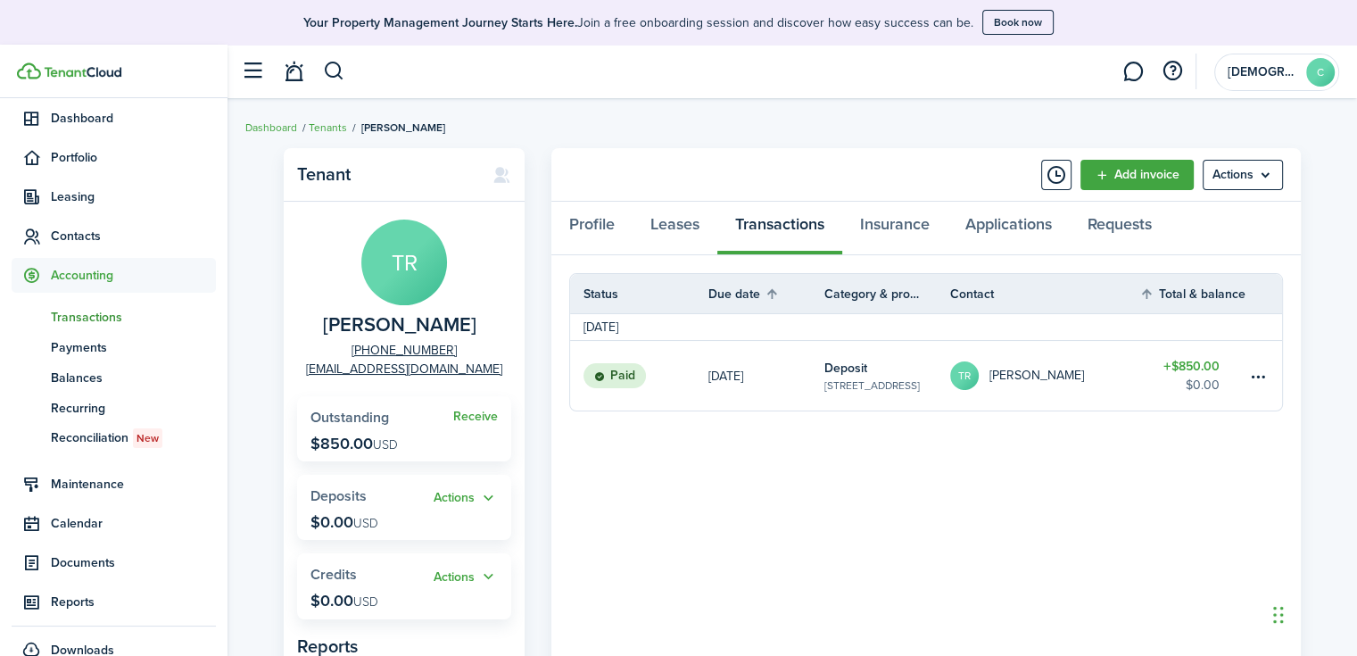
click at [82, 321] on span "Transactions" at bounding box center [133, 317] width 165 height 19
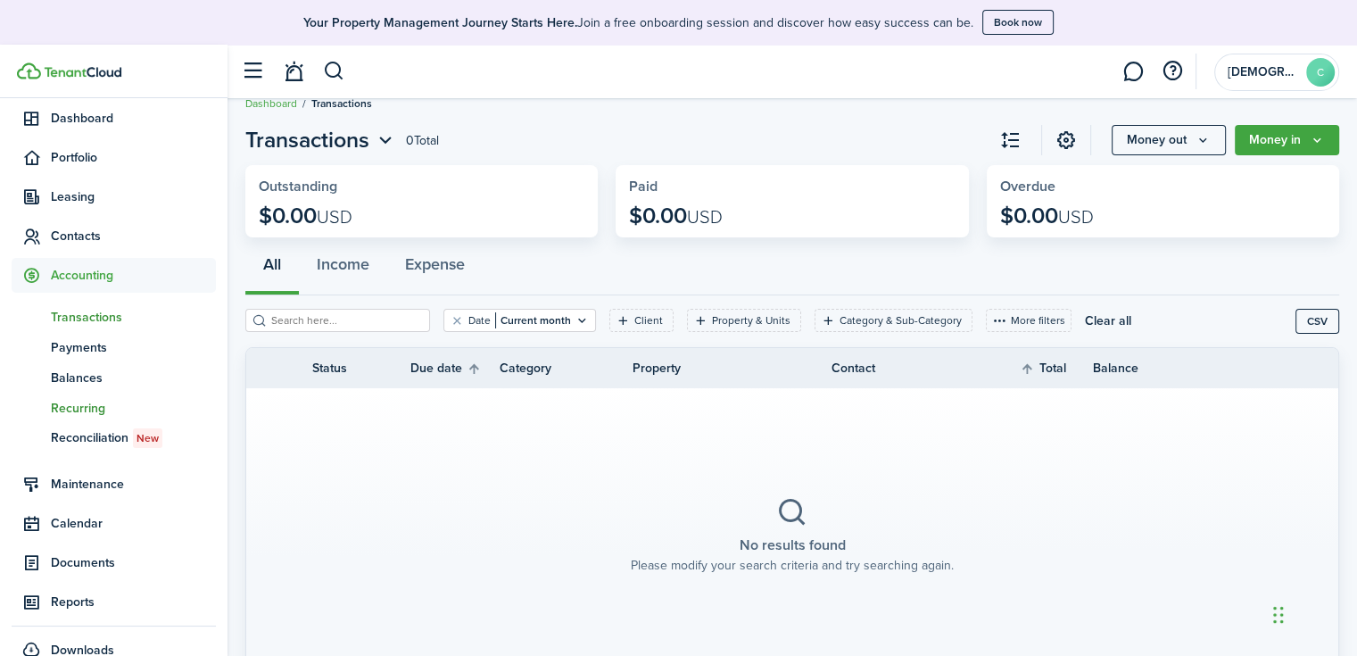
scroll to position [20, 0]
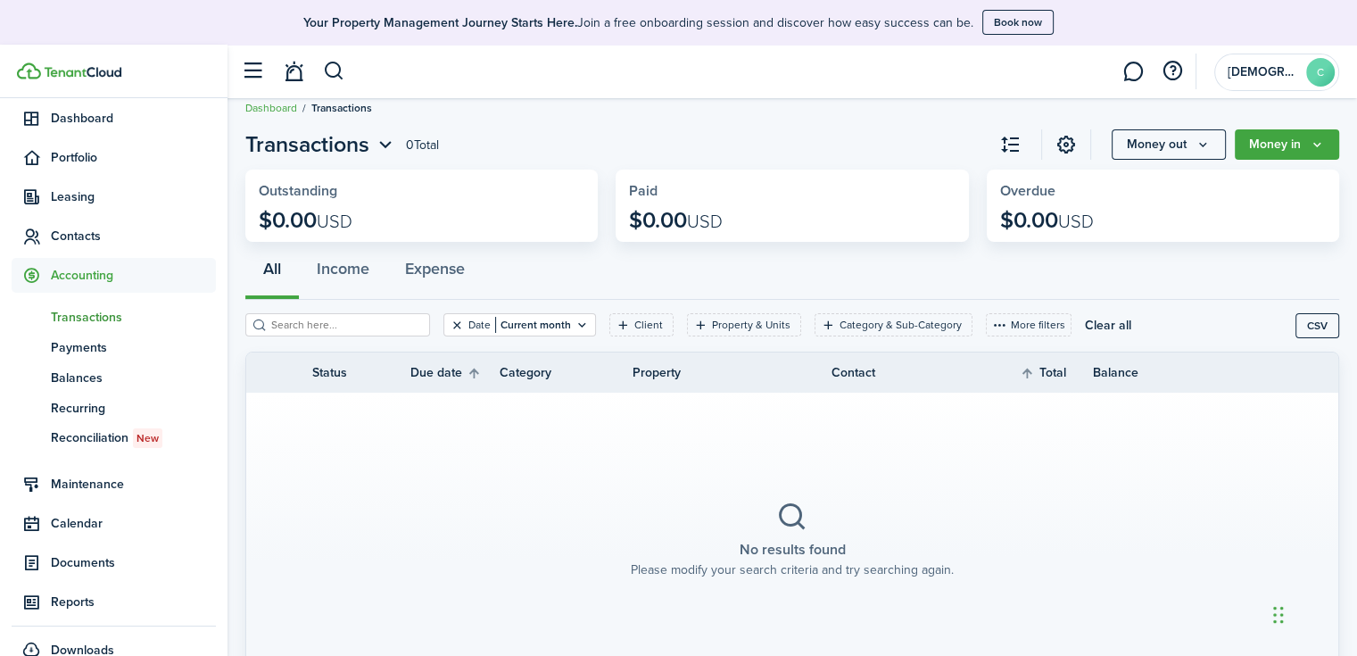
click at [450, 323] on button "Clear filter" at bounding box center [457, 325] width 15 height 14
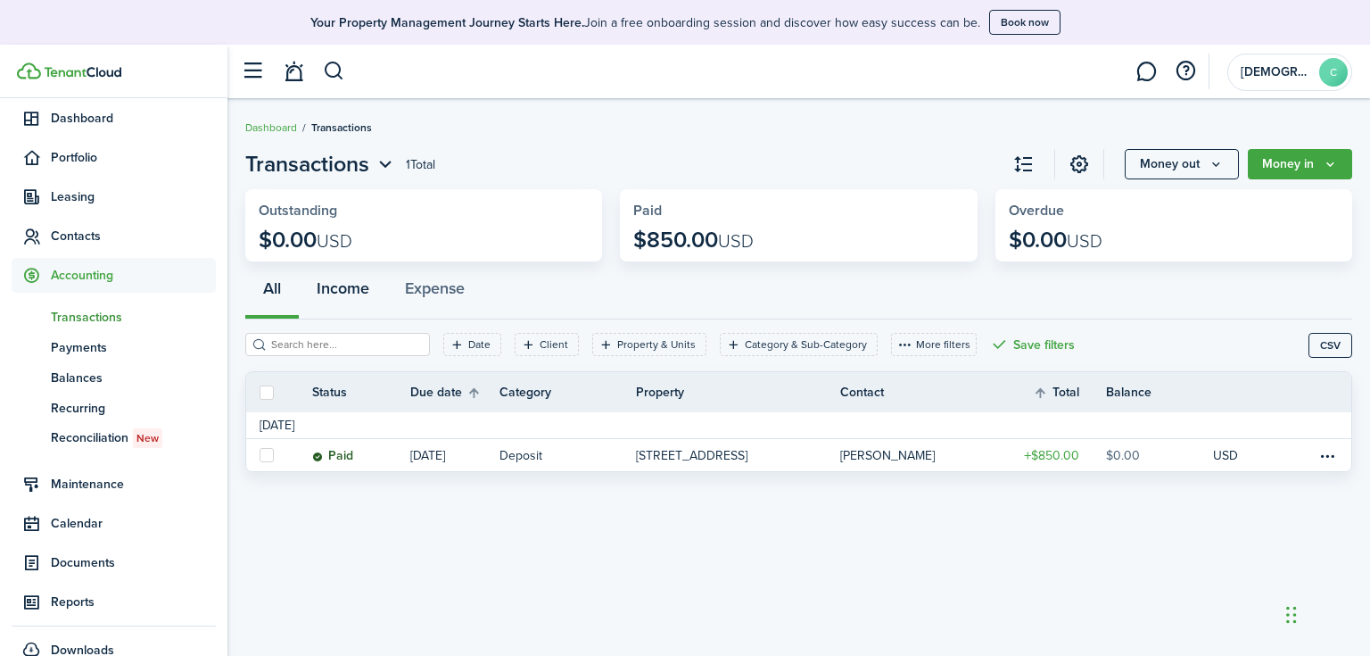
click at [348, 295] on button "Income" at bounding box center [343, 293] width 88 height 54
click at [75, 170] on span "Portfolio" at bounding box center [114, 157] width 204 height 35
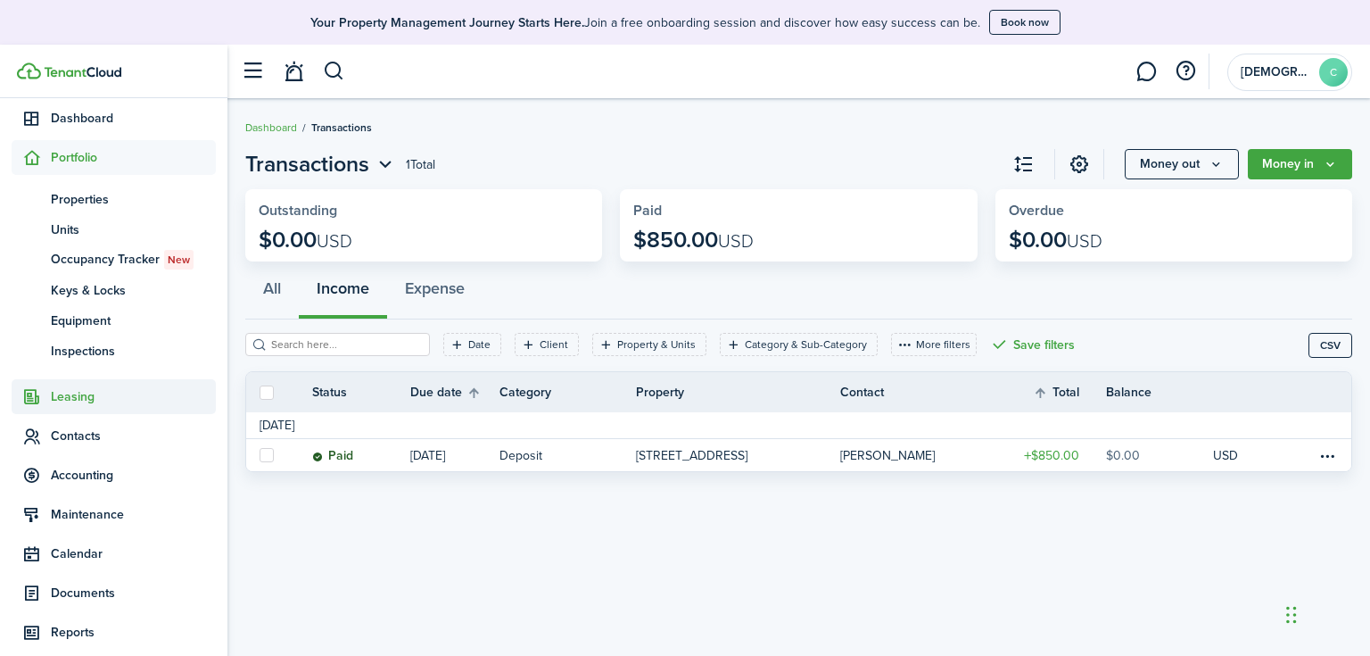
click at [70, 399] on span "Leasing" at bounding box center [133, 396] width 165 height 19
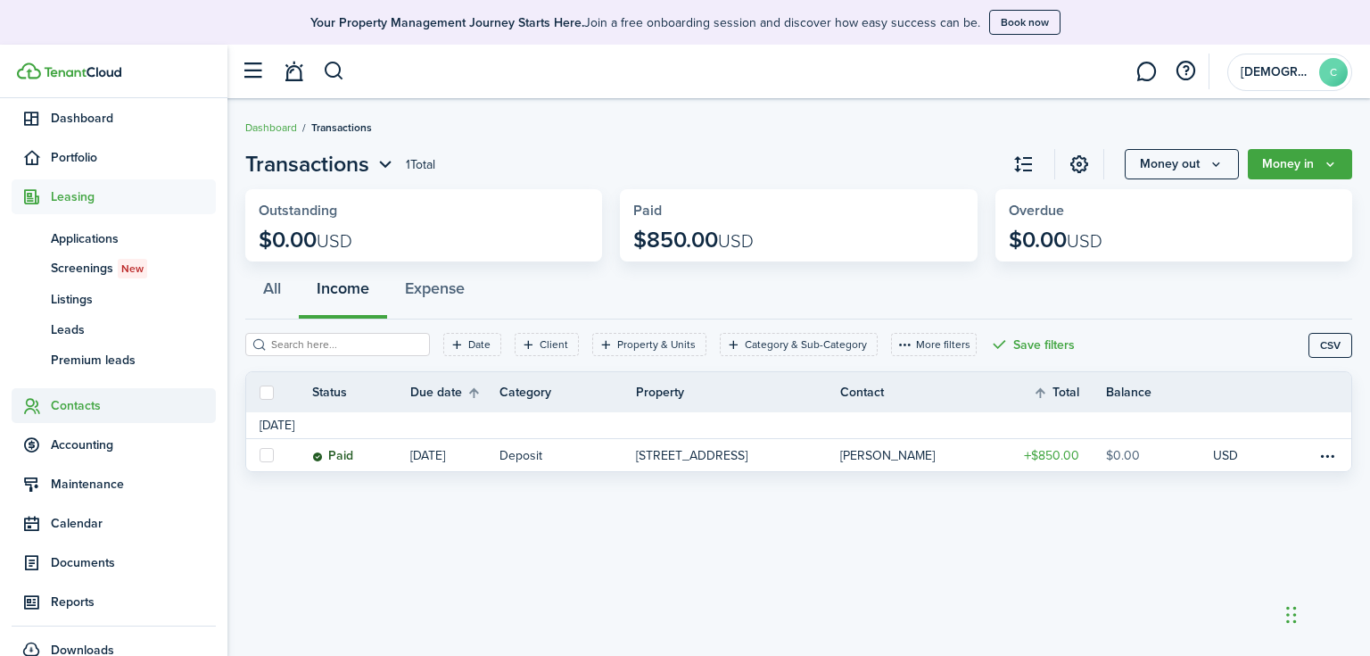
click at [71, 413] on span "Contacts" at bounding box center [133, 405] width 165 height 19
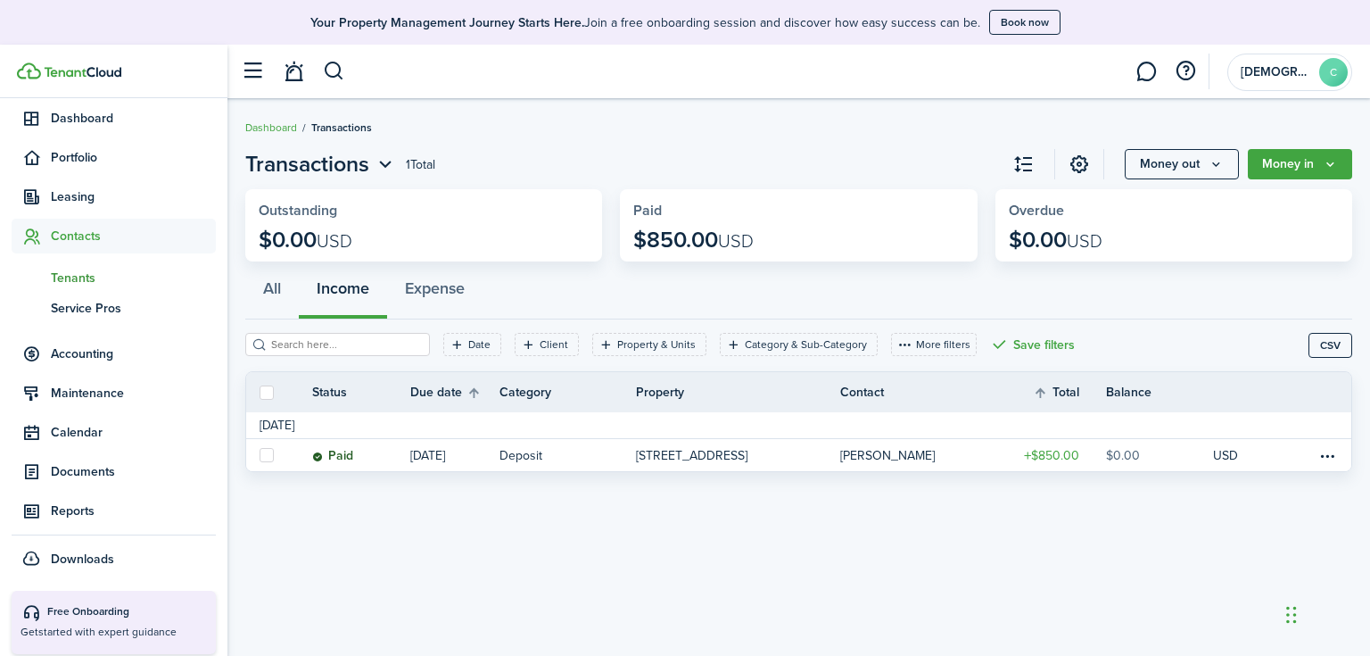
click at [66, 278] on span "Tenants" at bounding box center [133, 278] width 165 height 19
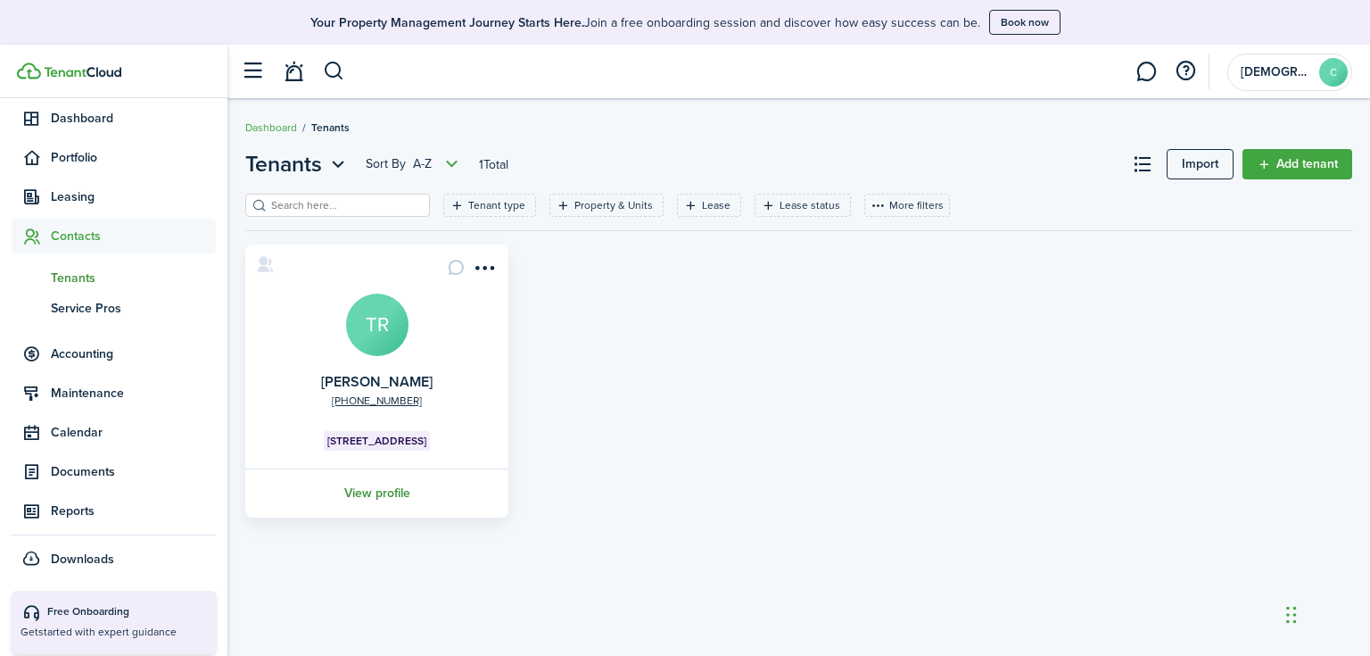
click at [384, 489] on link "View profile" at bounding box center [377, 492] width 269 height 49
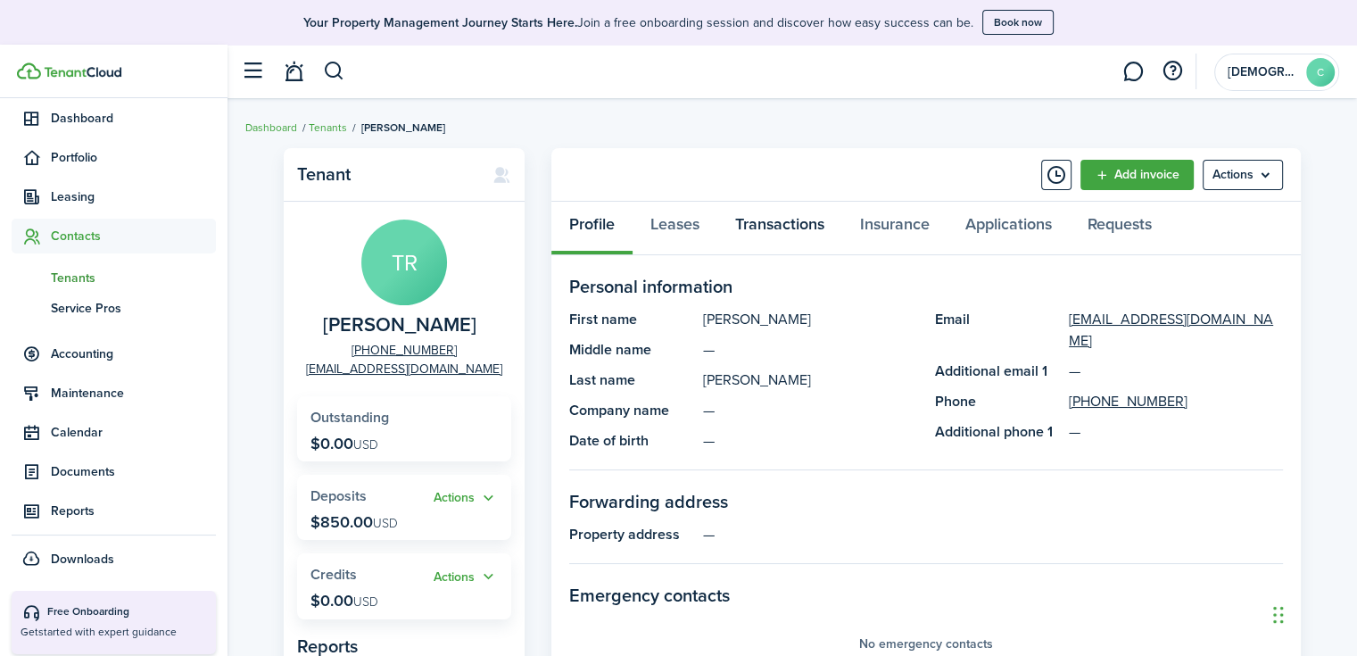
click at [808, 226] on link "Transactions" at bounding box center [779, 229] width 125 height 54
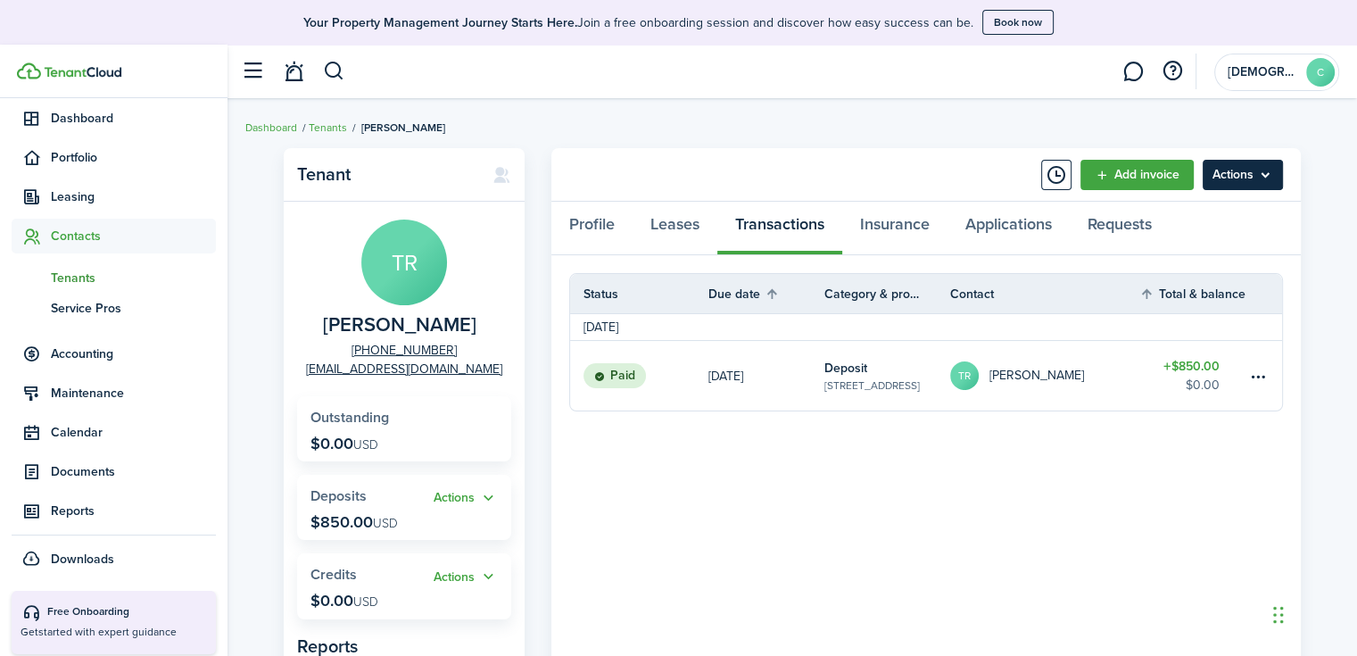
click at [1241, 162] on menu-btn "Actions" at bounding box center [1243, 175] width 80 height 30
click at [846, 163] on panel-main-header "Add invoice Actions" at bounding box center [925, 175] width 749 height 54
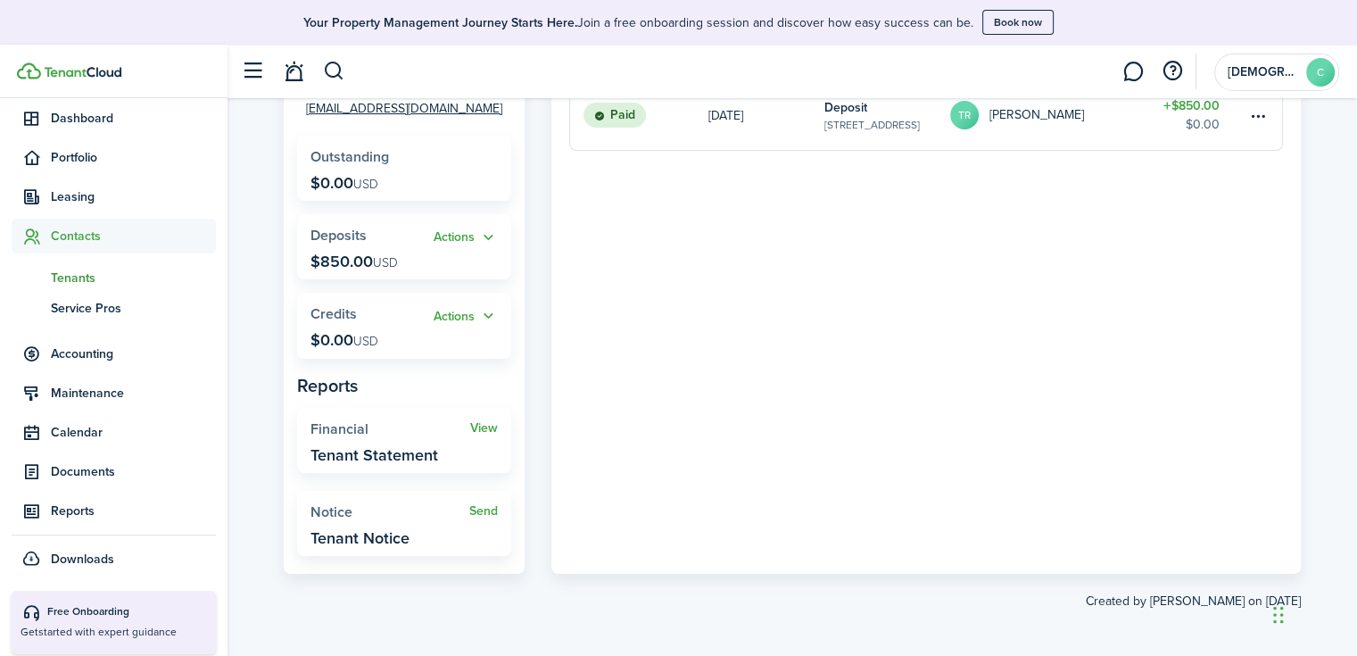
scroll to position [264, 0]
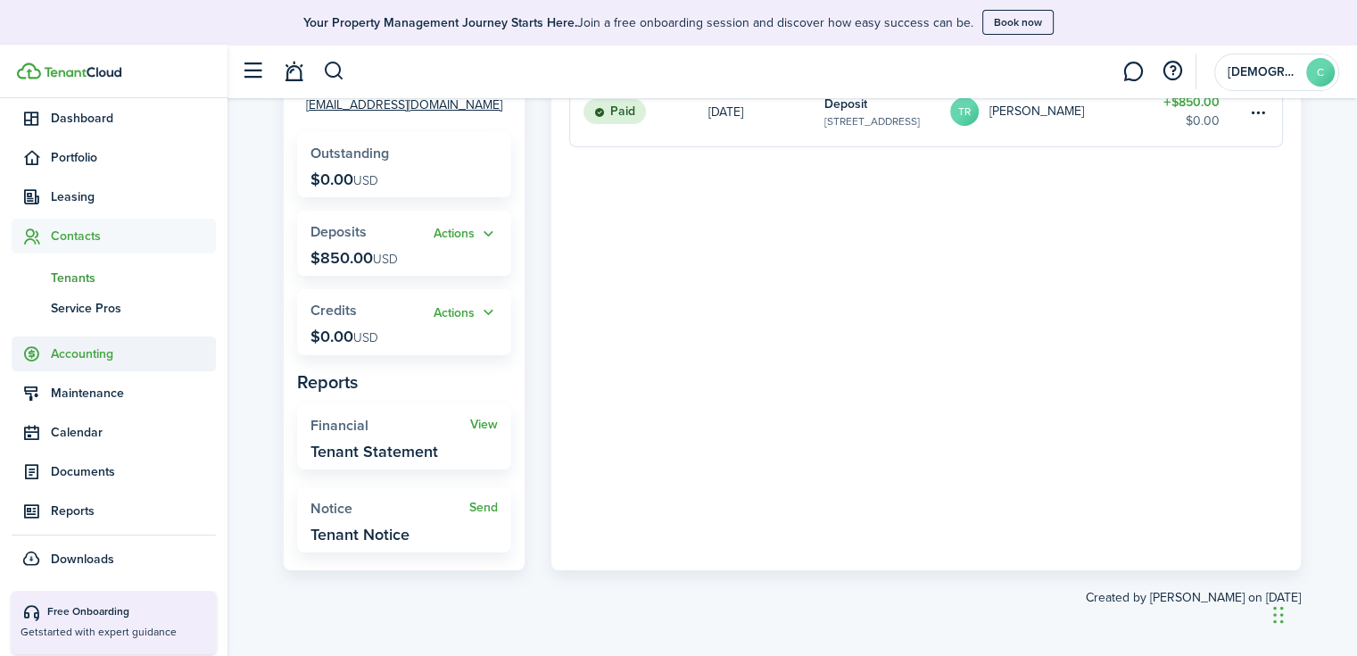
click at [68, 352] on span "Accounting" at bounding box center [133, 353] width 165 height 19
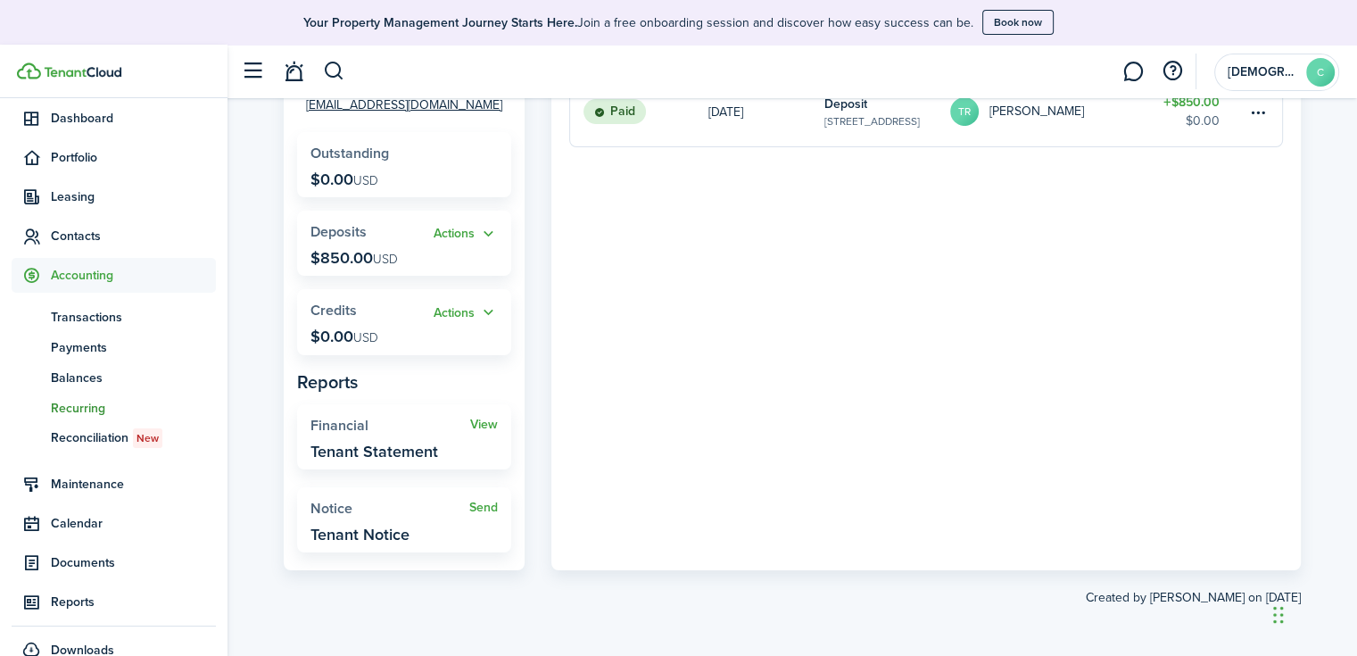
click at [78, 413] on span "Recurring" at bounding box center [133, 408] width 165 height 19
